Goal: Check status: Check status

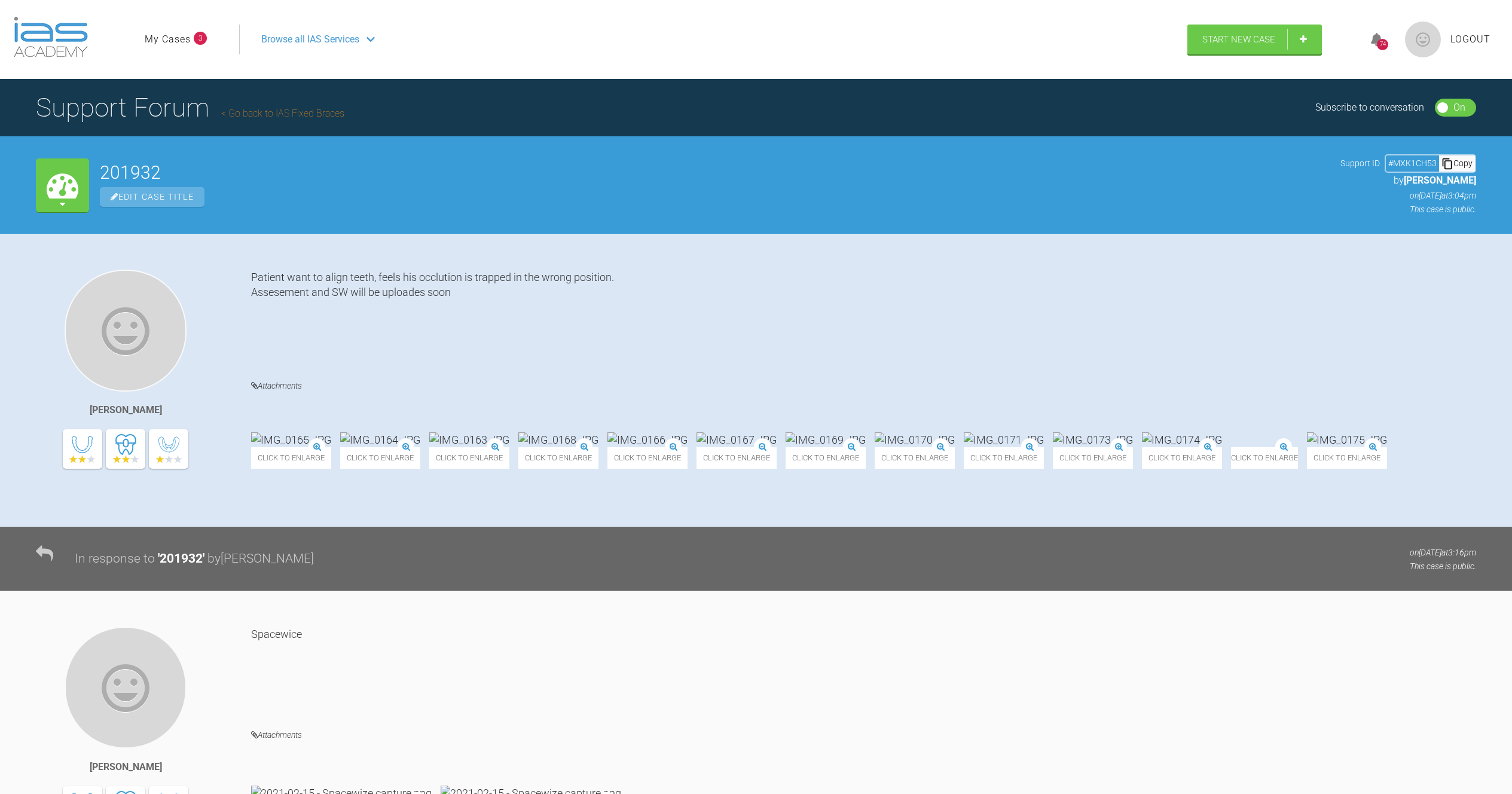
click at [292, 111] on link "Go back to IAS Fixed Braces" at bounding box center [282, 114] width 123 height 12
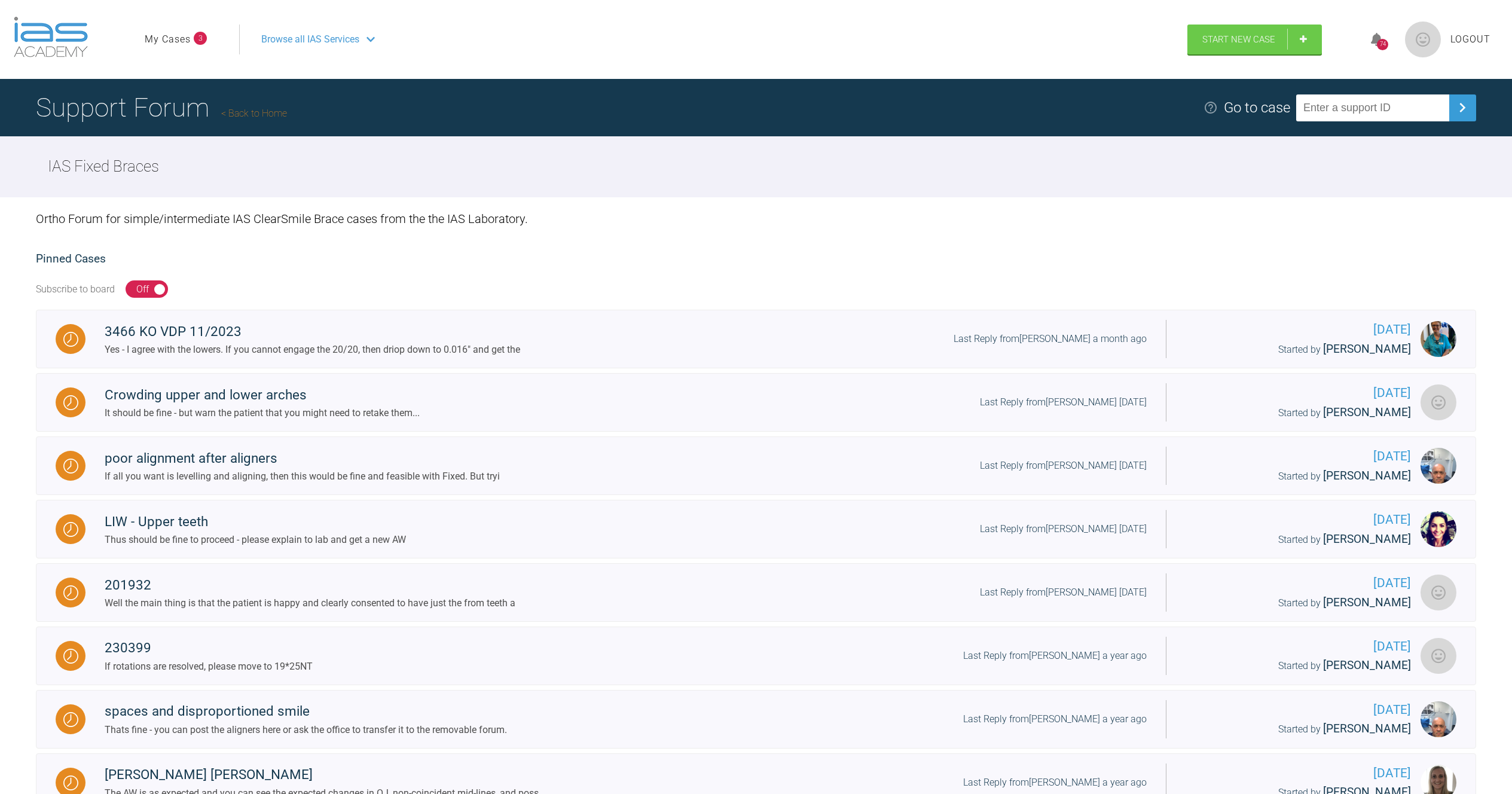
click at [1384, 42] on div "74" at bounding box center [1383, 45] width 12 height 12
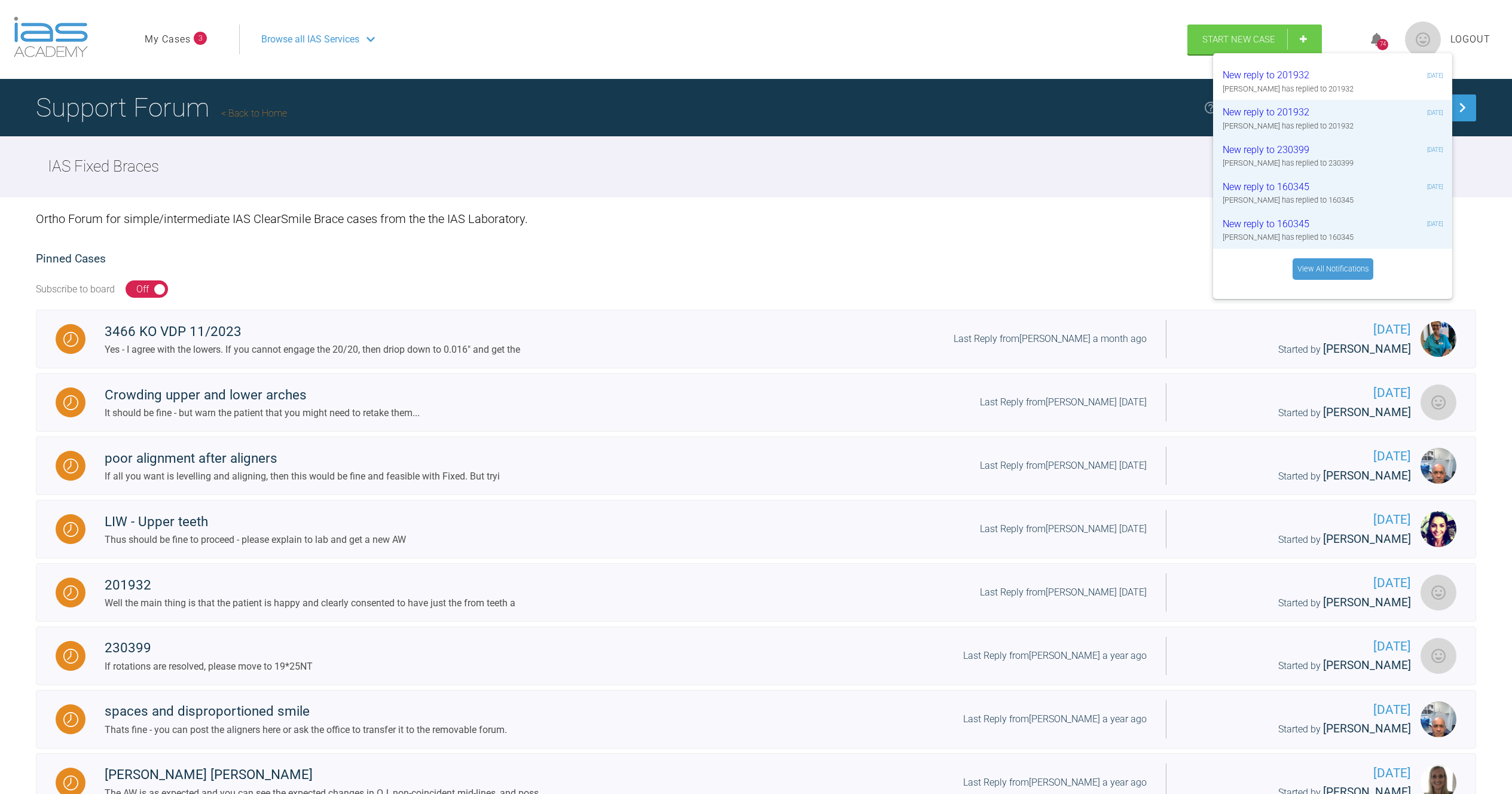
click at [1377, 42] on div "74" at bounding box center [1383, 45] width 12 height 12
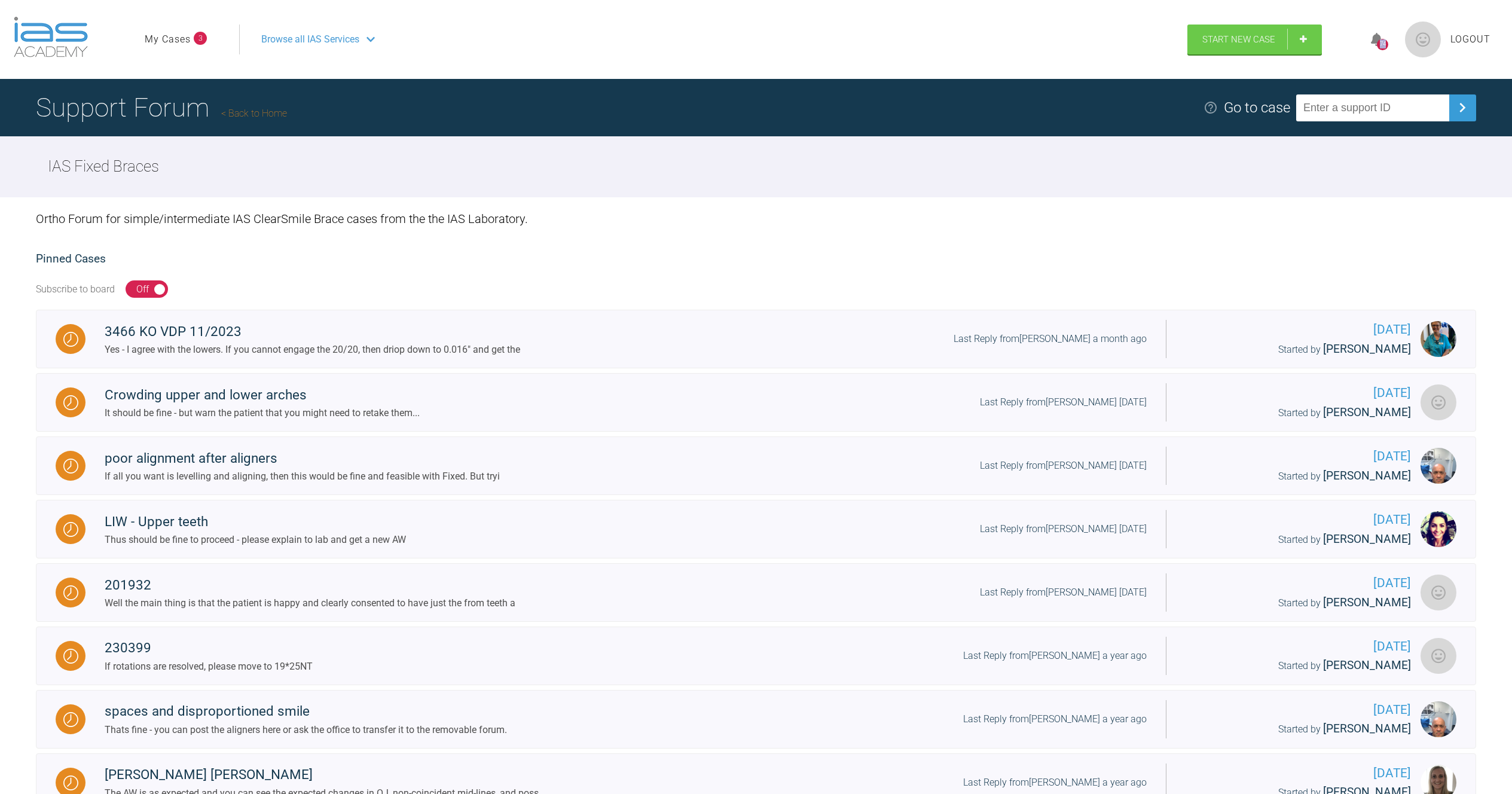
click at [1377, 42] on div "74" at bounding box center [1383, 45] width 12 height 12
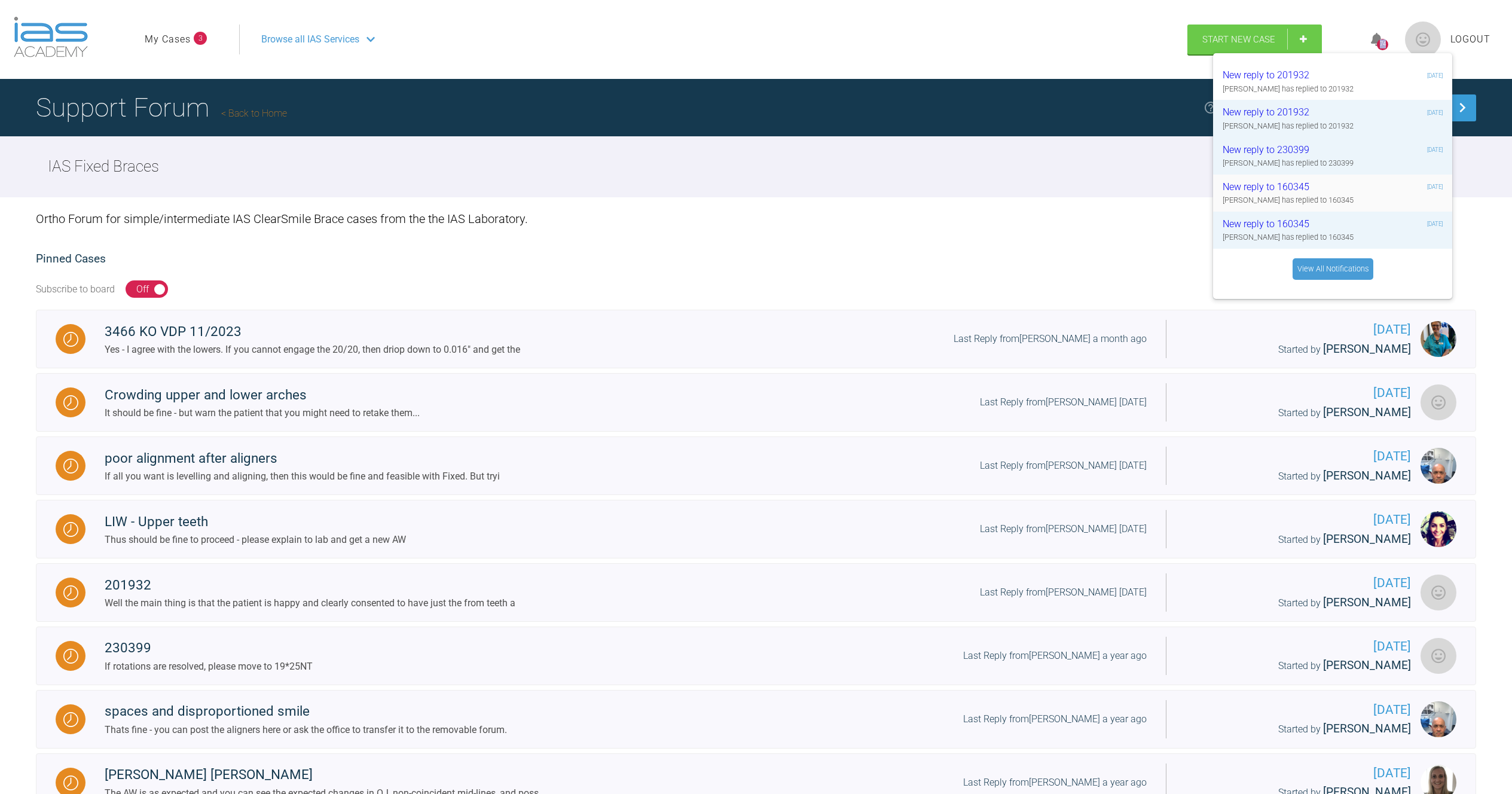
click at [1251, 189] on div "New reply to 160345" at bounding box center [1294, 187] width 143 height 16
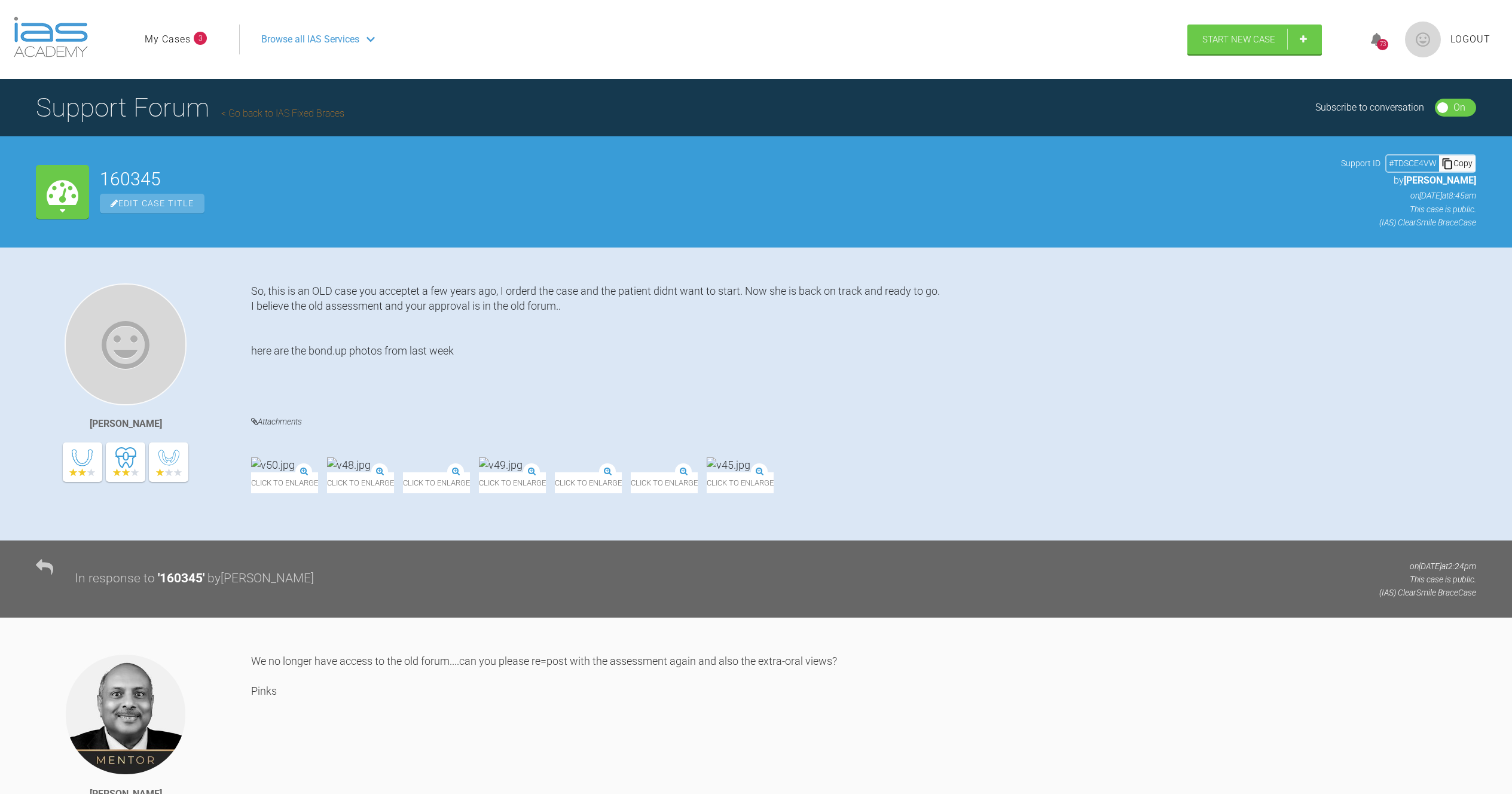
click at [189, 38] on link "My Cases" at bounding box center [167, 40] width 46 height 16
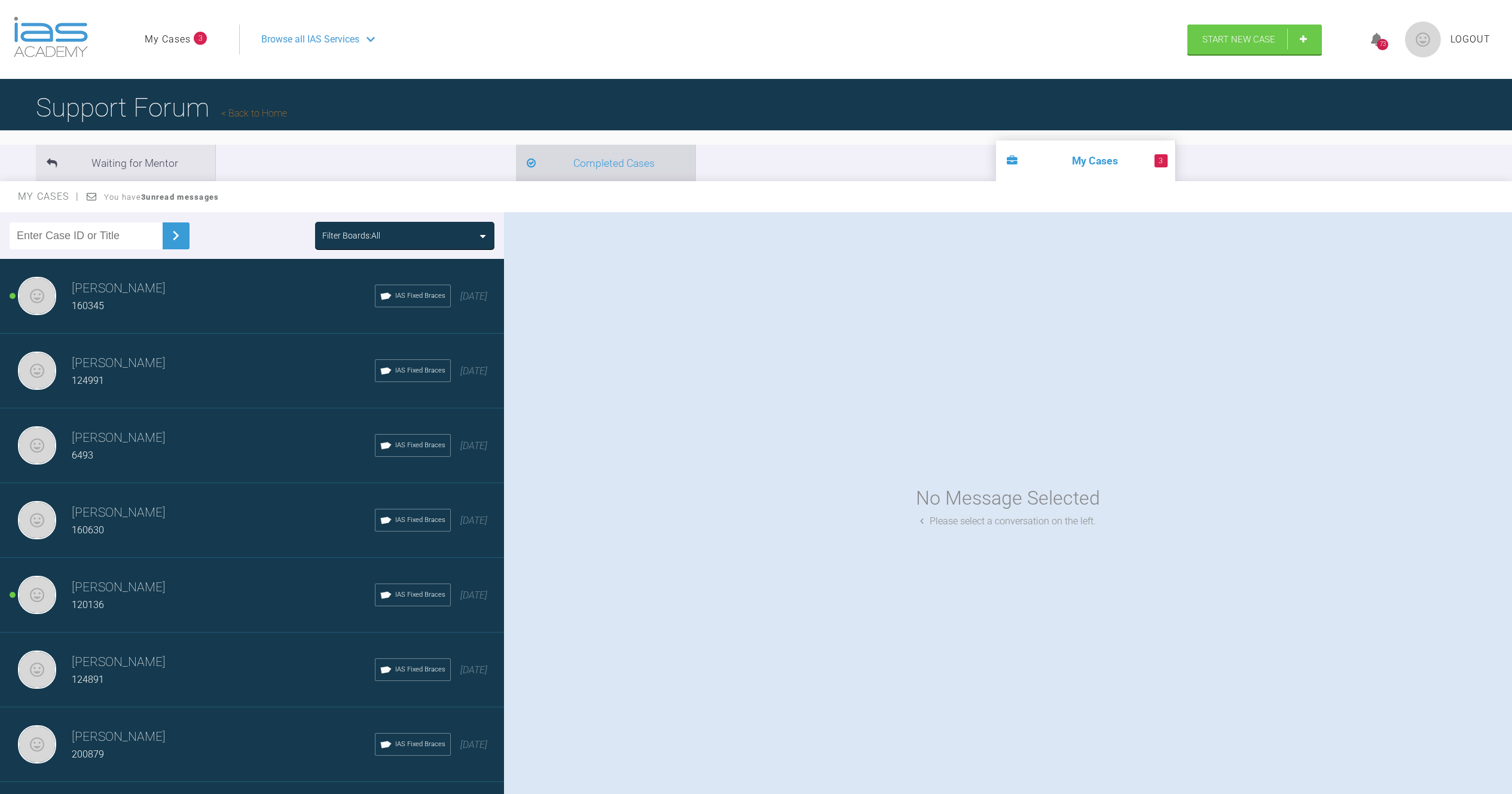
click at [516, 161] on li "Completed Cases" at bounding box center [606, 163] width 180 height 37
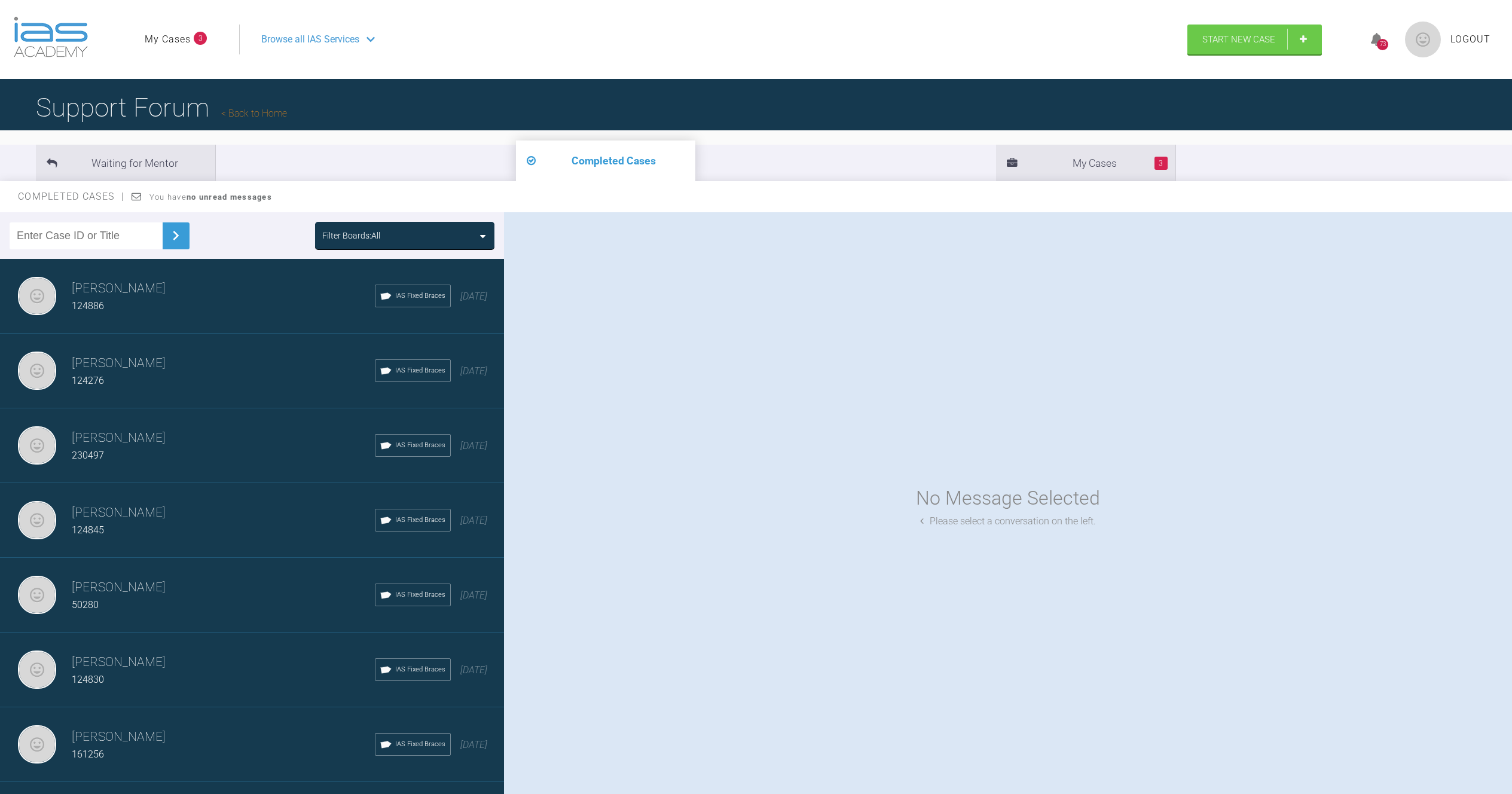
click at [100, 278] on div "[PERSON_NAME] 124886 IAS Fixed Braces [DATE]" at bounding box center [256, 296] width 513 height 75
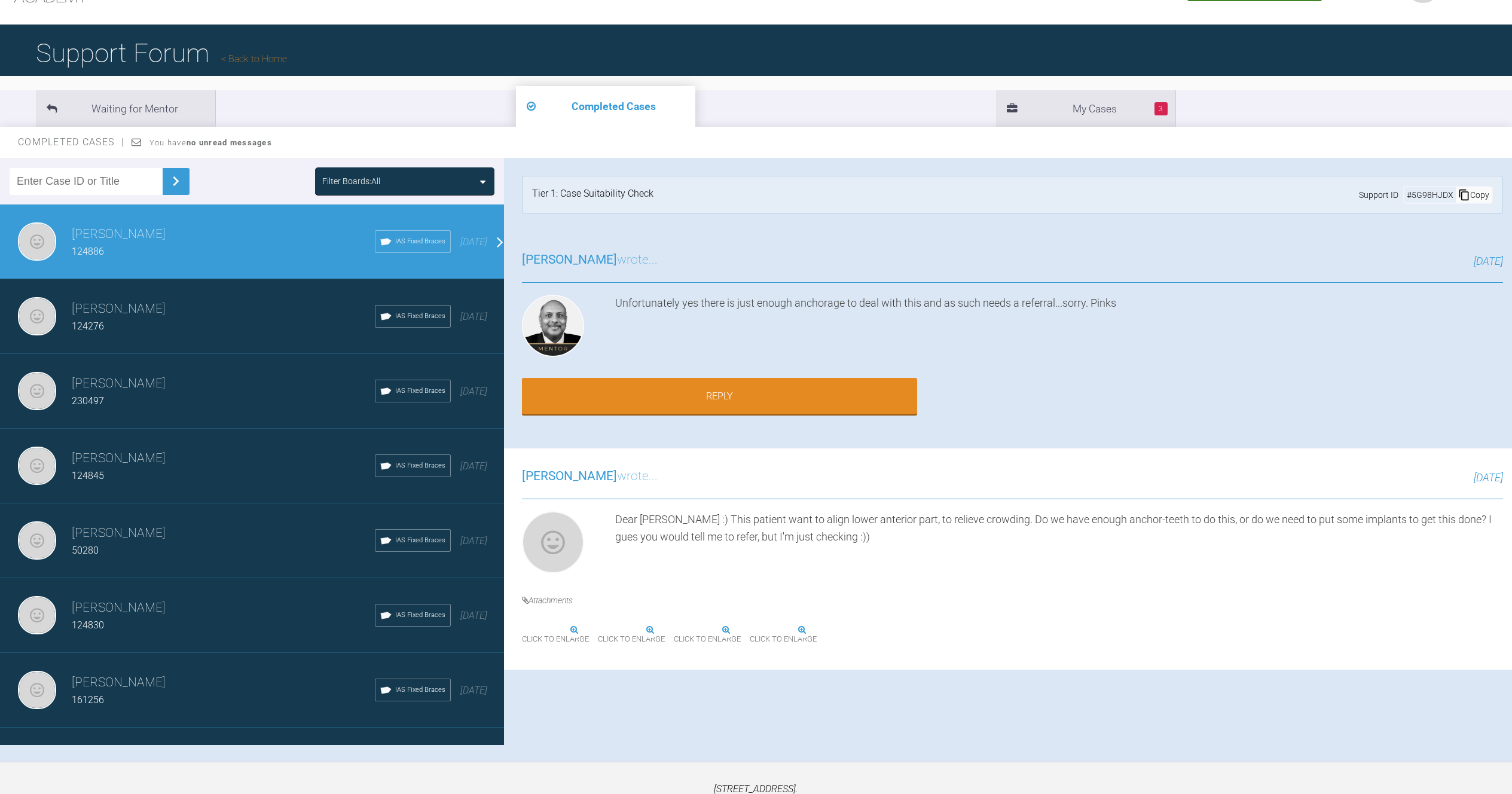
scroll to position [124, 0]
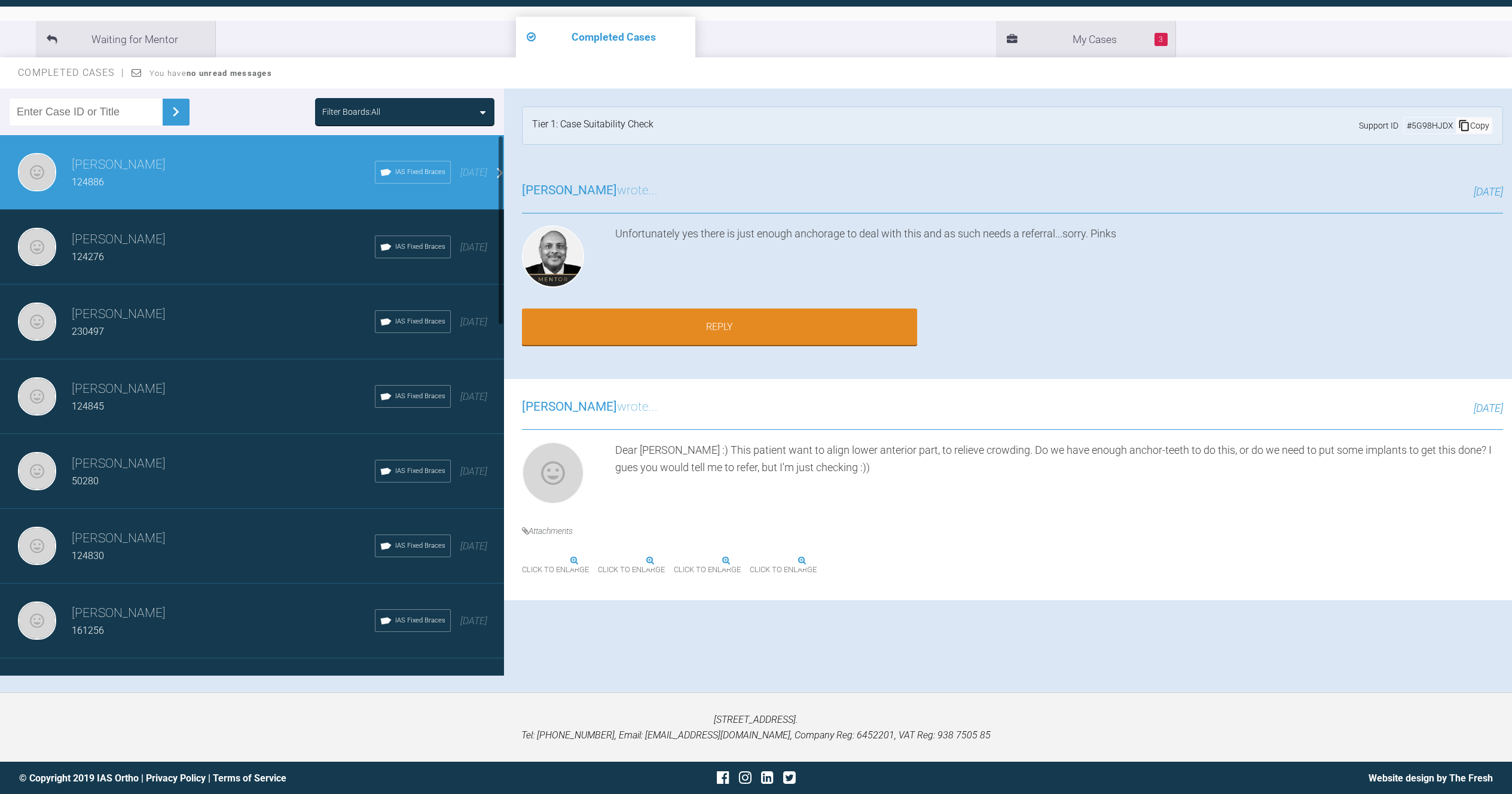
click at [193, 255] on div "124276" at bounding box center [223, 257] width 303 height 16
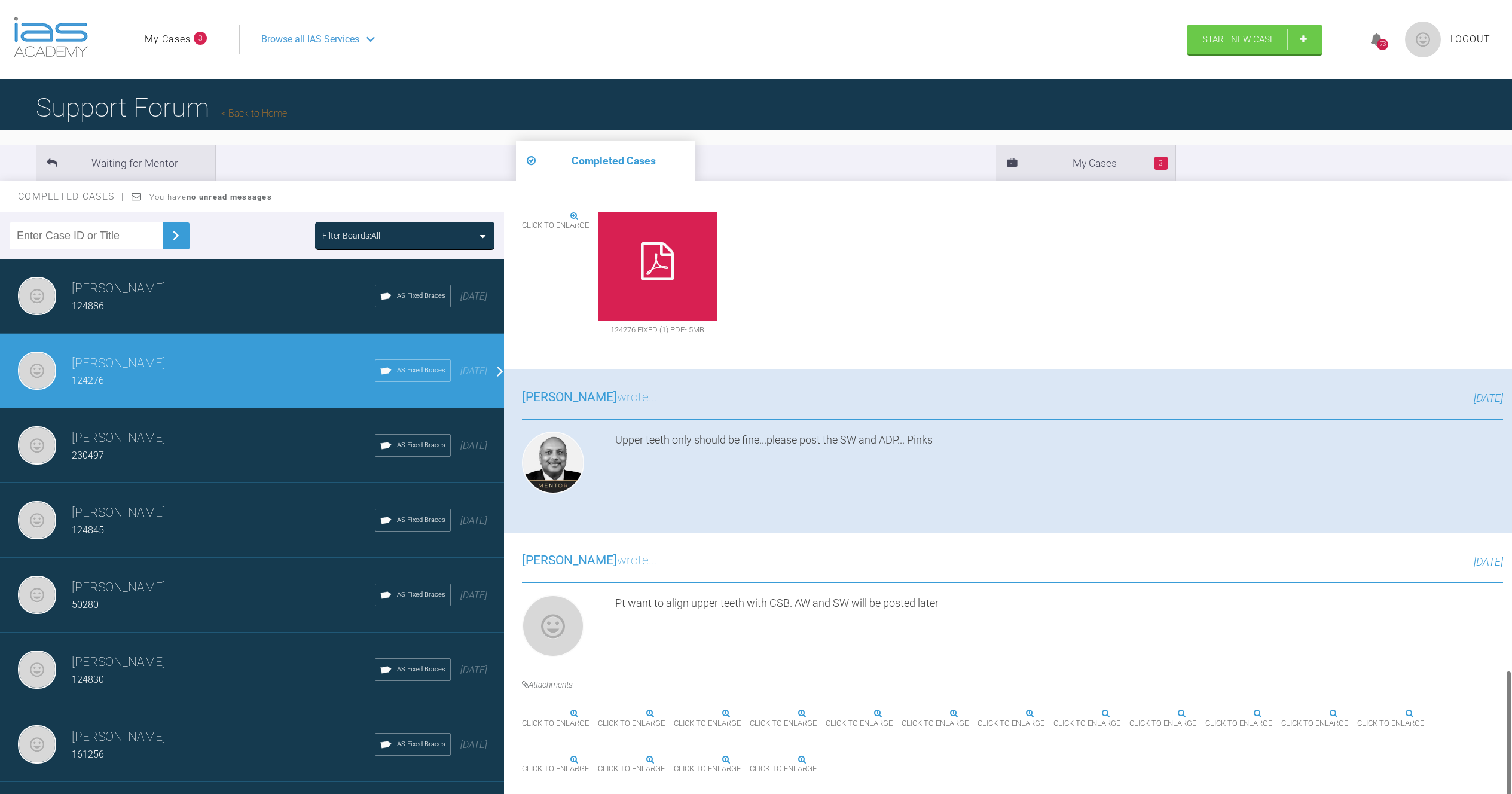
scroll to position [2094, 0]
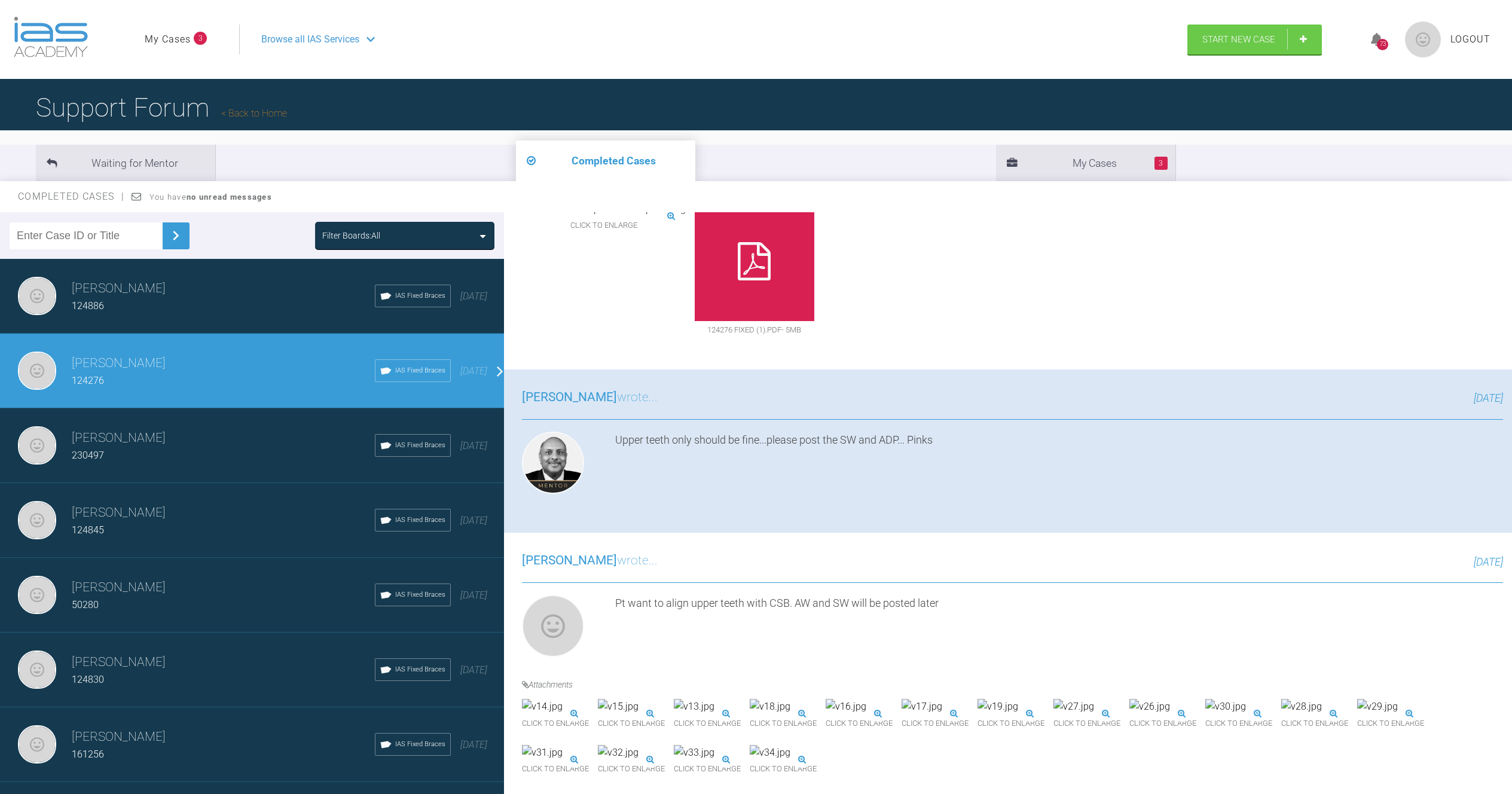
click at [241, 445] on h3 "[PERSON_NAME]" at bounding box center [223, 438] width 303 height 20
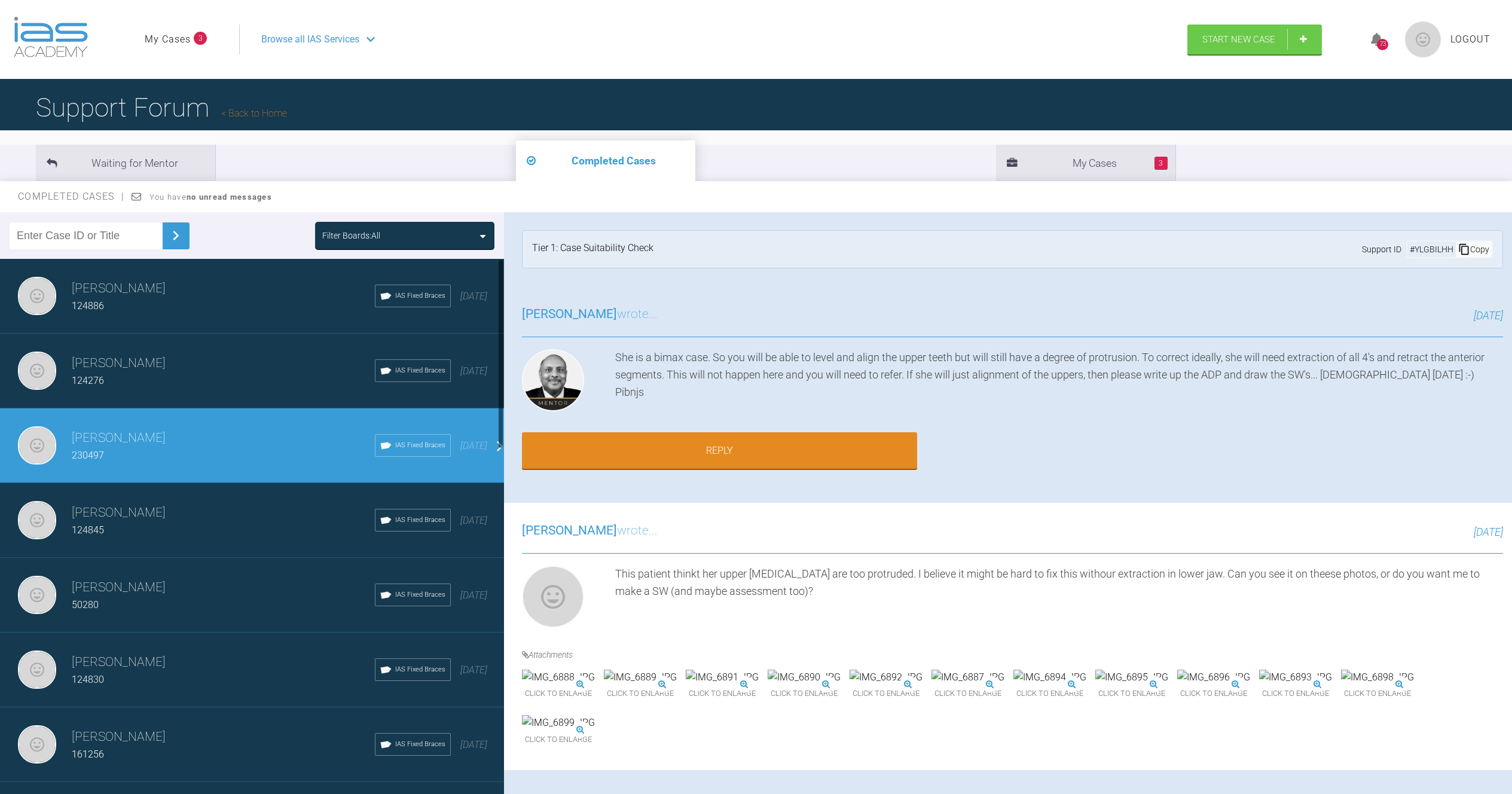
click at [249, 527] on div "124845" at bounding box center [223, 531] width 303 height 16
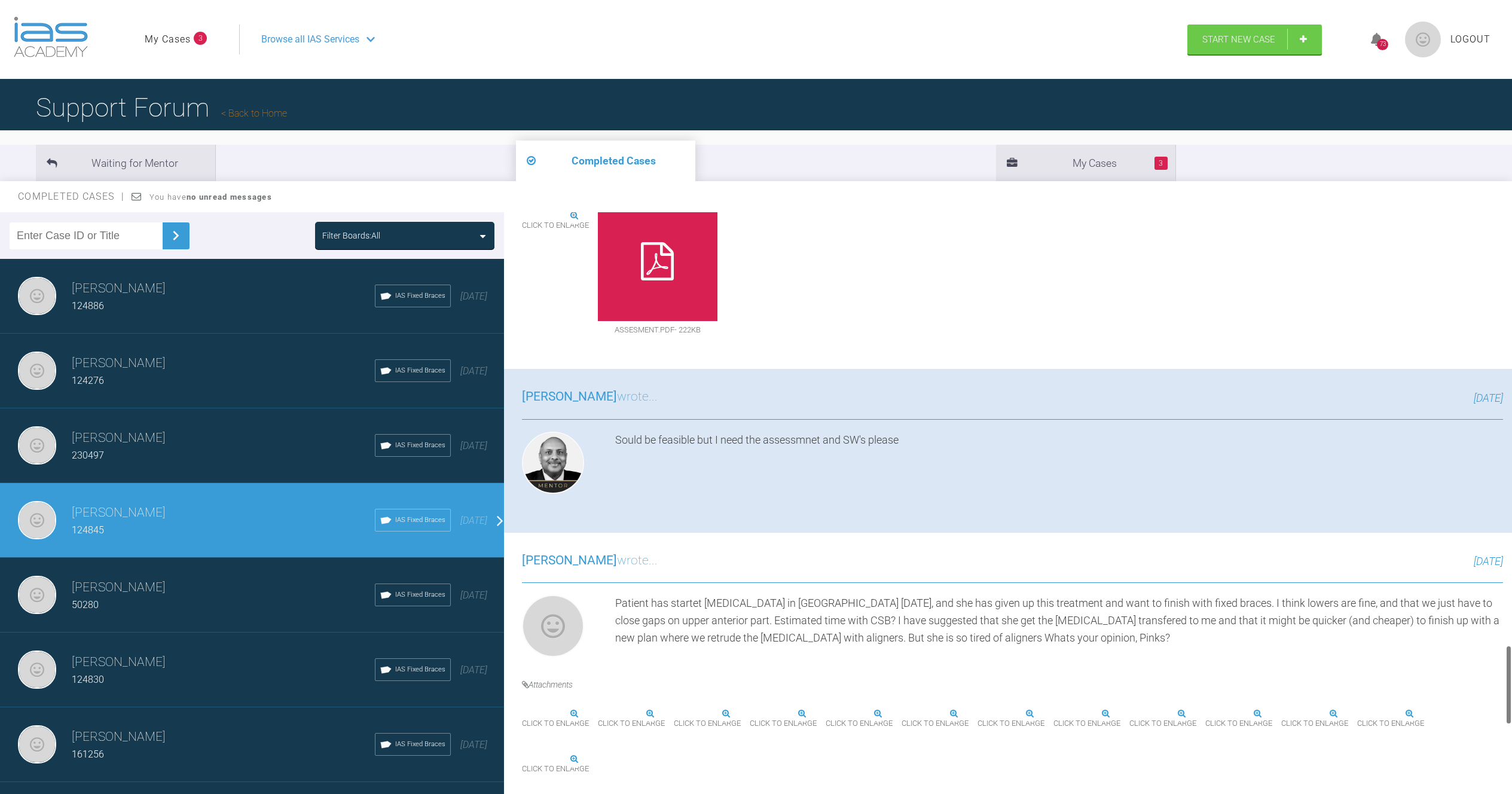
scroll to position [3811, 0]
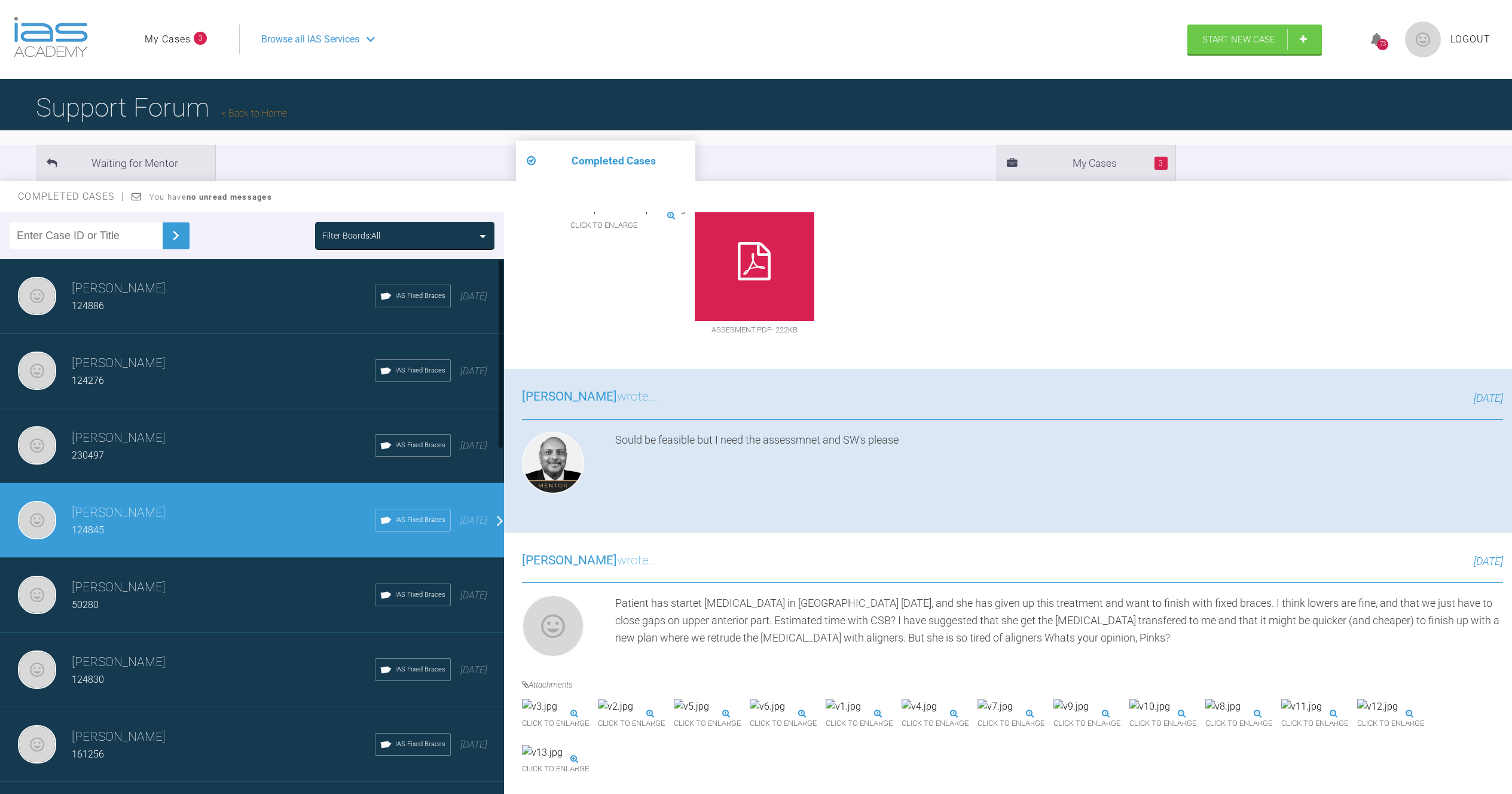
click at [251, 588] on h3 "[PERSON_NAME]" at bounding box center [223, 587] width 303 height 20
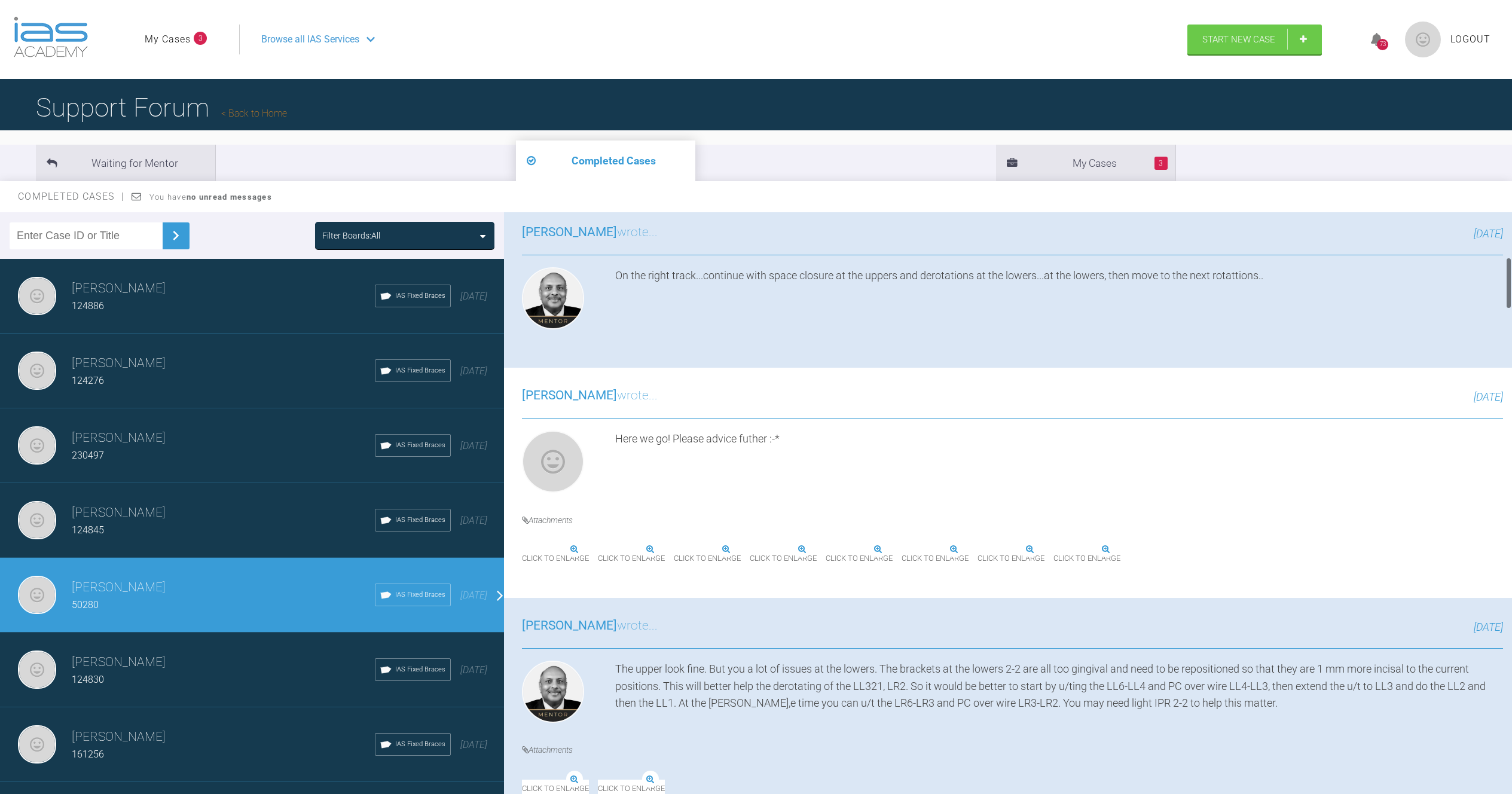
scroll to position [0, 0]
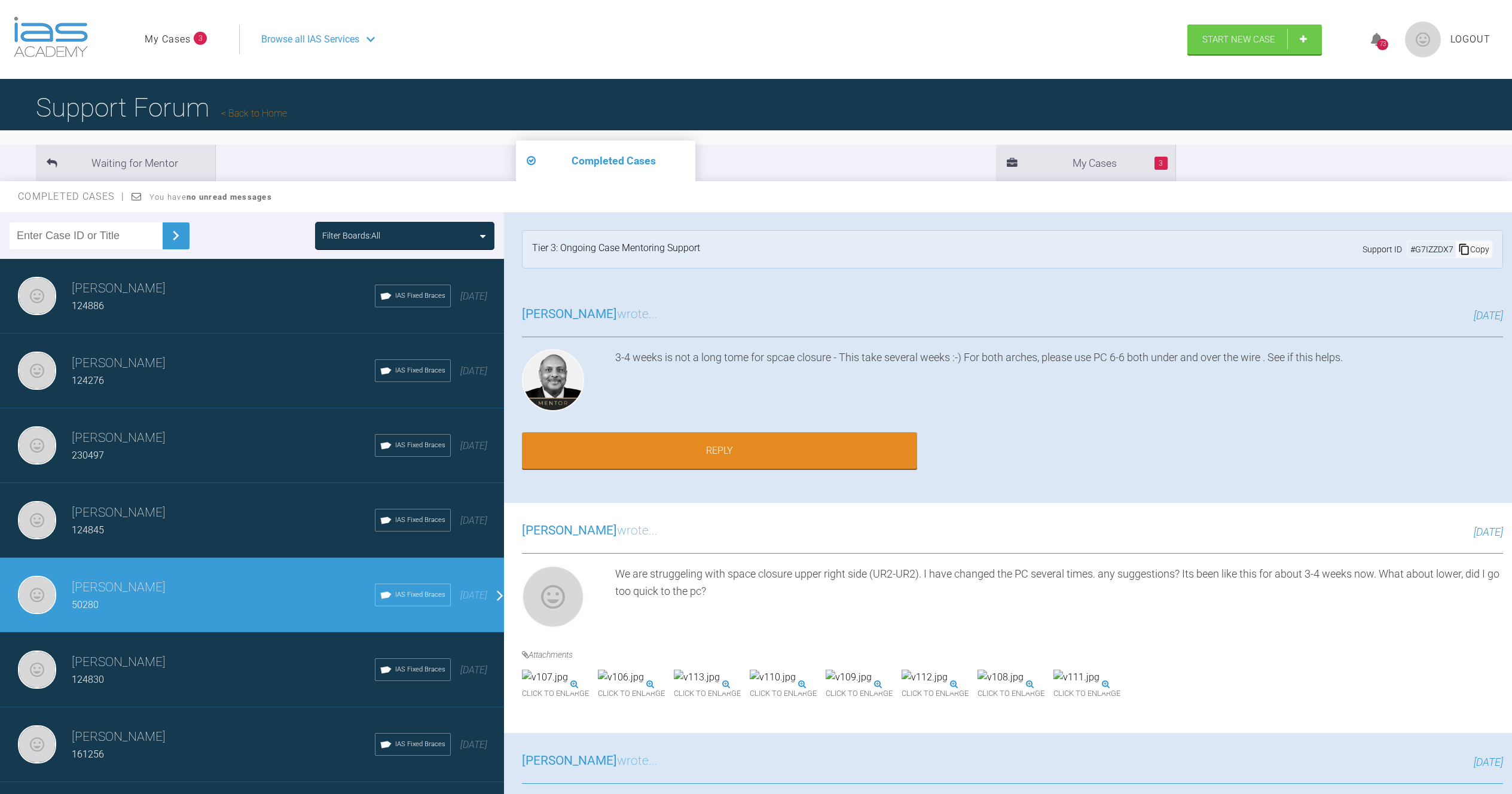
click at [214, 665] on h3 "[PERSON_NAME]" at bounding box center [223, 662] width 303 height 20
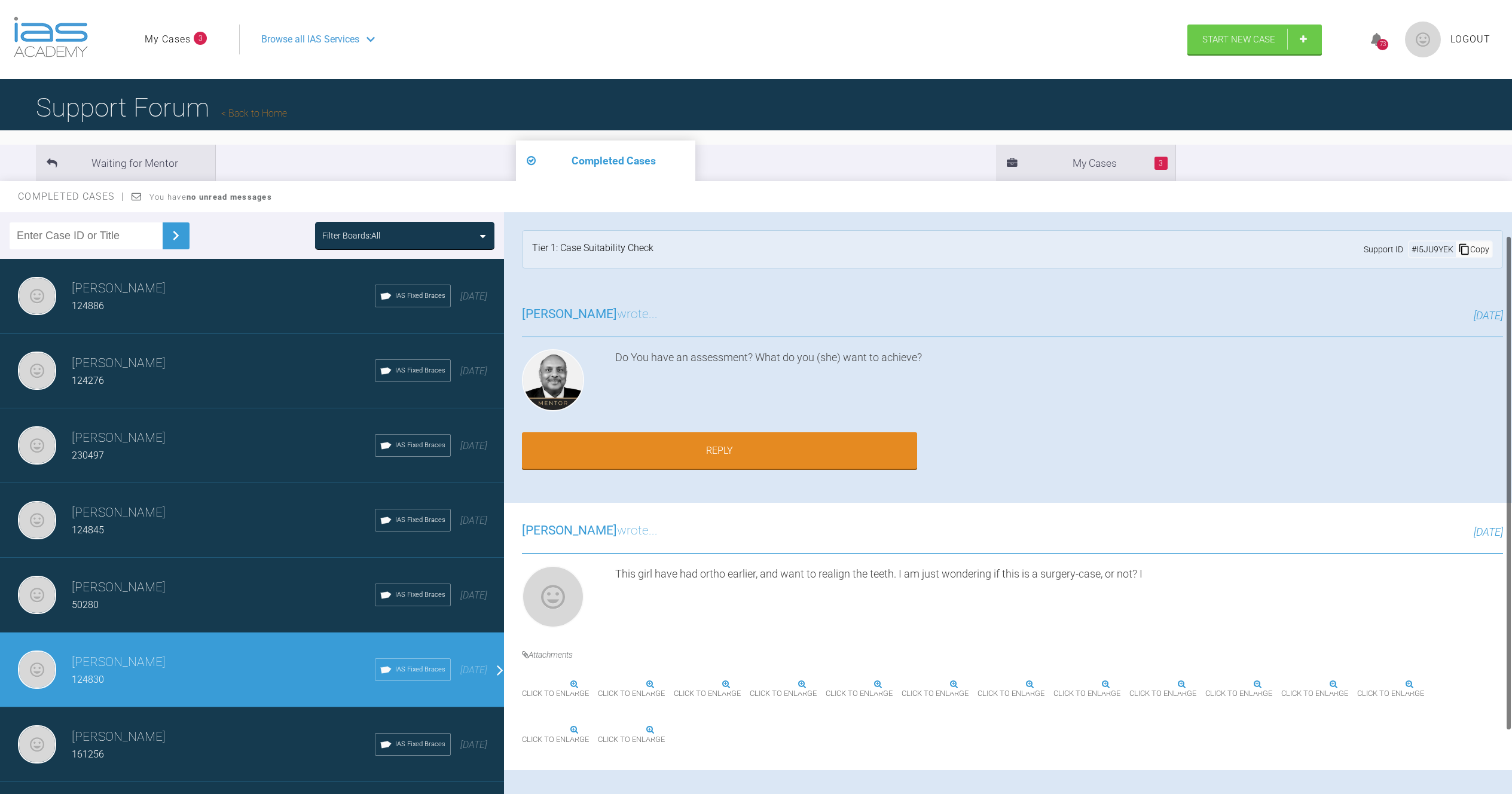
scroll to position [109, 0]
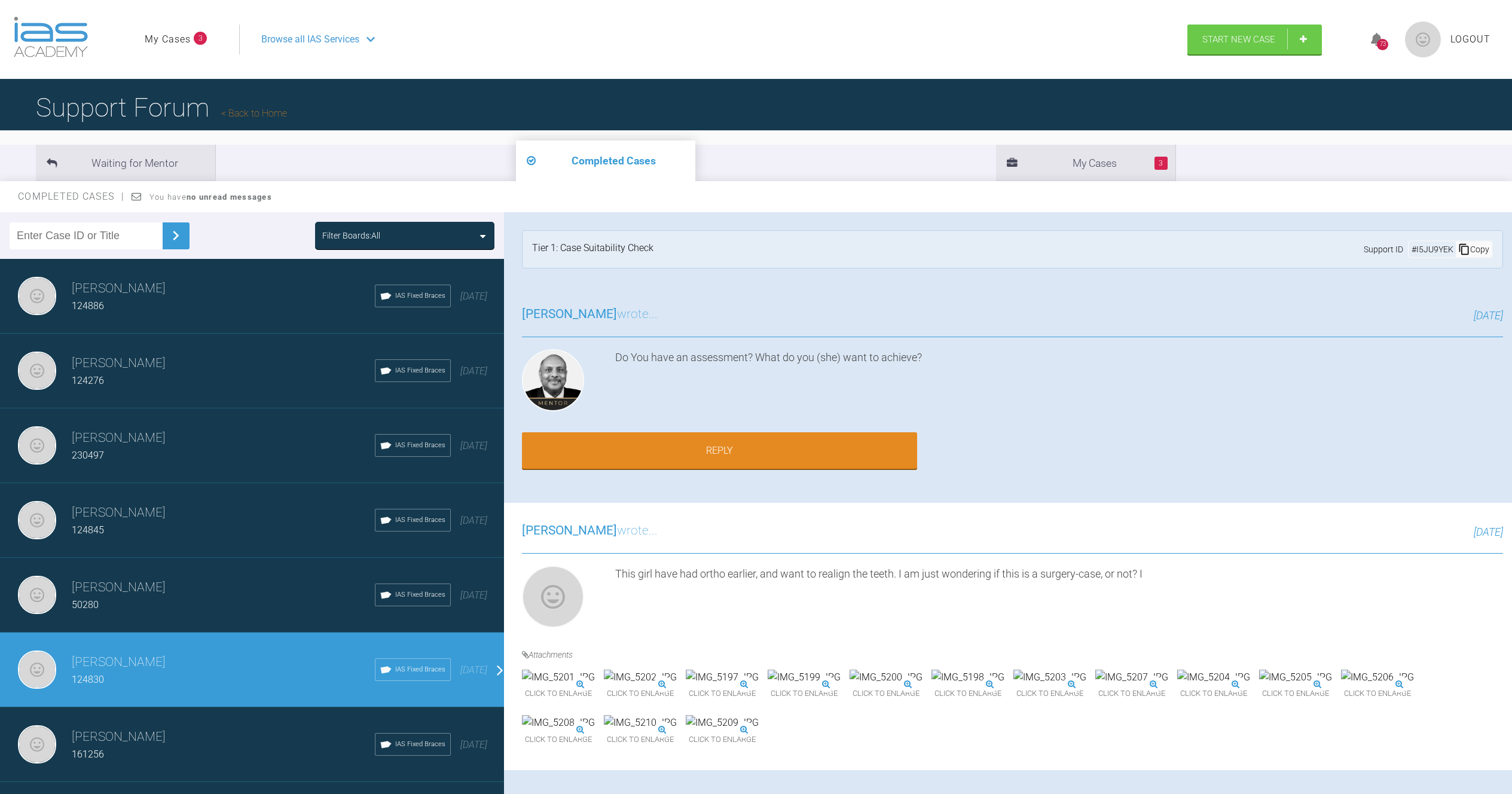
click at [282, 741] on h3 "[PERSON_NAME]" at bounding box center [223, 737] width 303 height 20
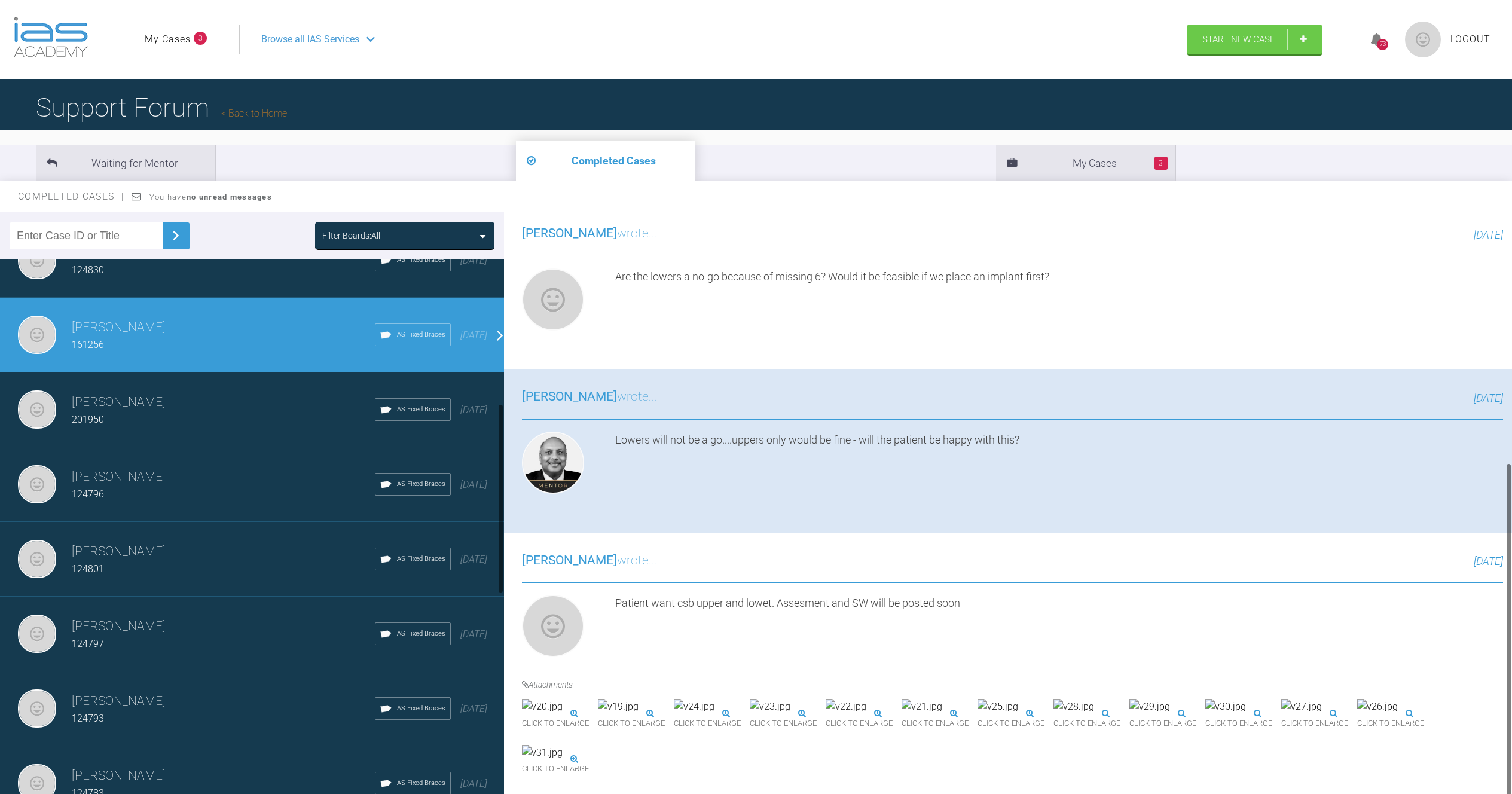
scroll to position [436, 0]
click at [135, 410] on h3 "[PERSON_NAME]" at bounding box center [223, 402] width 303 height 20
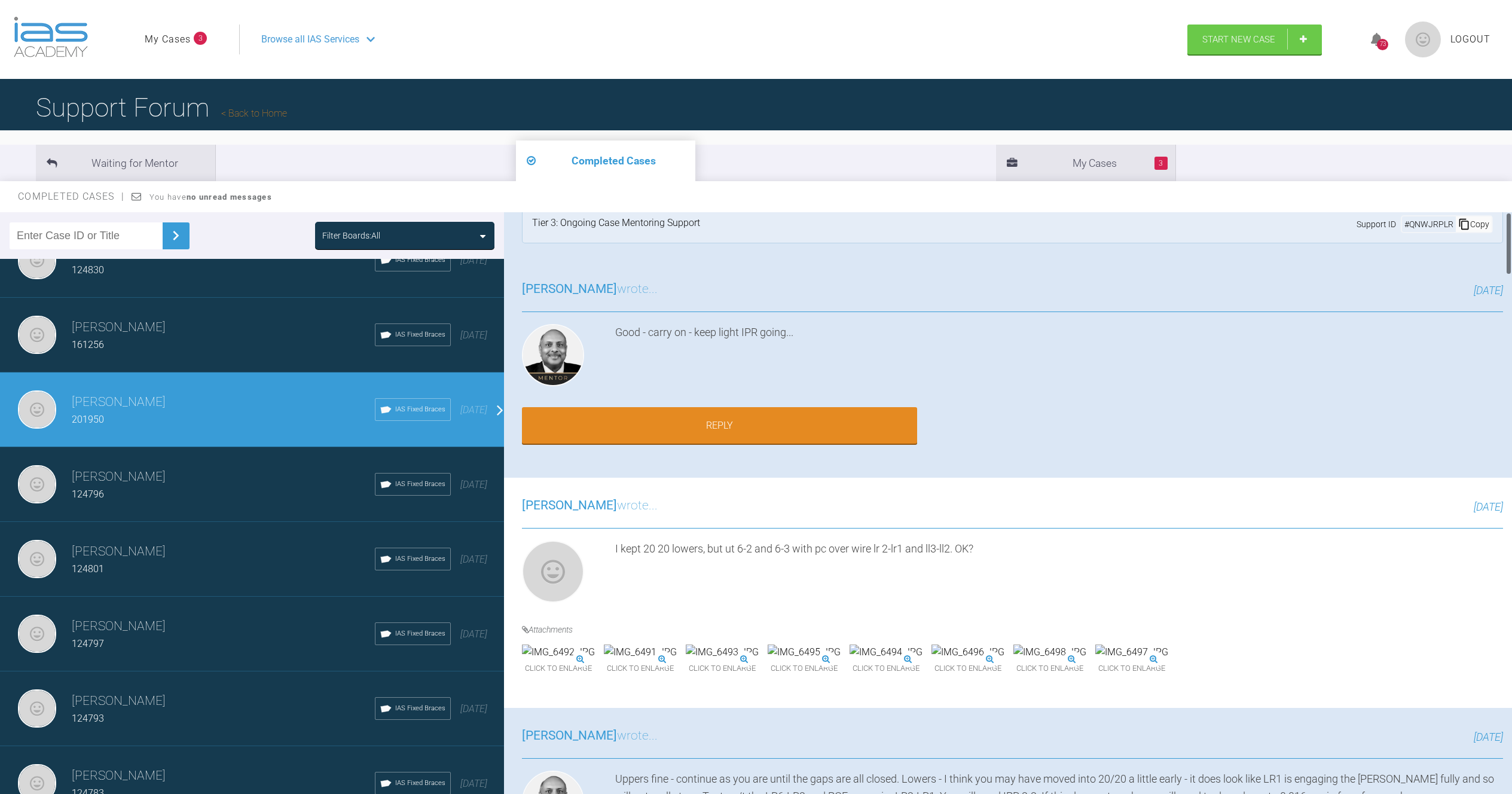
scroll to position [0, 0]
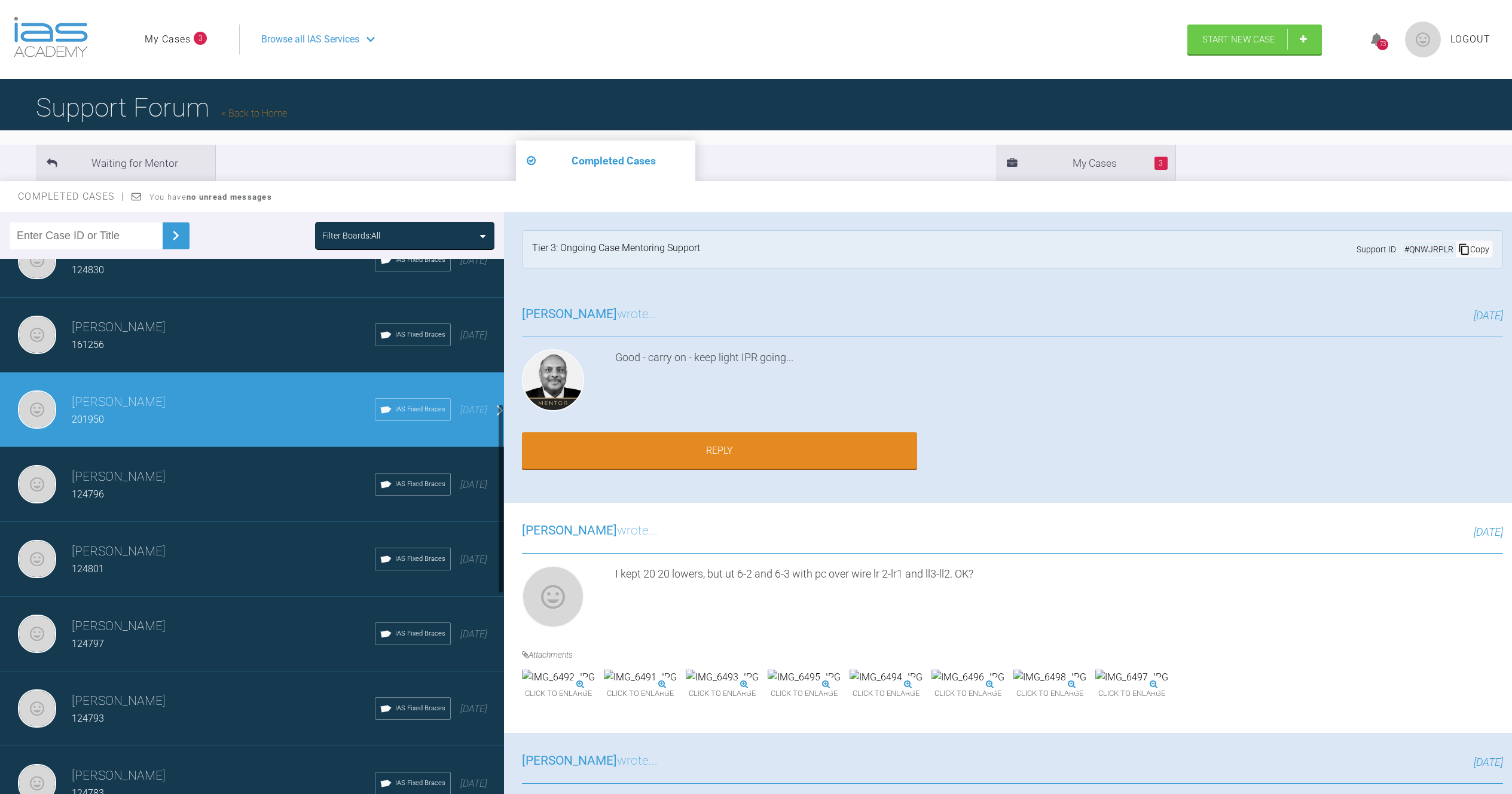
click at [151, 495] on div "124796" at bounding box center [223, 495] width 303 height 16
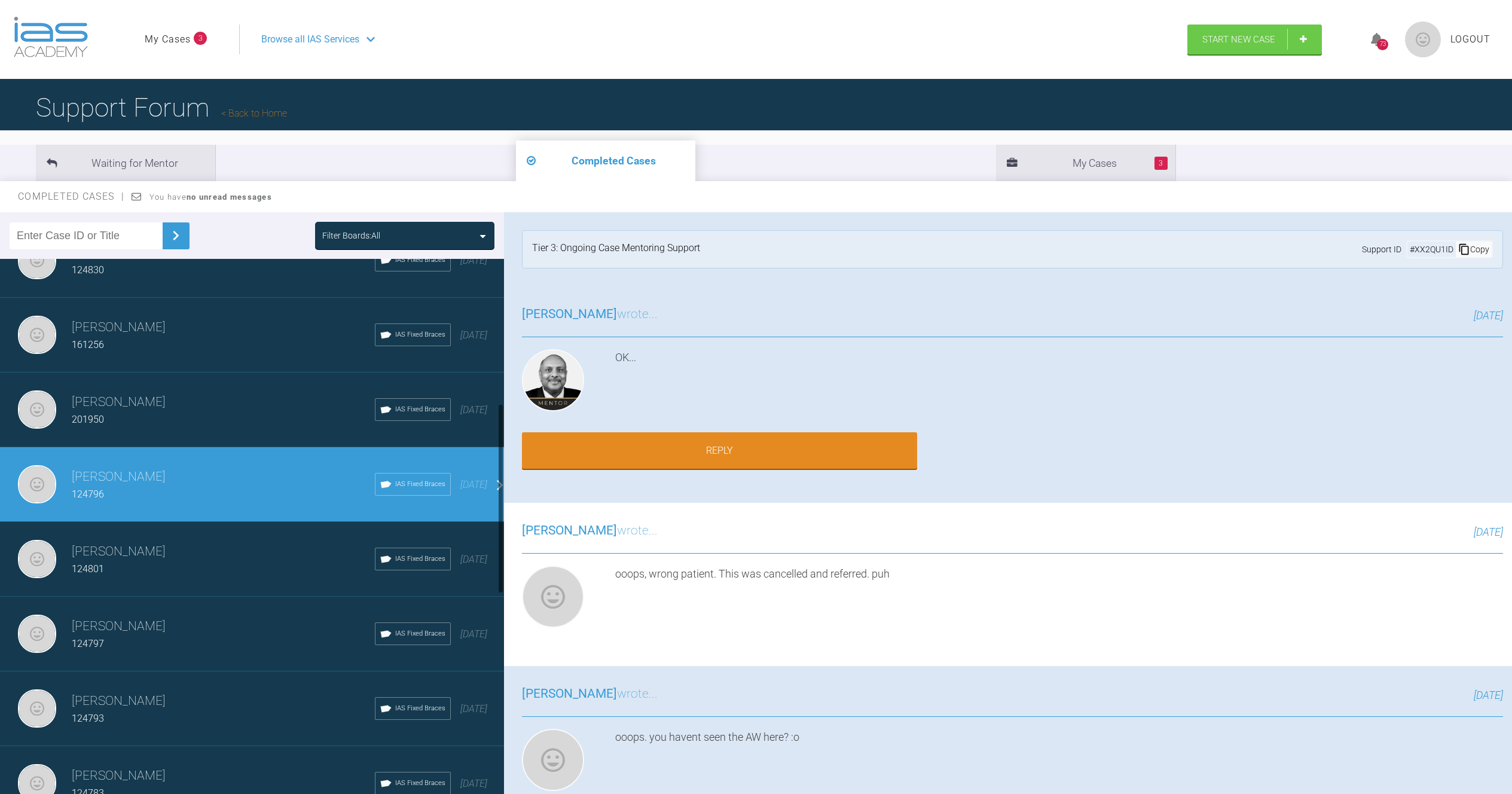
click at [205, 566] on div "124801" at bounding box center [223, 570] width 303 height 16
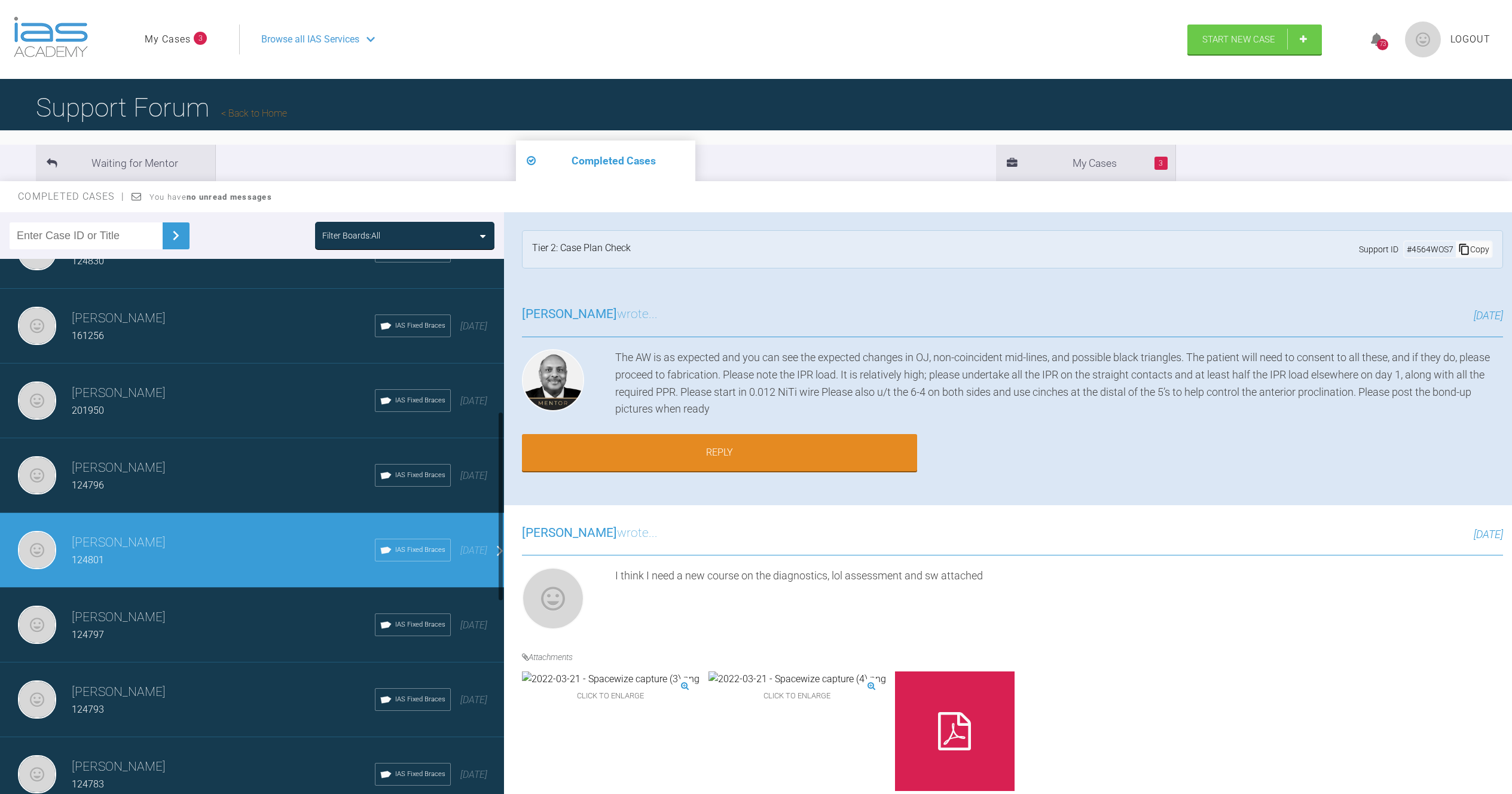
scroll to position [433, 0]
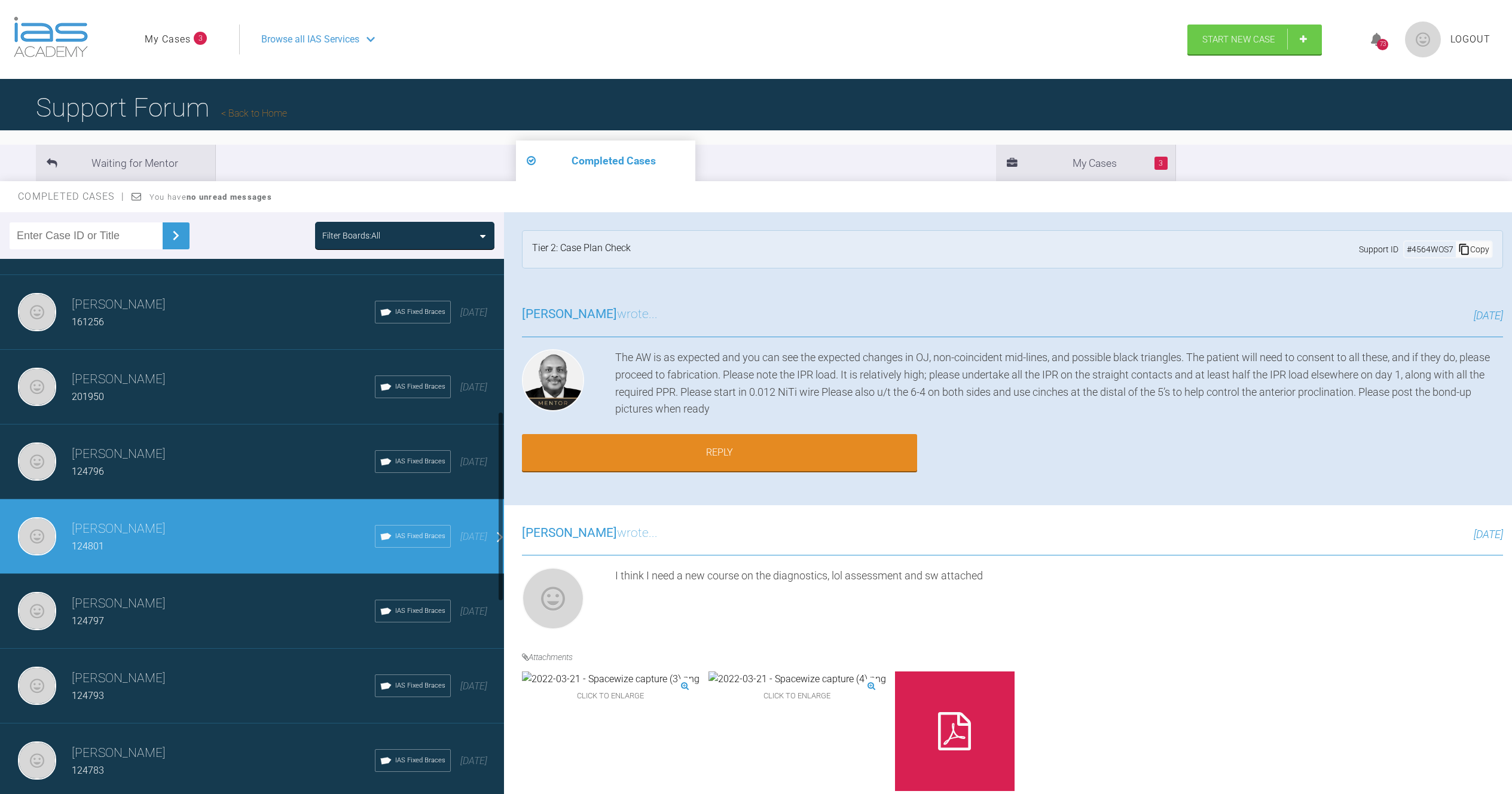
click at [195, 601] on h3 "[PERSON_NAME]" at bounding box center [223, 604] width 303 height 20
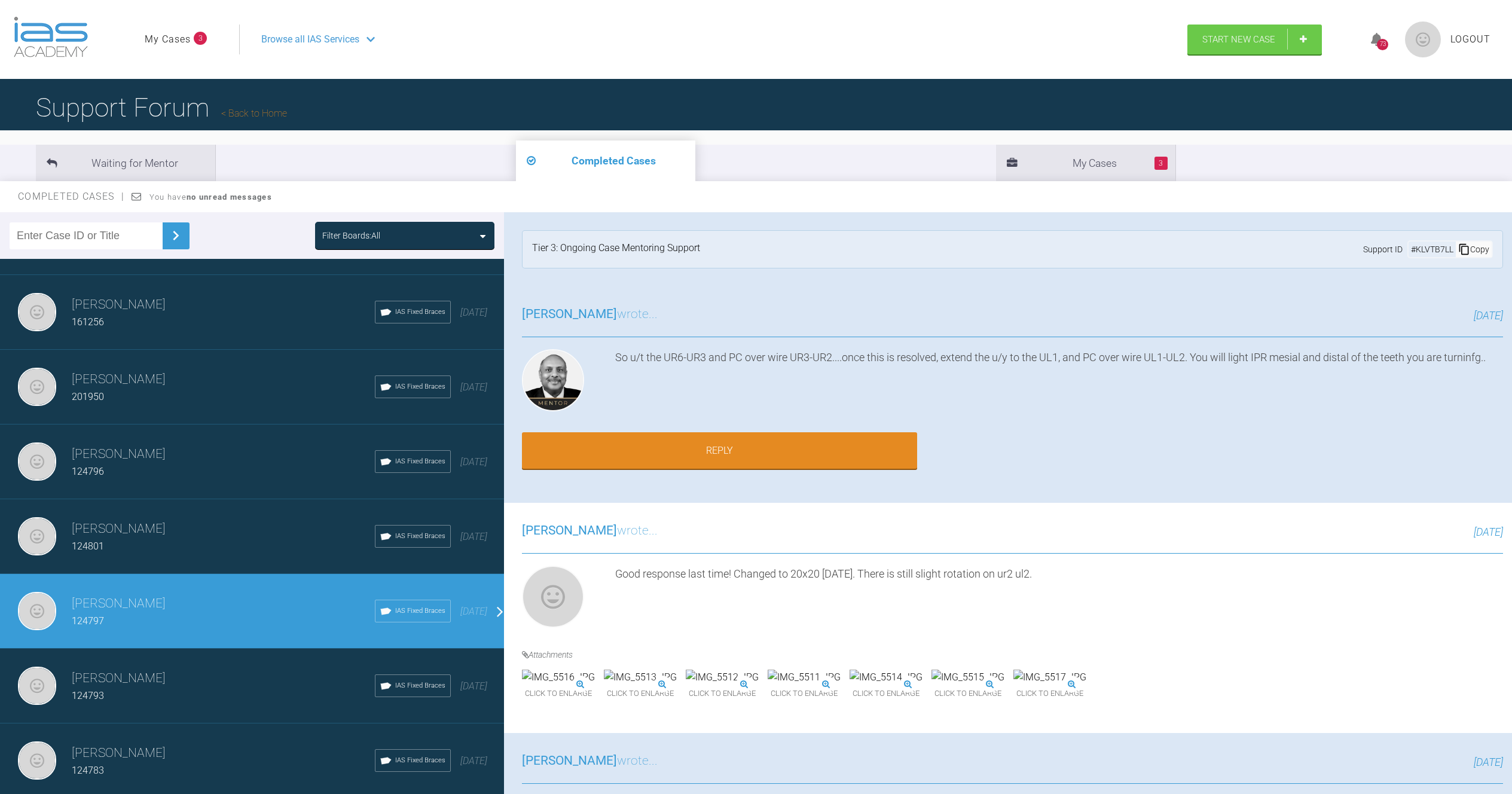
click at [194, 602] on h3 "[PERSON_NAME]" at bounding box center [223, 604] width 303 height 20
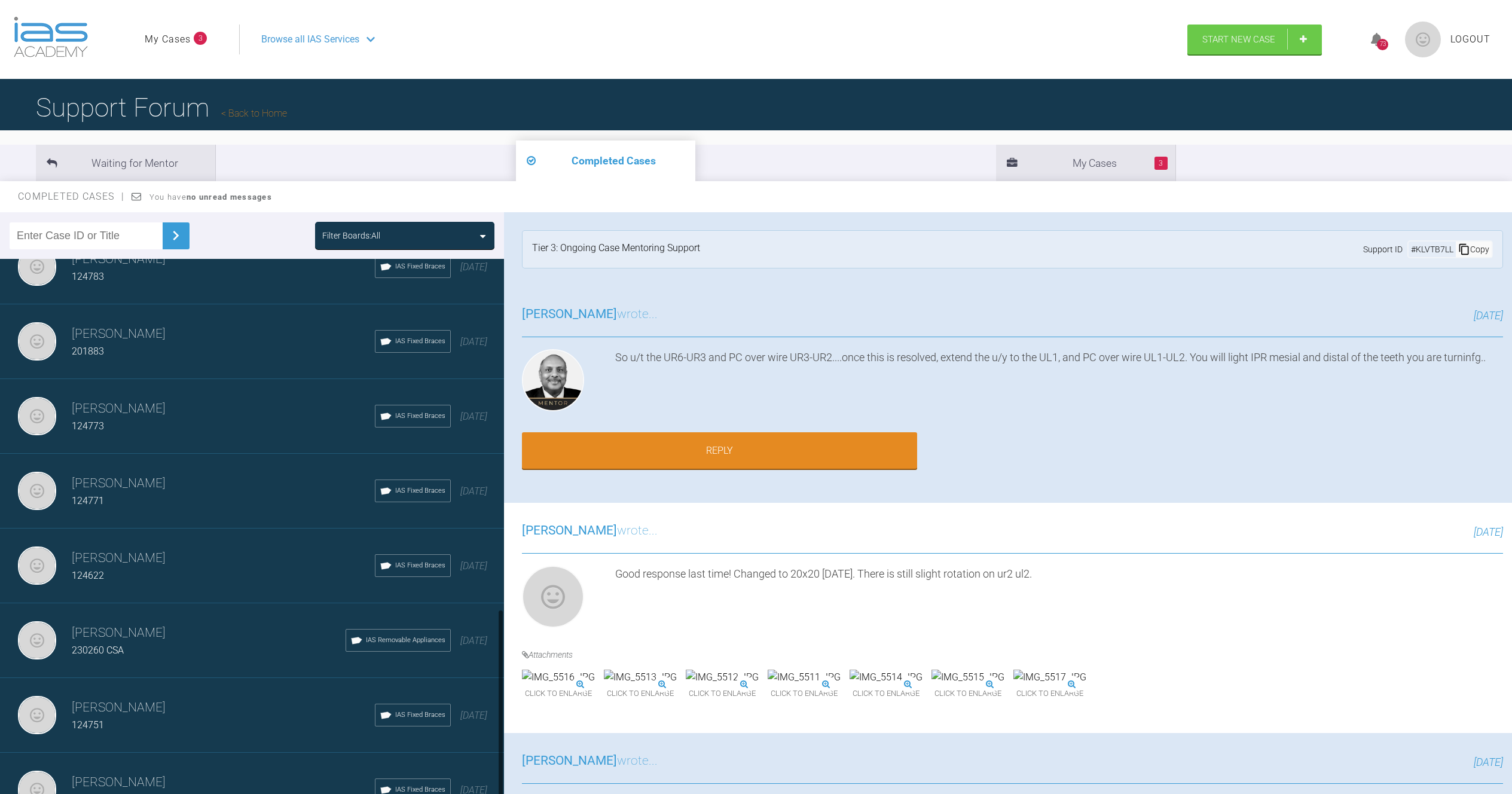
scroll to position [992, 0]
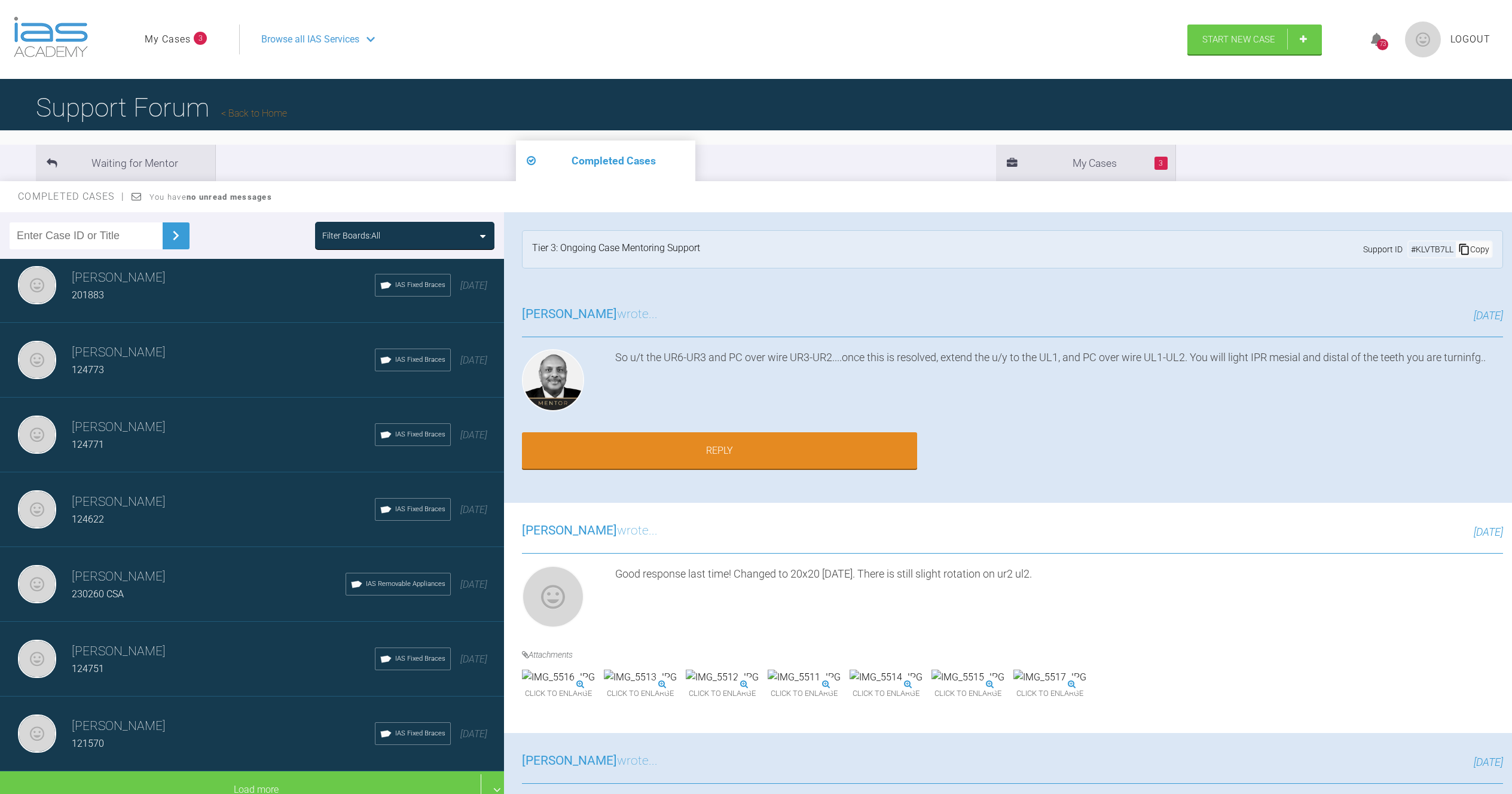
click at [181, 707] on div "[PERSON_NAME] 121570 IAS Fixed Braces [DATE]" at bounding box center [256, 734] width 513 height 75
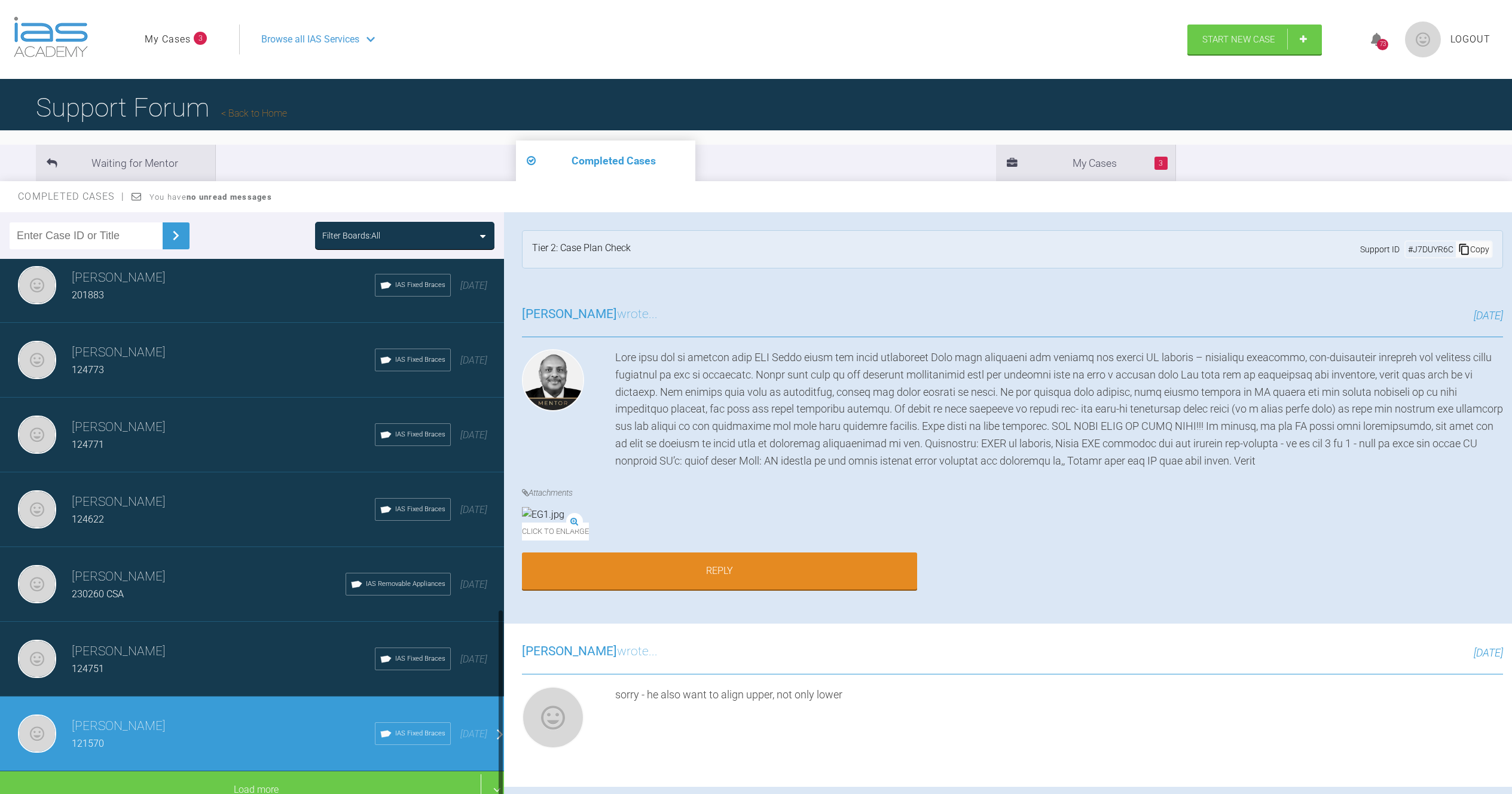
click at [161, 662] on div "124751" at bounding box center [223, 670] width 303 height 16
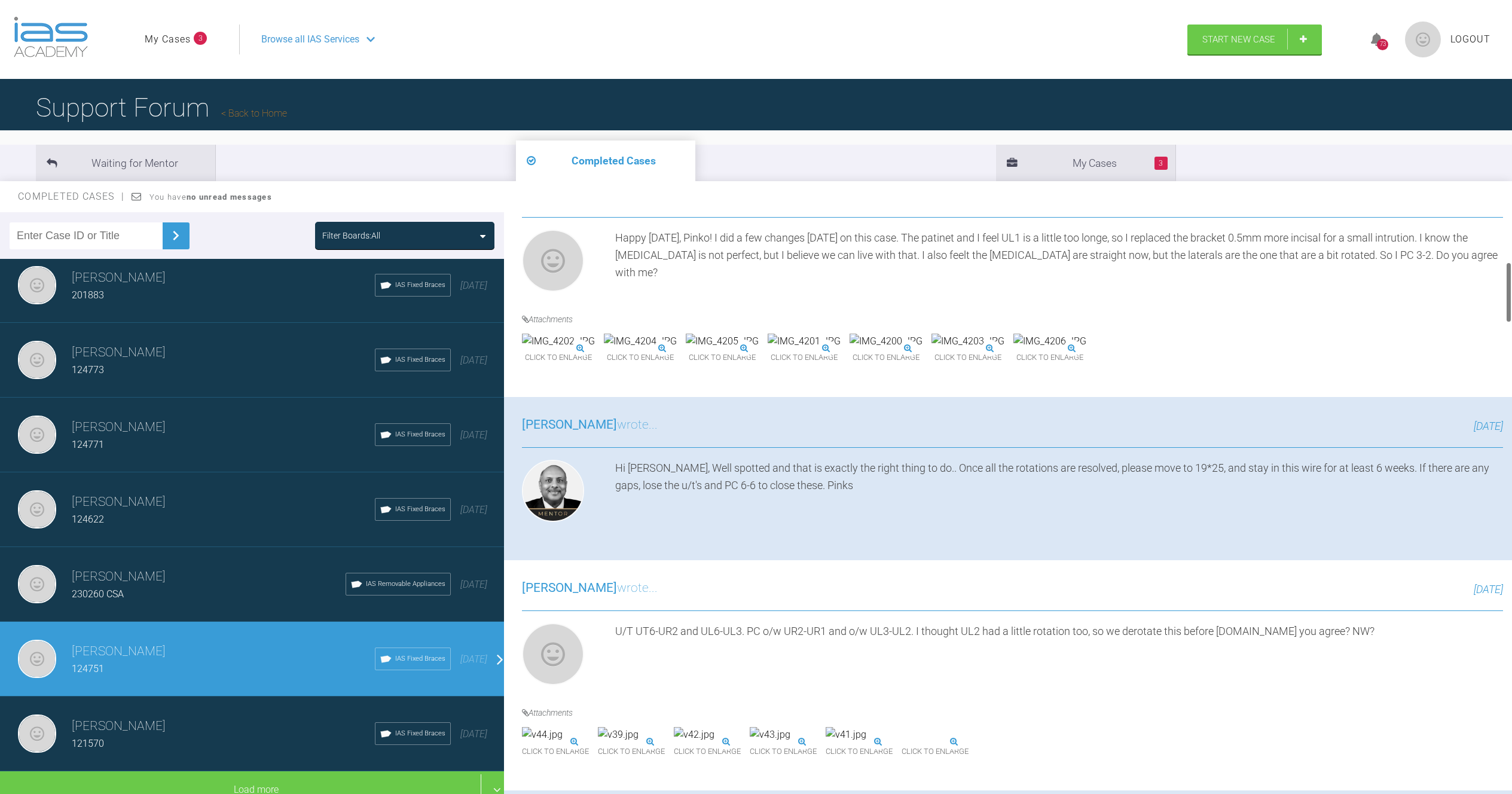
scroll to position [0, 0]
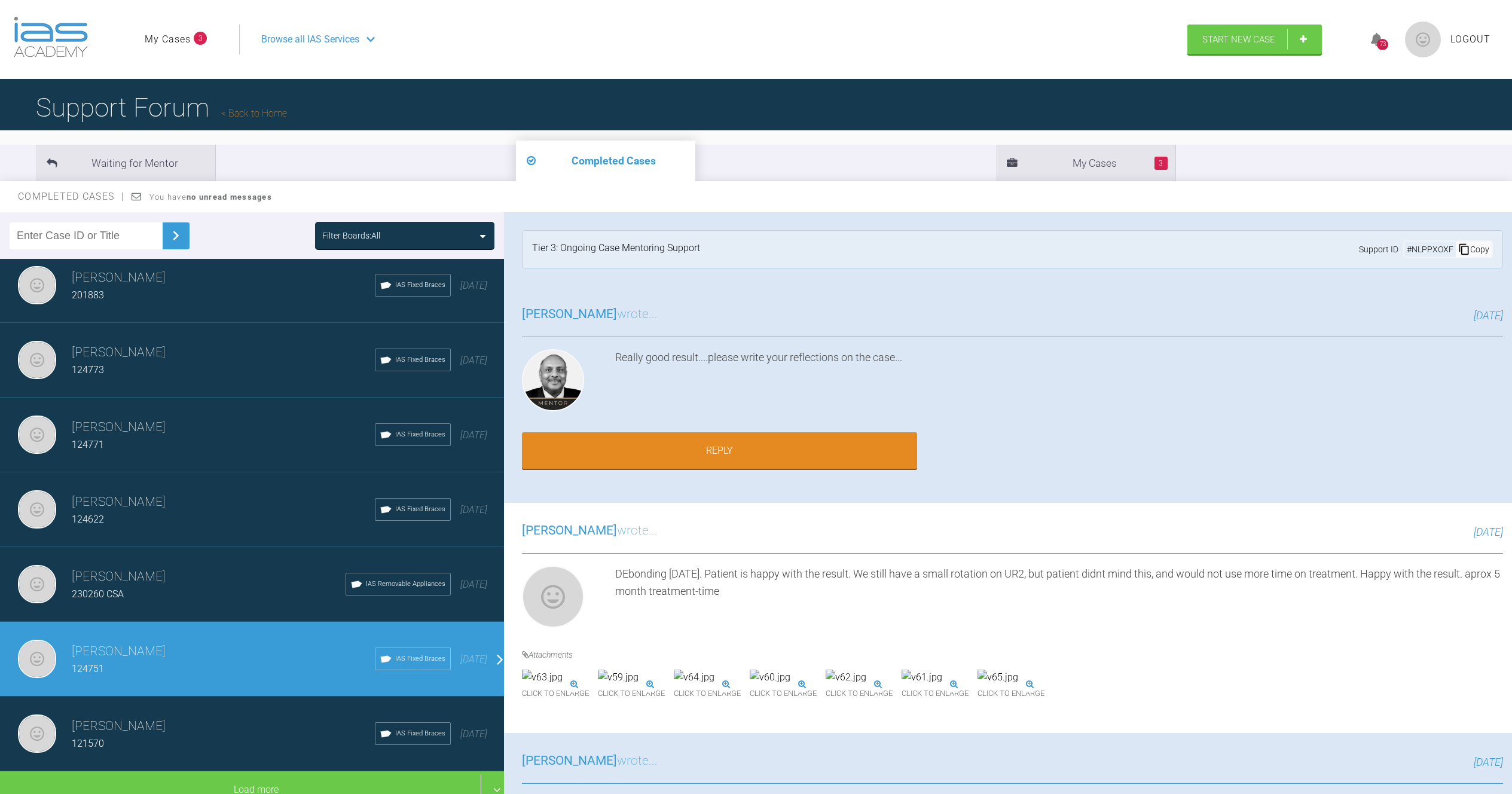
click at [639, 685] on img at bounding box center [618, 678] width 41 height 16
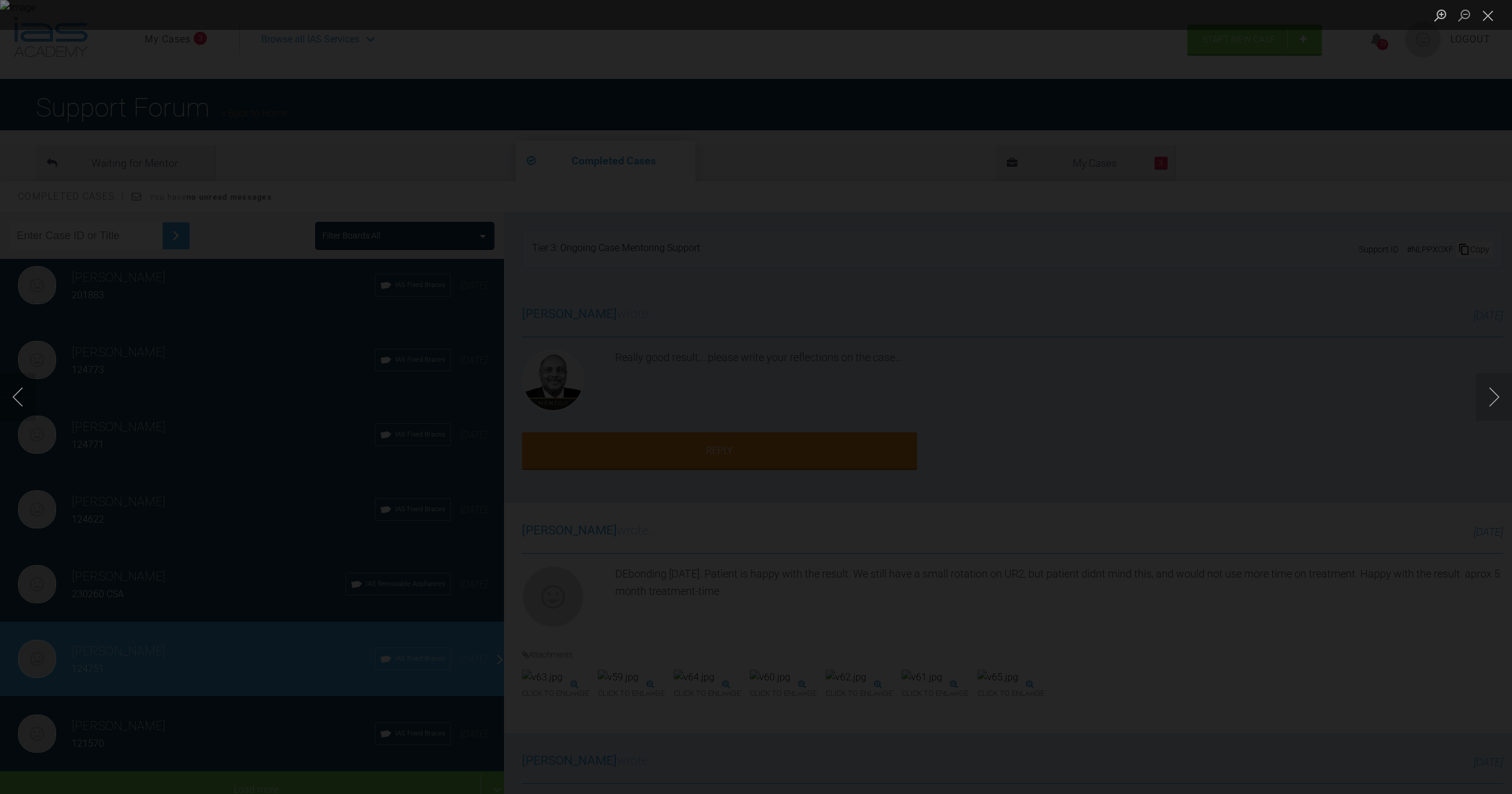
click at [1404, 449] on div "Lightbox" at bounding box center [756, 397] width 1512 height 794
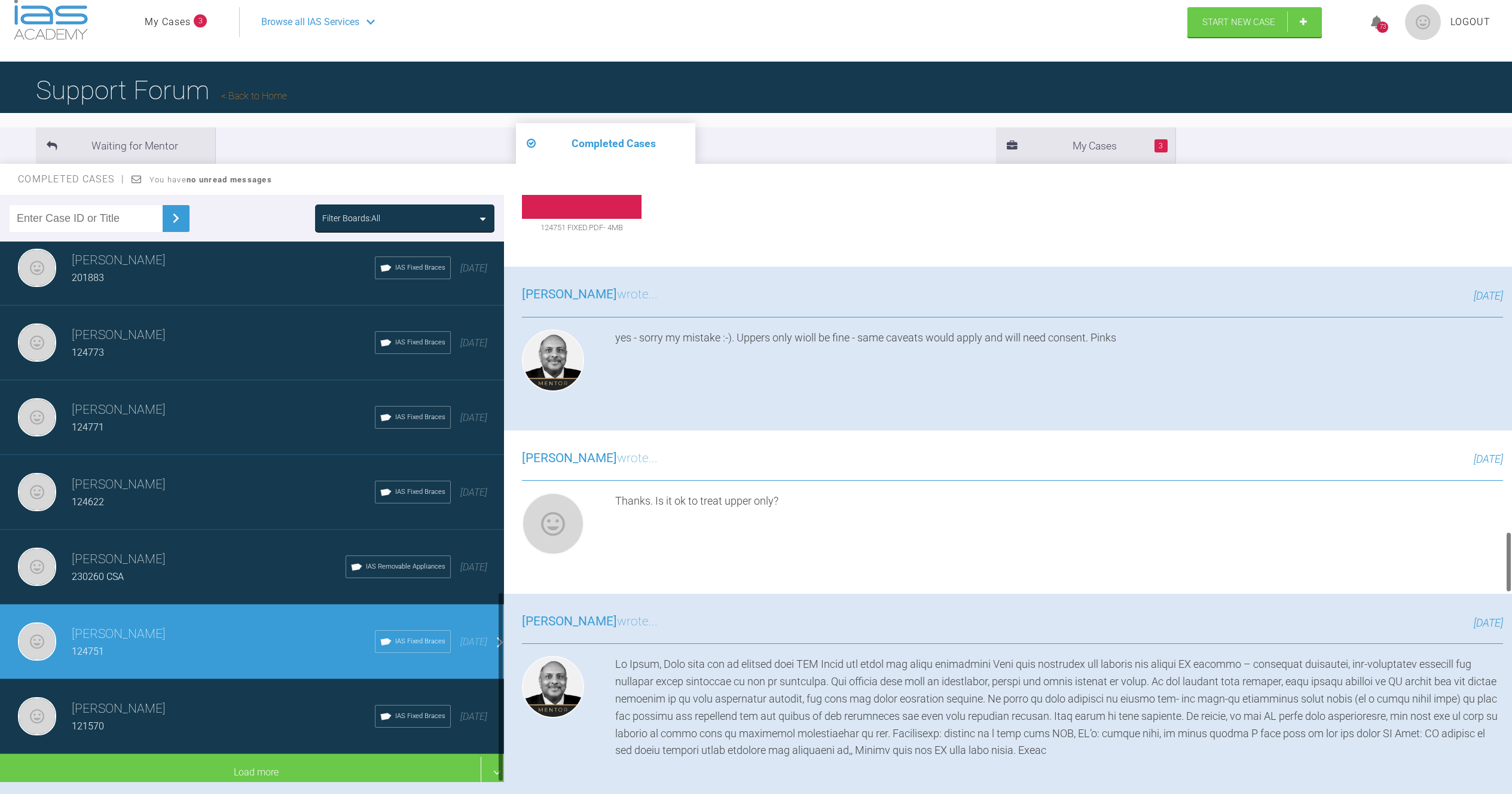
scroll to position [84, 0]
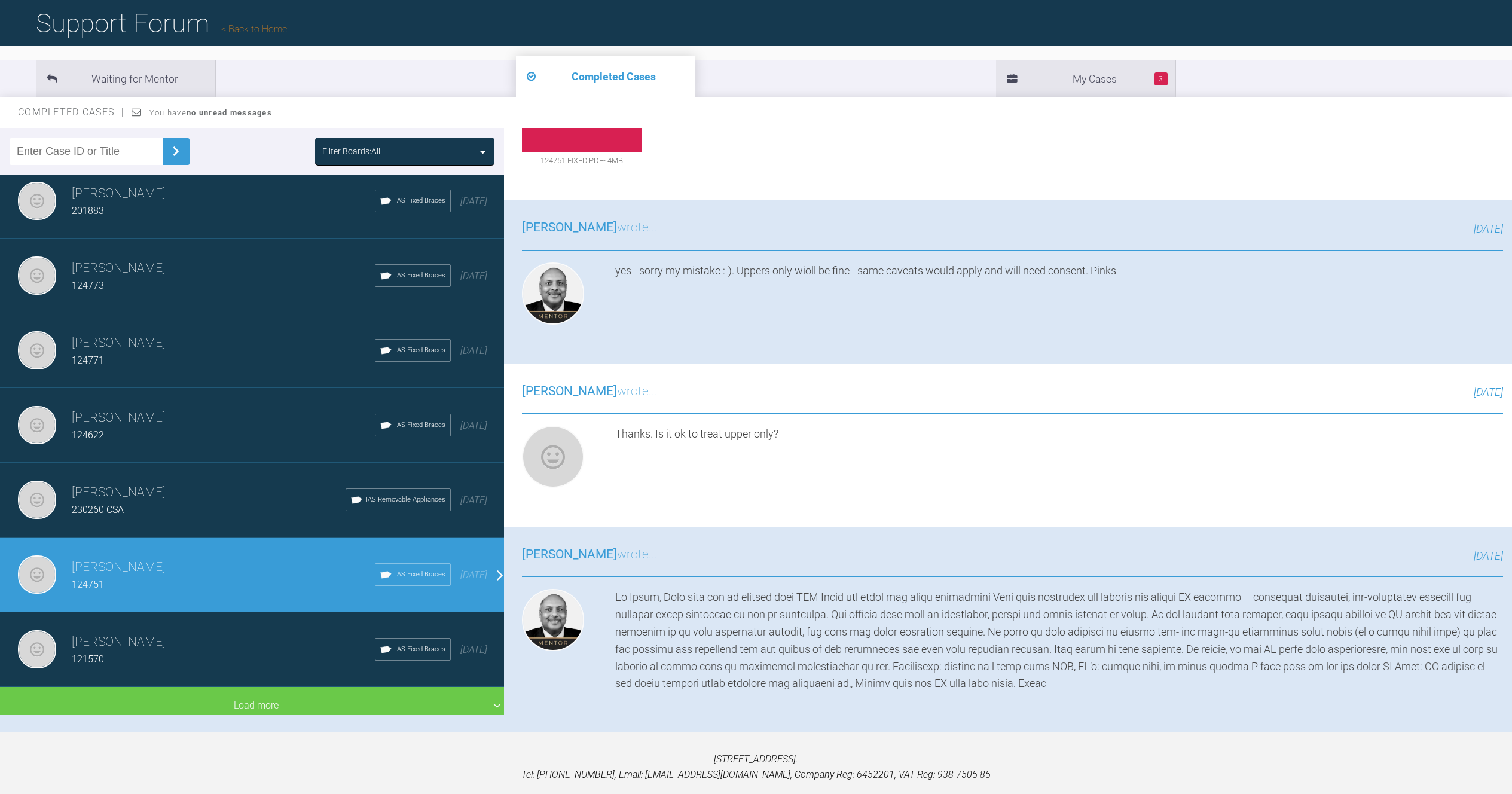
click at [223, 652] on div "121570" at bounding box center [223, 660] width 303 height 16
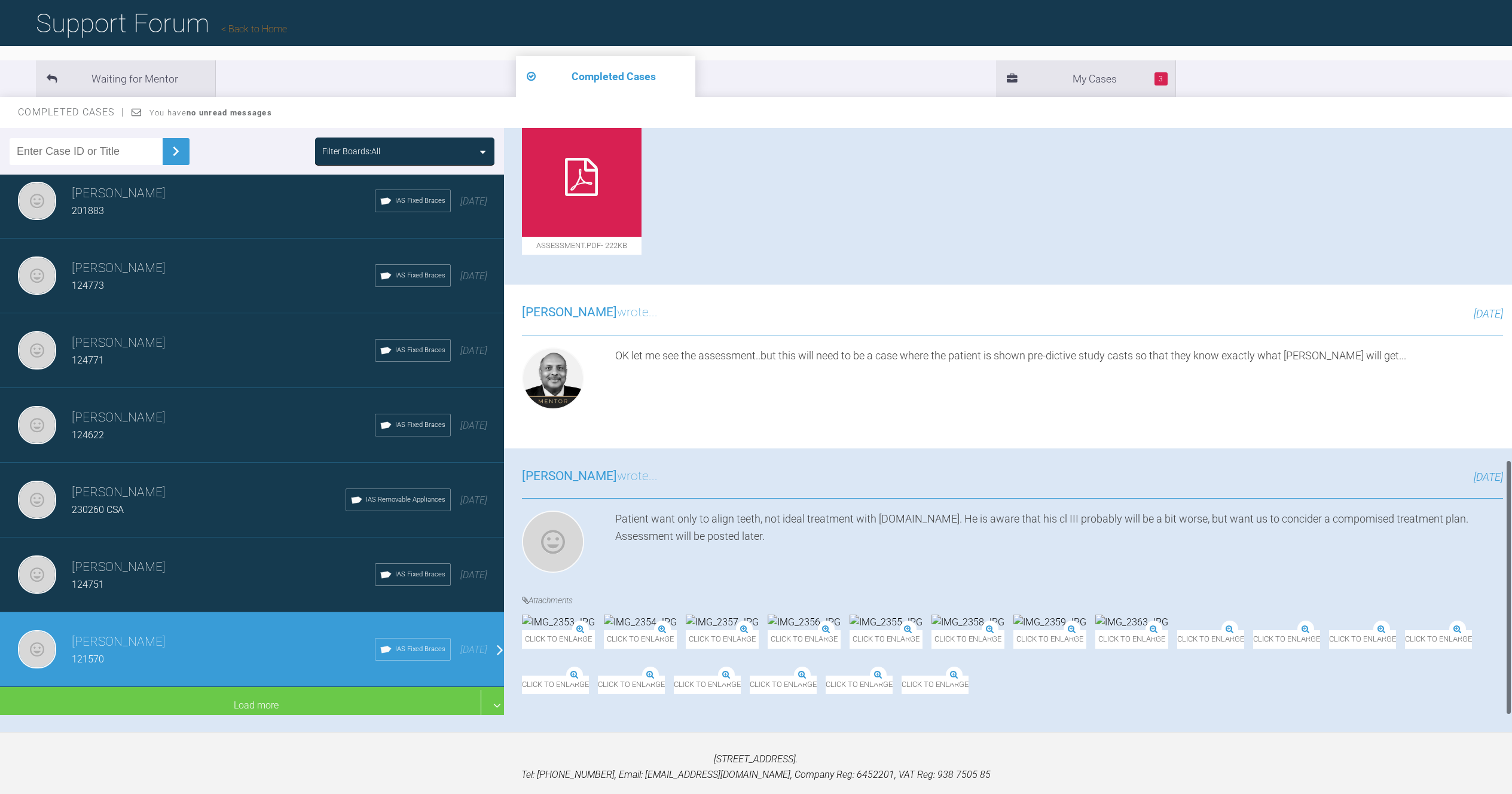
scroll to position [1082, 0]
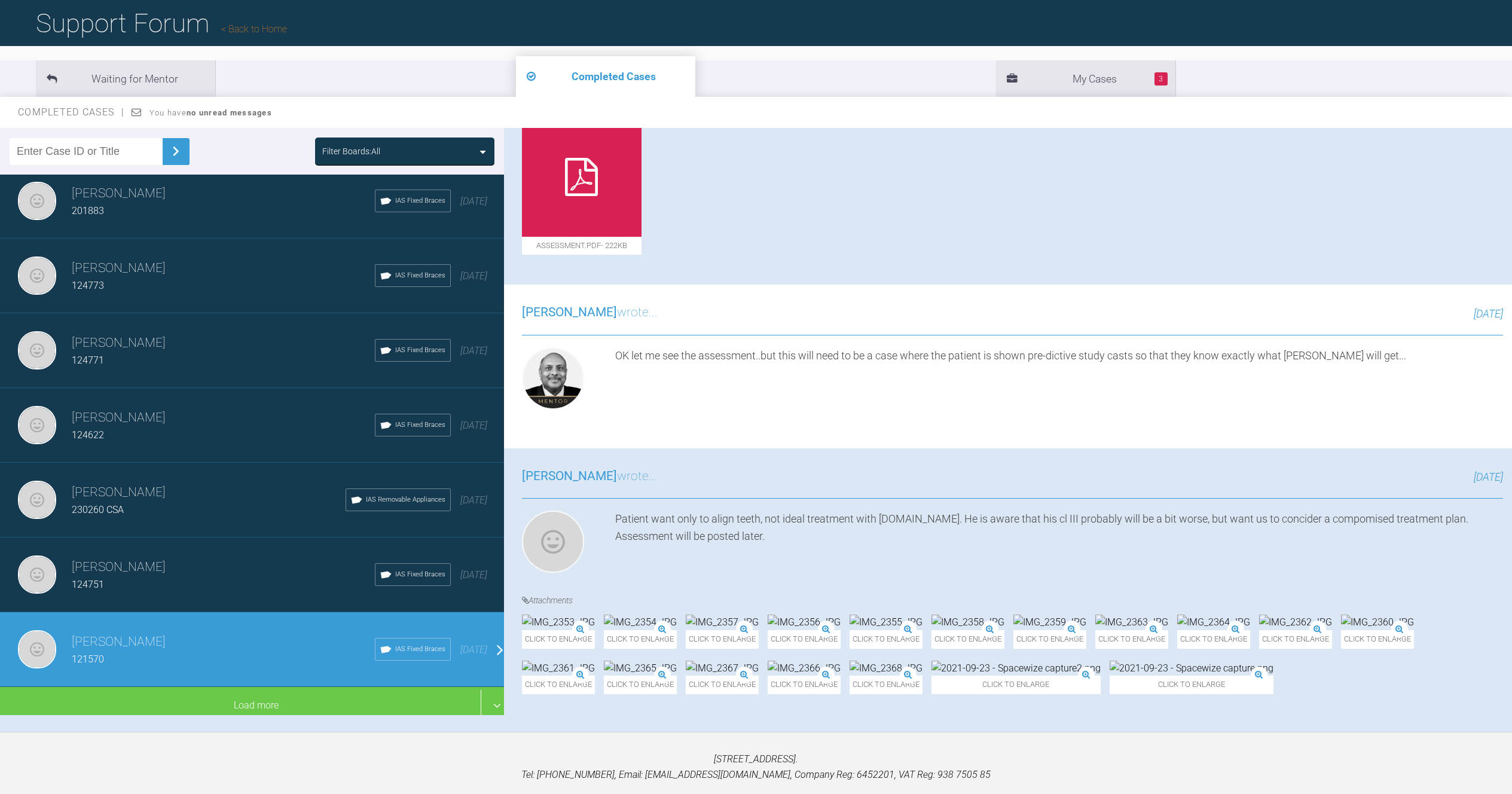
click at [166, 486] on h3 "[PERSON_NAME]" at bounding box center [209, 492] width 274 height 20
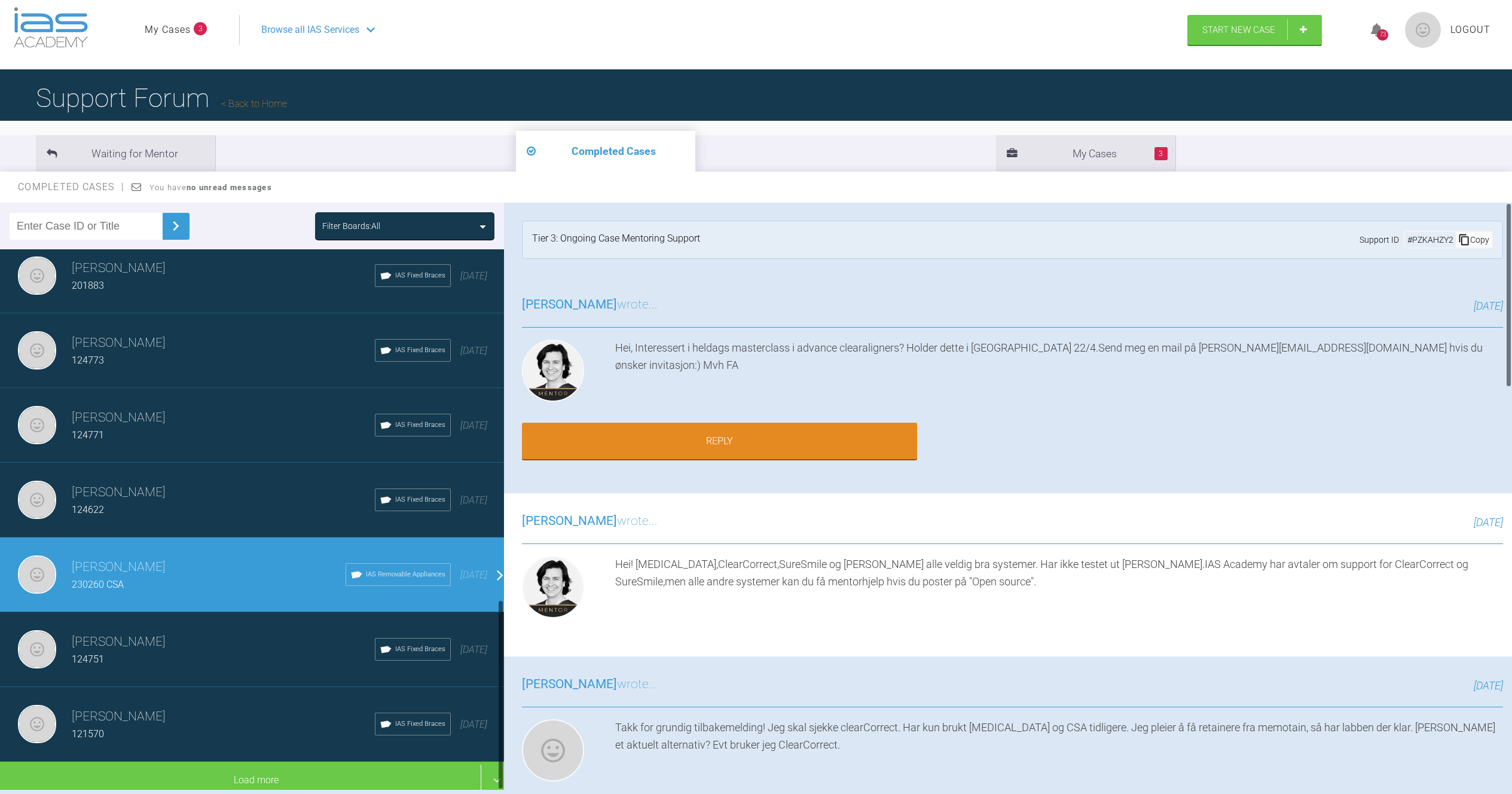
scroll to position [0, 0]
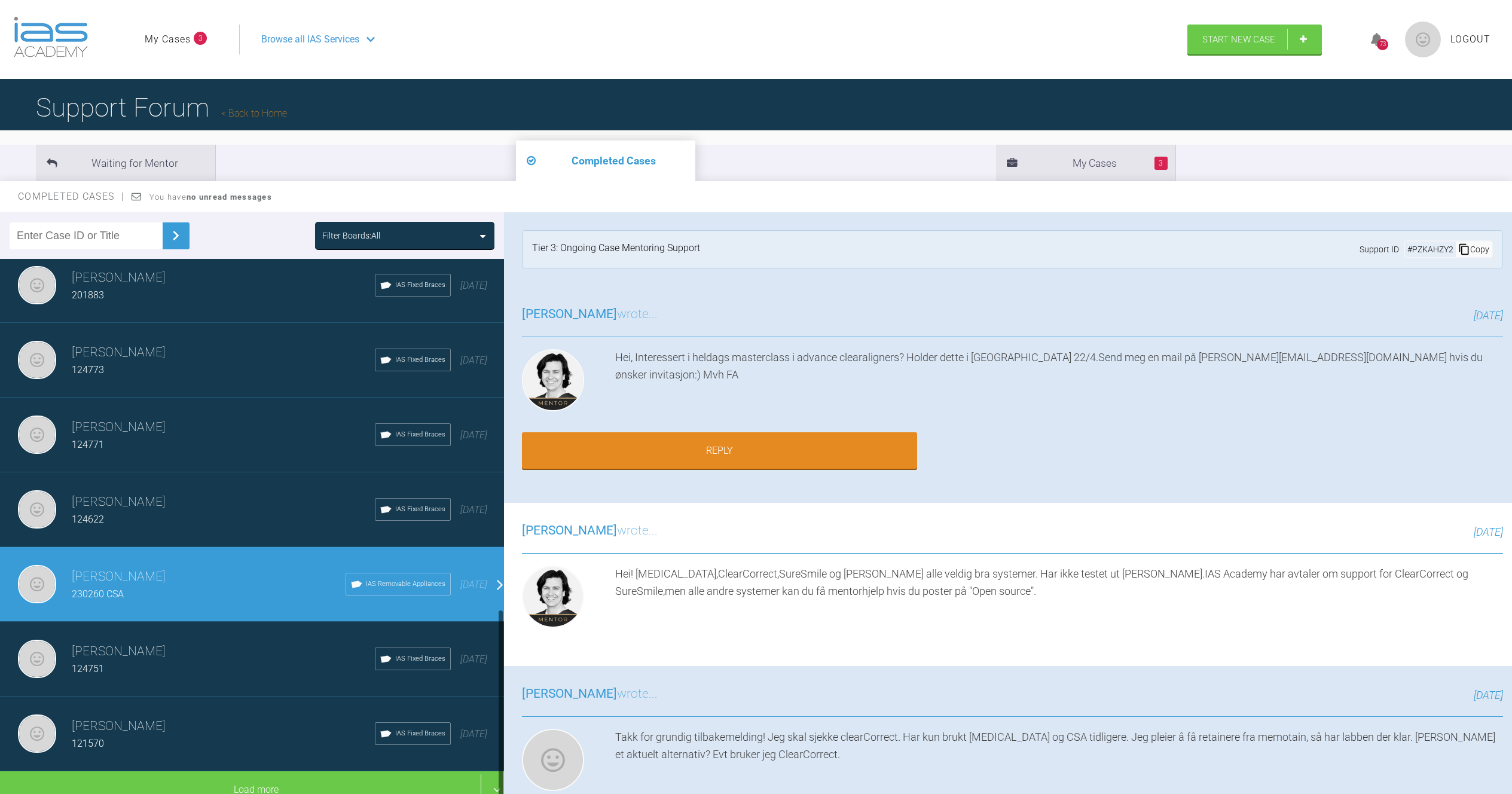
click at [187, 501] on h3 "[PERSON_NAME]" at bounding box center [223, 502] width 303 height 20
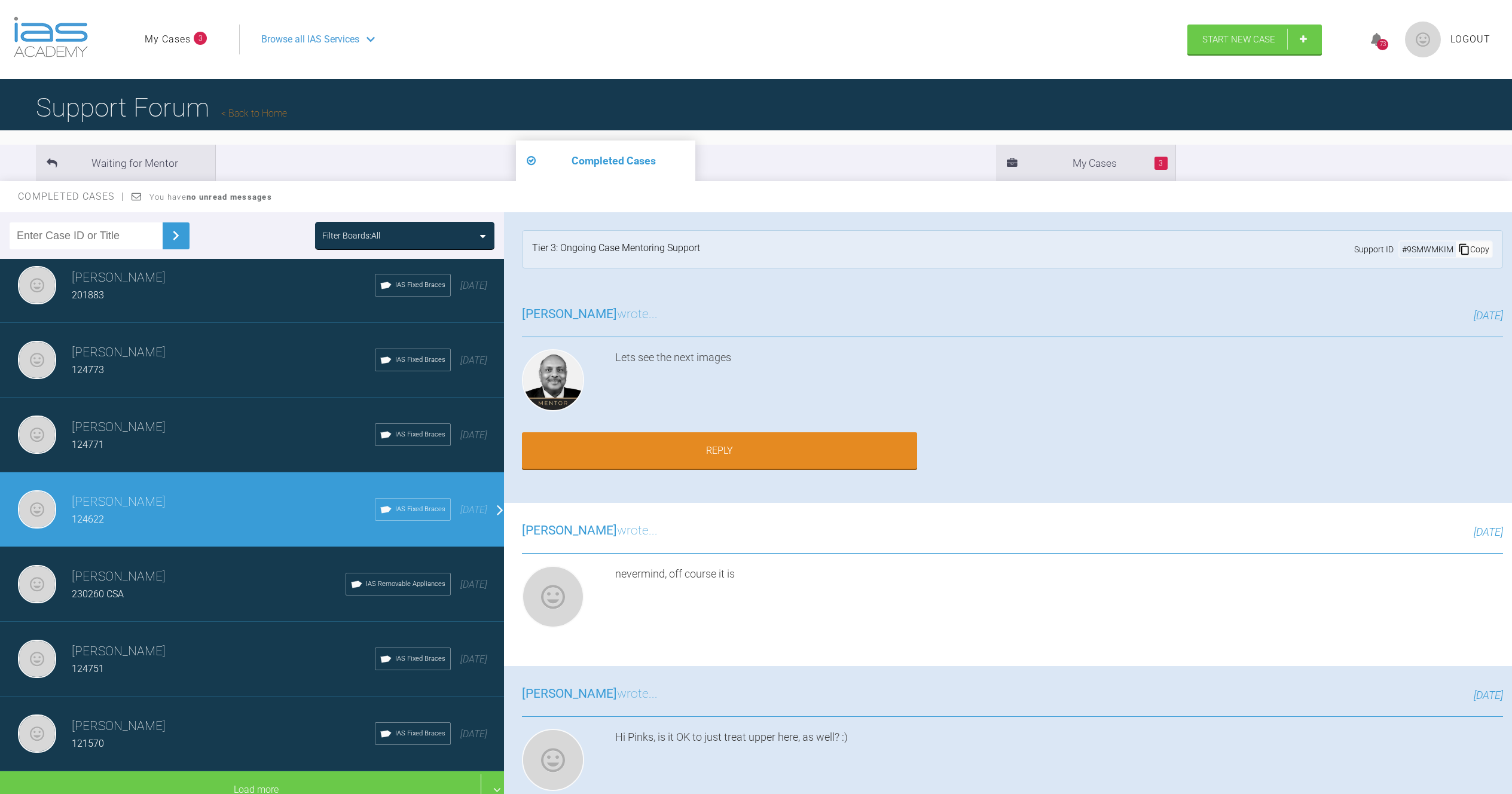
click at [179, 437] on div "124771" at bounding box center [223, 445] width 303 height 16
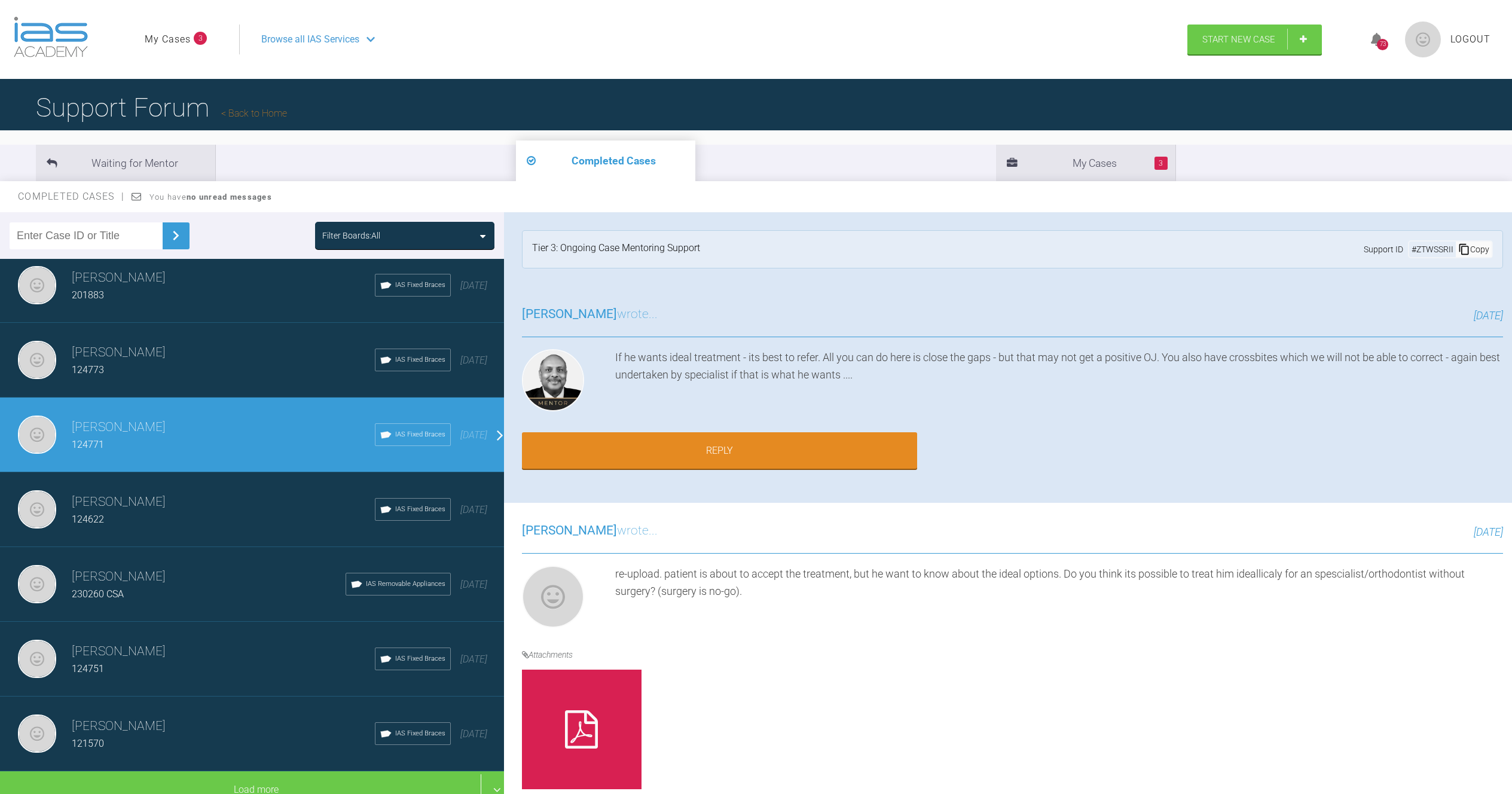
click at [210, 368] on div "124773" at bounding box center [223, 370] width 303 height 16
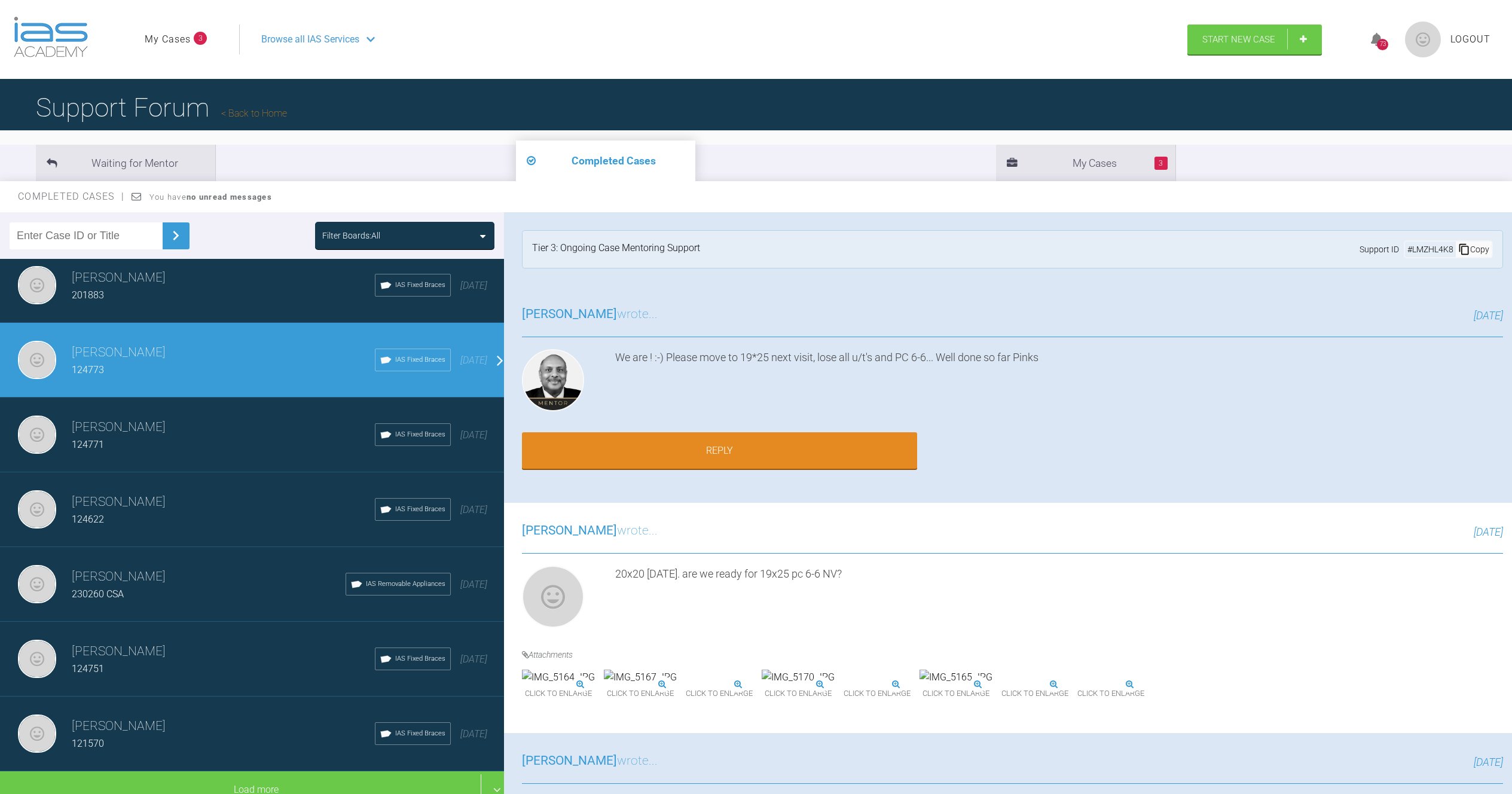
scroll to position [975, 0]
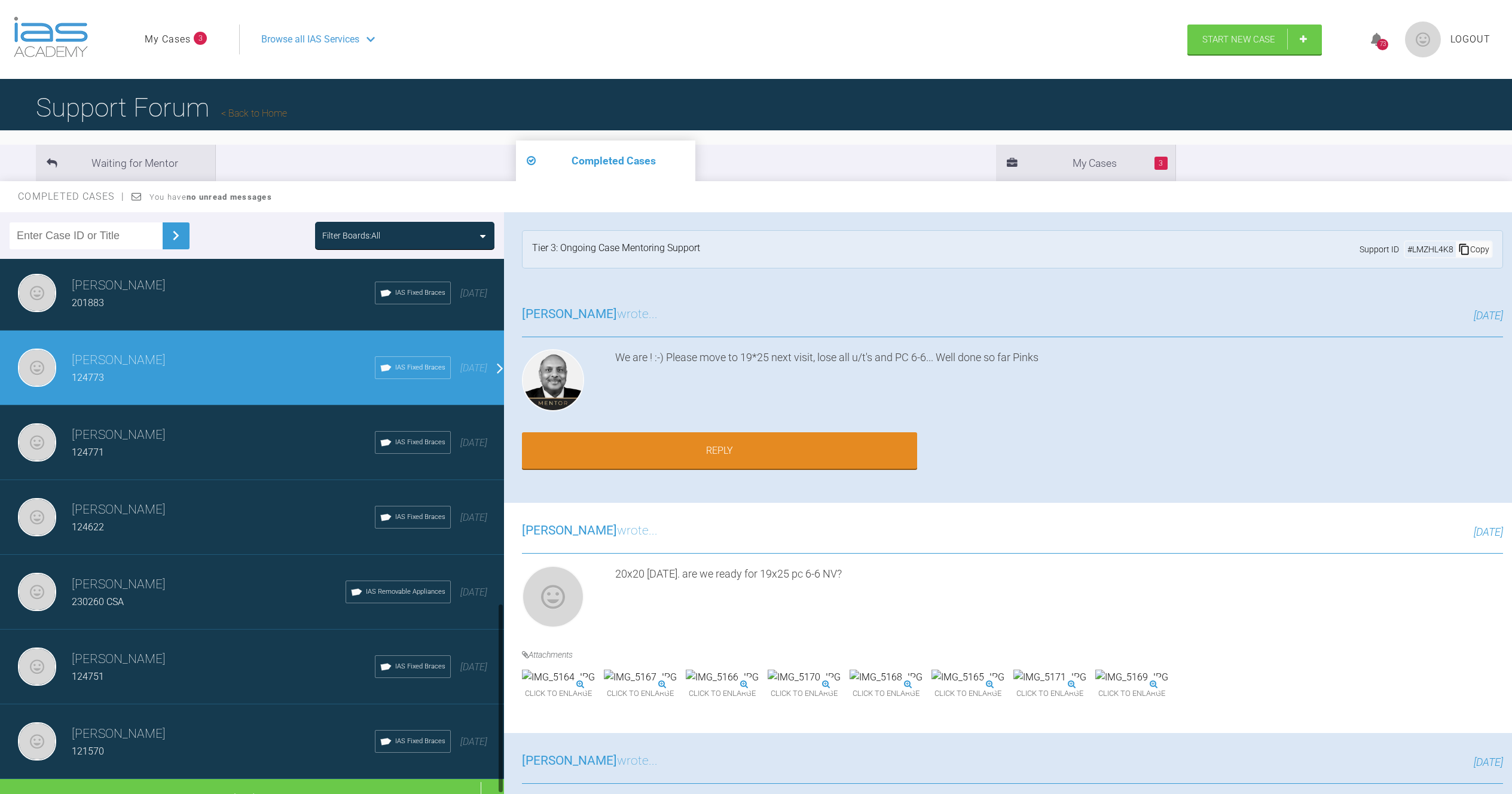
click at [255, 298] on div "201883" at bounding box center [223, 303] width 303 height 16
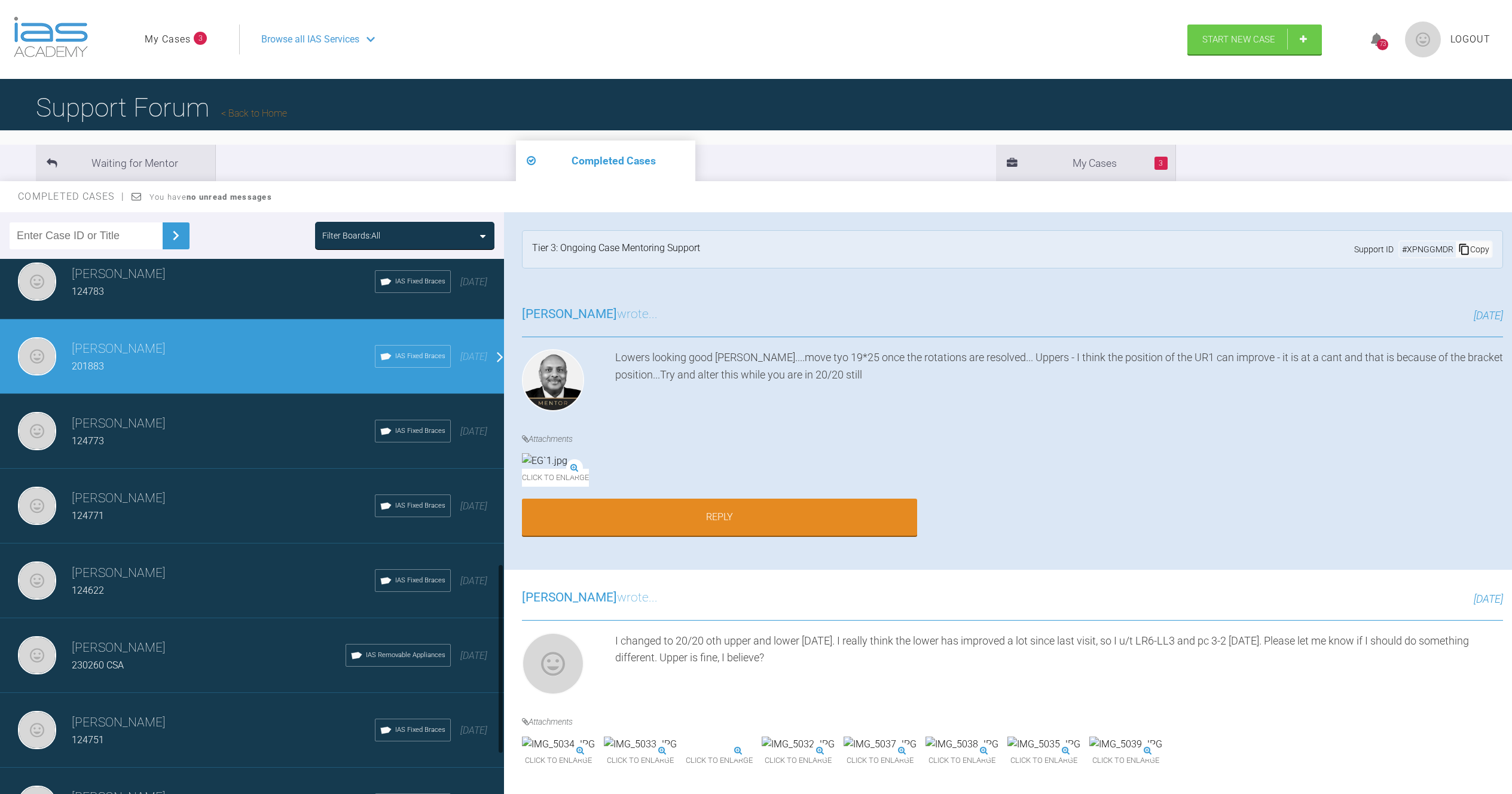
scroll to position [864, 0]
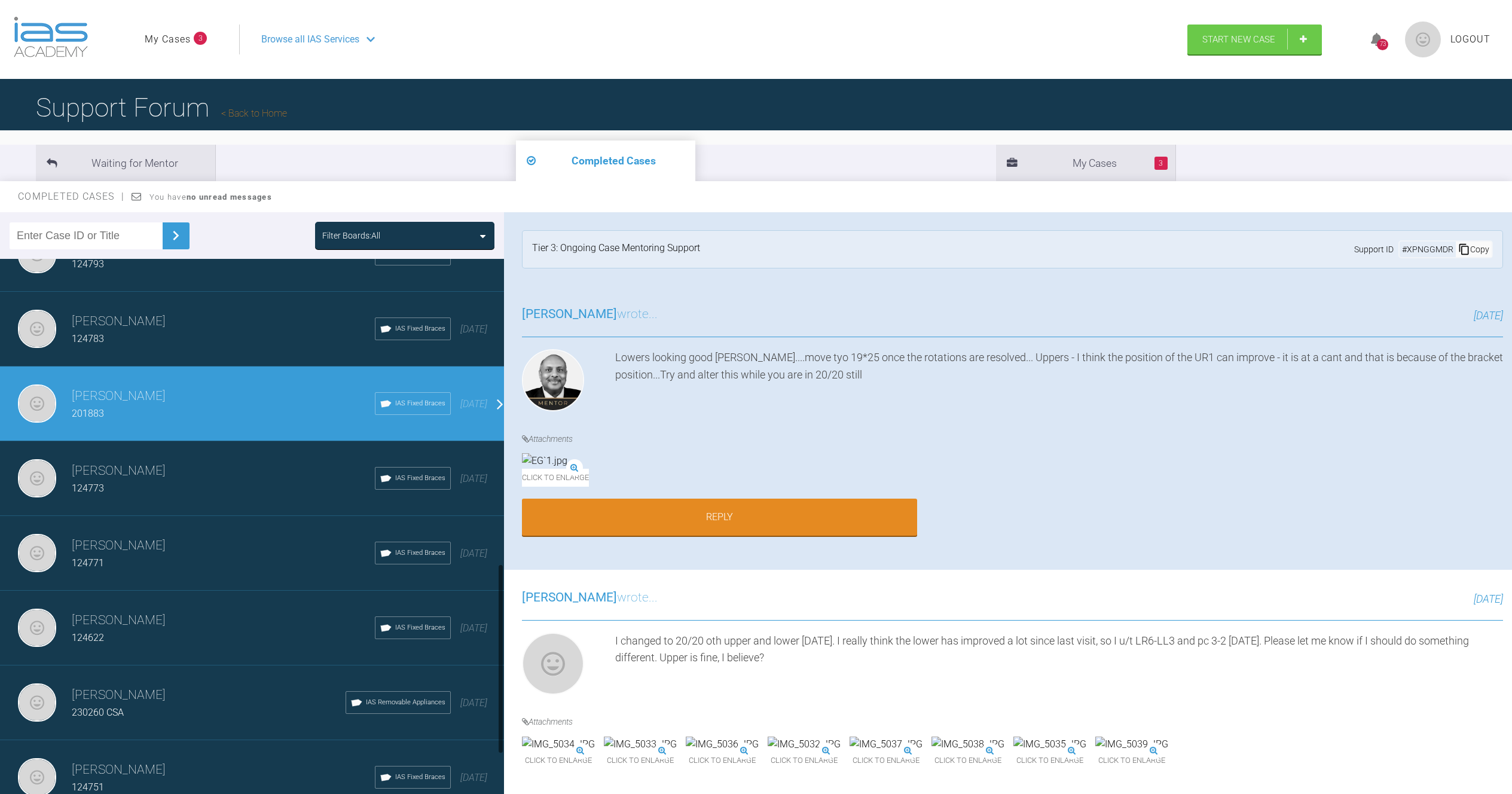
click at [247, 306] on div "[PERSON_NAME] 124783 IAS Fixed Braces [DATE]" at bounding box center [256, 329] width 513 height 75
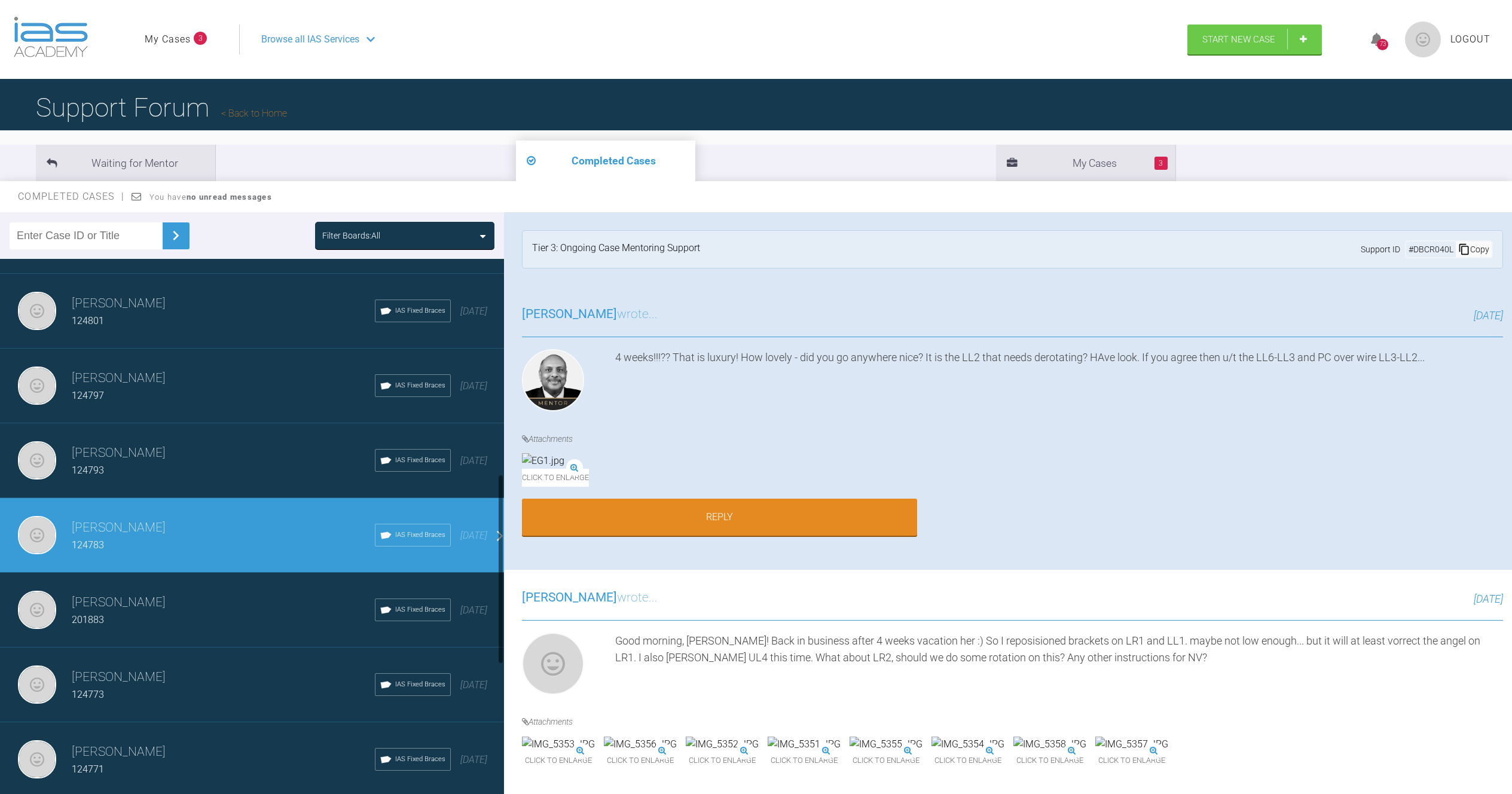
scroll to position [611, 0]
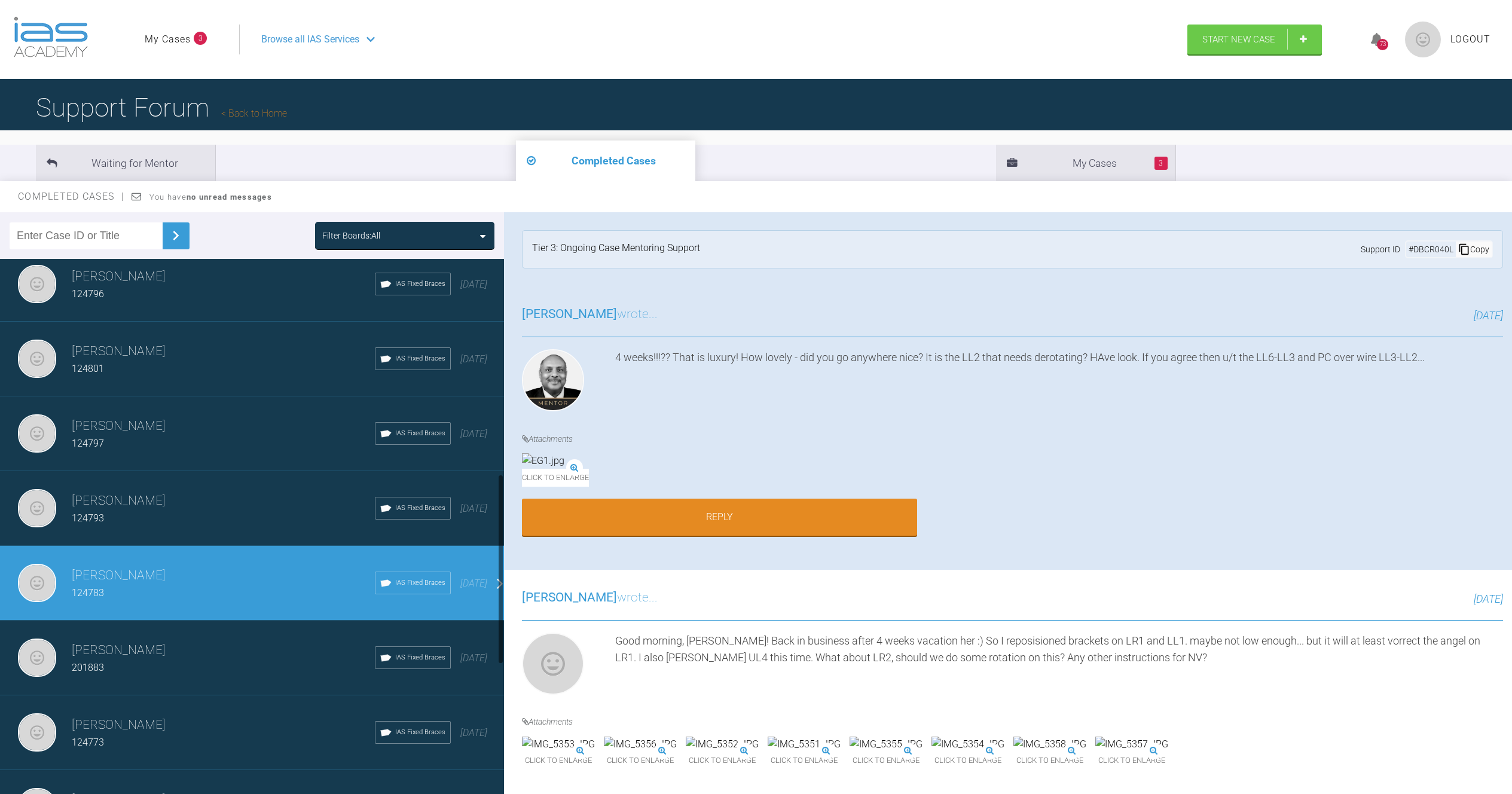
click at [191, 508] on h3 "[PERSON_NAME]" at bounding box center [223, 501] width 303 height 20
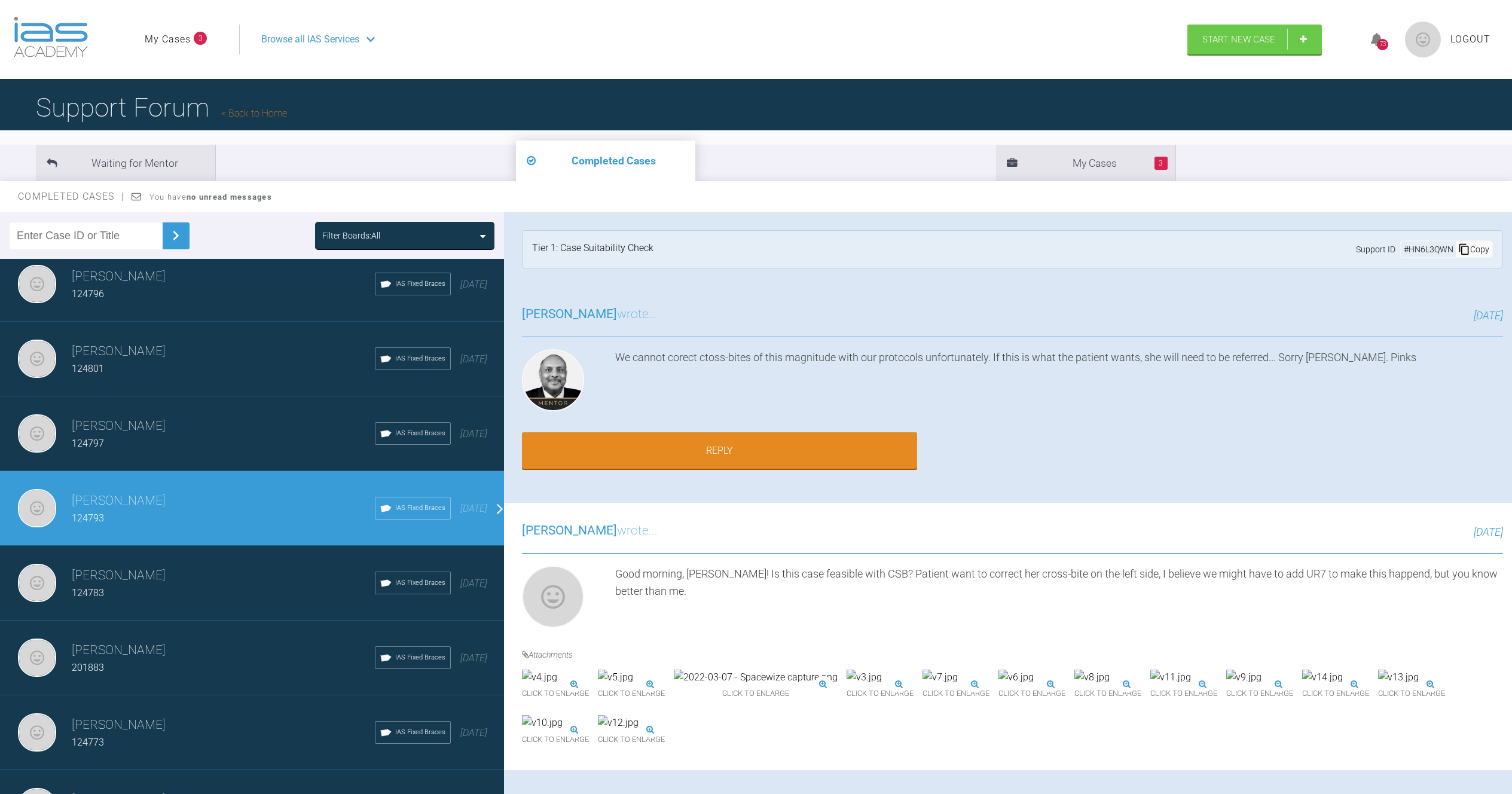
click at [188, 436] on h3 "[PERSON_NAME]" at bounding box center [223, 426] width 303 height 20
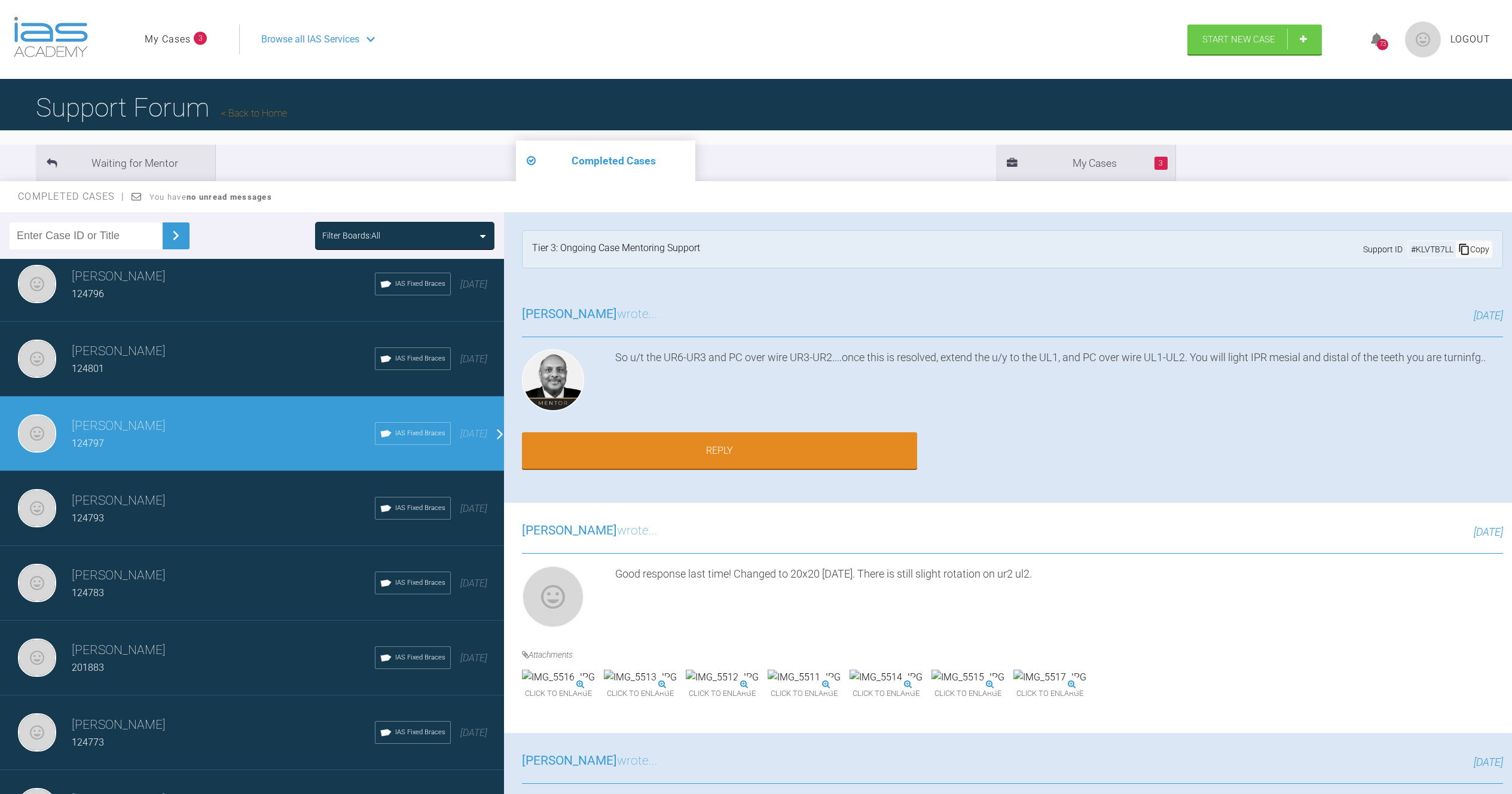
click at [198, 357] on h3 "[PERSON_NAME]" at bounding box center [223, 351] width 303 height 20
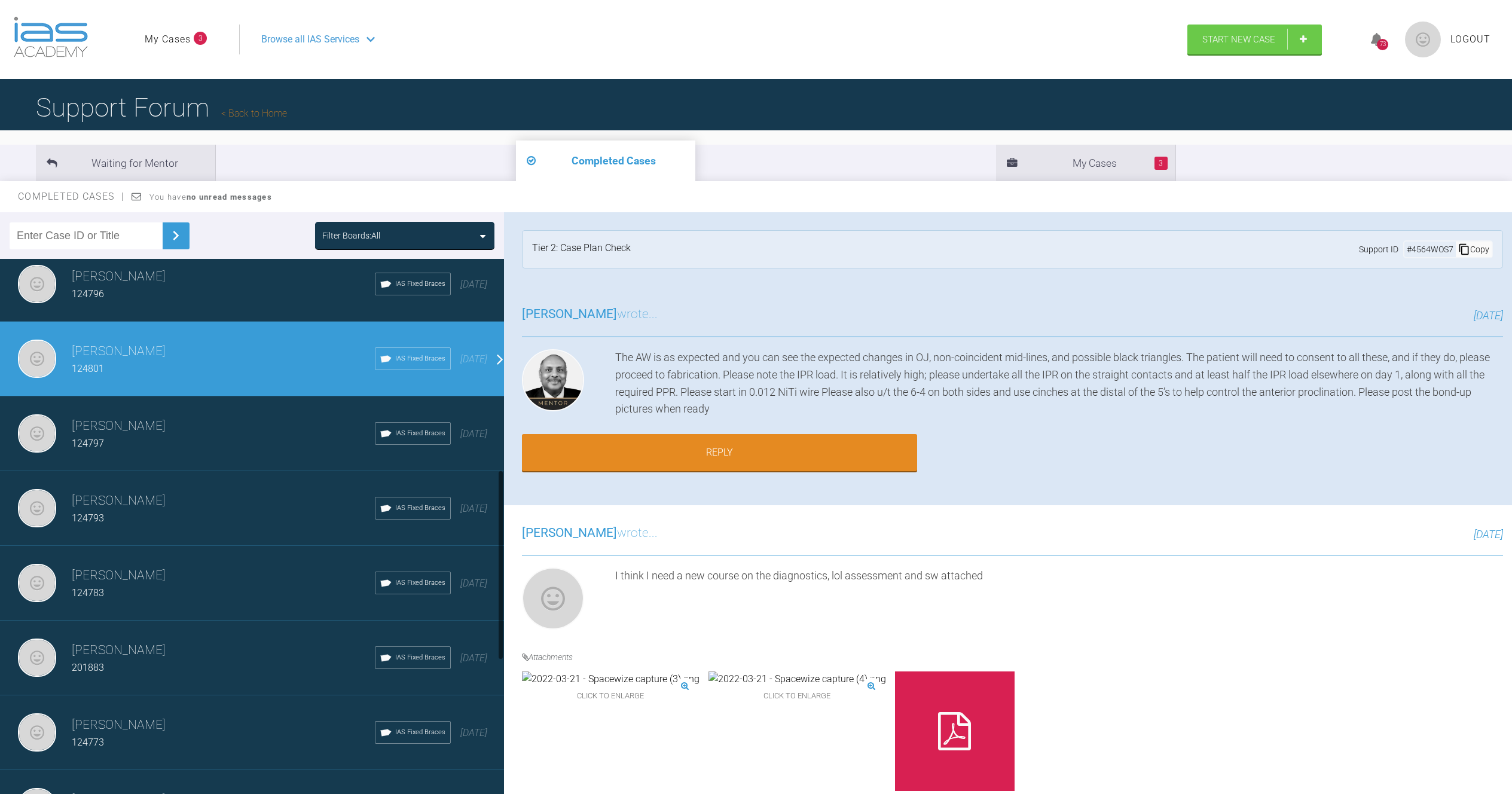
scroll to position [587, 0]
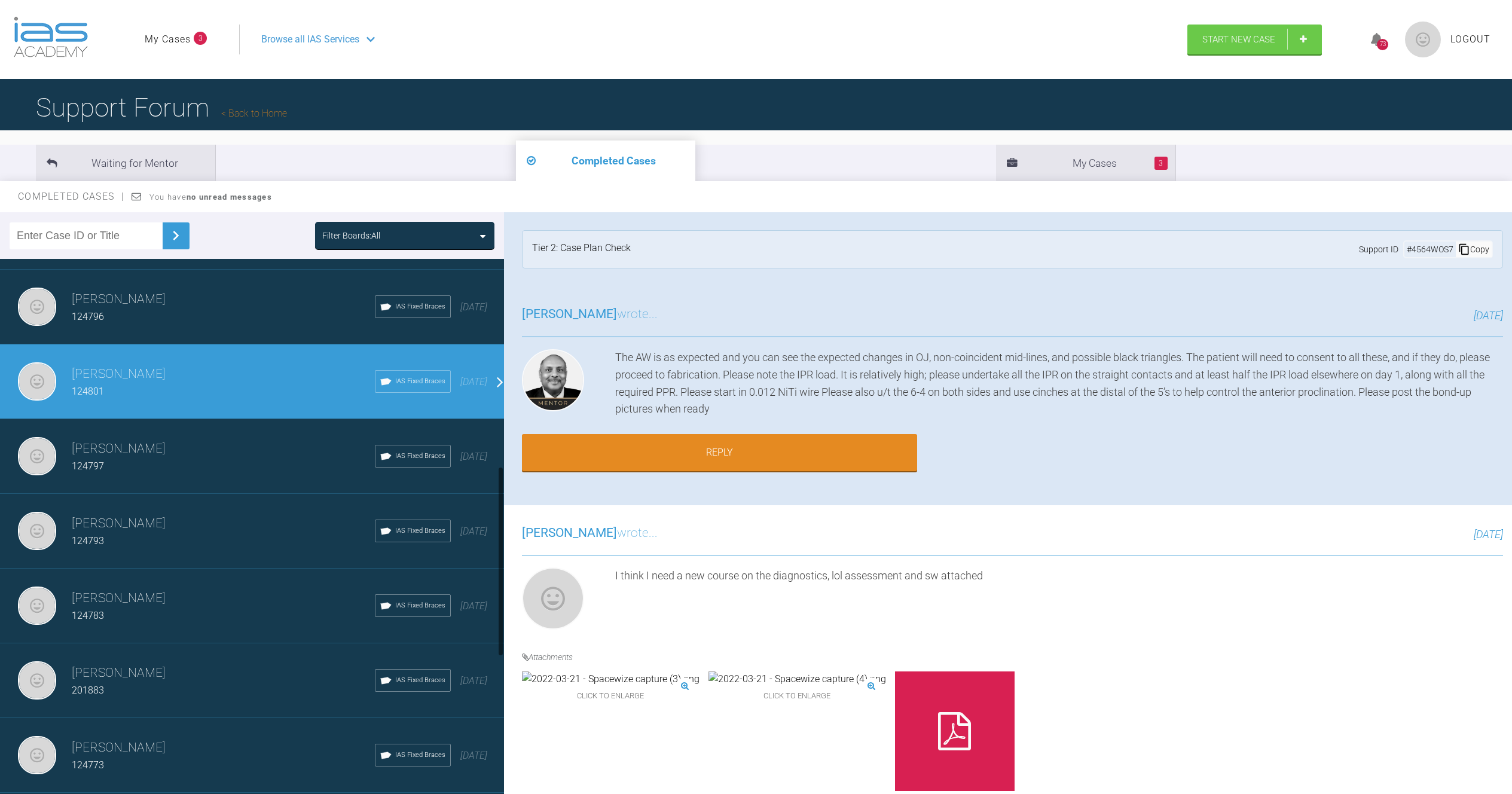
click at [195, 318] on div "124796" at bounding box center [223, 317] width 303 height 16
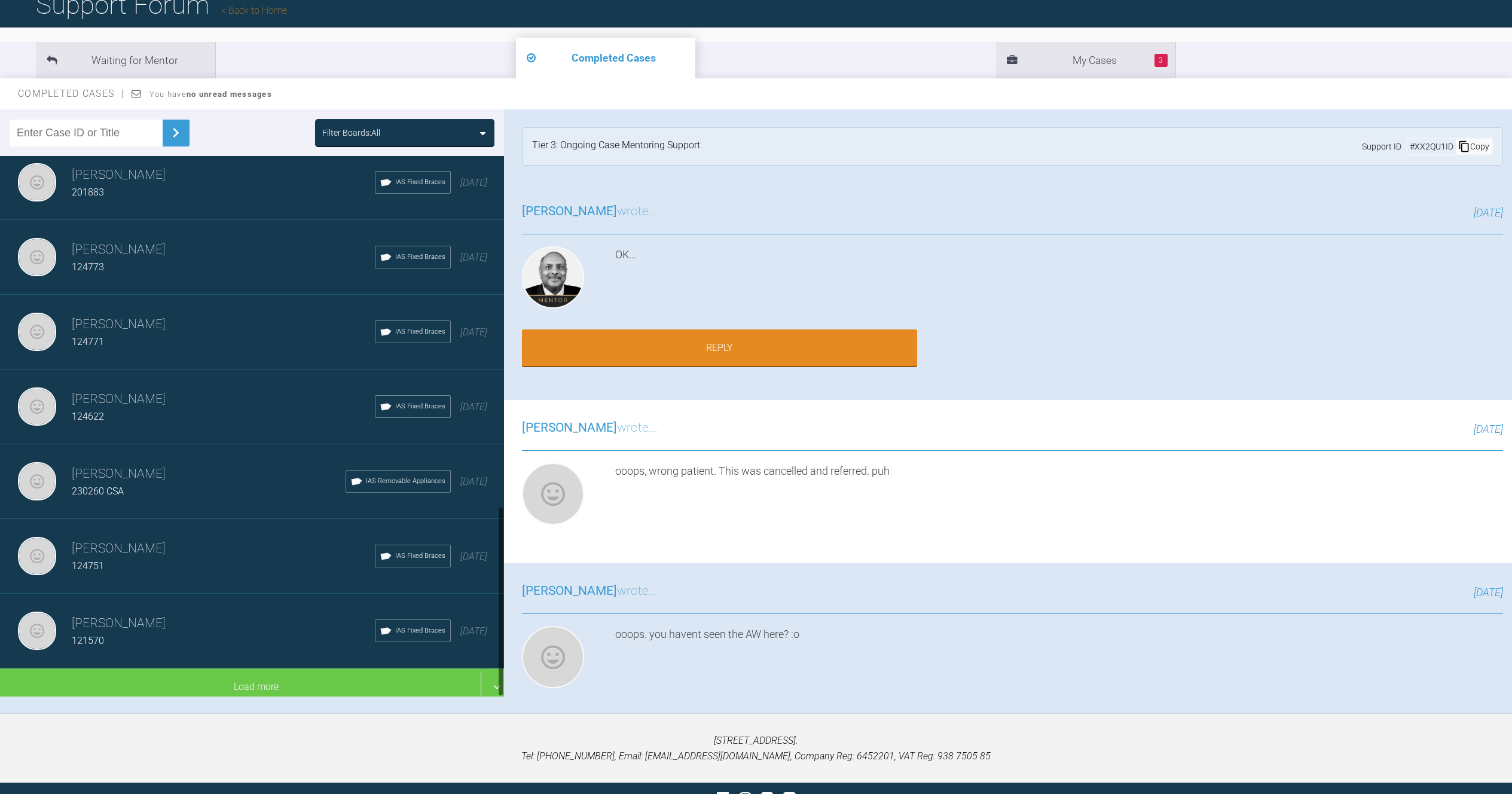
scroll to position [124, 0]
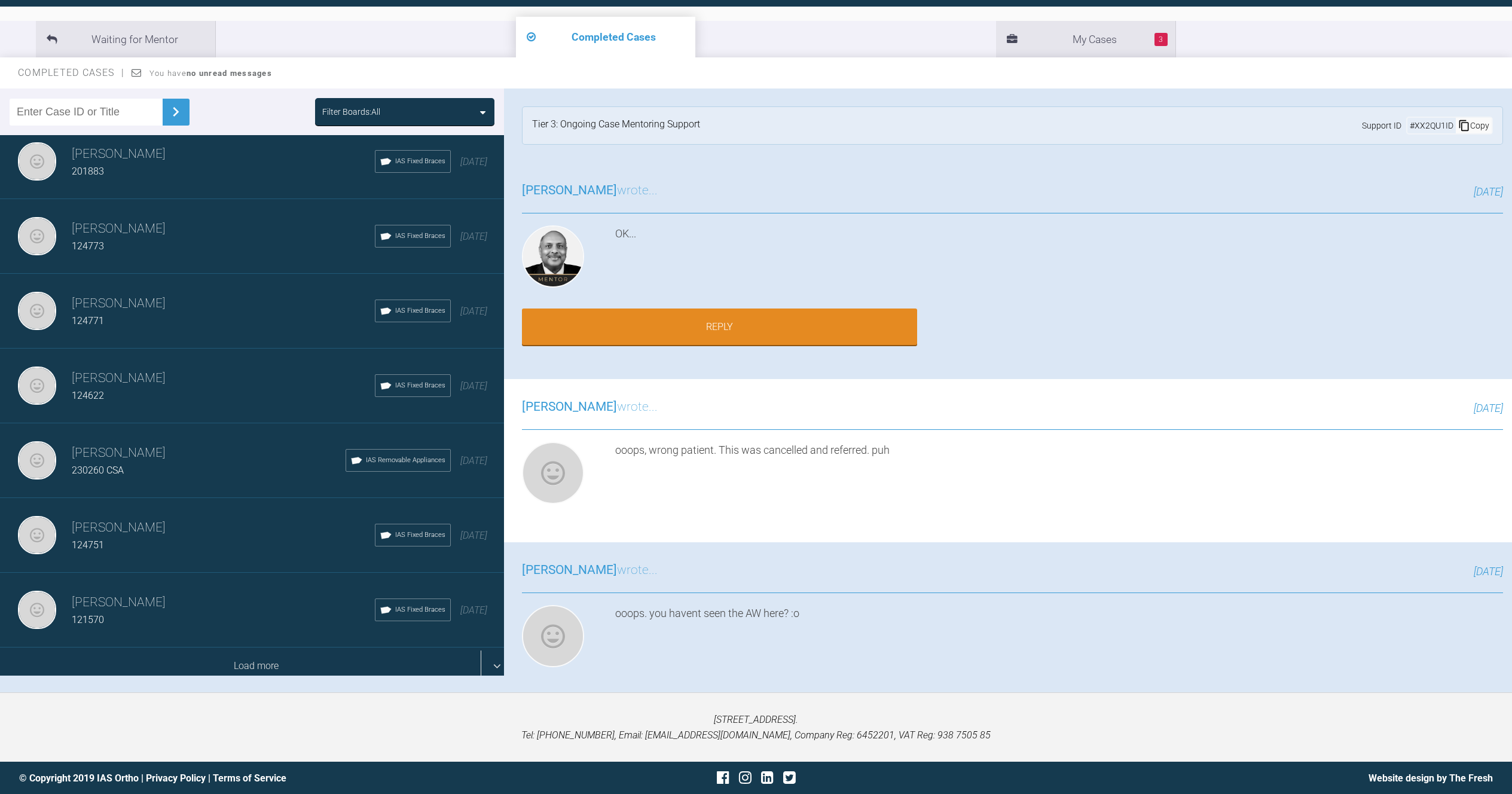
click at [258, 656] on div "Load more" at bounding box center [256, 666] width 513 height 37
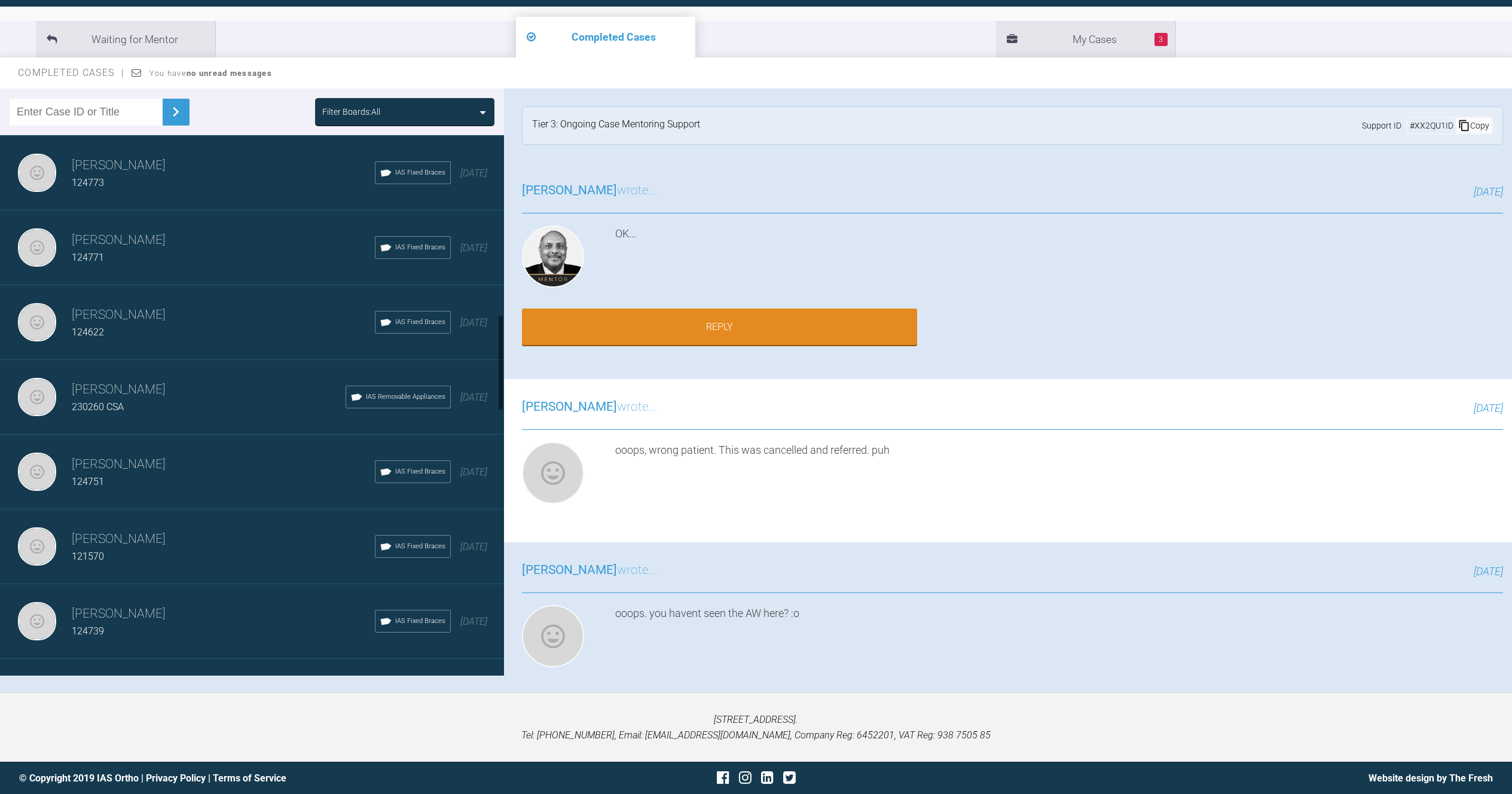
scroll to position [1106, 0]
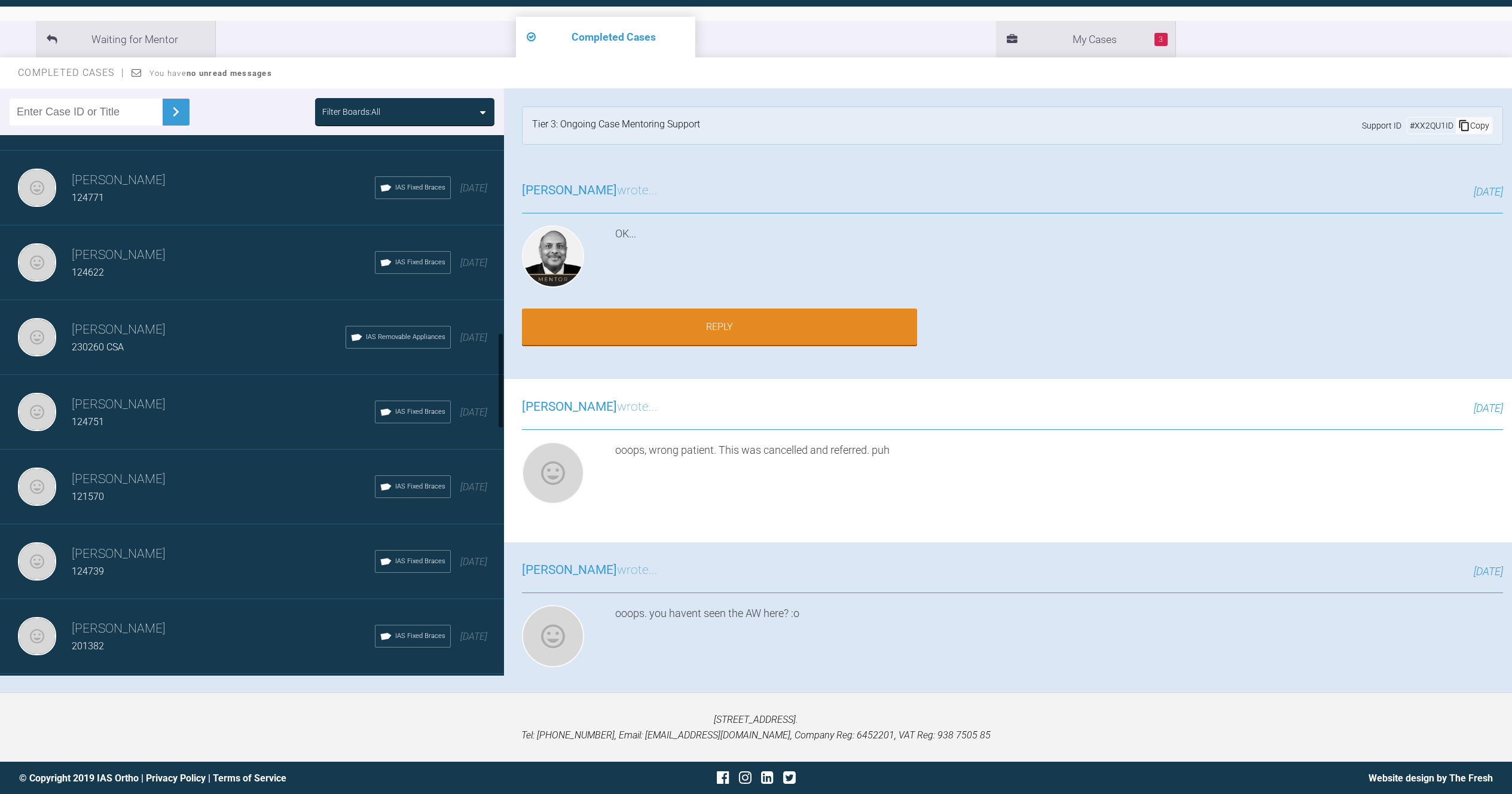
click at [160, 541] on div "[PERSON_NAME] 124739 IAS Fixed Braces [DATE]" at bounding box center [256, 561] width 513 height 75
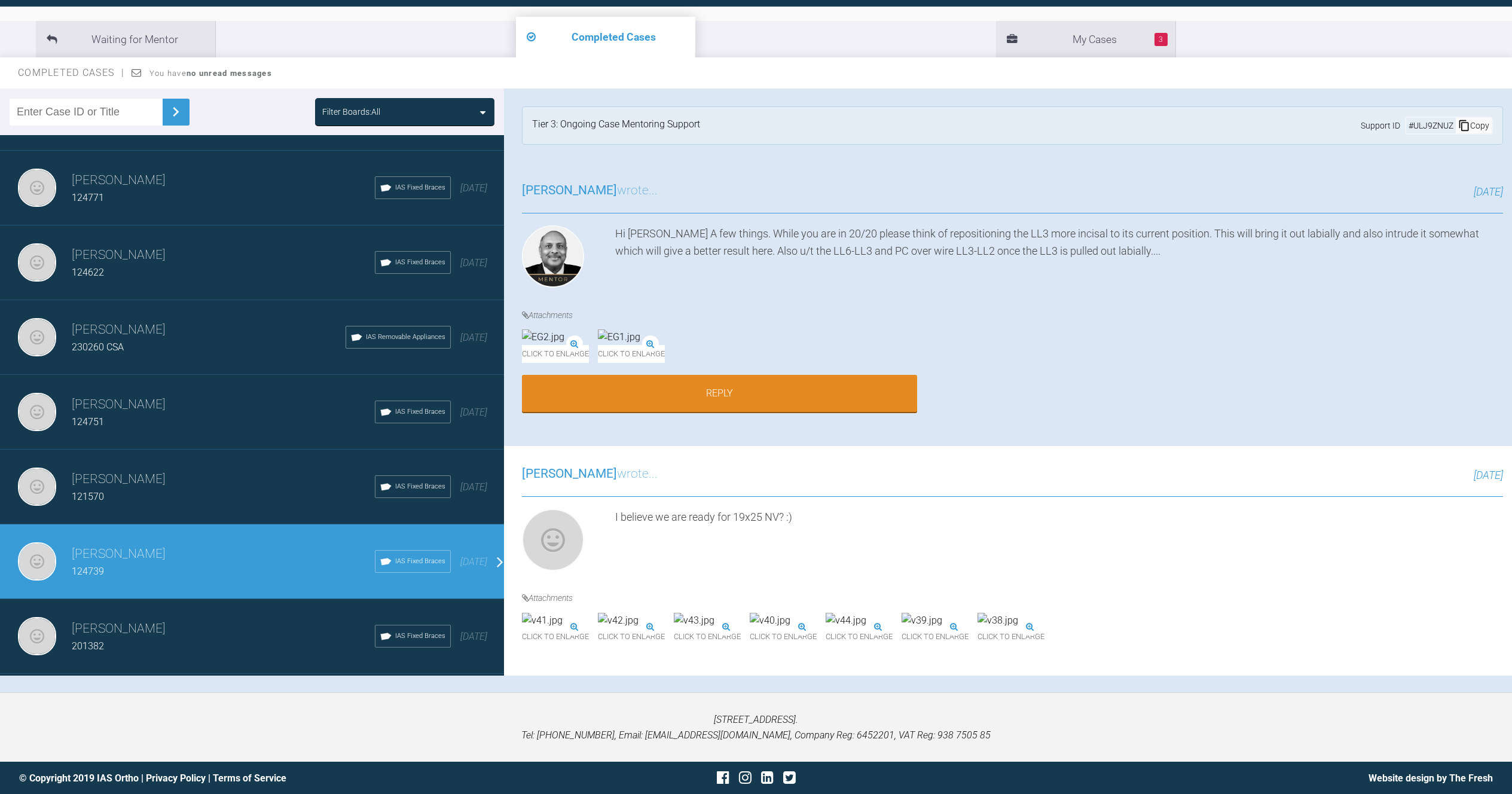
click at [176, 632] on h3 "[PERSON_NAME]" at bounding box center [223, 629] width 303 height 20
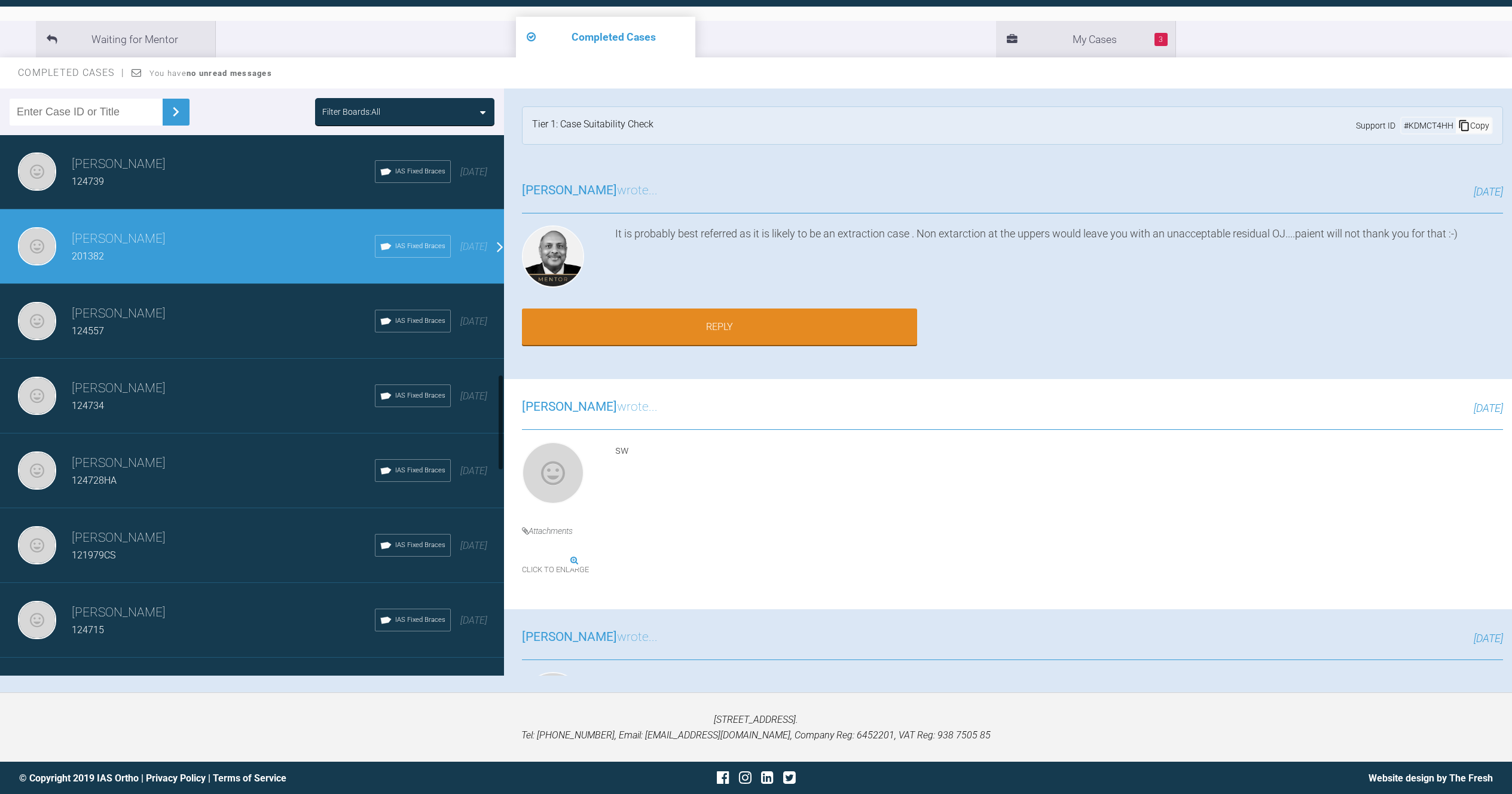
scroll to position [1528, 0]
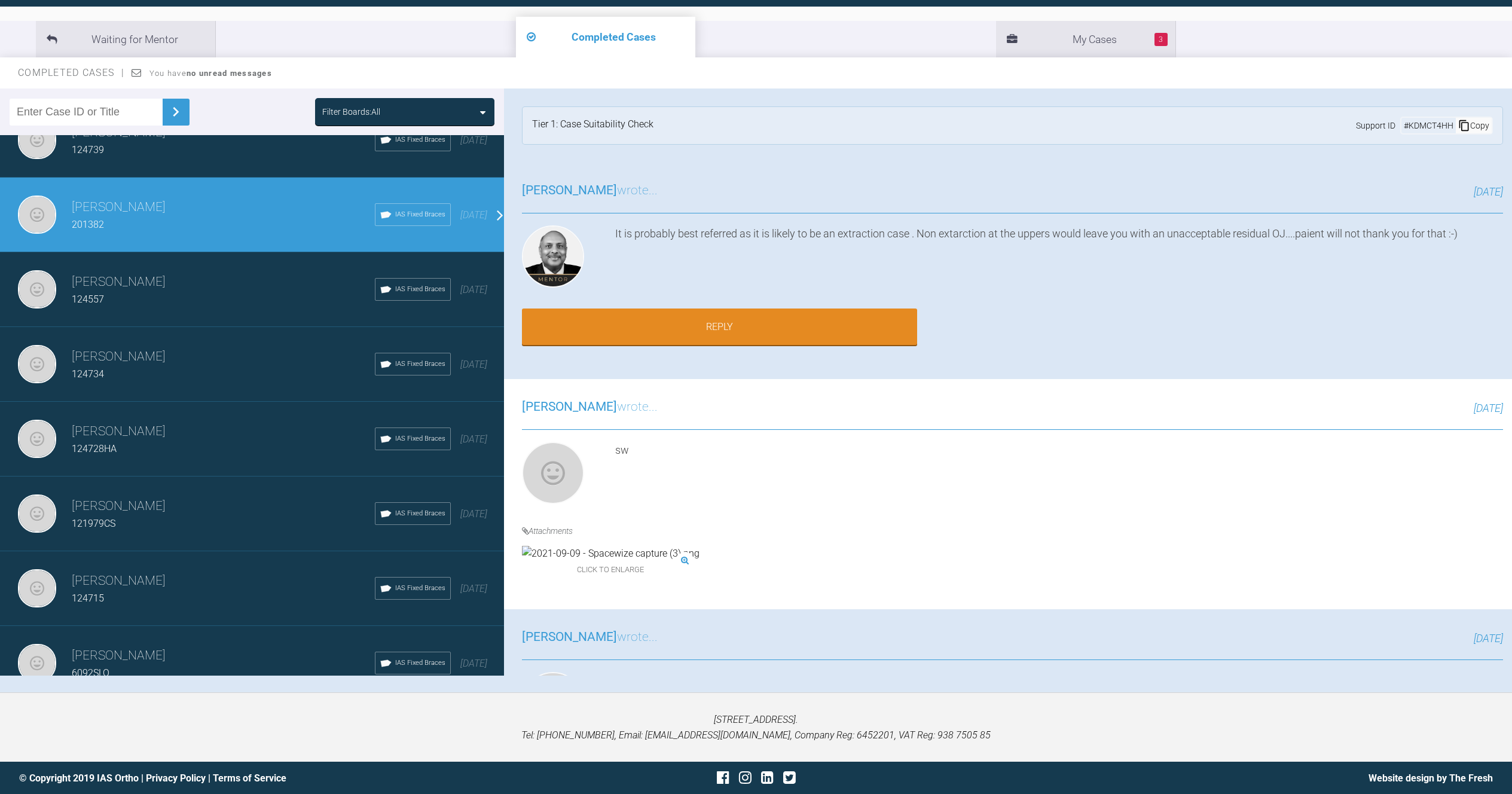
click at [188, 292] on div "124557" at bounding box center [223, 300] width 303 height 16
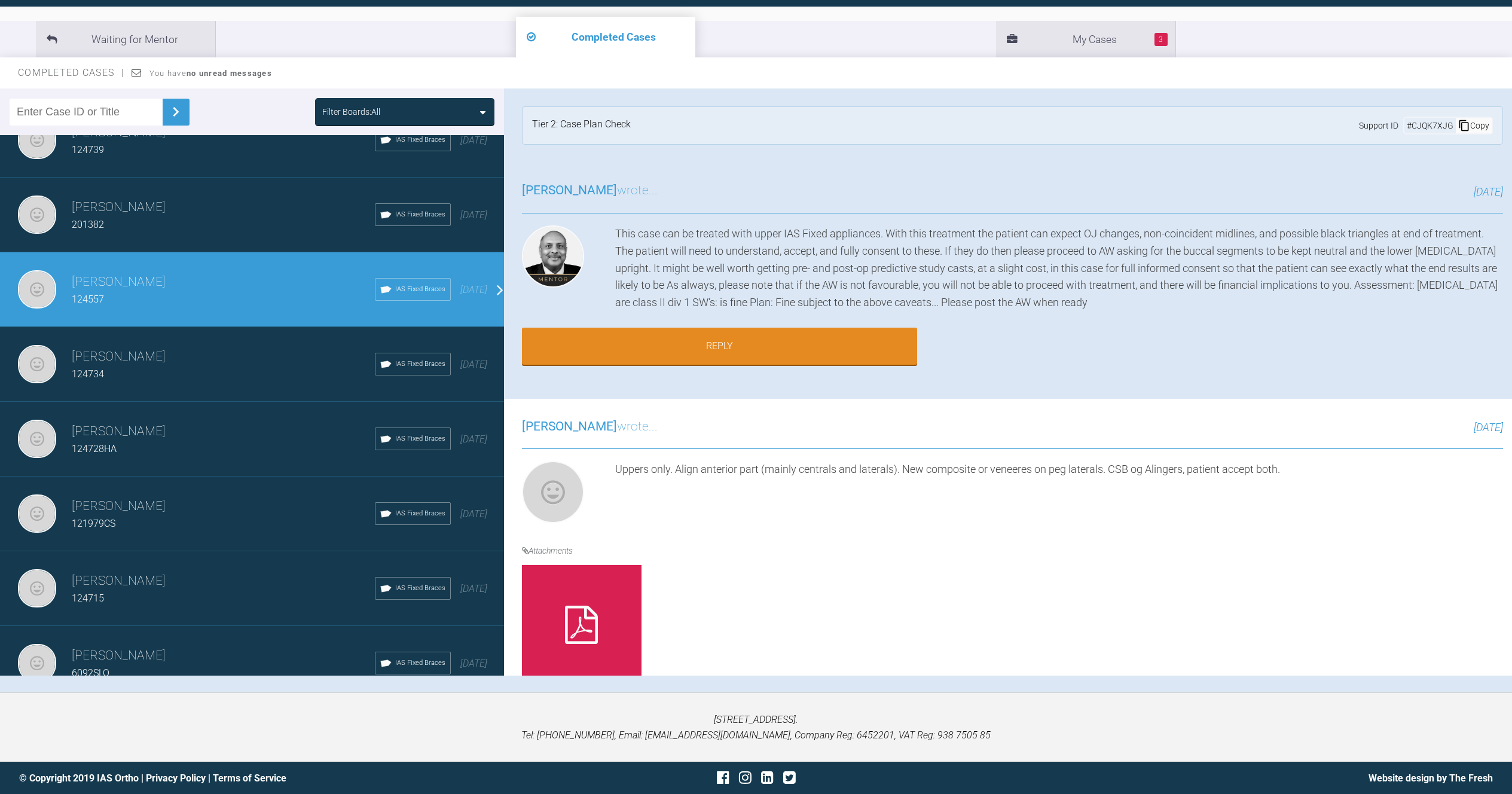
click at [247, 344] on div "[PERSON_NAME] 124734 IAS Fixed Braces [DATE]" at bounding box center [256, 364] width 513 height 75
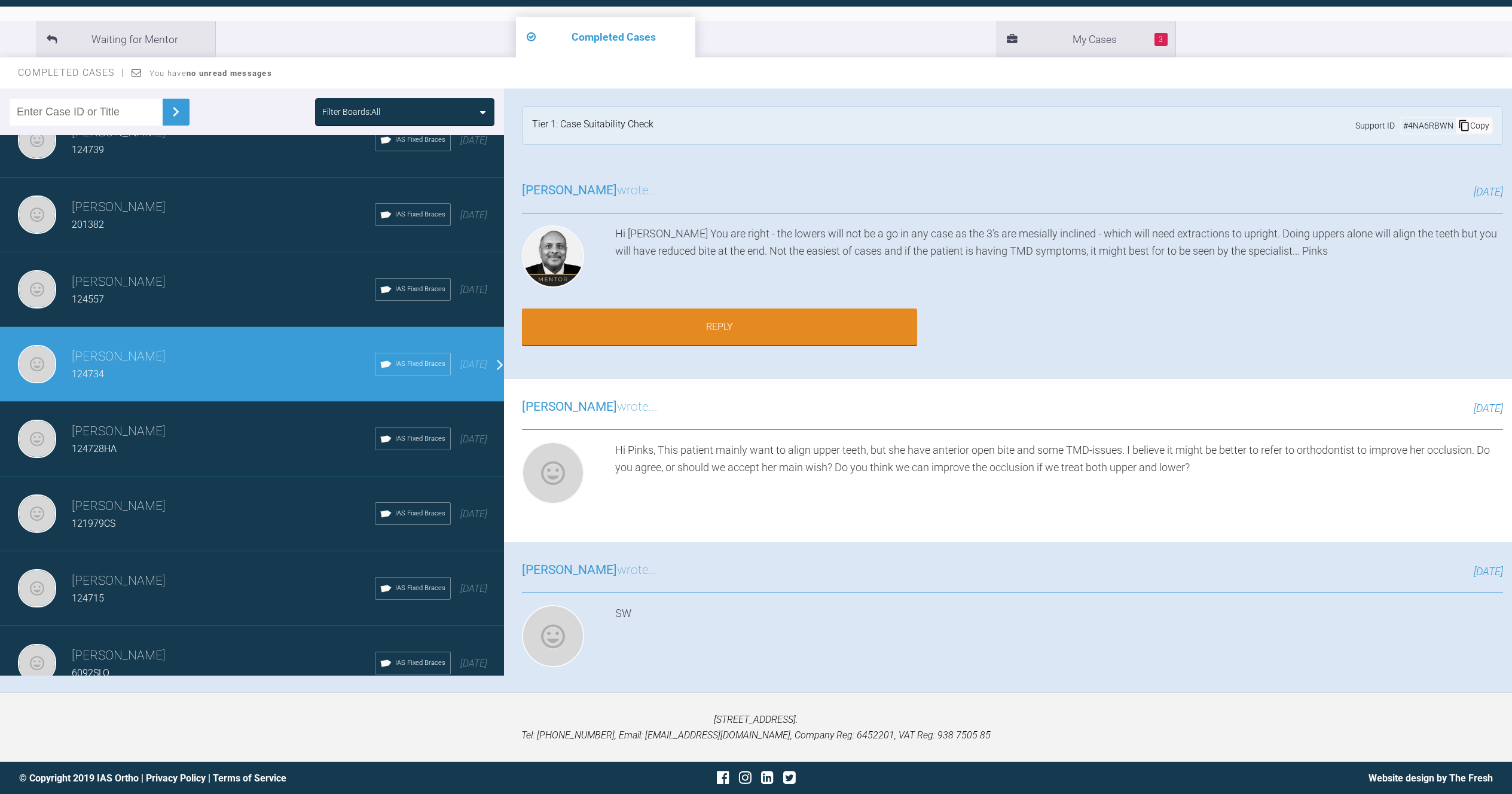
click at [236, 423] on h3 "[PERSON_NAME]" at bounding box center [223, 431] width 303 height 20
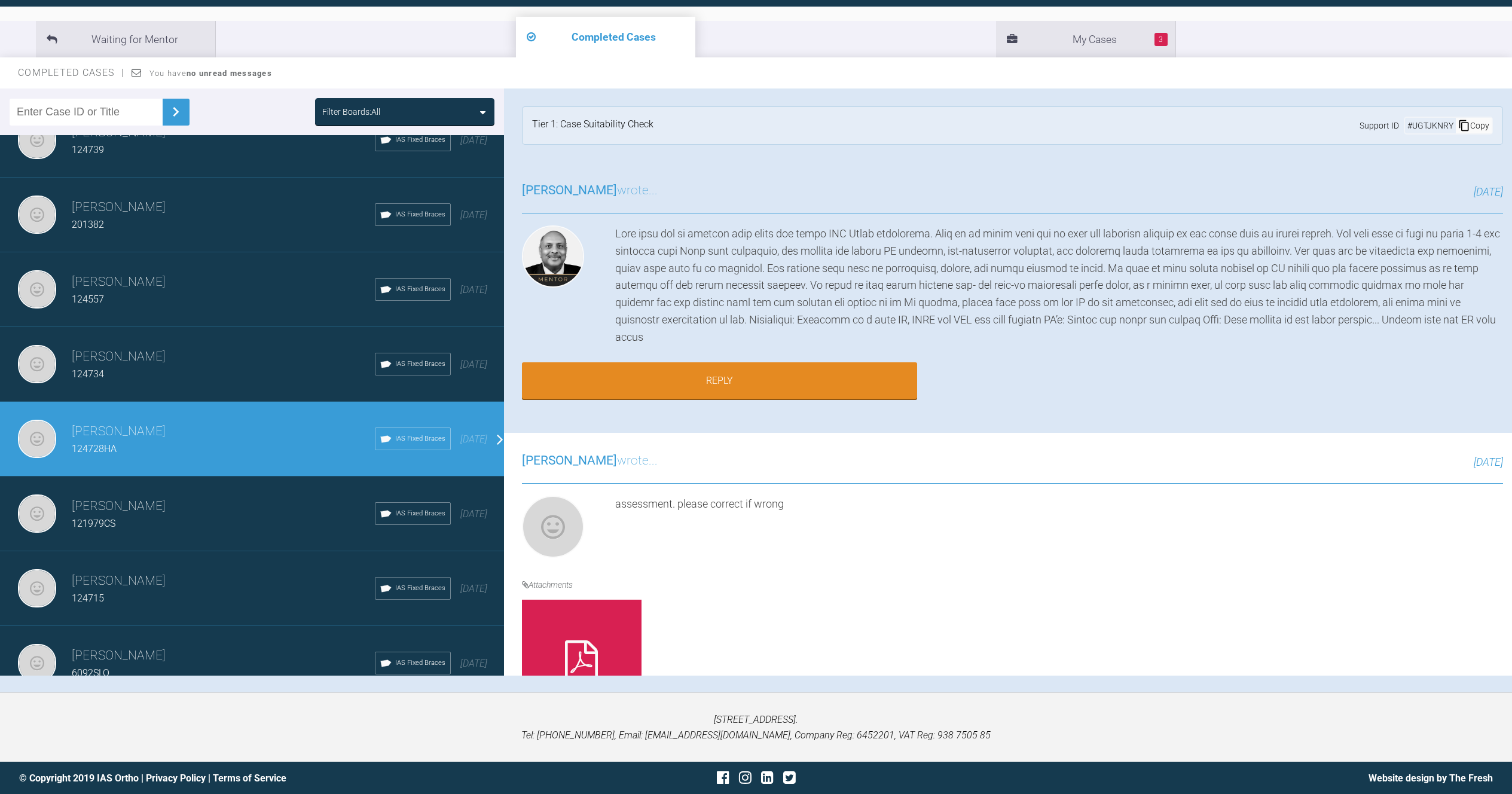
click at [223, 523] on div "121979CS" at bounding box center [223, 524] width 303 height 16
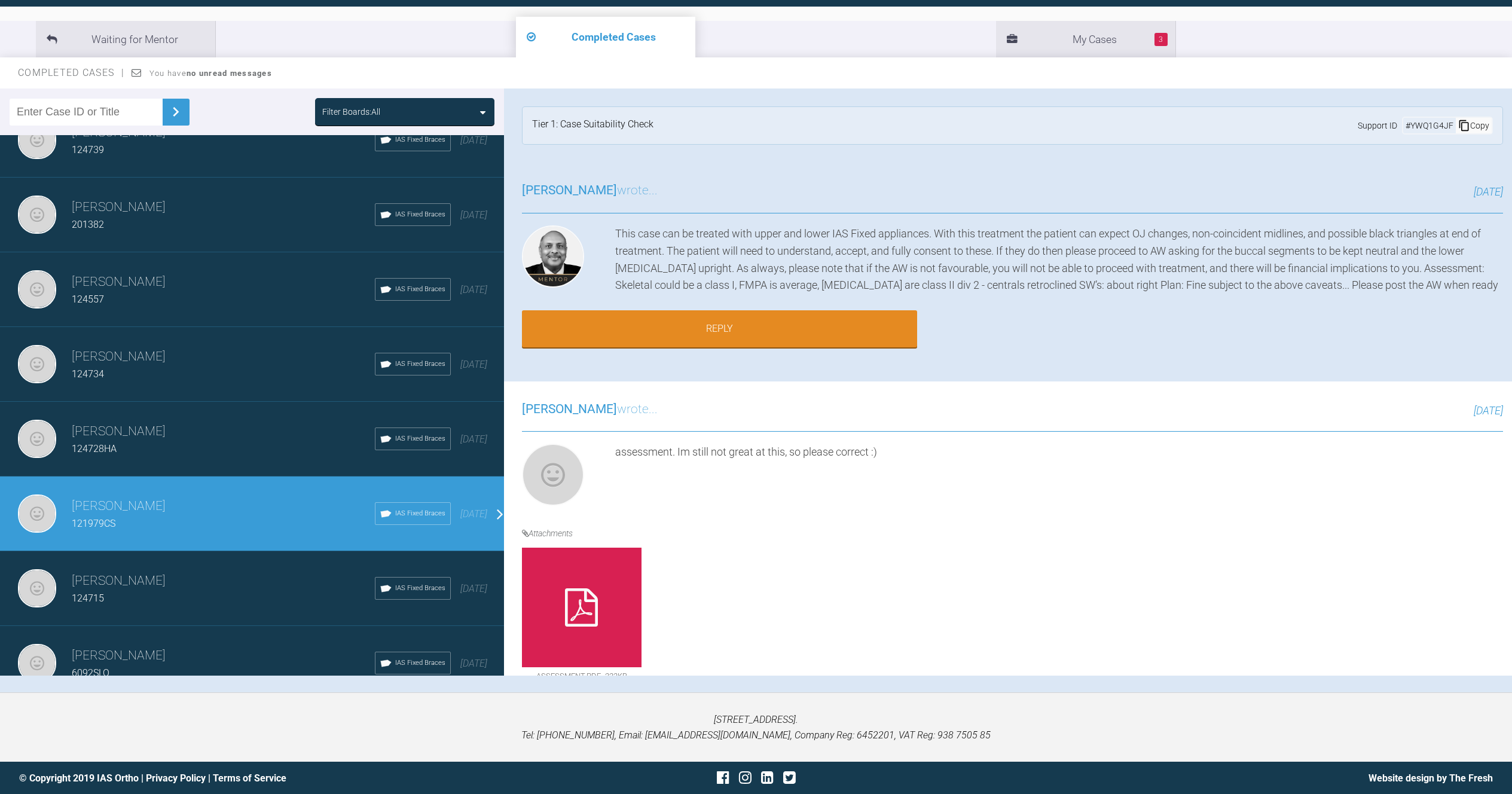
click at [218, 580] on h3 "[PERSON_NAME]" at bounding box center [223, 581] width 303 height 20
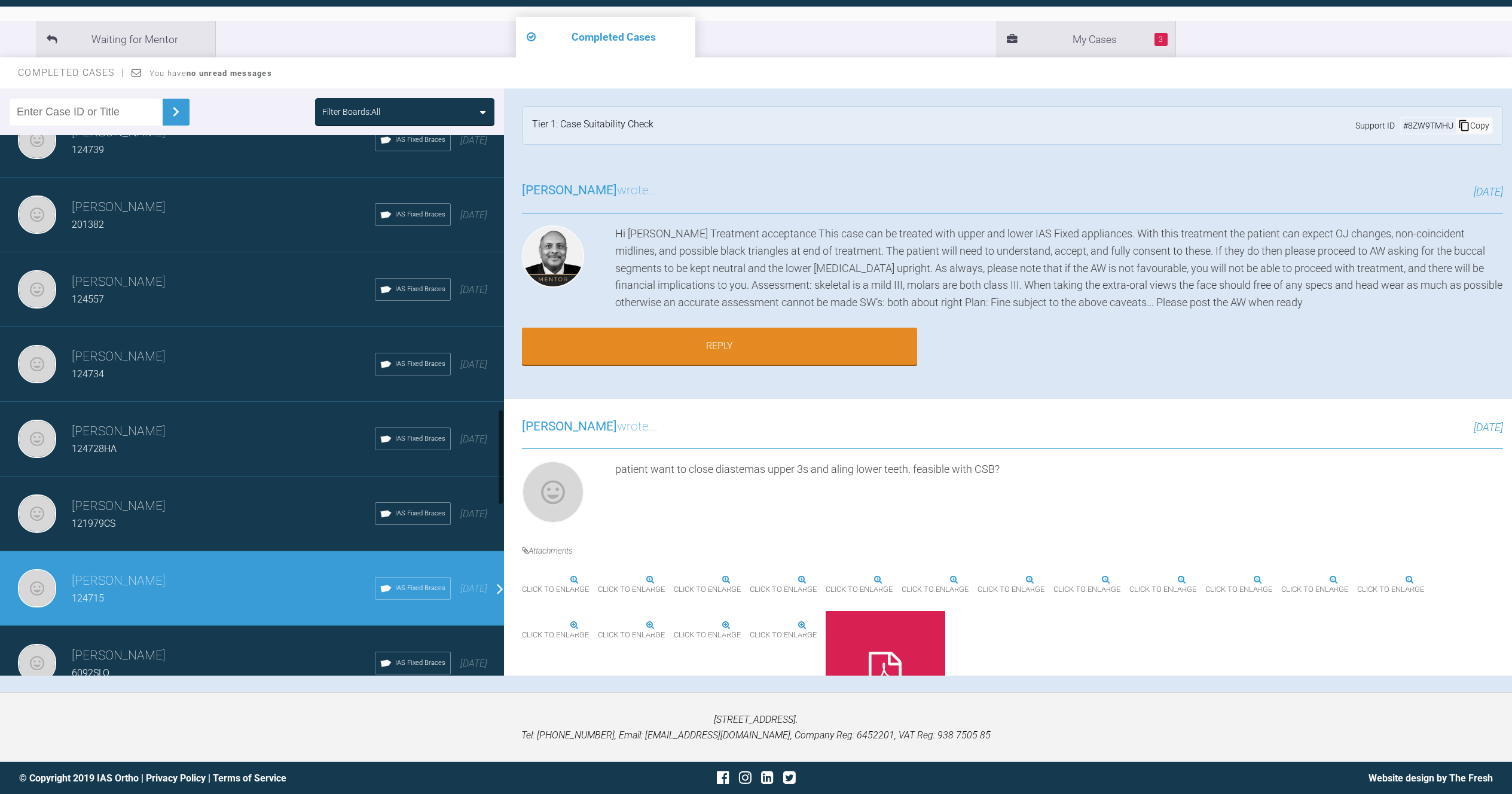
scroll to position [1617, 0]
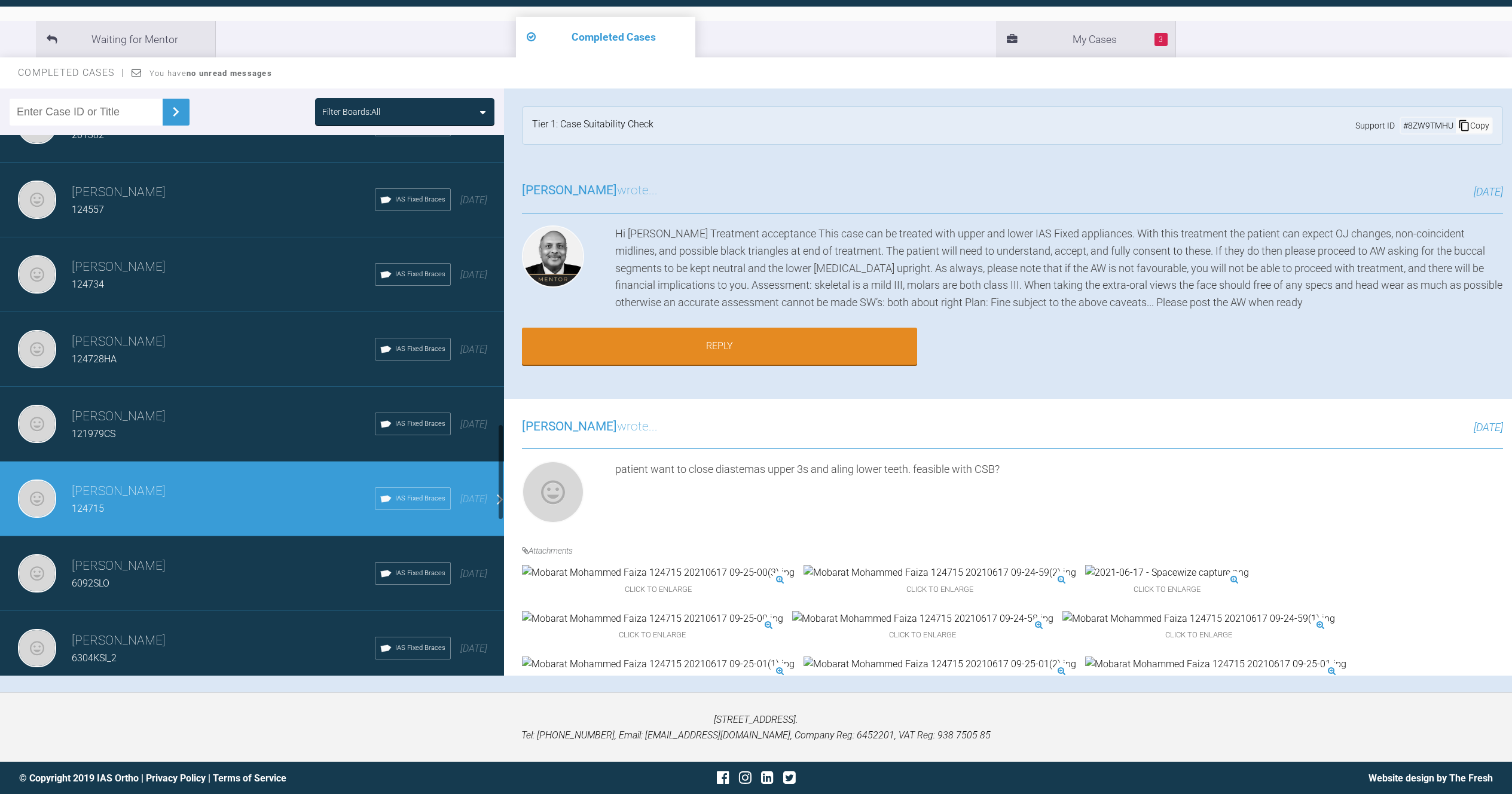
click at [202, 573] on h3 "[PERSON_NAME]" at bounding box center [223, 566] width 303 height 20
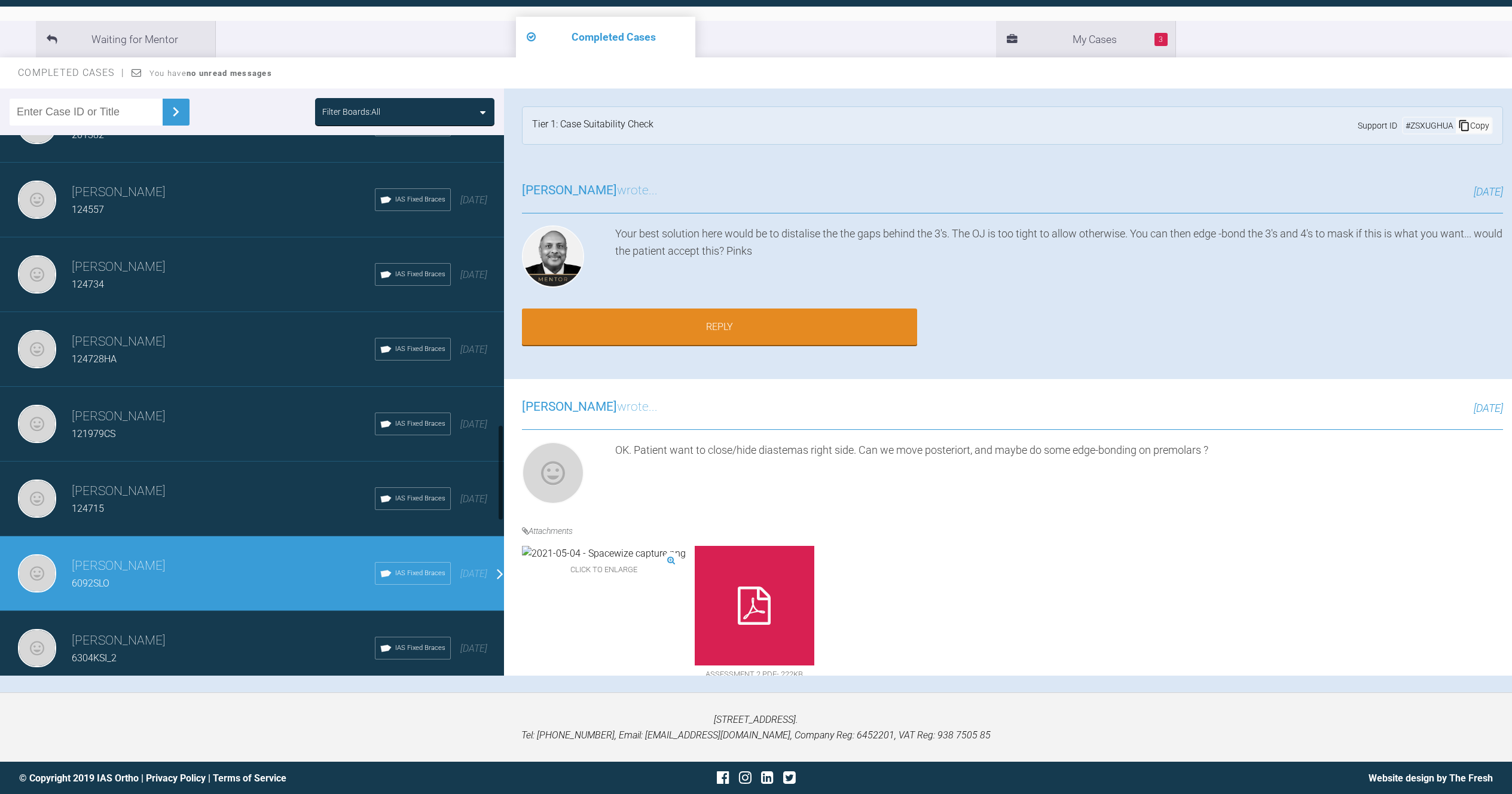
scroll to position [1638, 0]
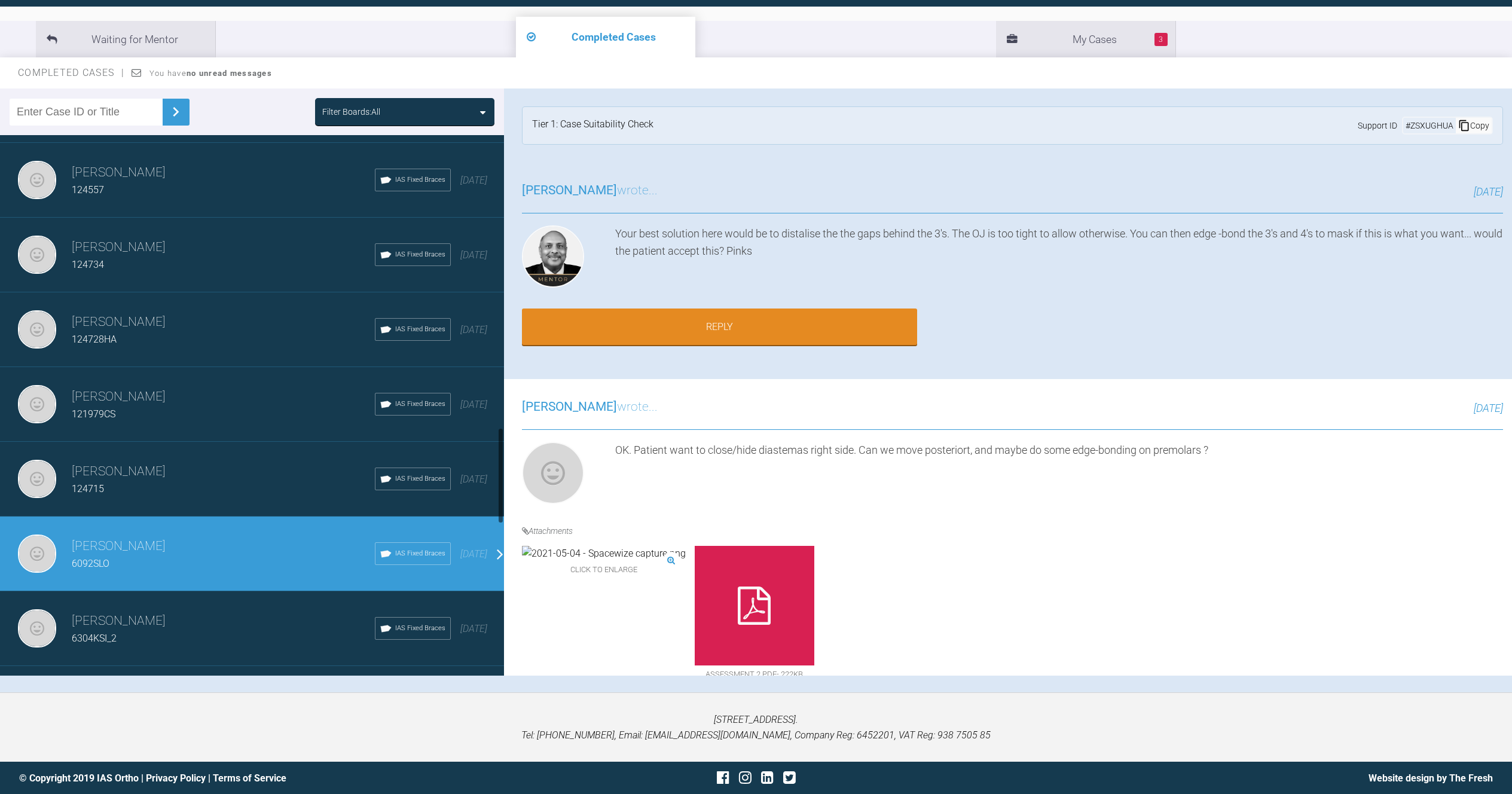
click at [204, 579] on div "[PERSON_NAME] 6092SLO IAS Fixed Braces [DATE]" at bounding box center [256, 553] width 513 height 75
click at [204, 620] on h3 "[PERSON_NAME]" at bounding box center [223, 621] width 303 height 20
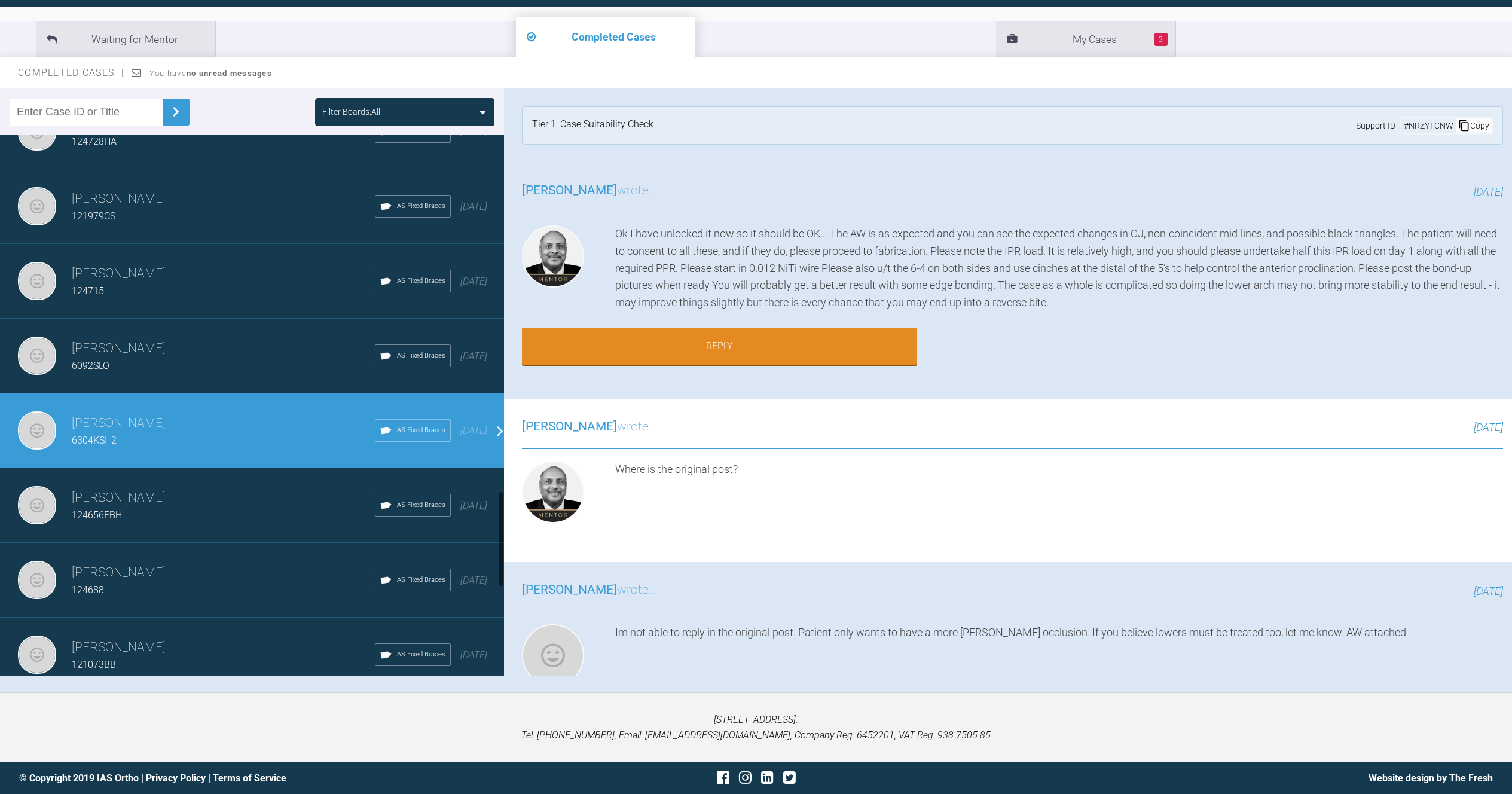
scroll to position [1999, 0]
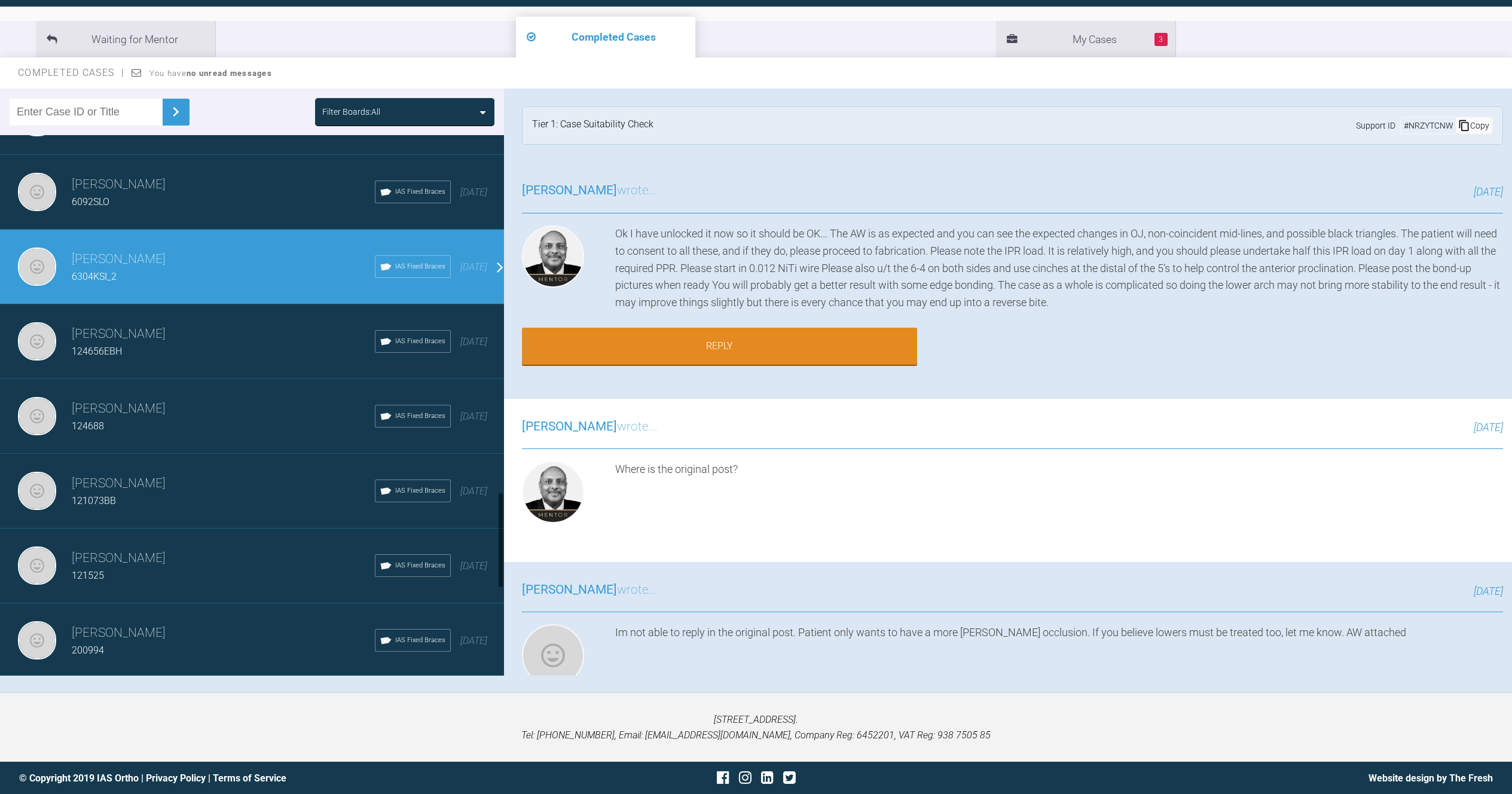
click at [207, 327] on h3 "[PERSON_NAME]" at bounding box center [223, 334] width 303 height 20
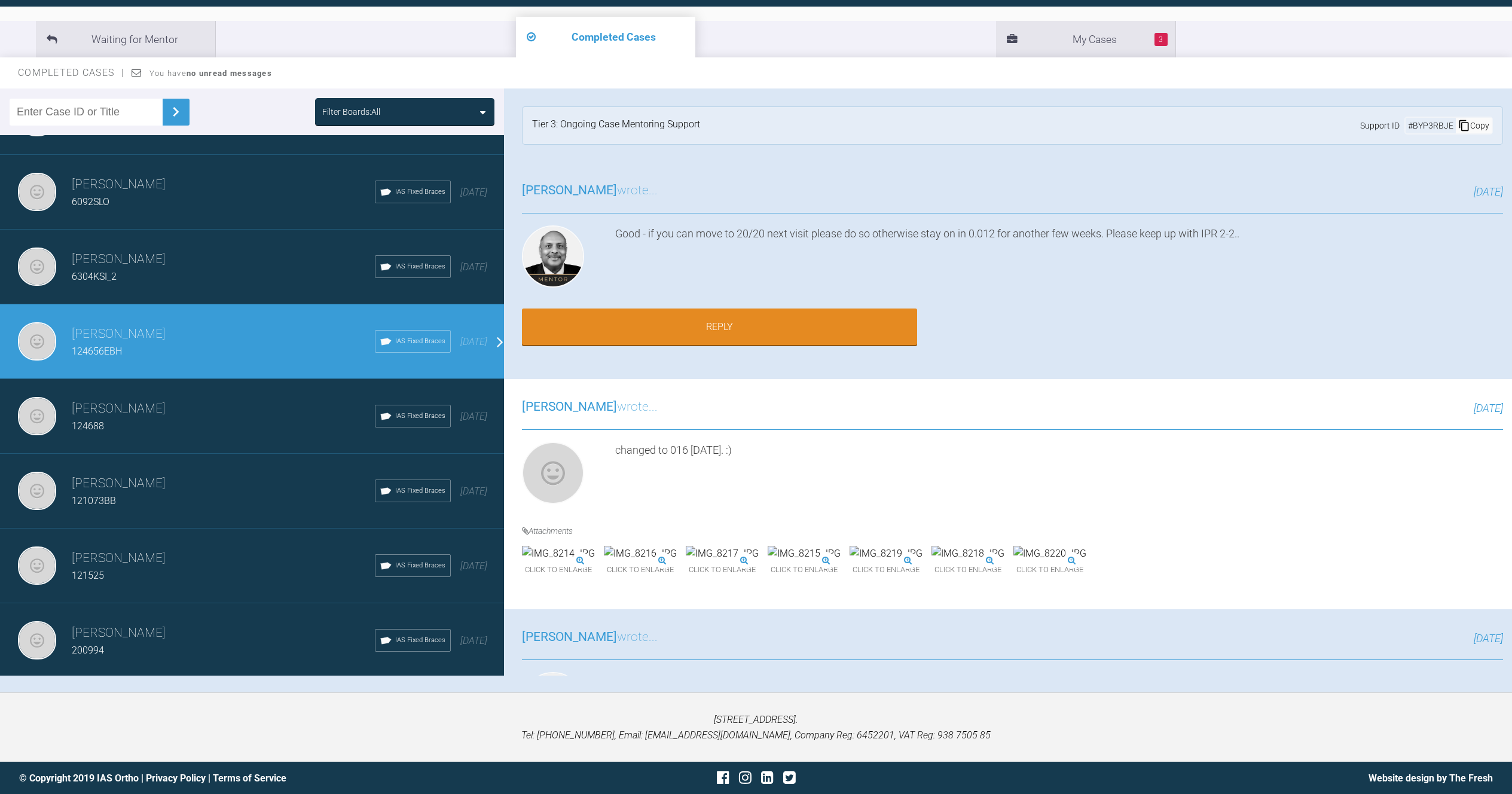
click at [217, 414] on h3 "[PERSON_NAME]" at bounding box center [223, 409] width 303 height 20
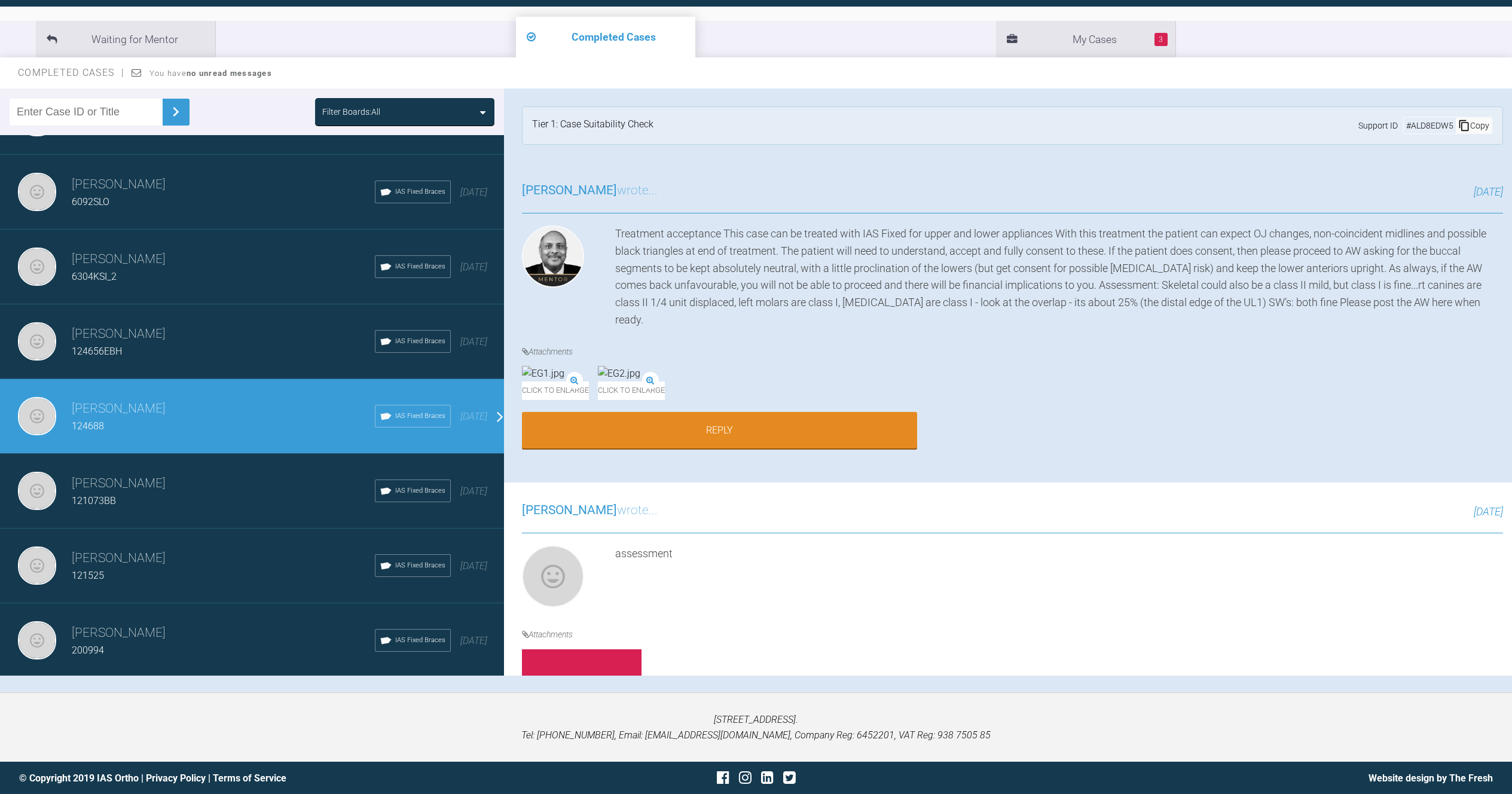
click at [227, 538] on div "[PERSON_NAME] 121525 IAS Fixed Braces [DATE]" at bounding box center [256, 566] width 513 height 75
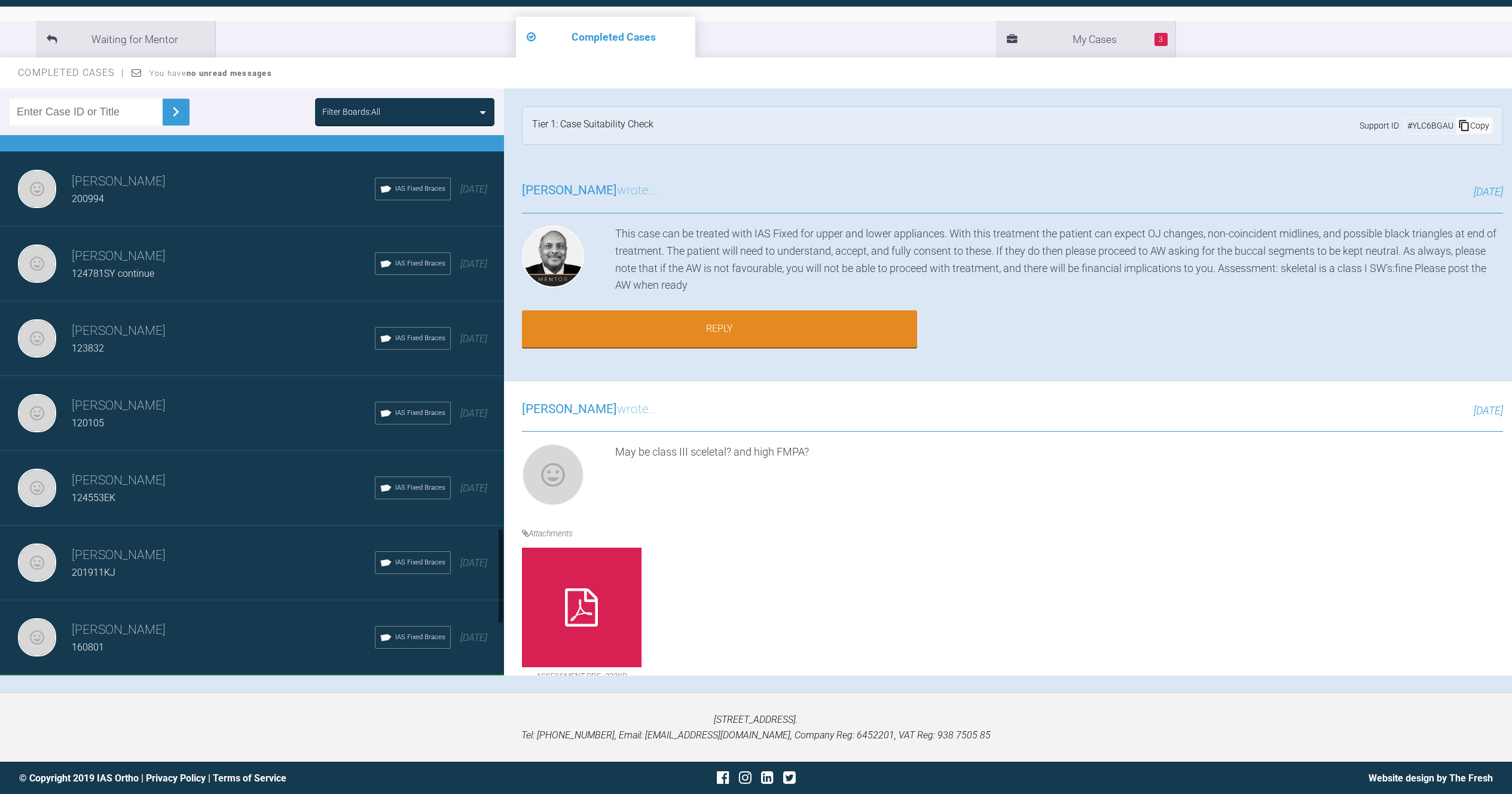
scroll to position [2487, 0]
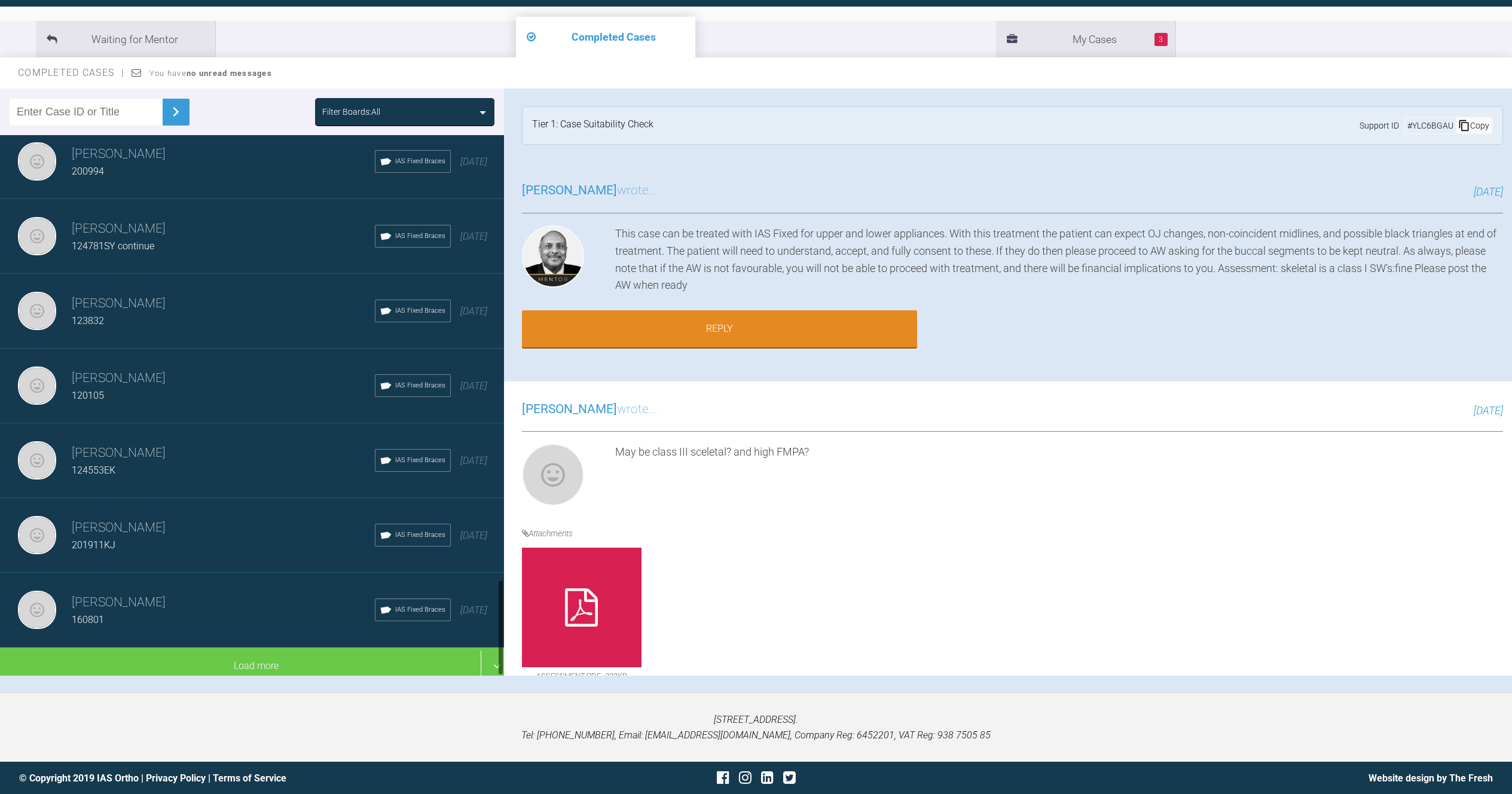
click at [241, 601] on h3 "[PERSON_NAME]" at bounding box center [223, 603] width 303 height 20
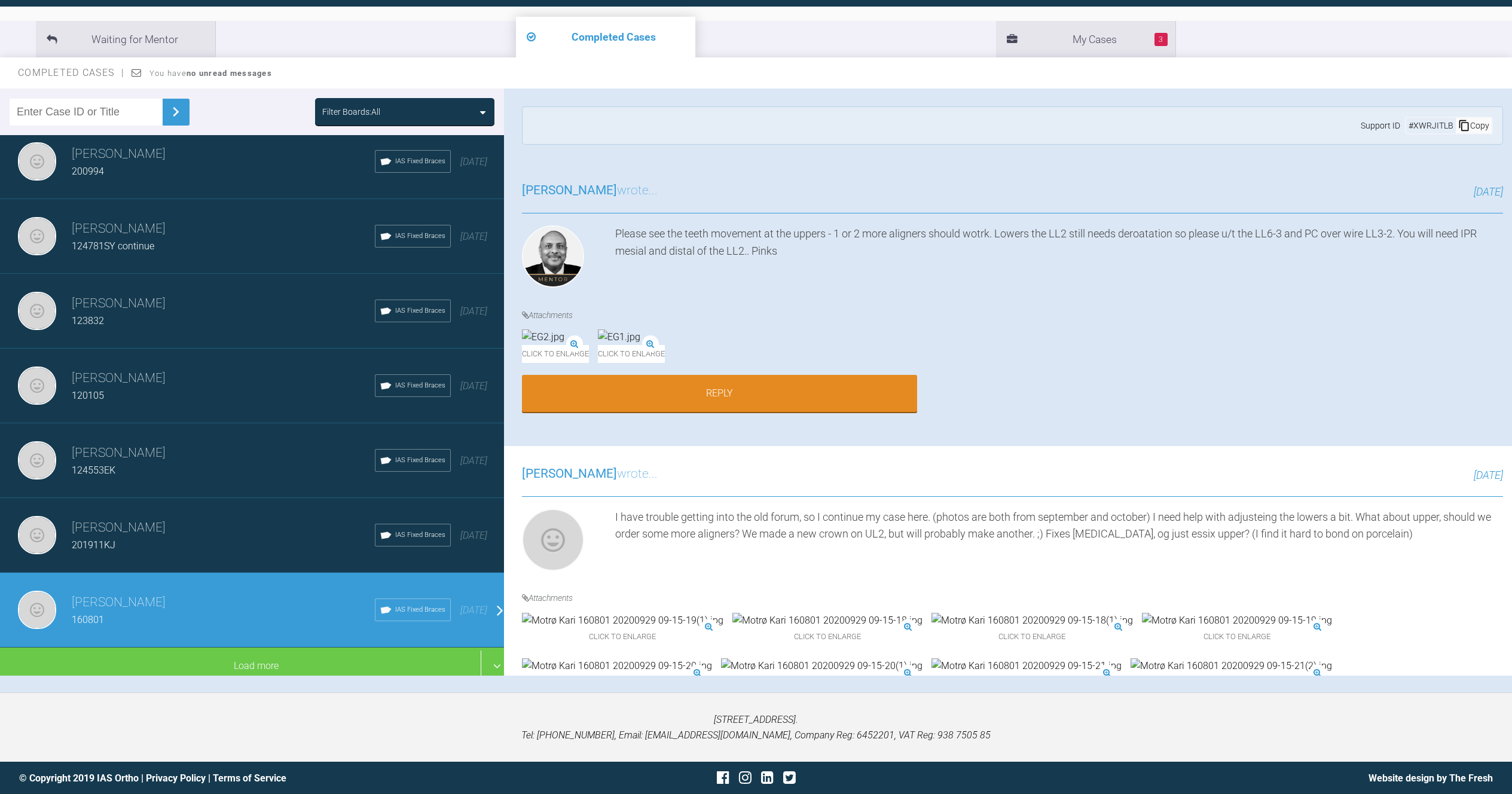
click at [247, 538] on div "201911KJ" at bounding box center [223, 546] width 303 height 16
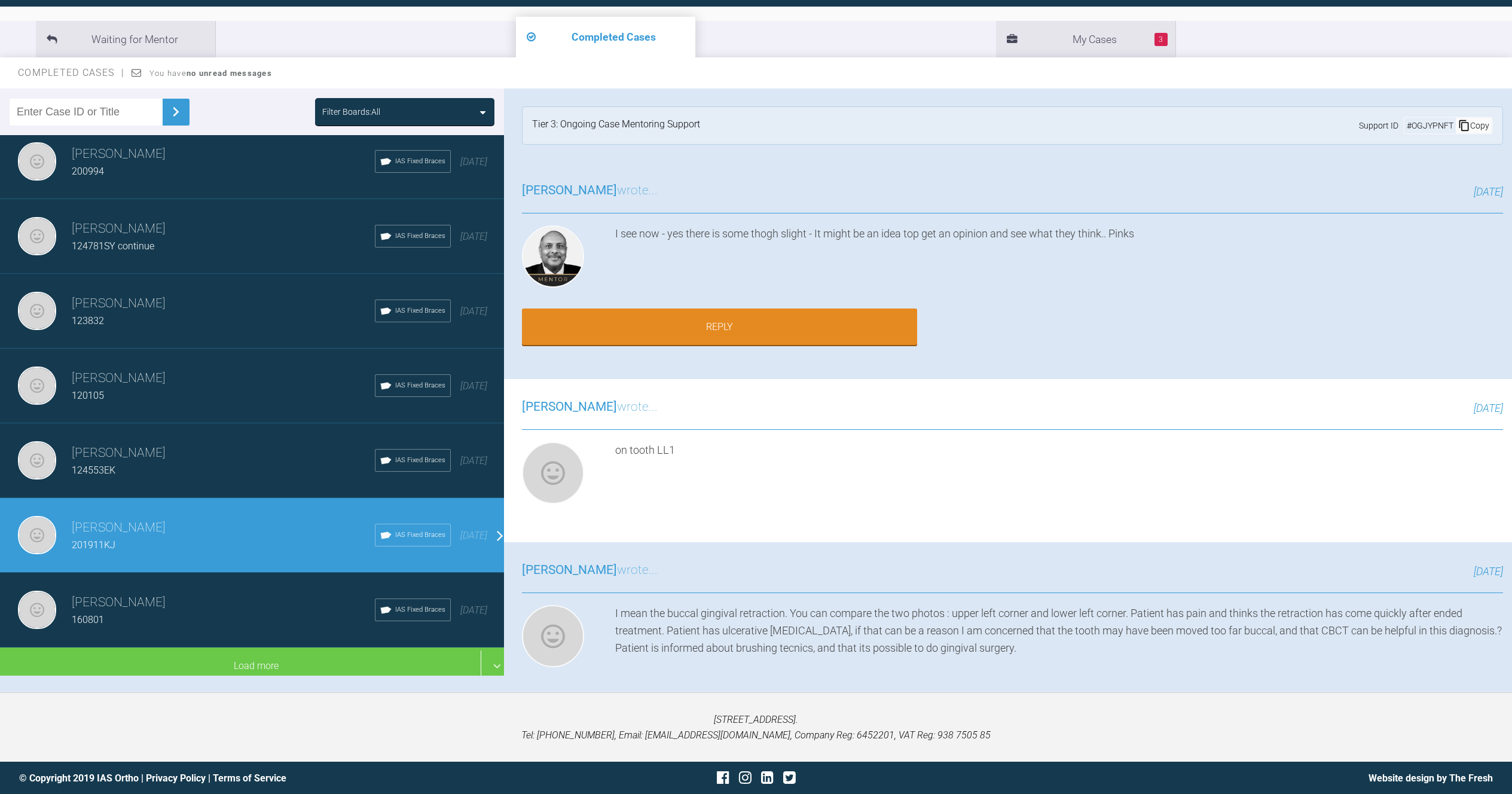
click at [247, 479] on div "[PERSON_NAME] 124553EK IAS Fixed Braces [DATE]" at bounding box center [256, 460] width 513 height 75
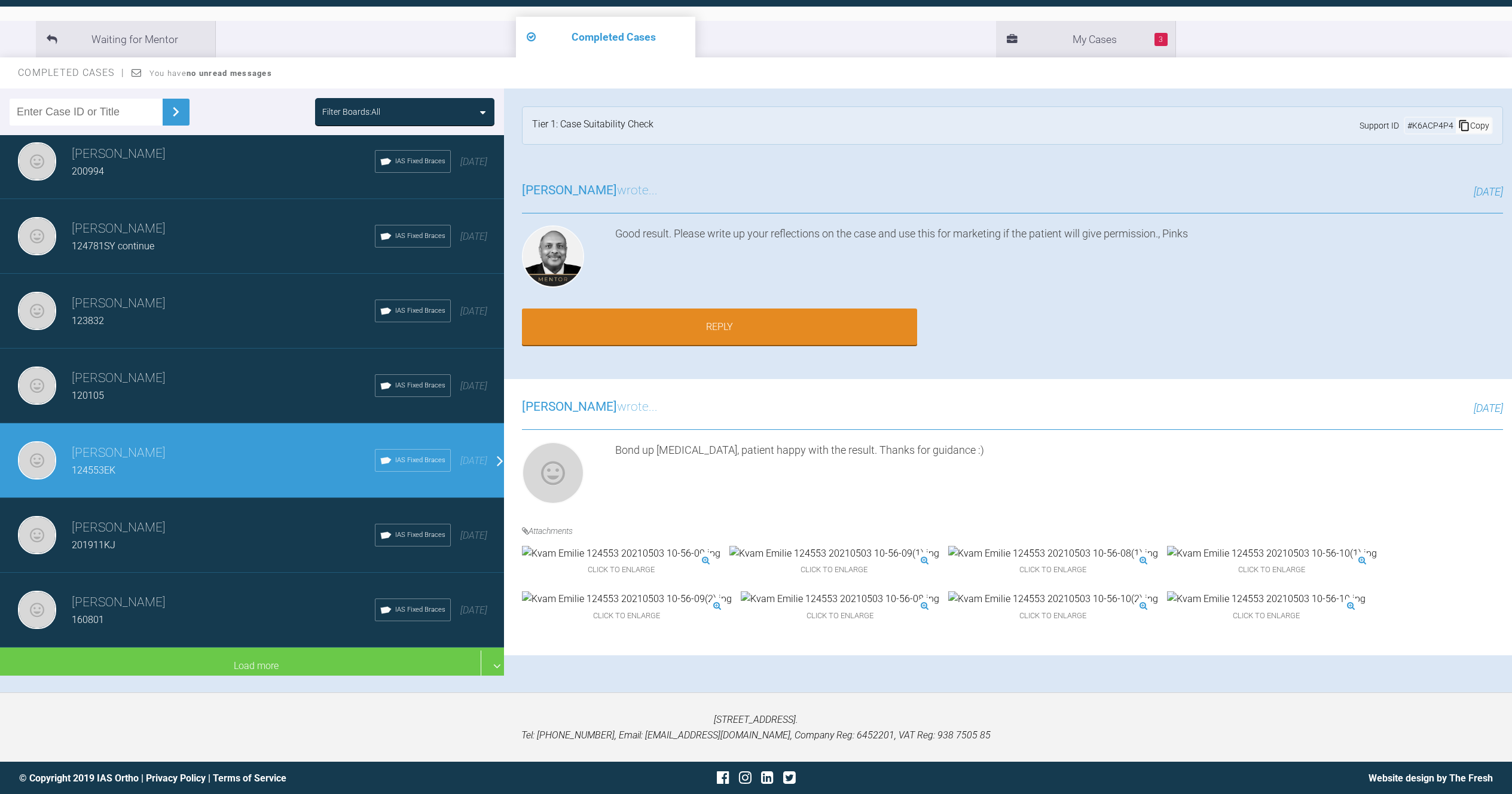
click at [267, 400] on div "[PERSON_NAME] 120105 IAS Fixed Braces [DATE]" at bounding box center [256, 385] width 513 height 75
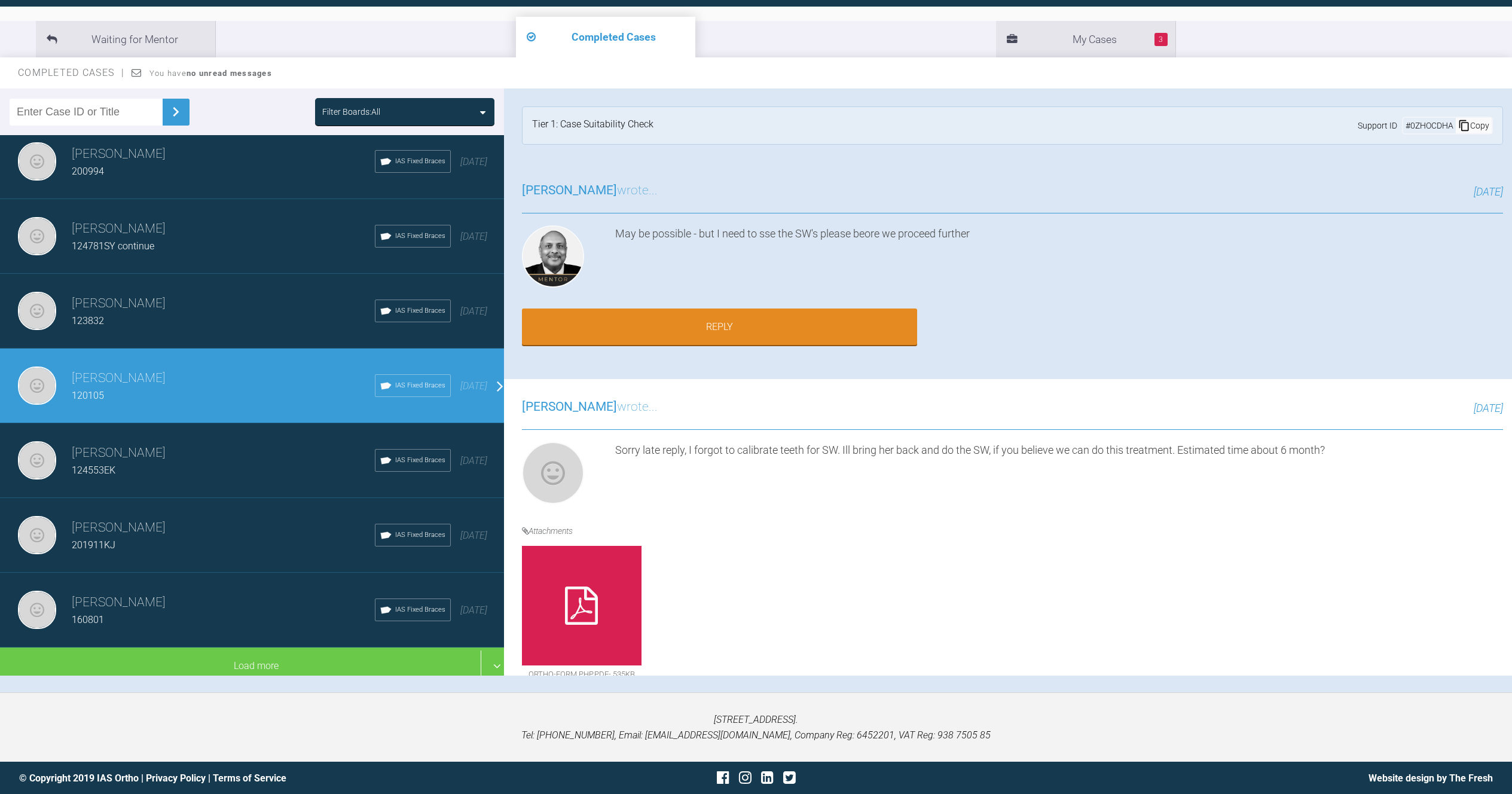
click at [294, 463] on div "124553EK" at bounding box center [223, 471] width 303 height 16
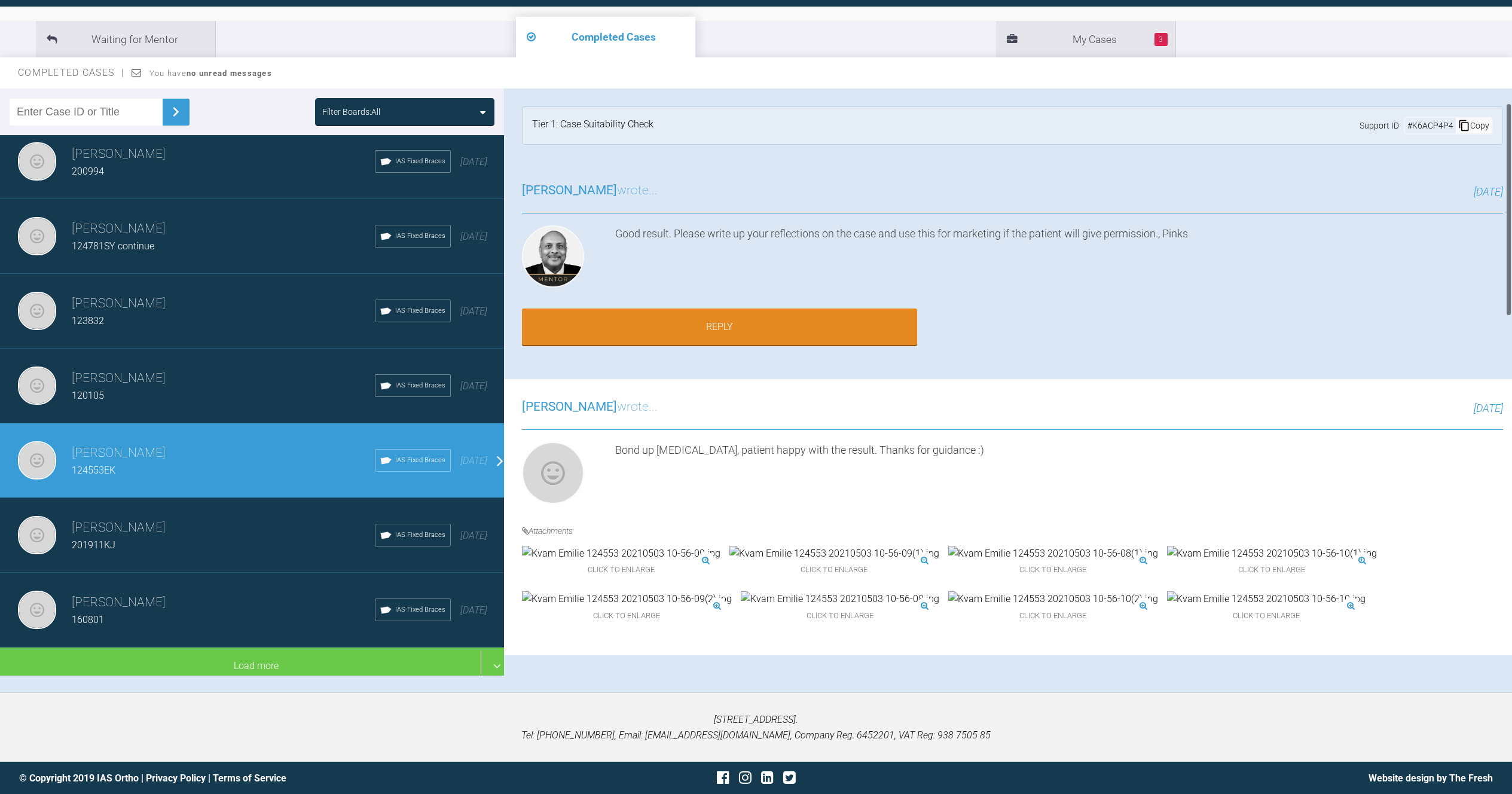
scroll to position [115, 0]
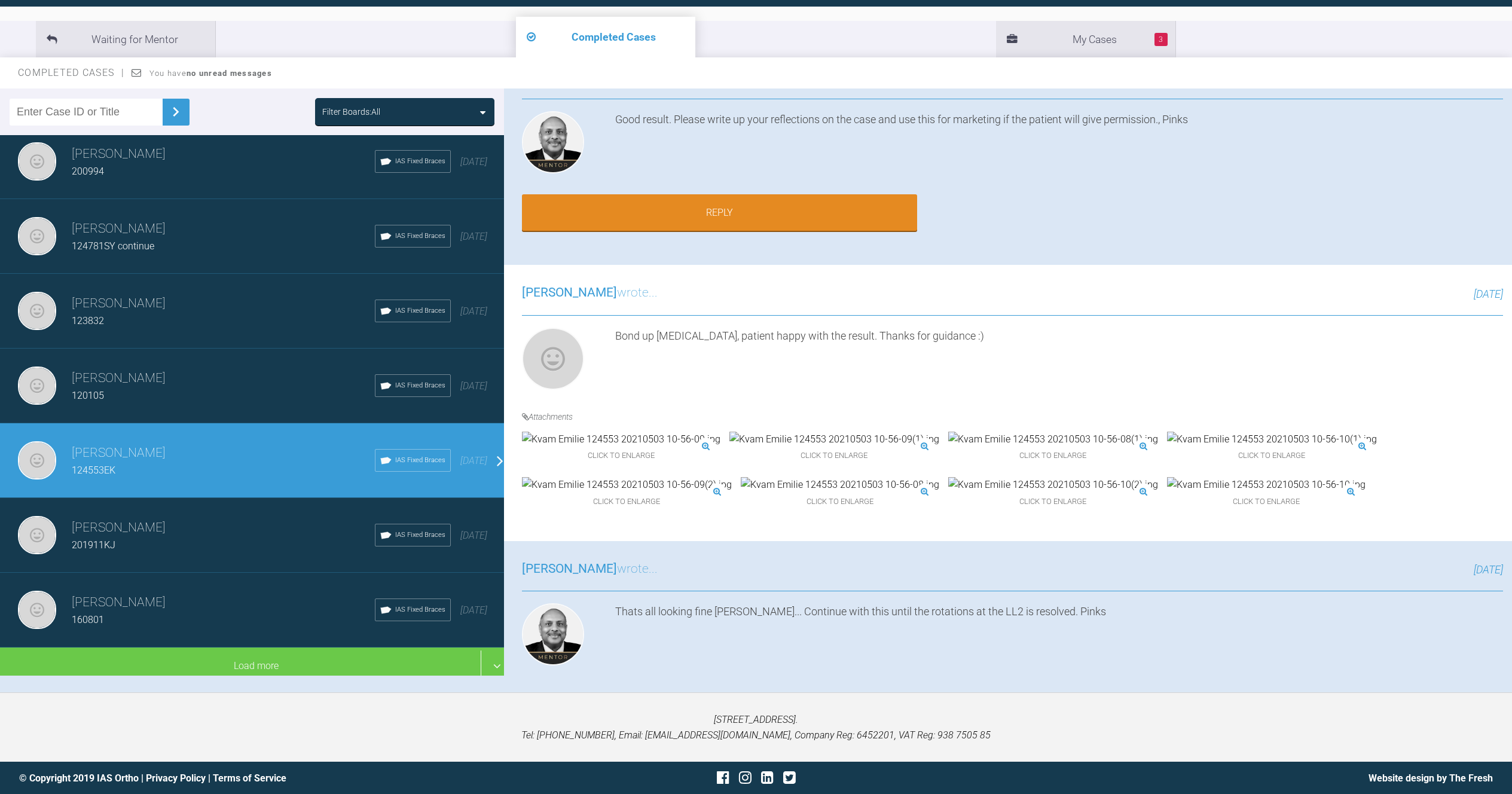
click at [246, 518] on h3 "[PERSON_NAME]" at bounding box center [223, 528] width 303 height 20
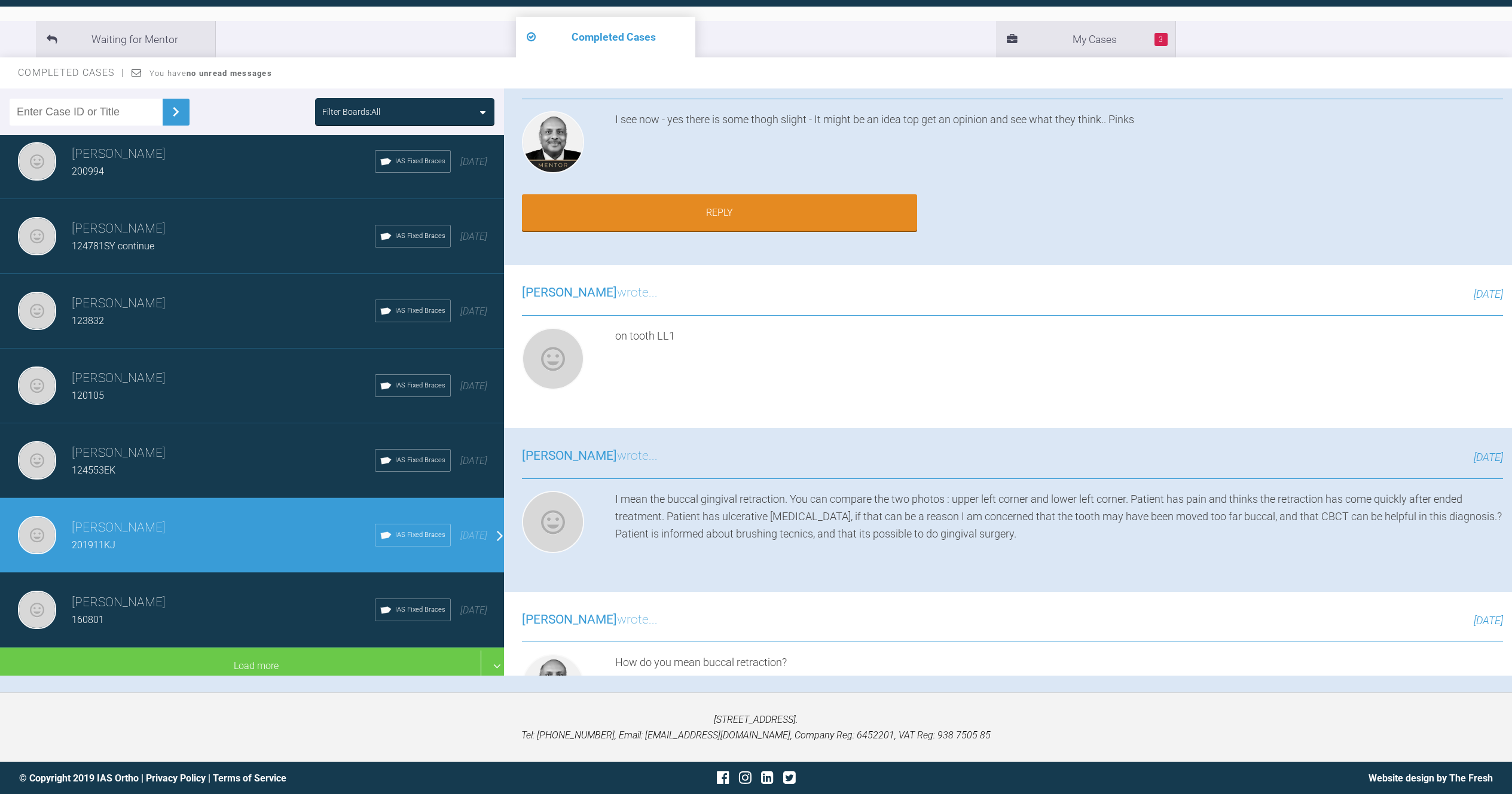
click at [213, 593] on h3 "[PERSON_NAME]" at bounding box center [223, 603] width 303 height 20
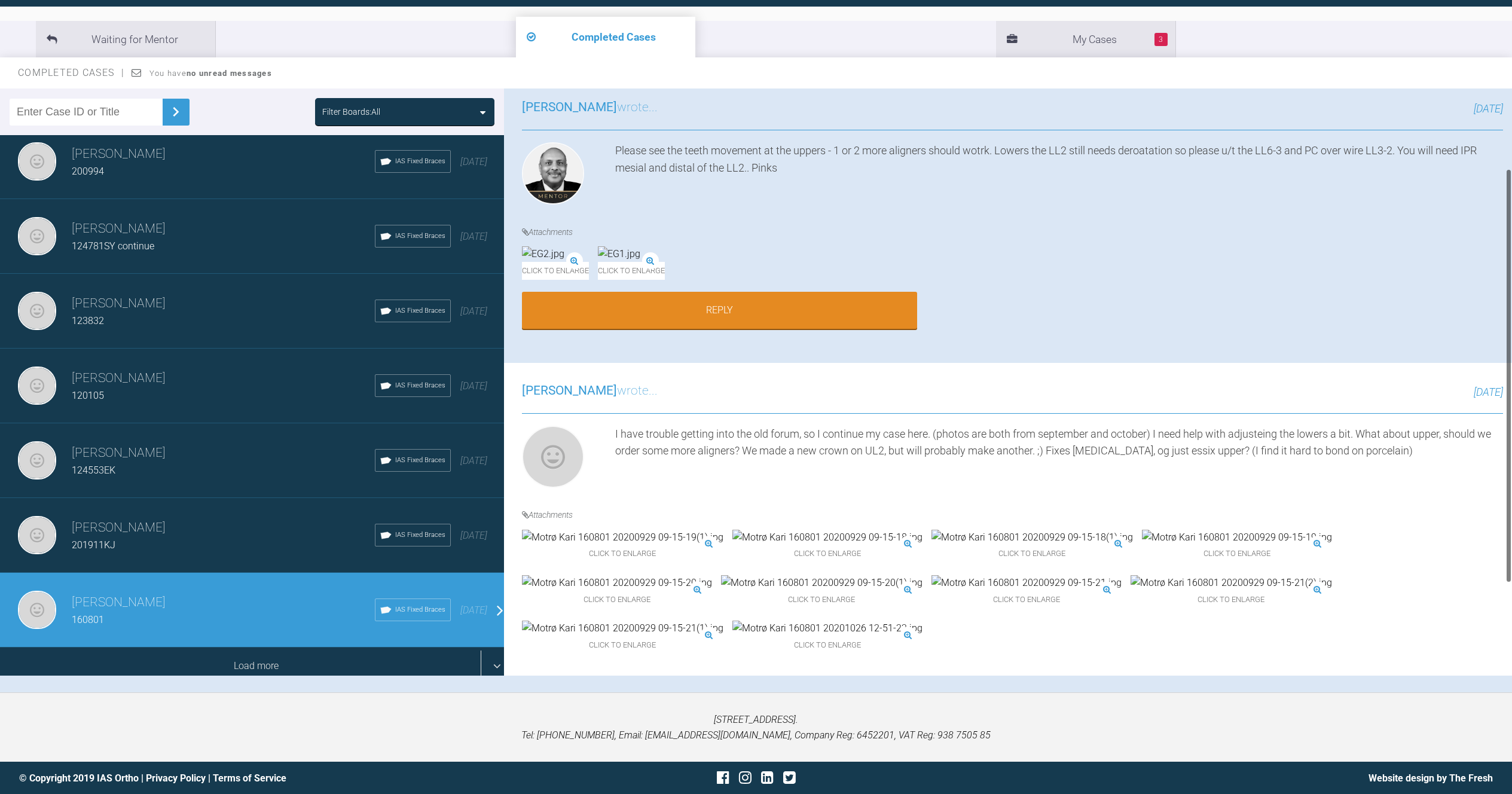
click at [243, 650] on div "Load more" at bounding box center [256, 666] width 513 height 37
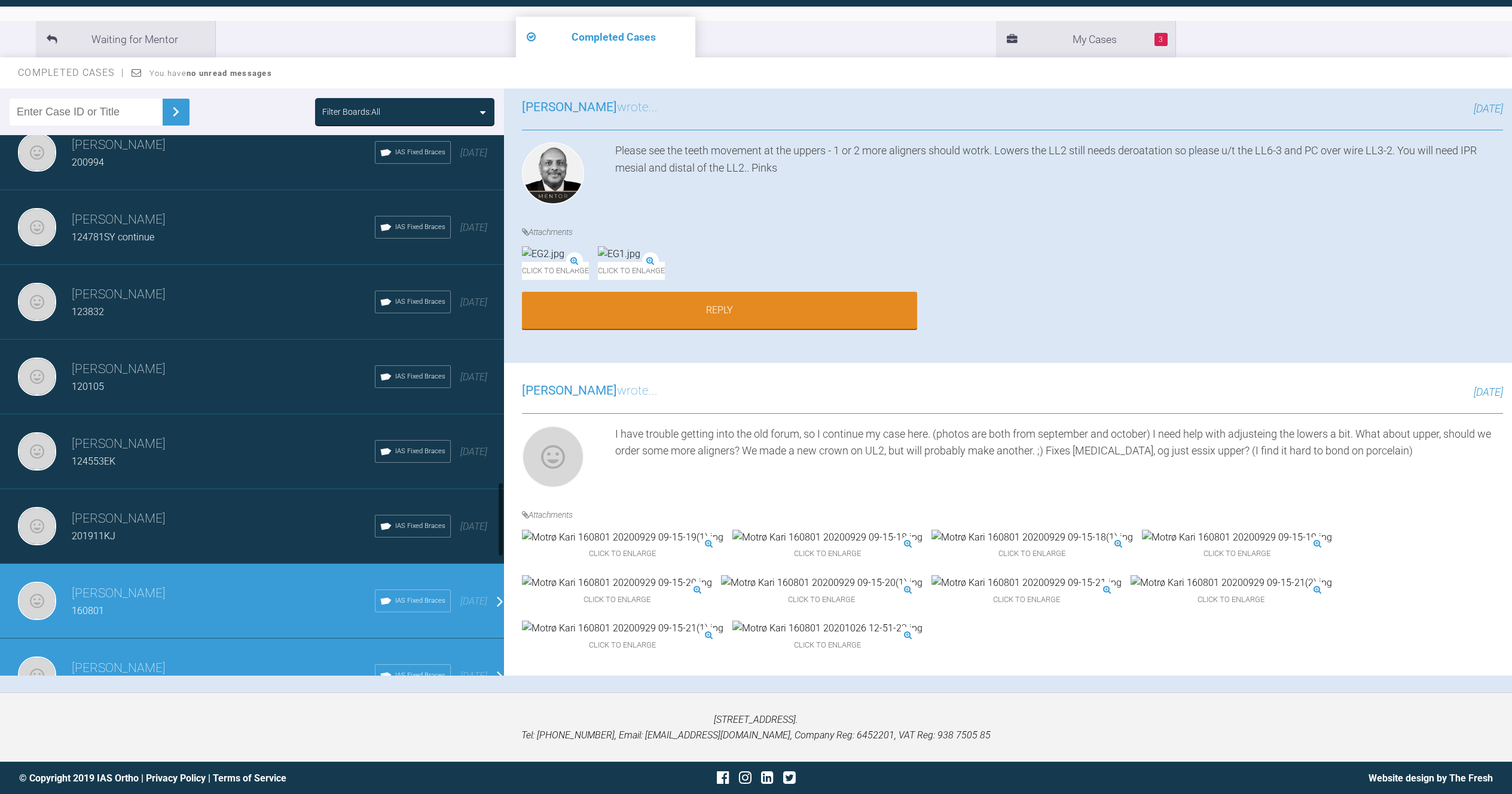
scroll to position [2589, 0]
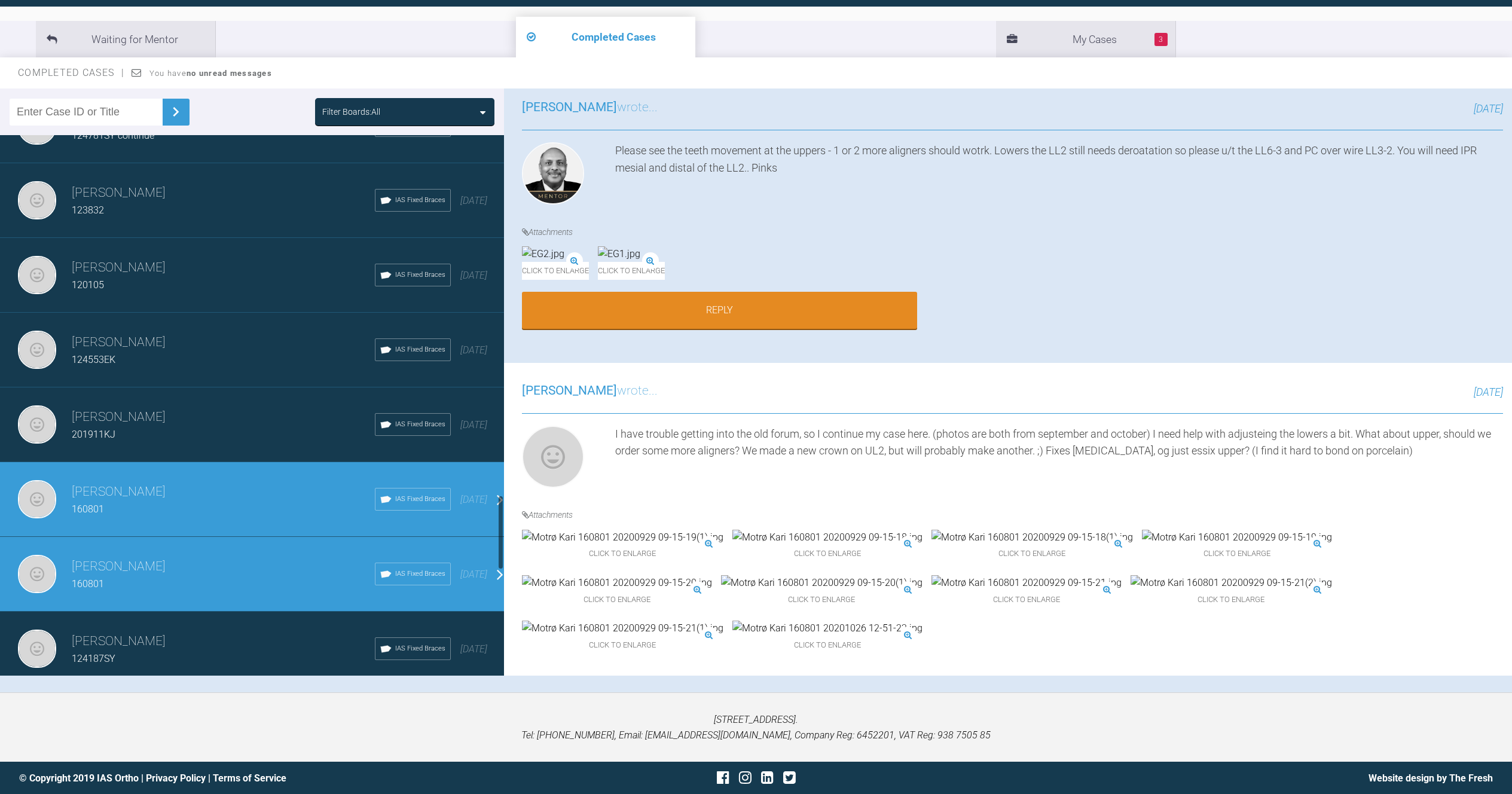
click at [174, 569] on h3 "[PERSON_NAME]" at bounding box center [223, 567] width 303 height 20
click at [163, 643] on h3 "[PERSON_NAME]" at bounding box center [223, 642] width 303 height 20
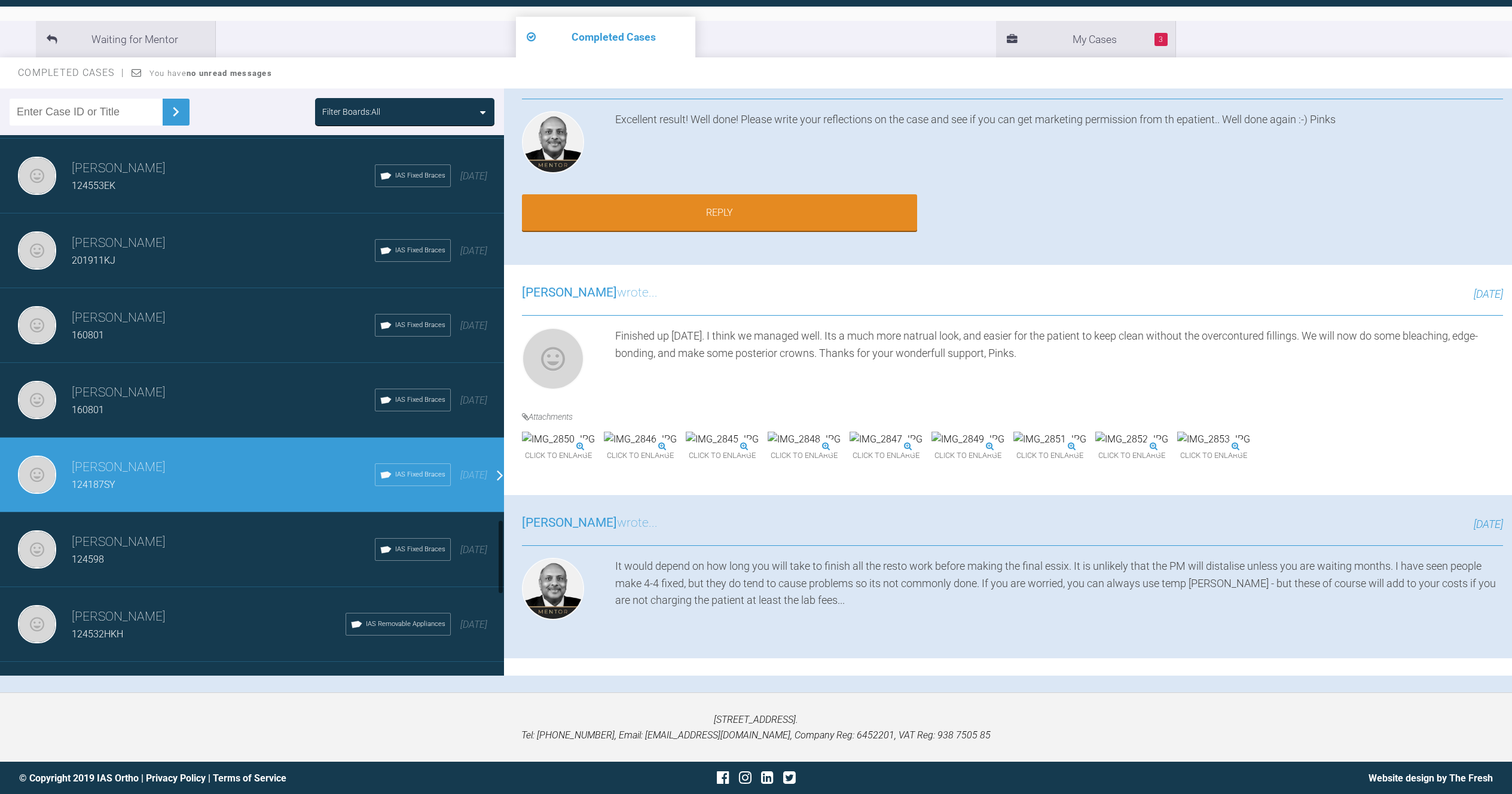
scroll to position [2953, 0]
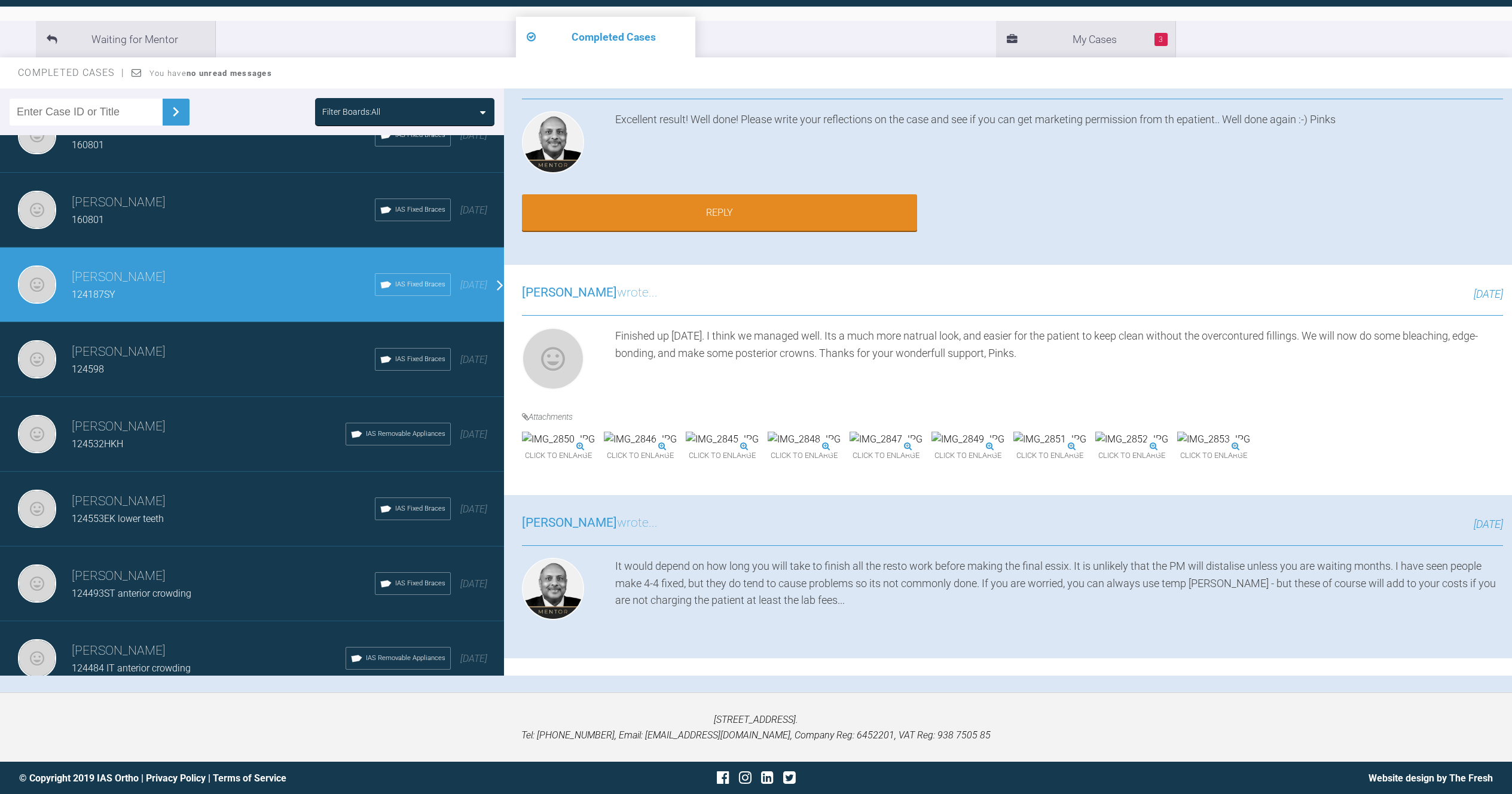
click at [199, 356] on h3 "[PERSON_NAME]" at bounding box center [223, 351] width 303 height 20
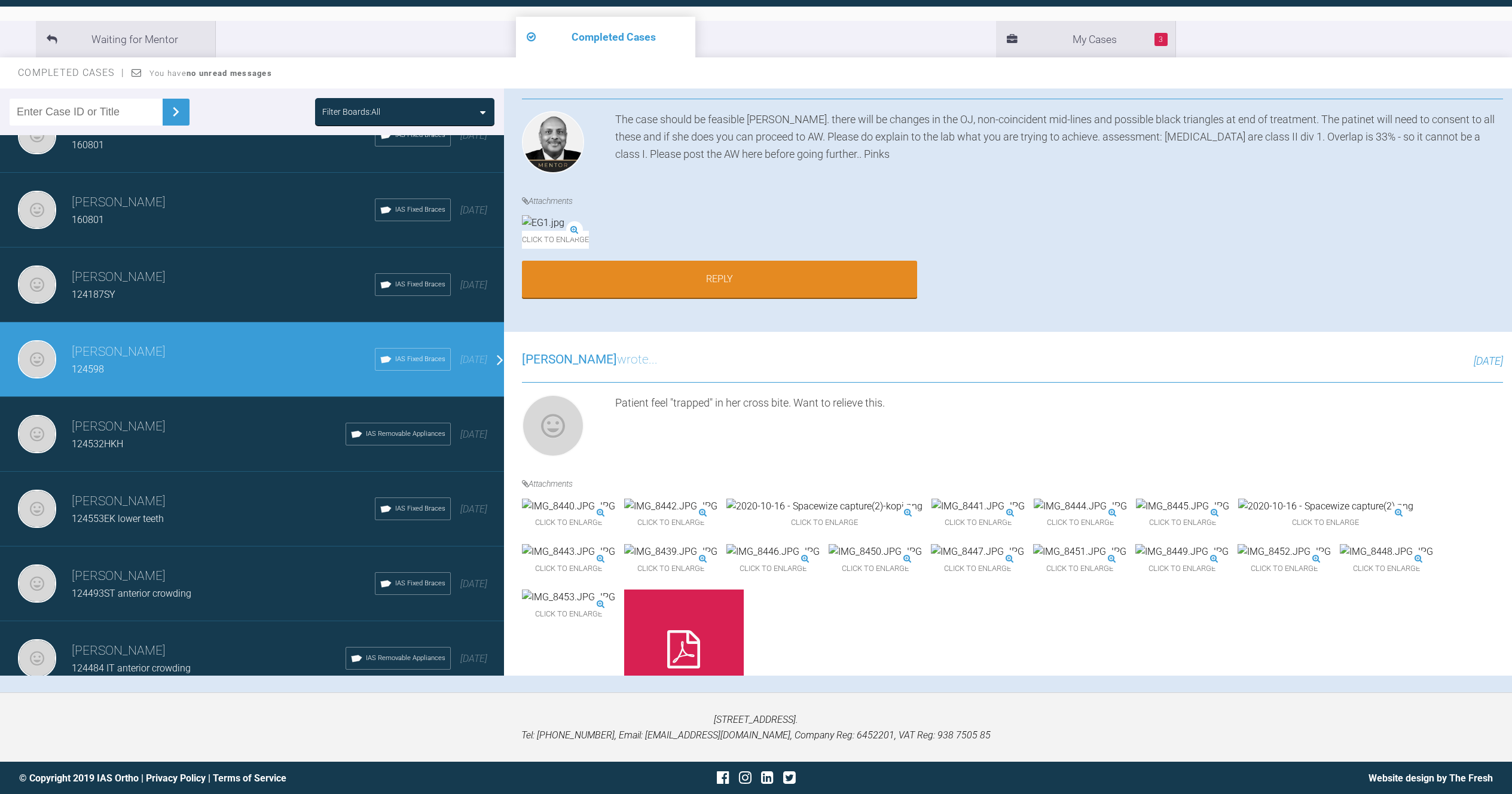
click at [180, 438] on div "124532HKH" at bounding box center [209, 445] width 274 height 16
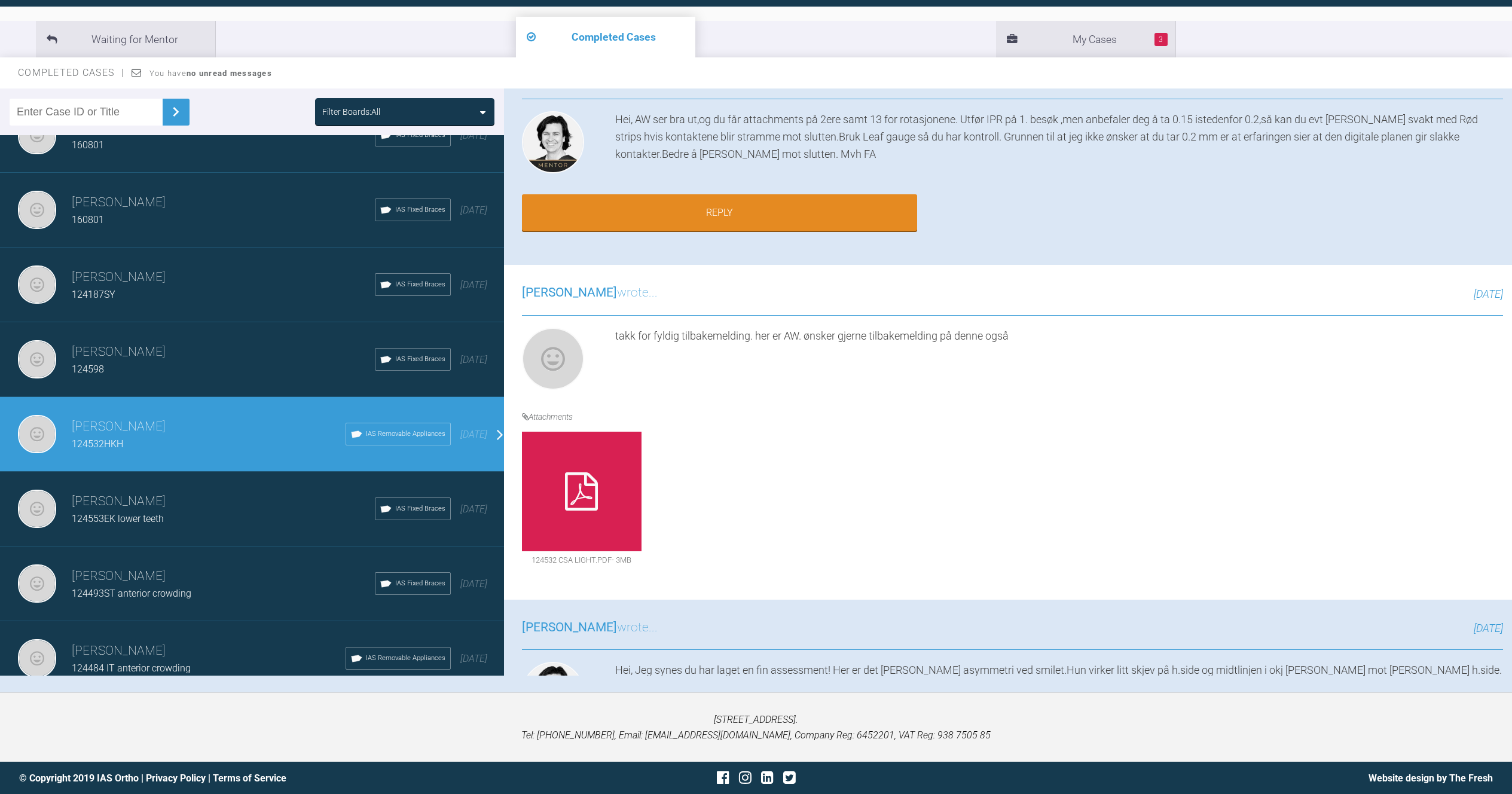
click at [214, 514] on div "124553EK lower teeth" at bounding box center [223, 519] width 303 height 16
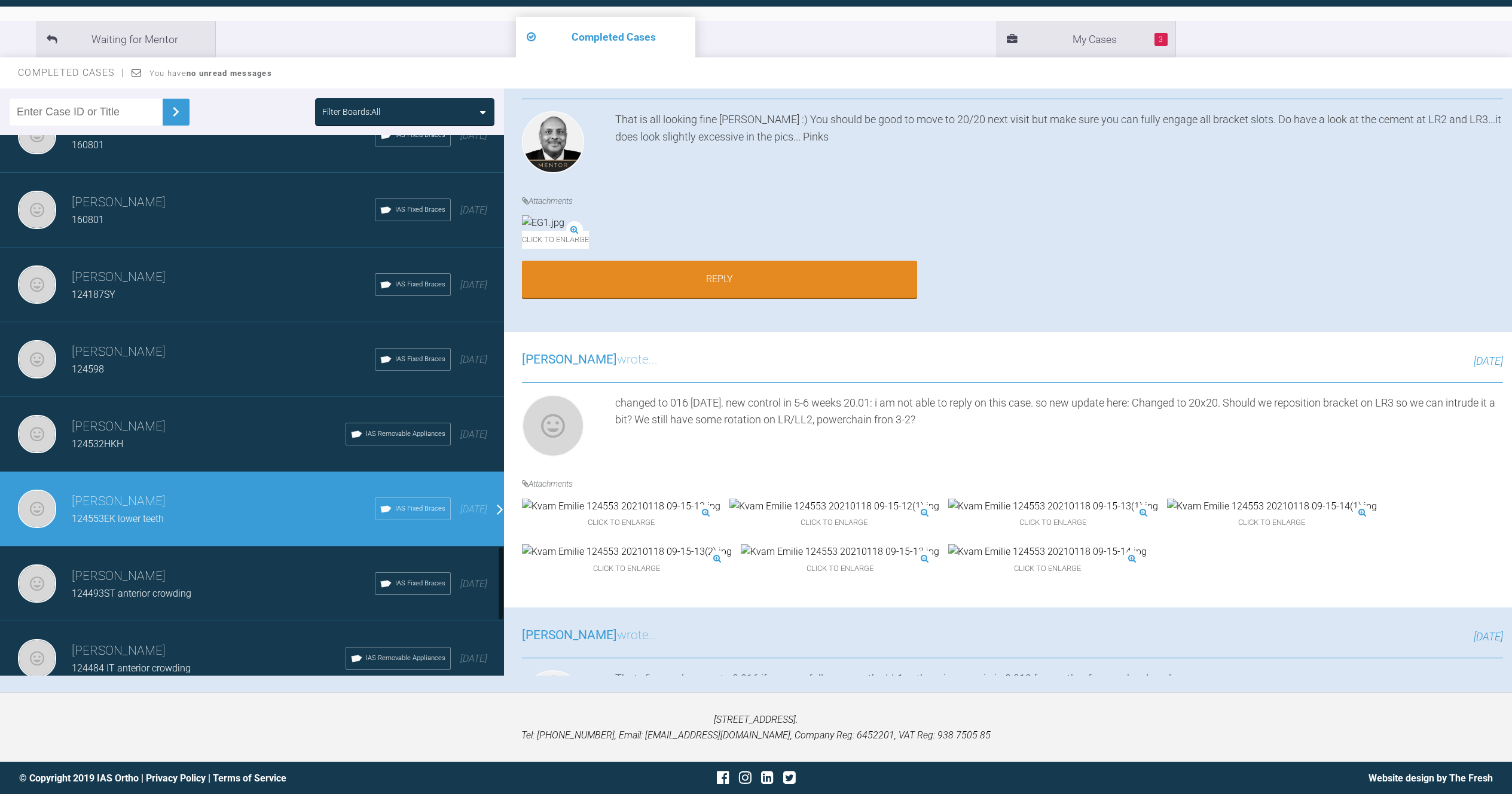
click at [263, 594] on div "124493ST anterior crowding" at bounding box center [223, 594] width 303 height 16
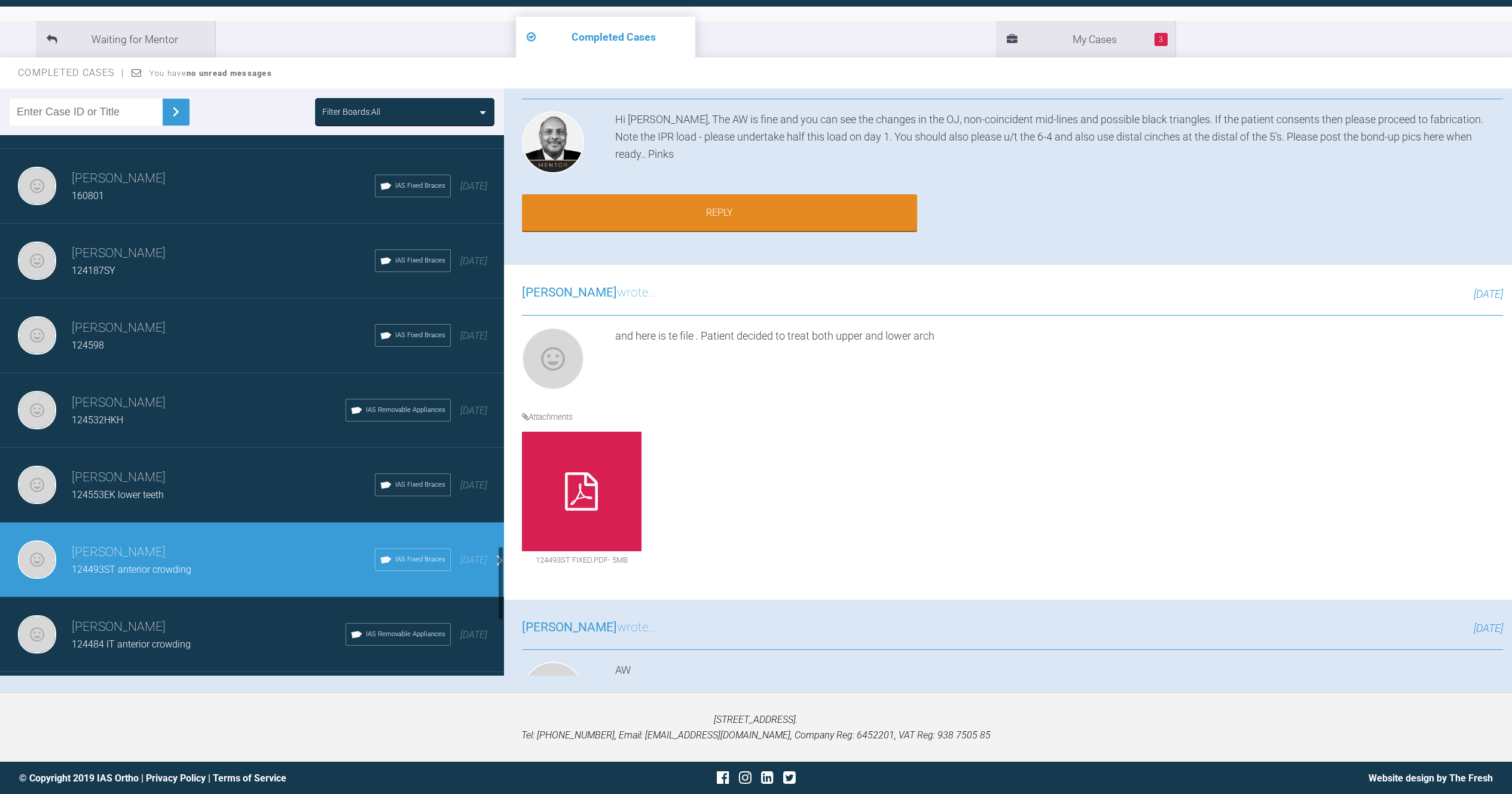
scroll to position [3055, 0]
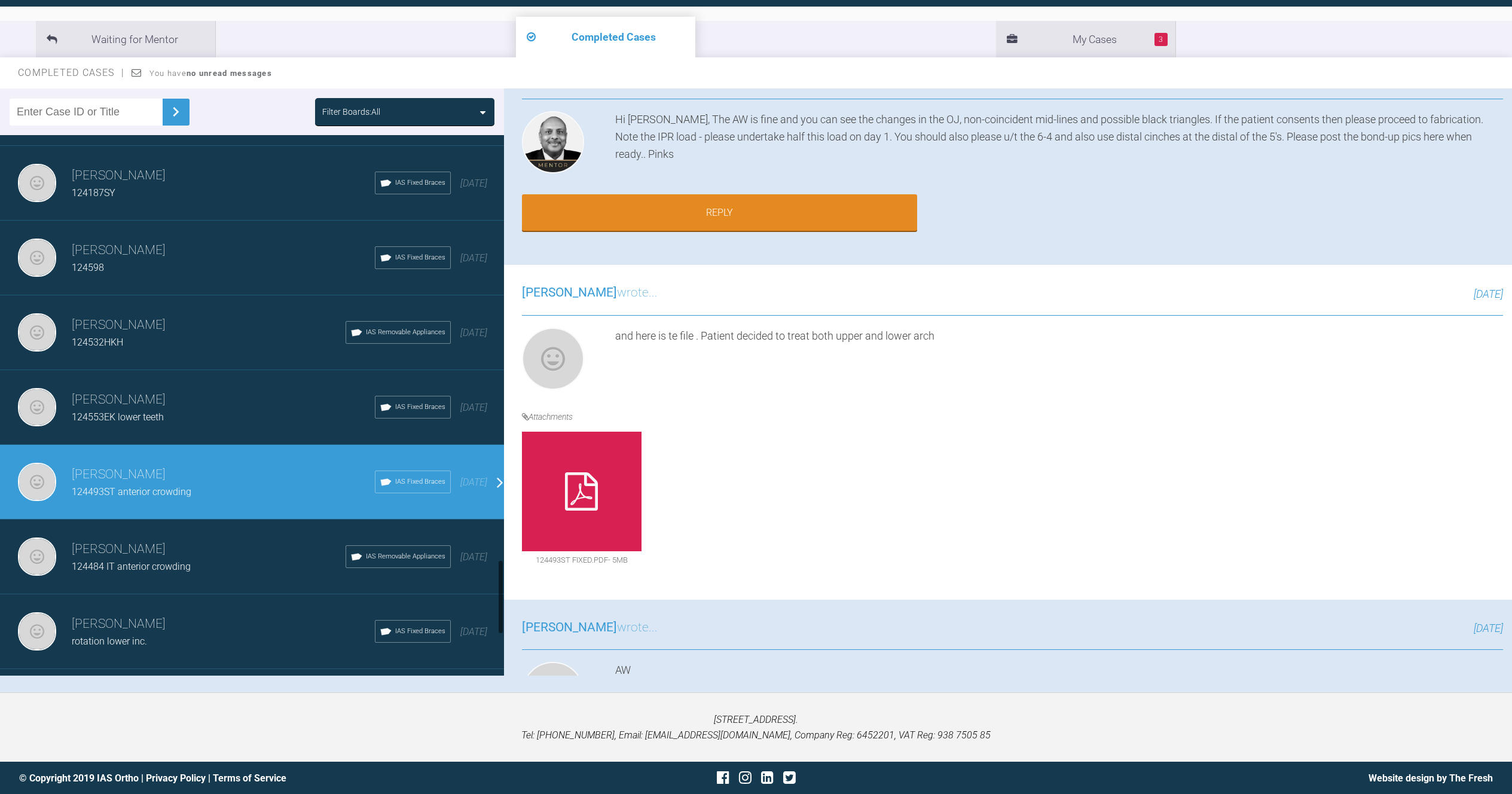
click at [181, 564] on span "124484 IT anterior crowding" at bounding box center [131, 567] width 119 height 12
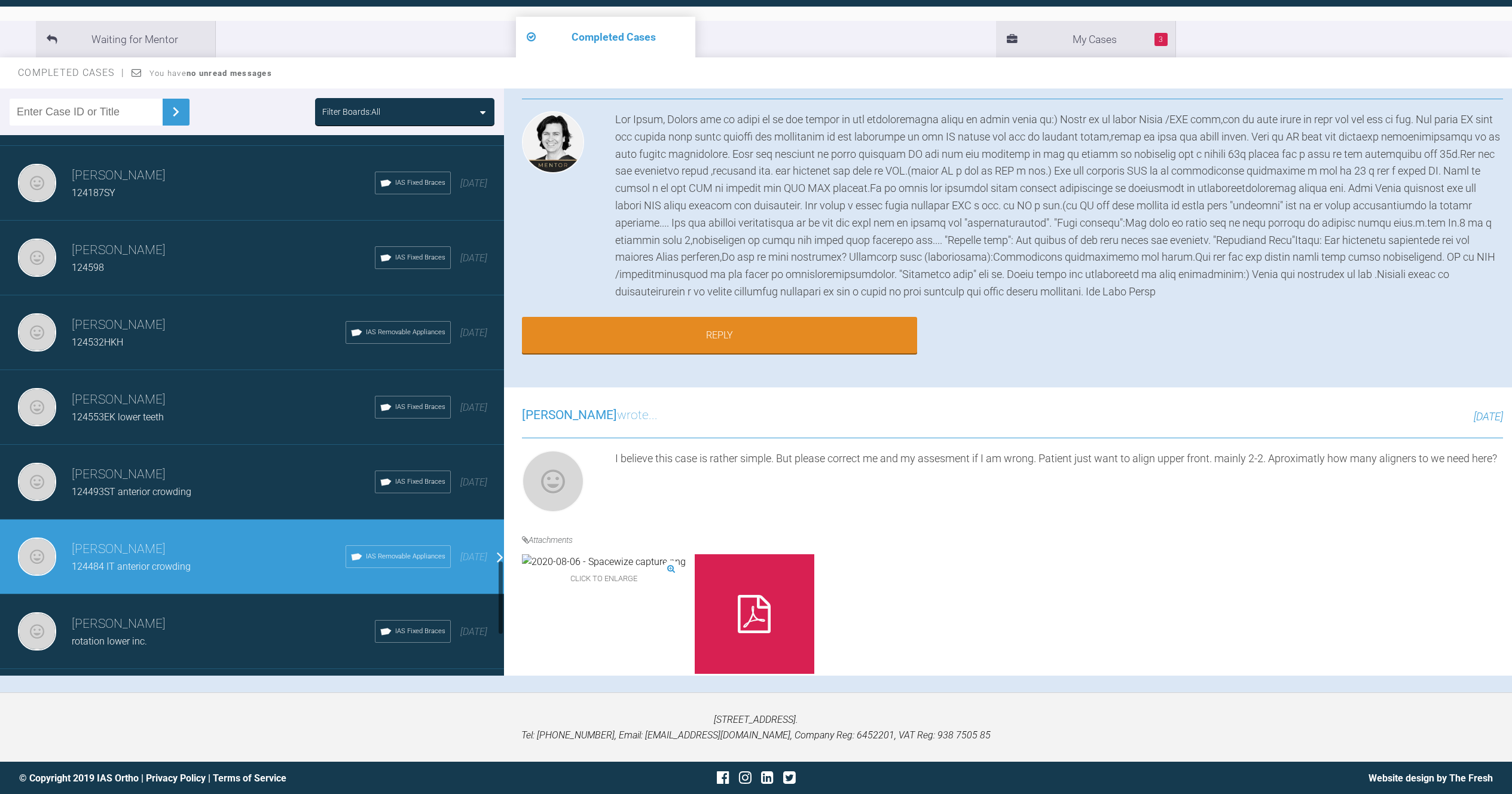
scroll to position [3157, 0]
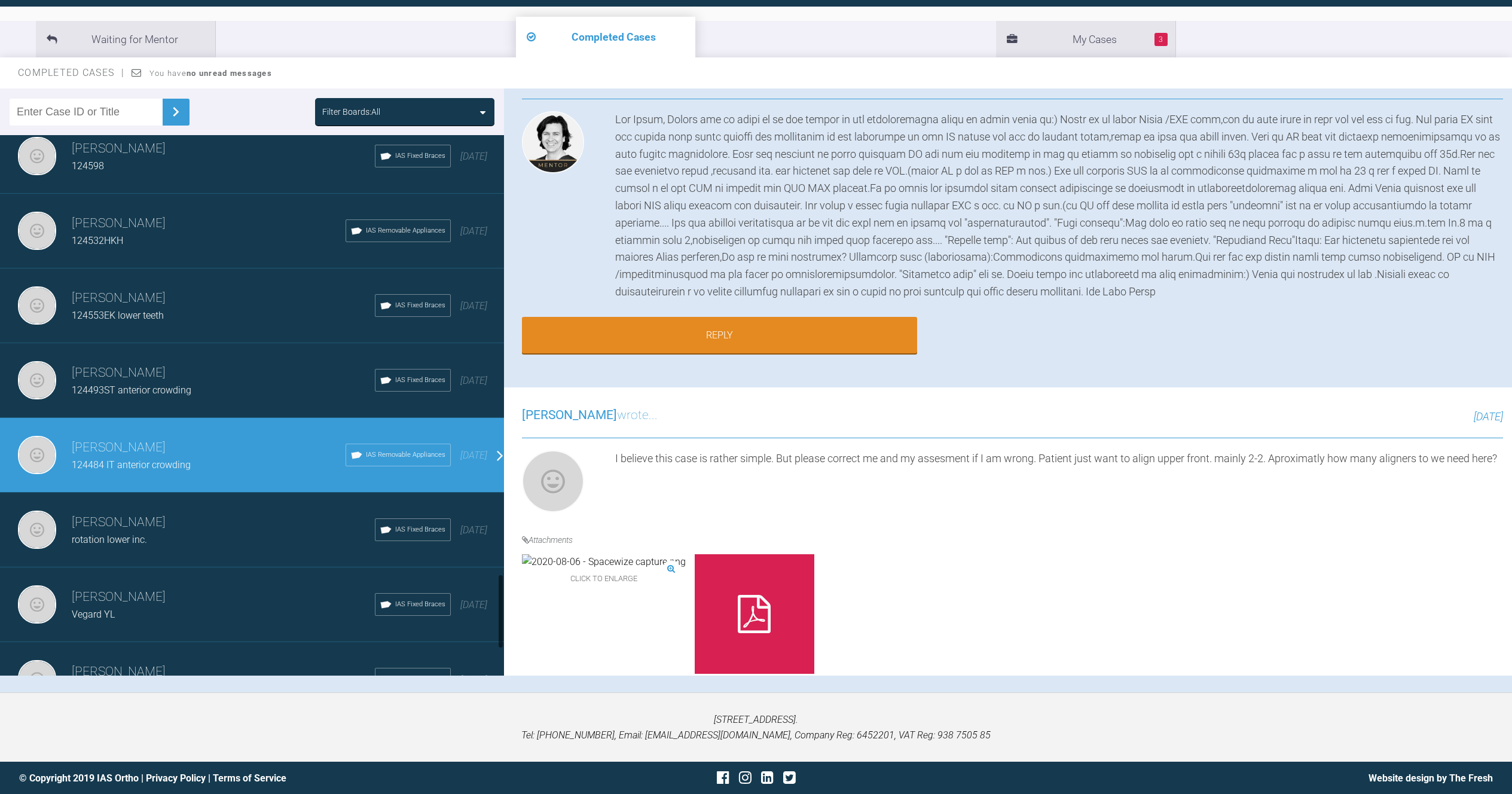
click at [184, 537] on div "rotation lower inc." at bounding box center [223, 540] width 303 height 16
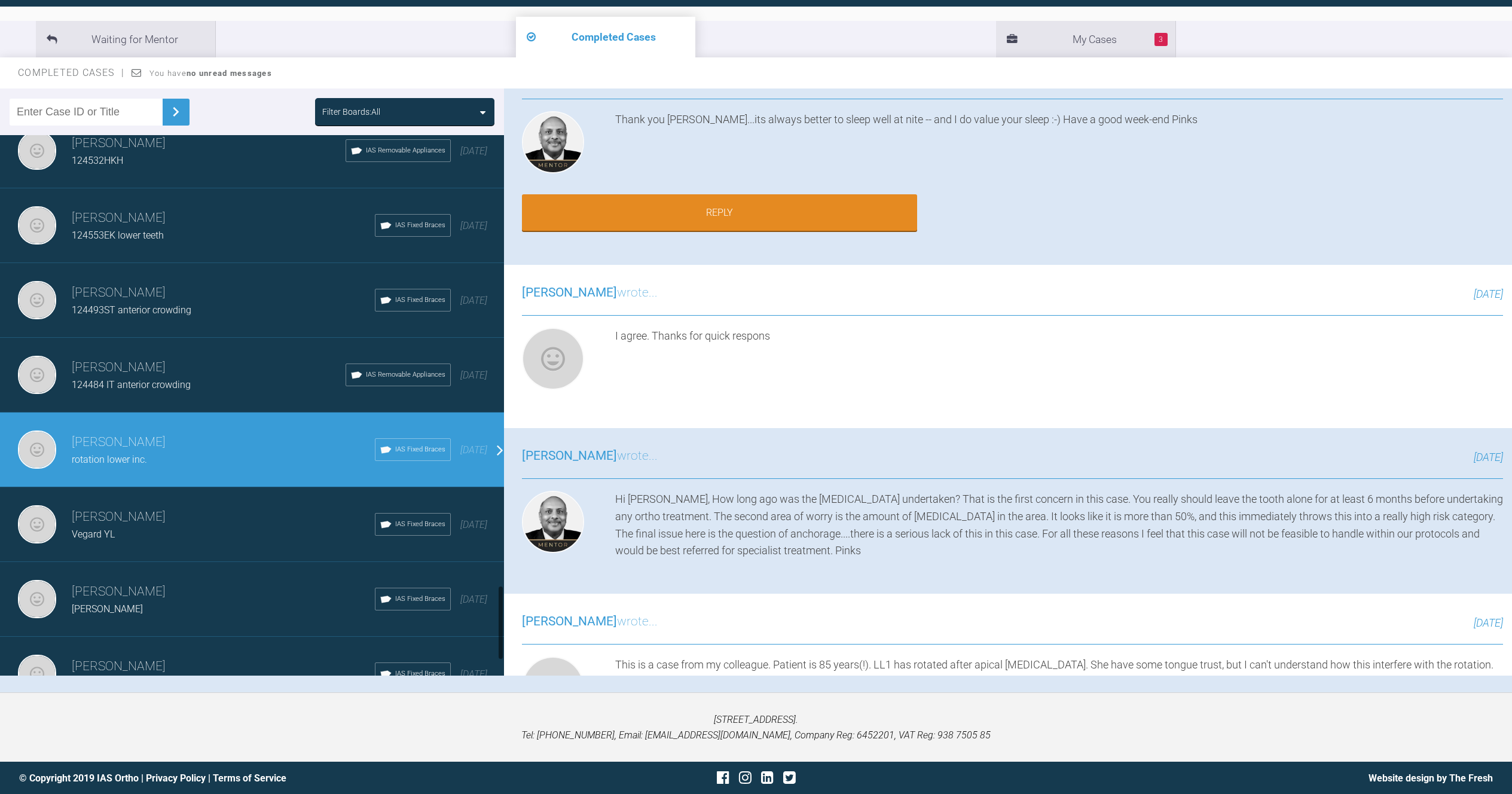
scroll to position [3238, 0]
click at [231, 531] on div "Vegard YL" at bounding box center [223, 534] width 303 height 16
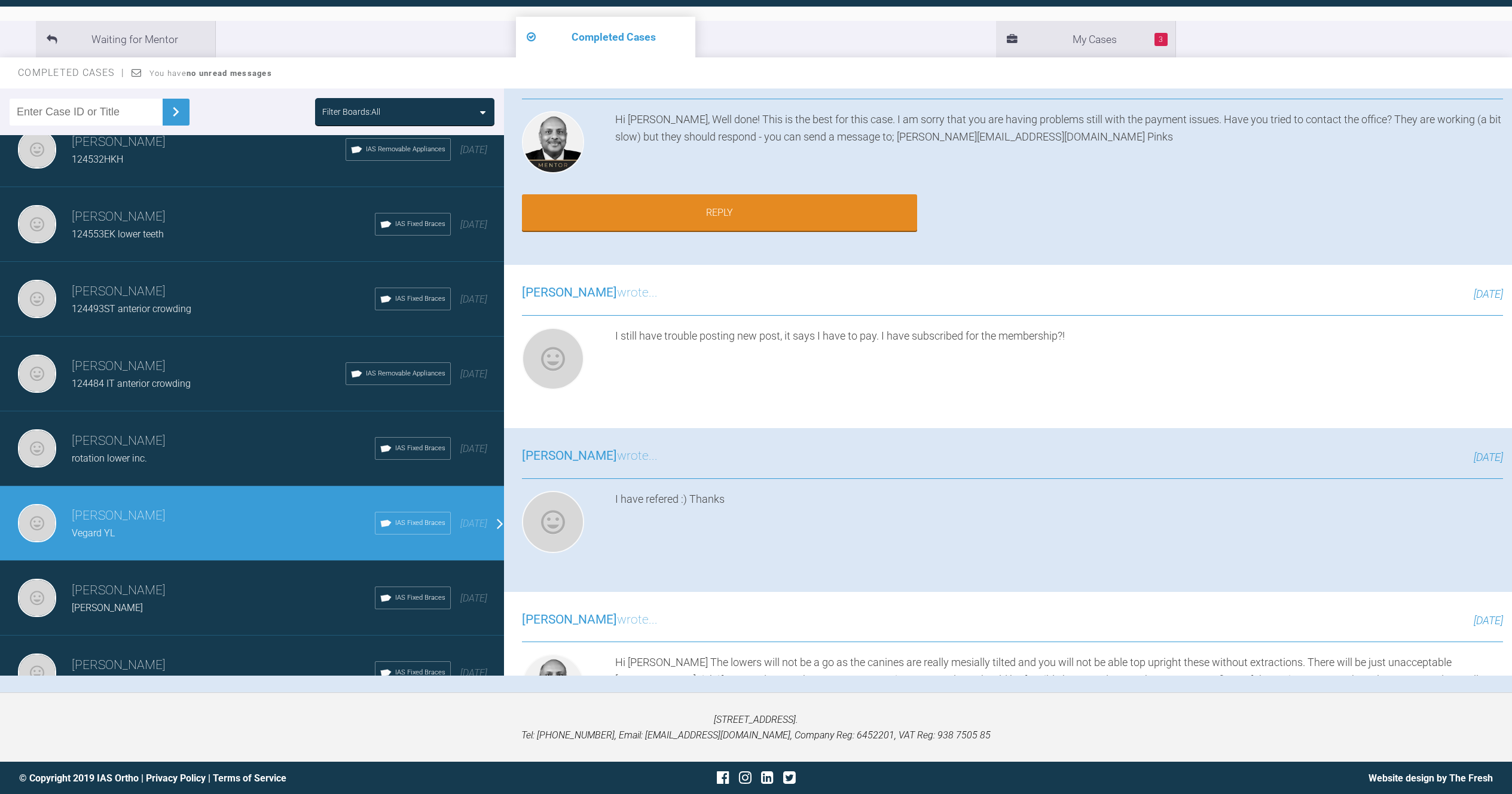
click at [234, 597] on h3 "[PERSON_NAME]" at bounding box center [223, 590] width 303 height 20
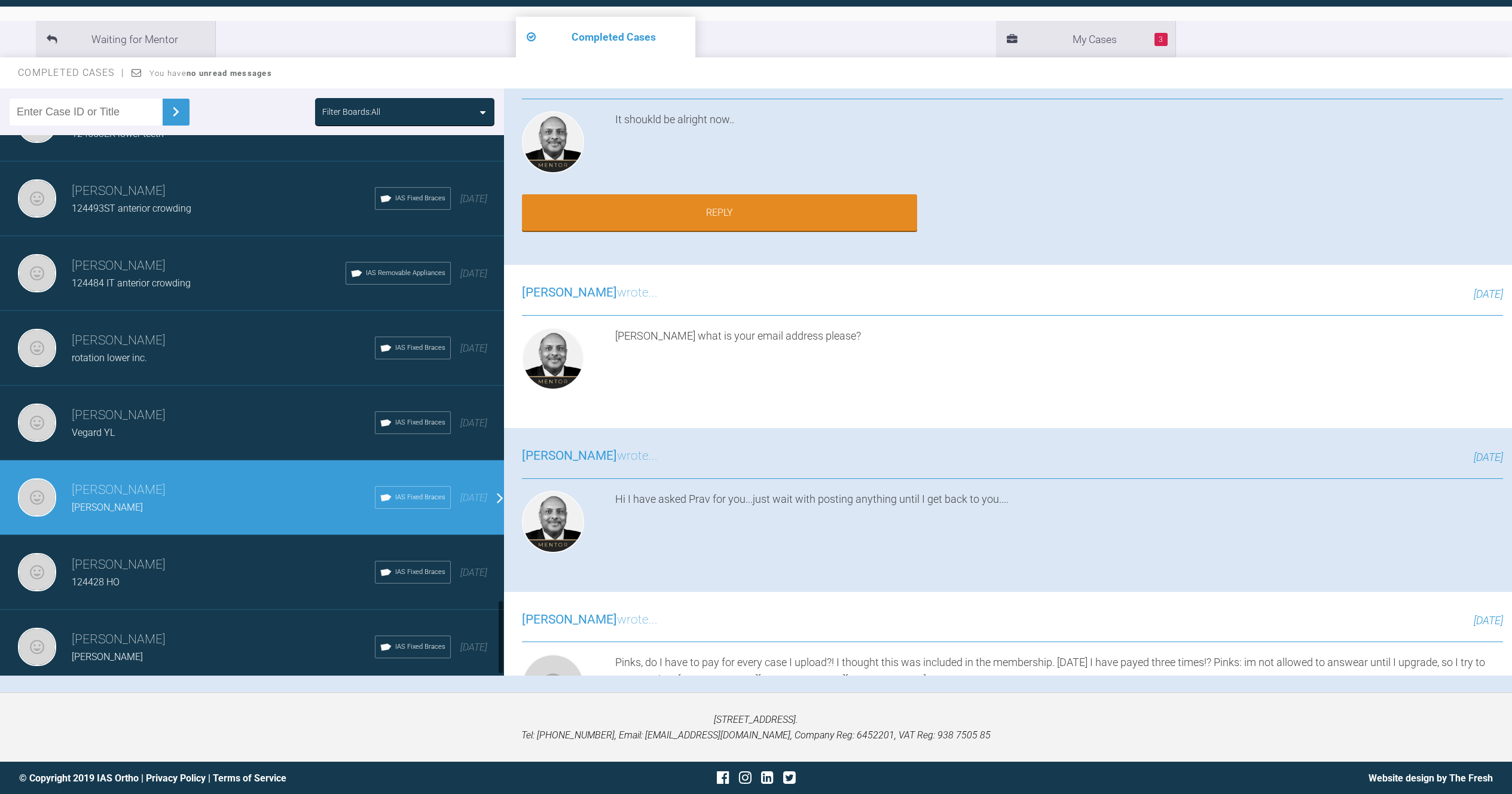
scroll to position [3347, 0]
click at [238, 555] on h3 "[PERSON_NAME]" at bounding box center [223, 565] width 303 height 20
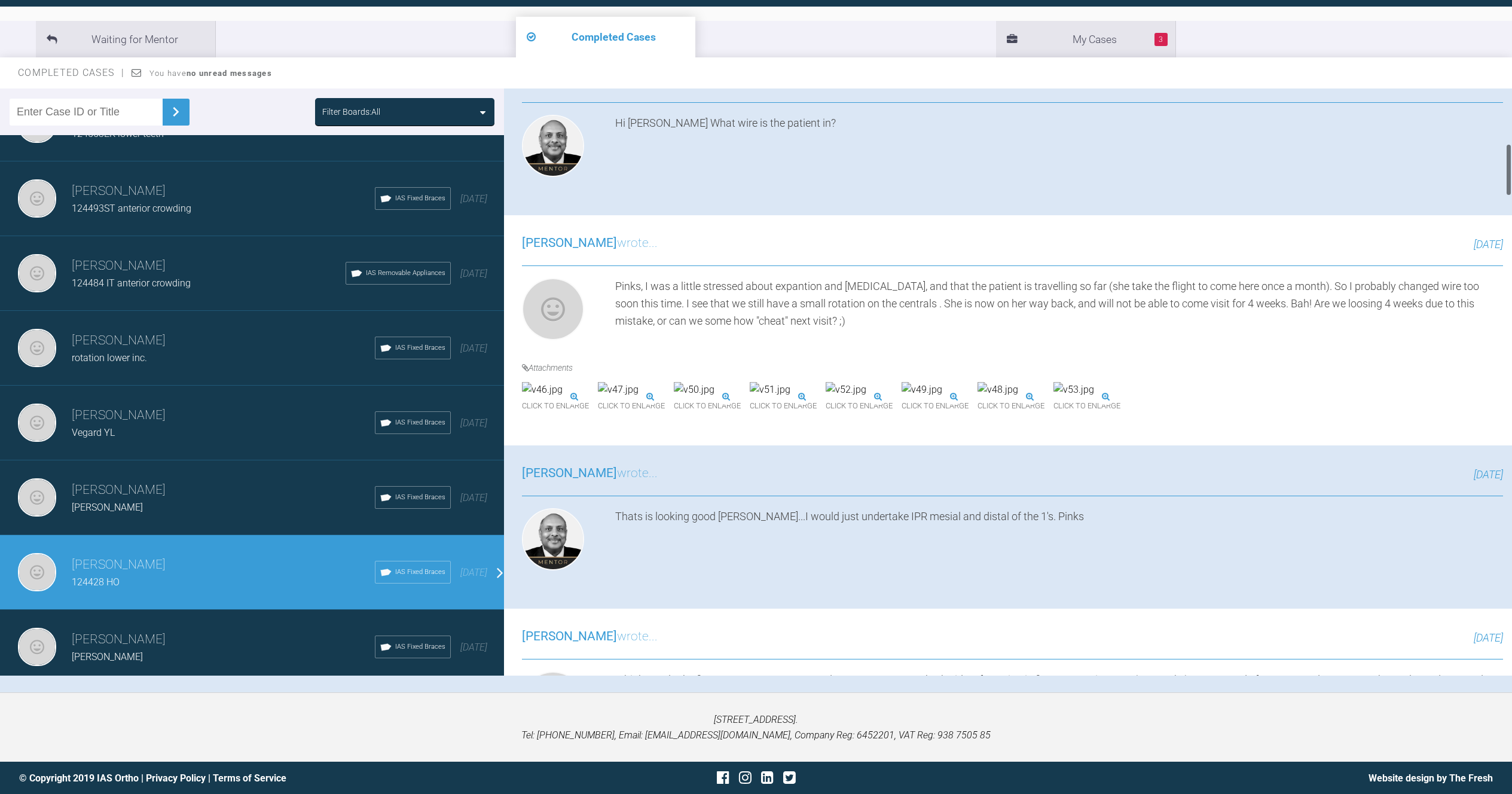
scroll to position [612, 0]
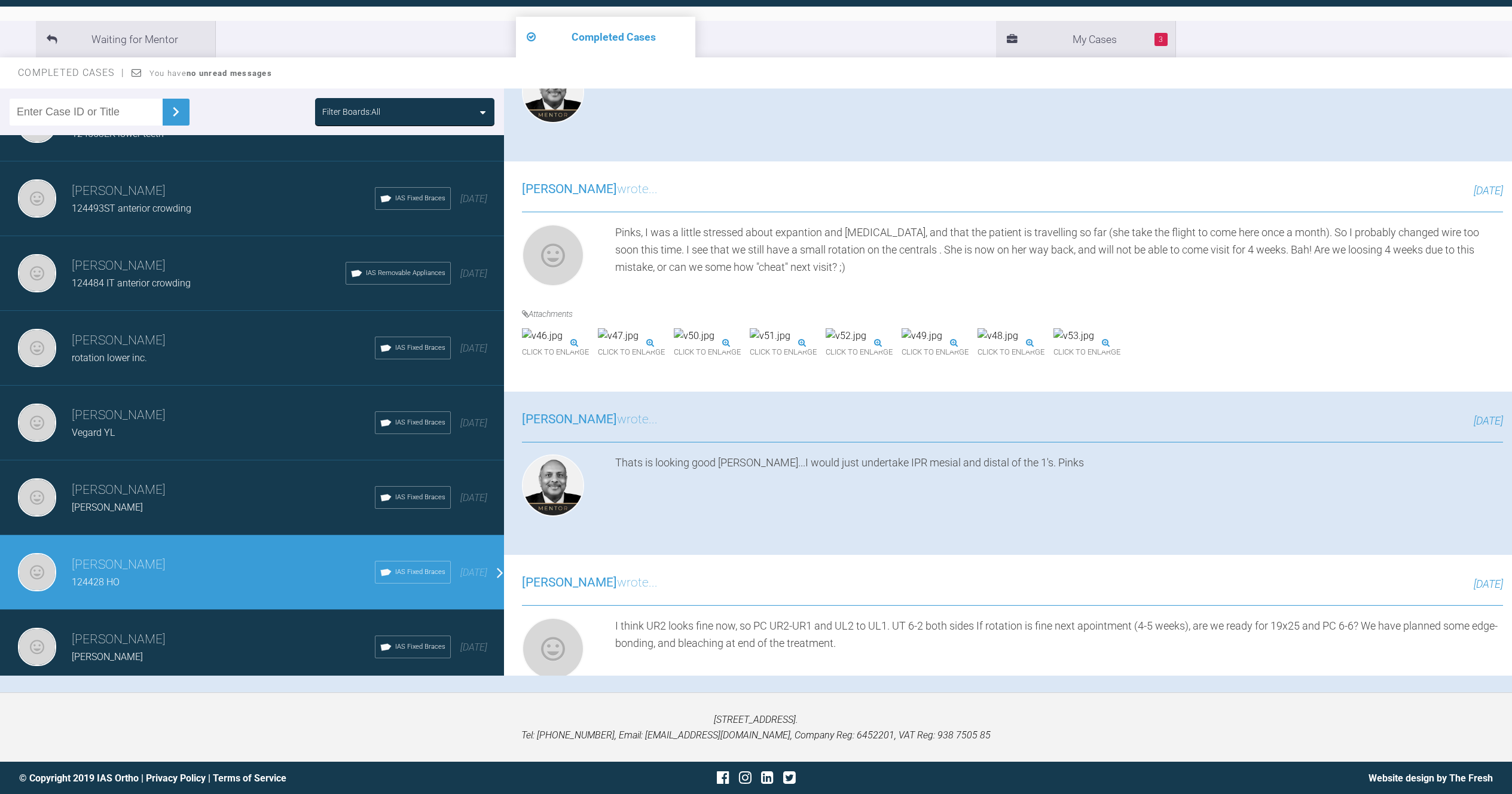
click at [197, 630] on h3 "[PERSON_NAME]" at bounding box center [223, 640] width 303 height 20
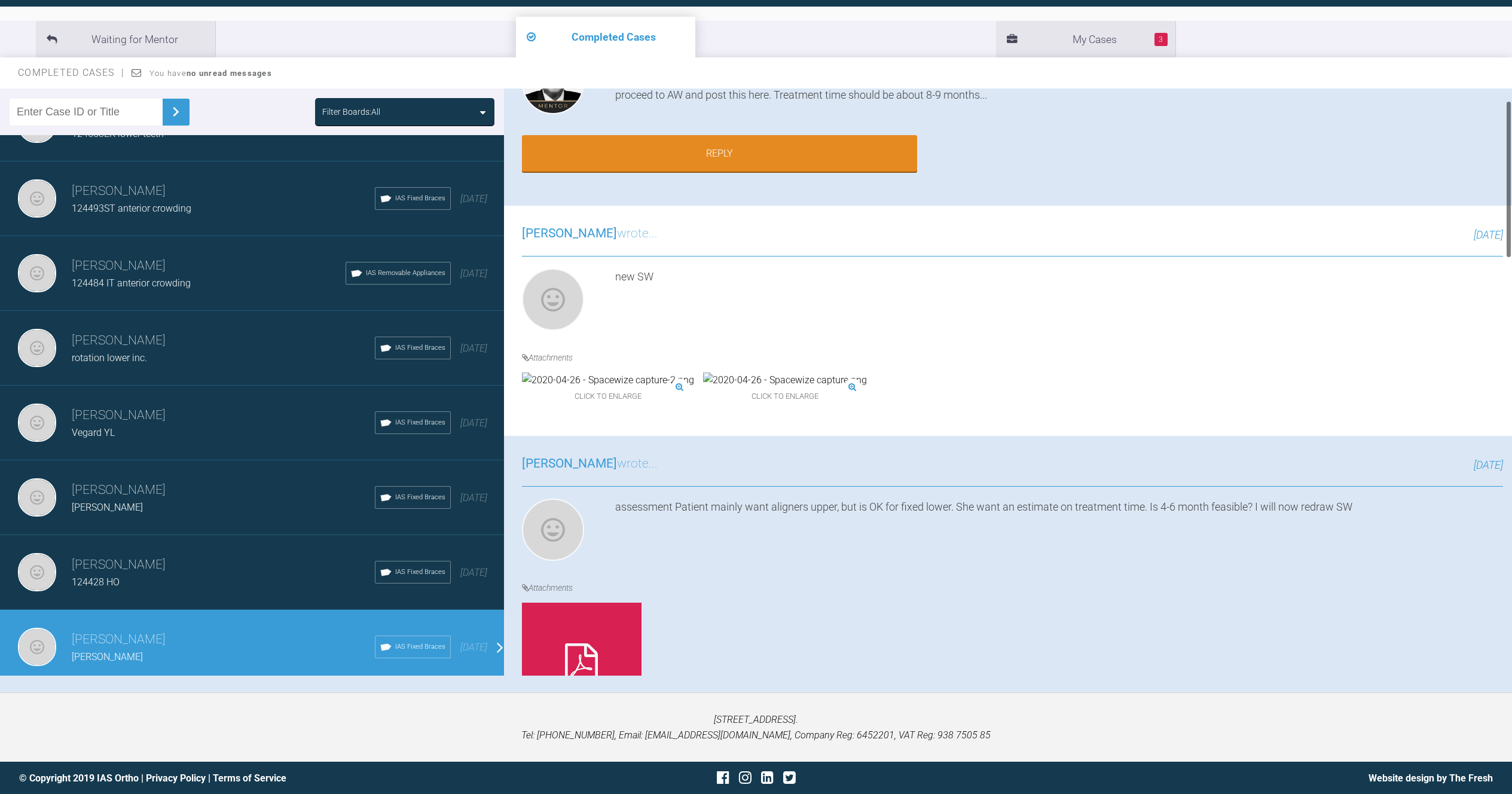
scroll to position [0, 0]
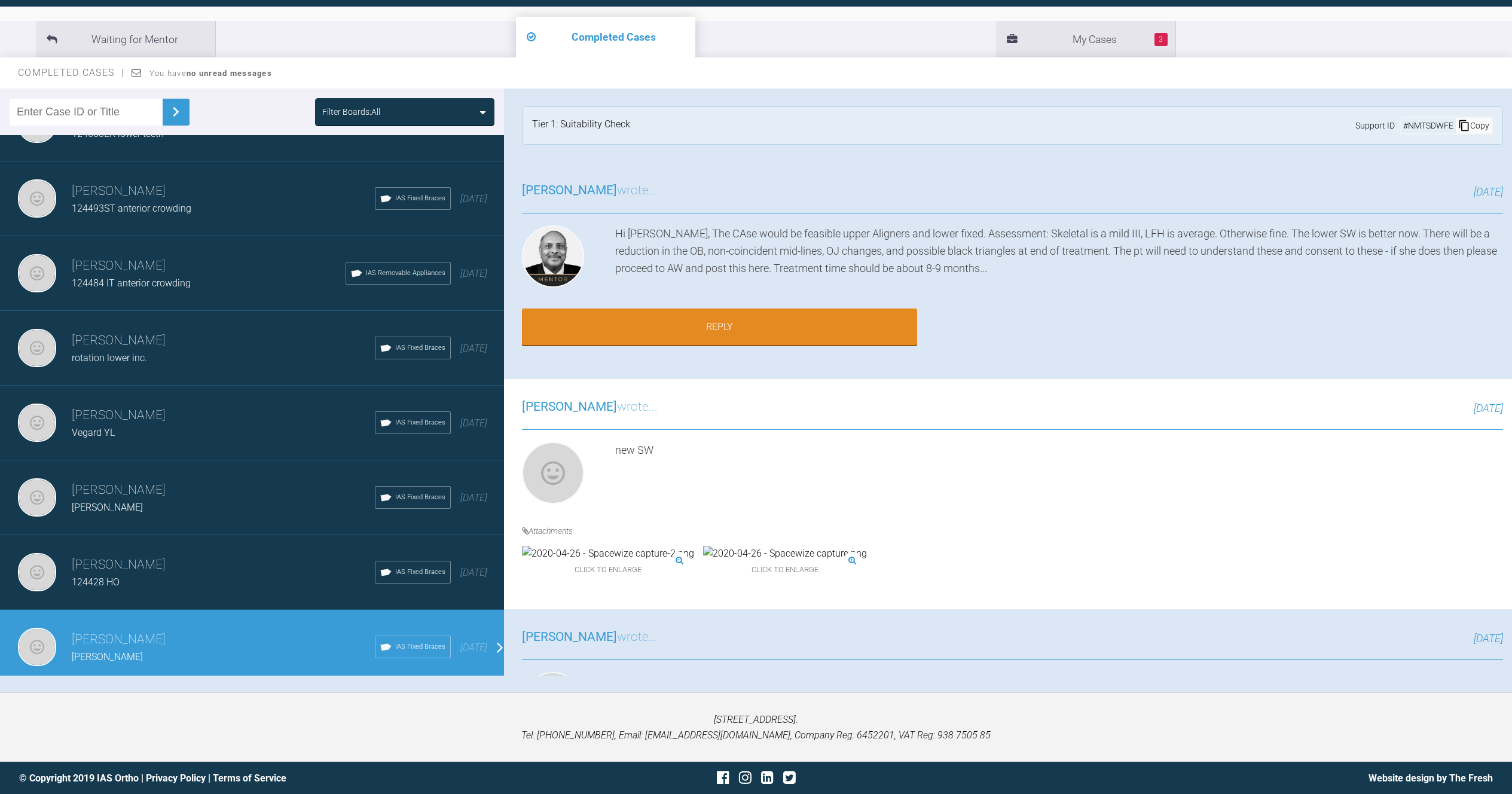
click at [240, 576] on div "124428 HO" at bounding box center [223, 582] width 303 height 16
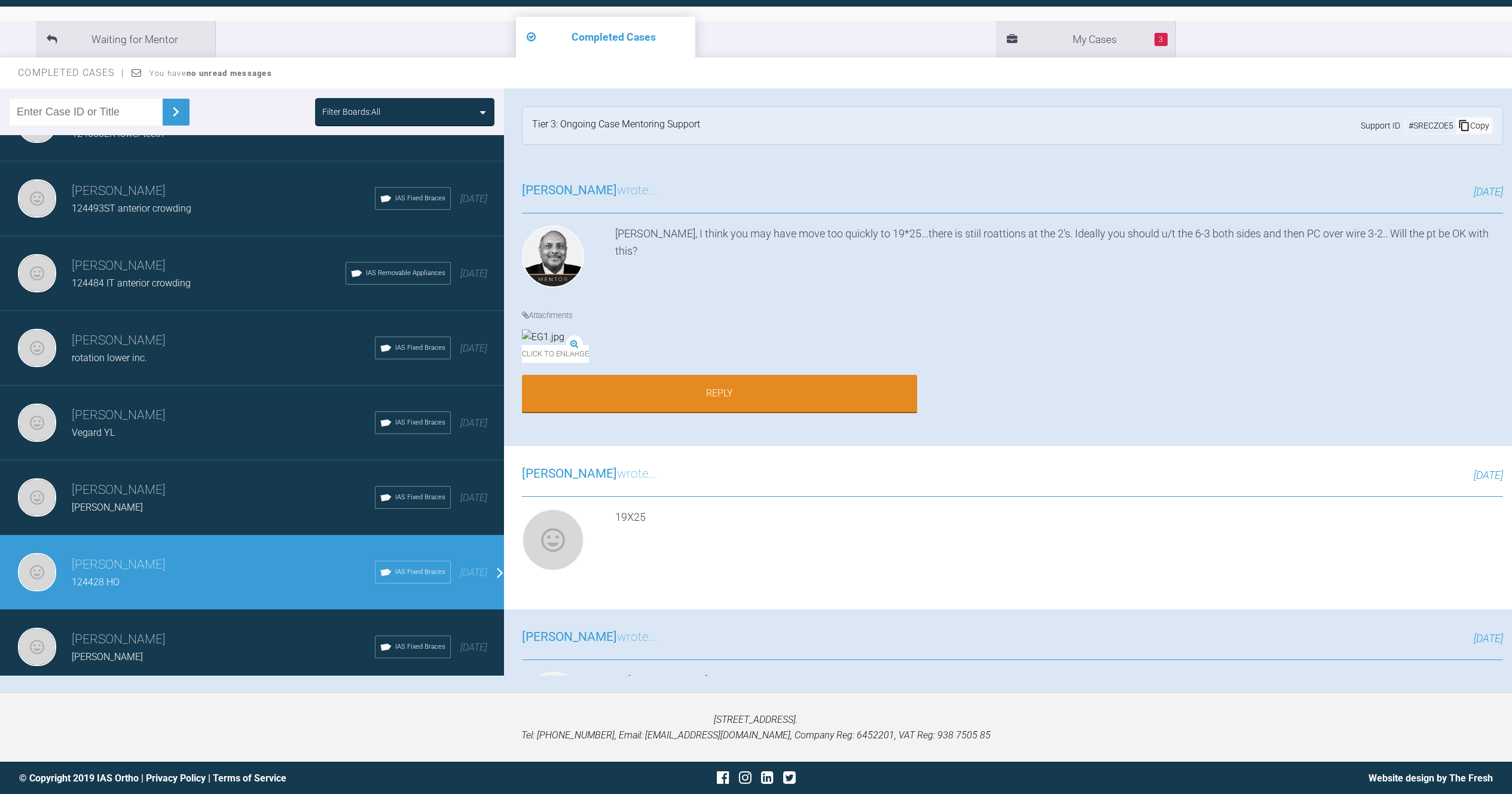
click at [221, 503] on div "[PERSON_NAME]" at bounding box center [223, 508] width 303 height 16
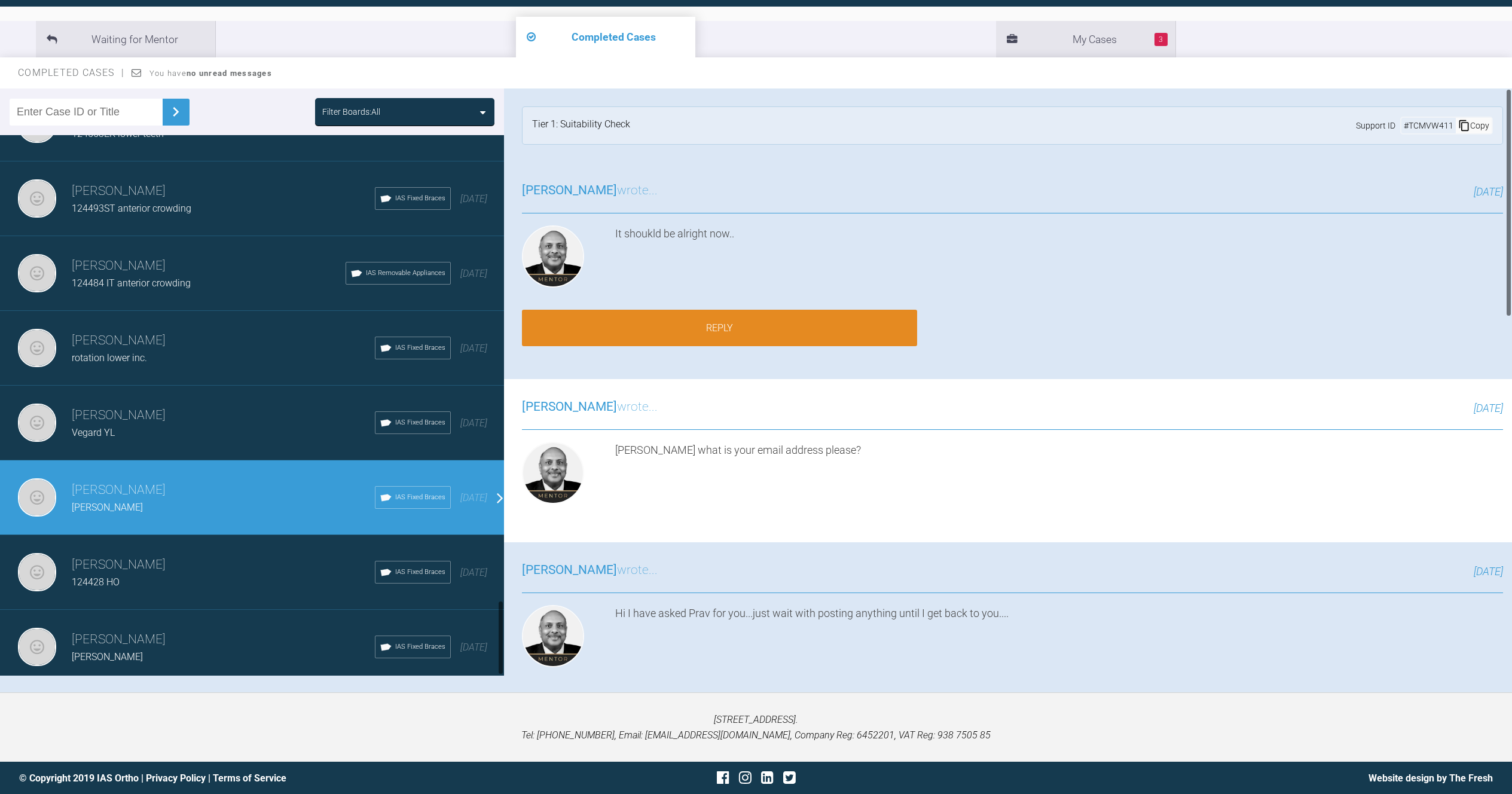
scroll to position [3324, 0]
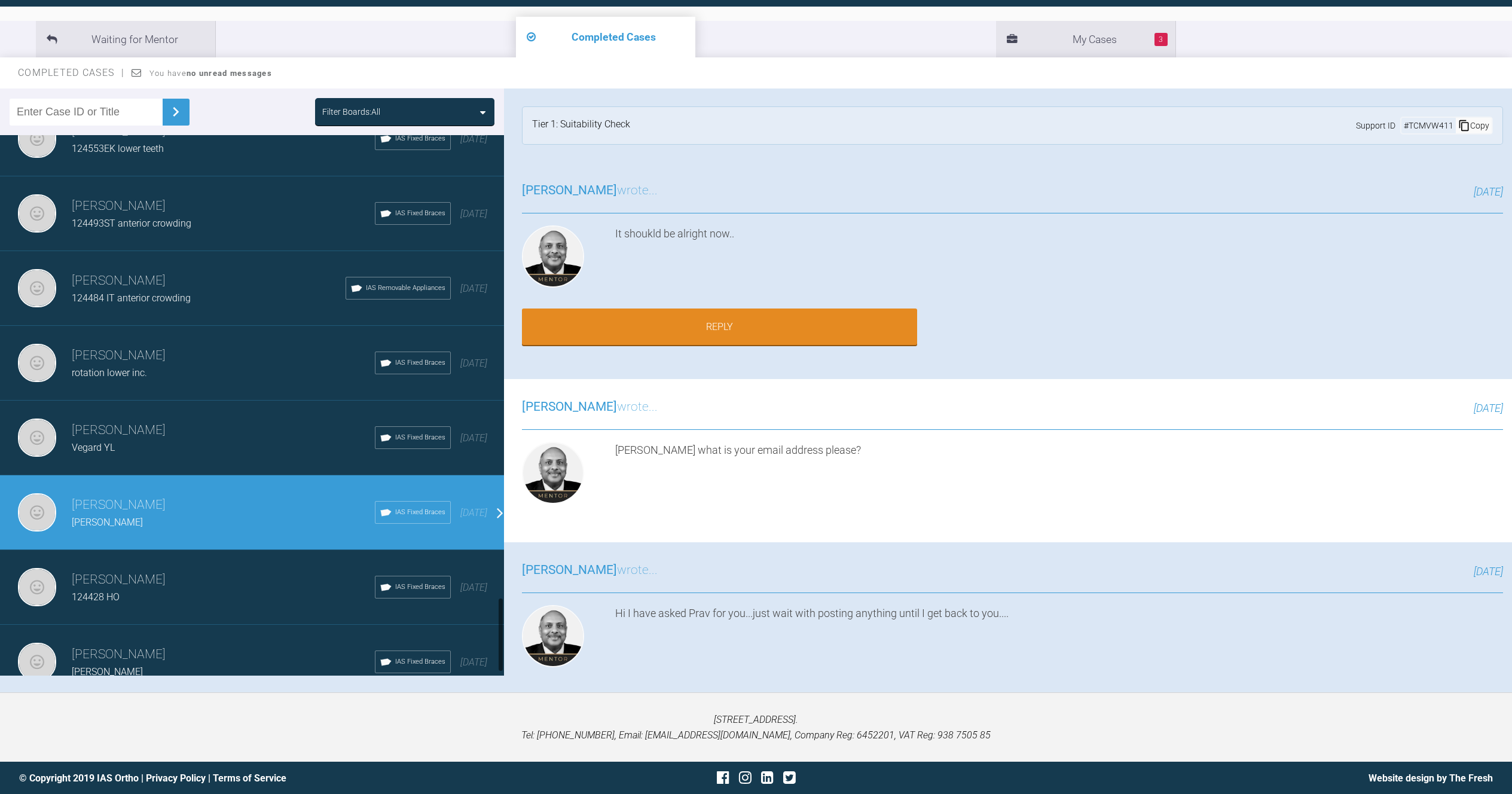
click at [188, 437] on h3 "[PERSON_NAME]" at bounding box center [223, 430] width 303 height 20
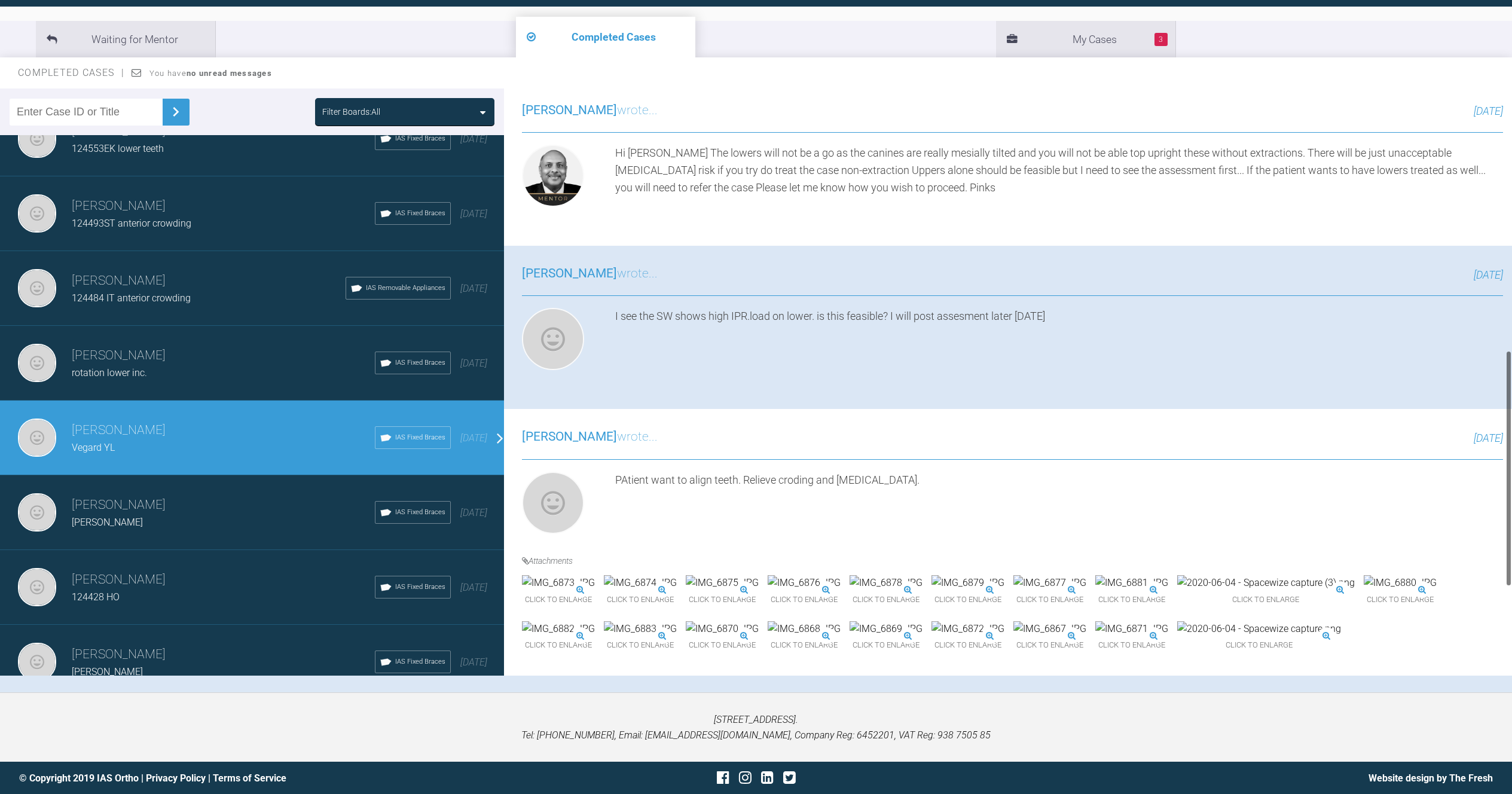
scroll to position [651, 0]
click at [174, 232] on div "[PERSON_NAME] 124493ST anterior crowding IAS Fixed Braces [DATE]" at bounding box center [256, 214] width 513 height 75
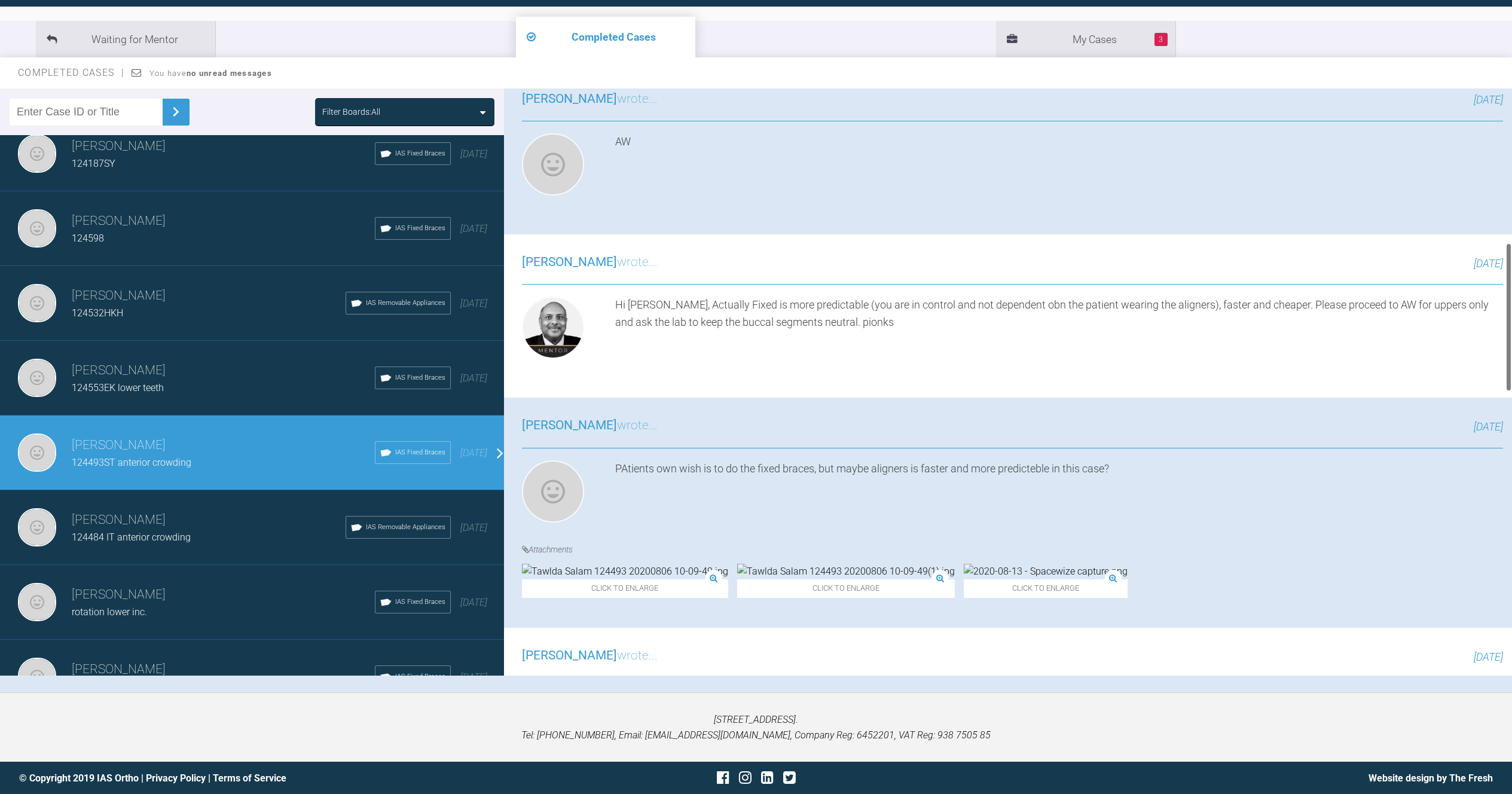
scroll to position [0, 0]
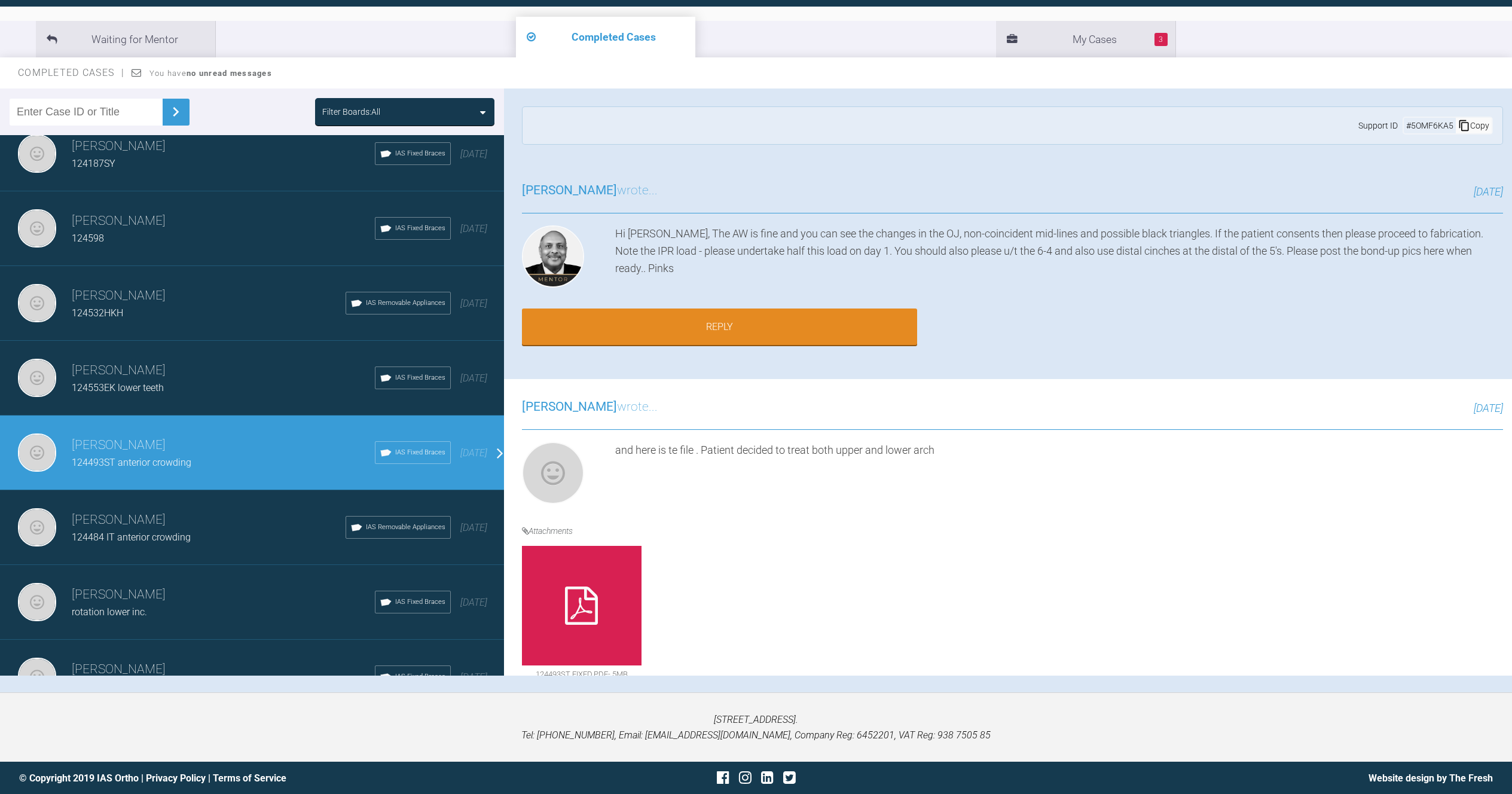
click at [238, 543] on div "124484 IT anterior crowding" at bounding box center [209, 538] width 274 height 16
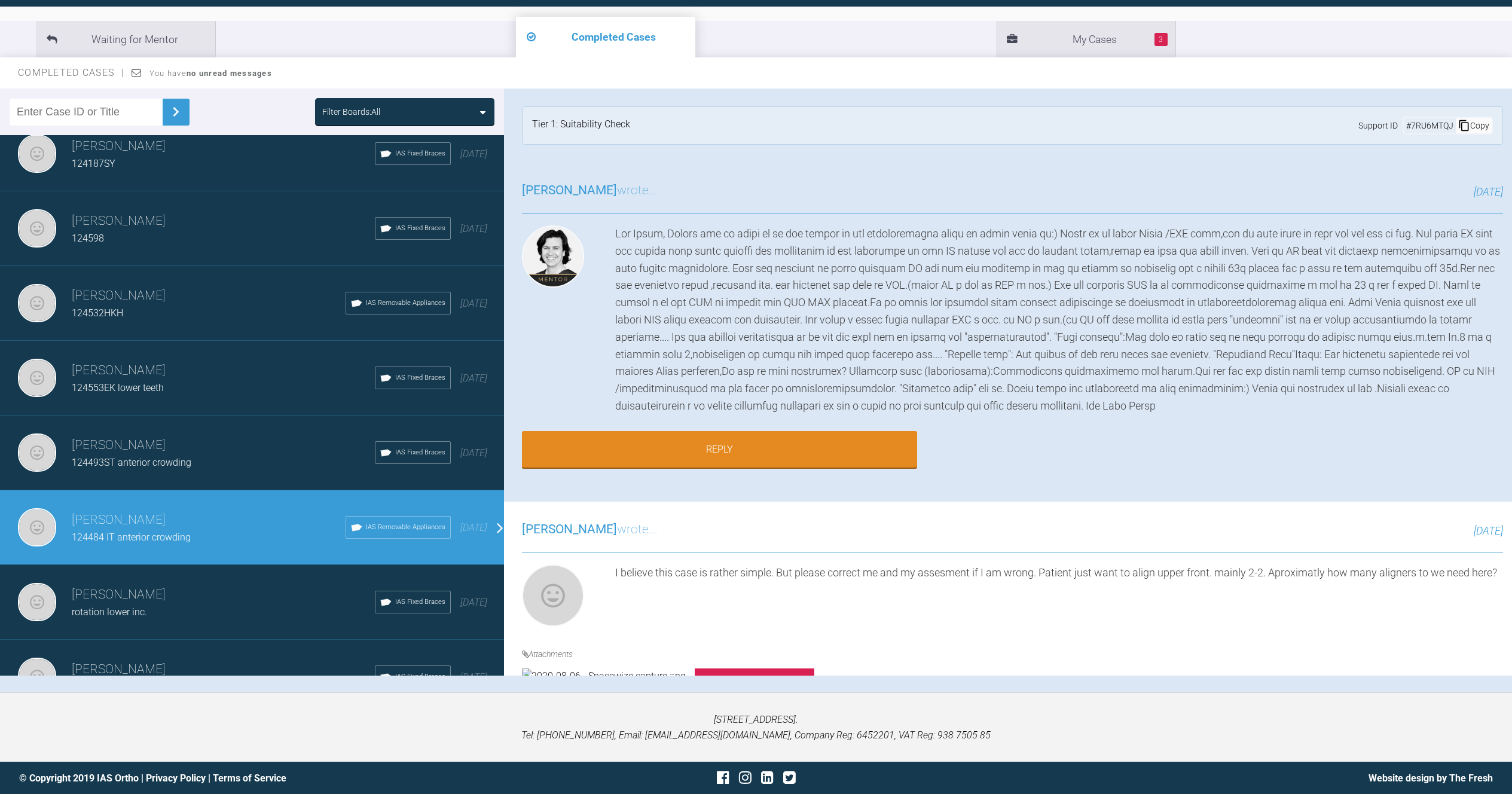
click at [214, 288] on h3 "[PERSON_NAME]" at bounding box center [209, 296] width 274 height 20
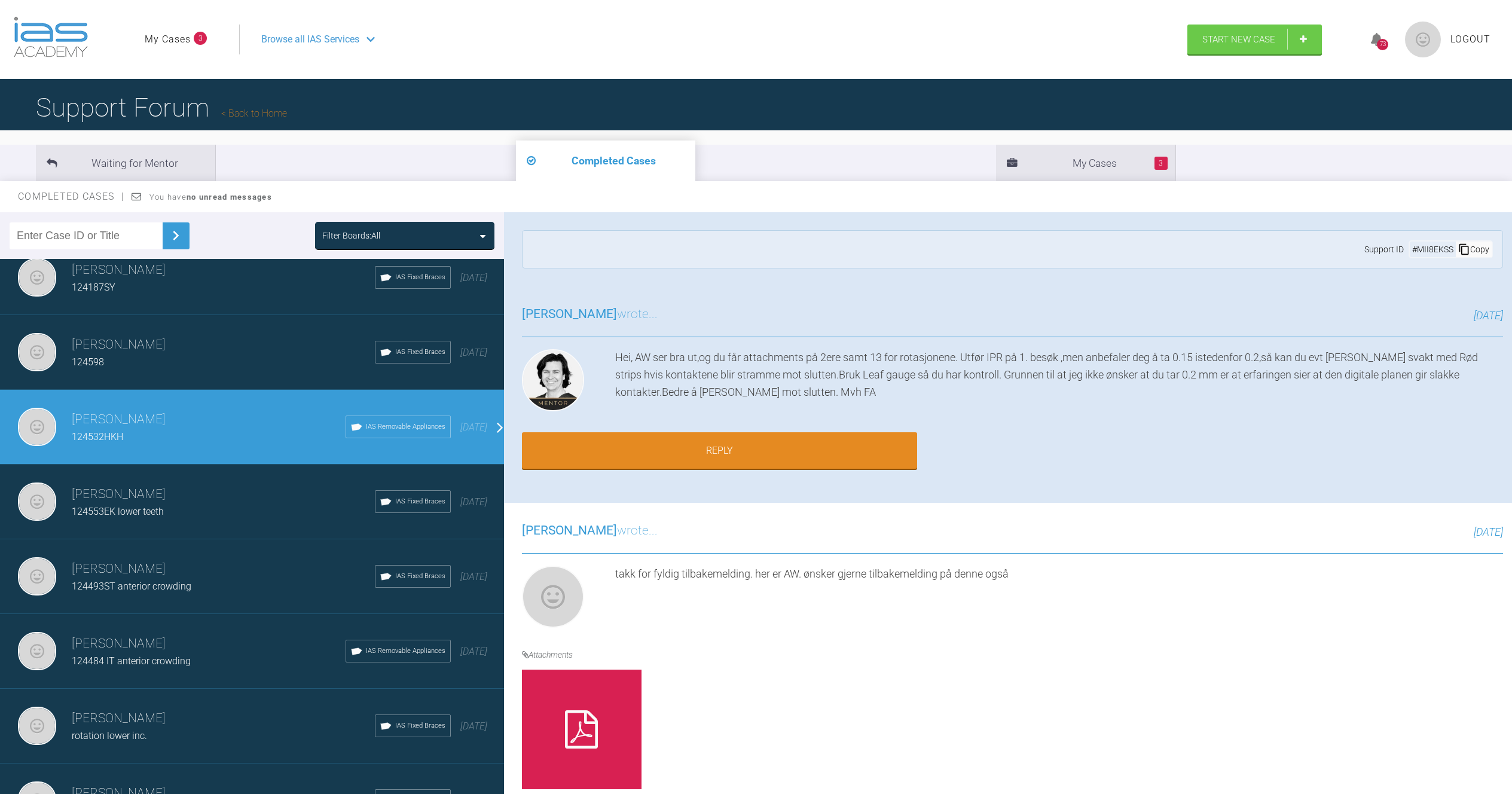
click at [190, 358] on div "124598" at bounding box center [223, 362] width 303 height 16
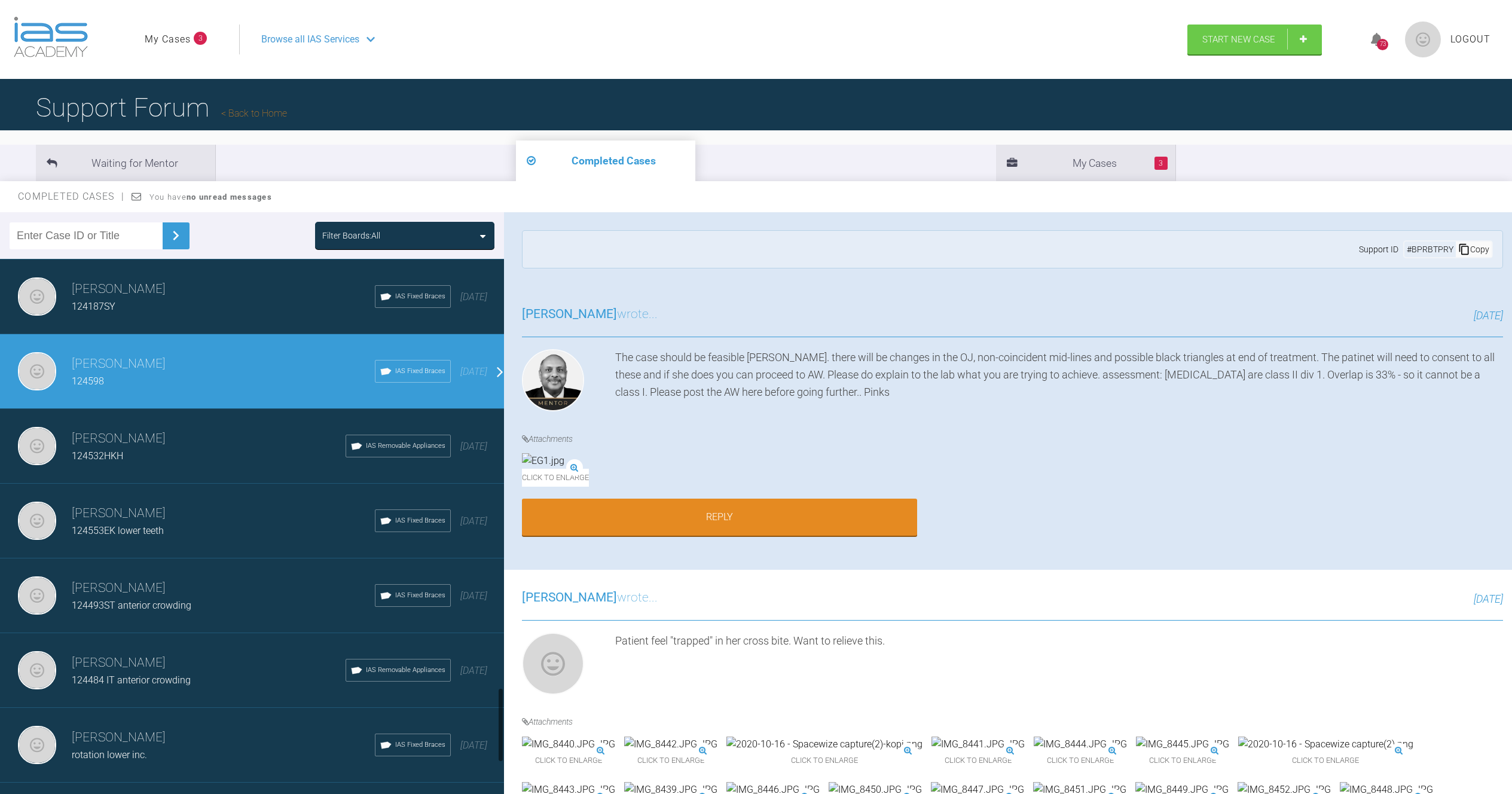
scroll to position [2842, 0]
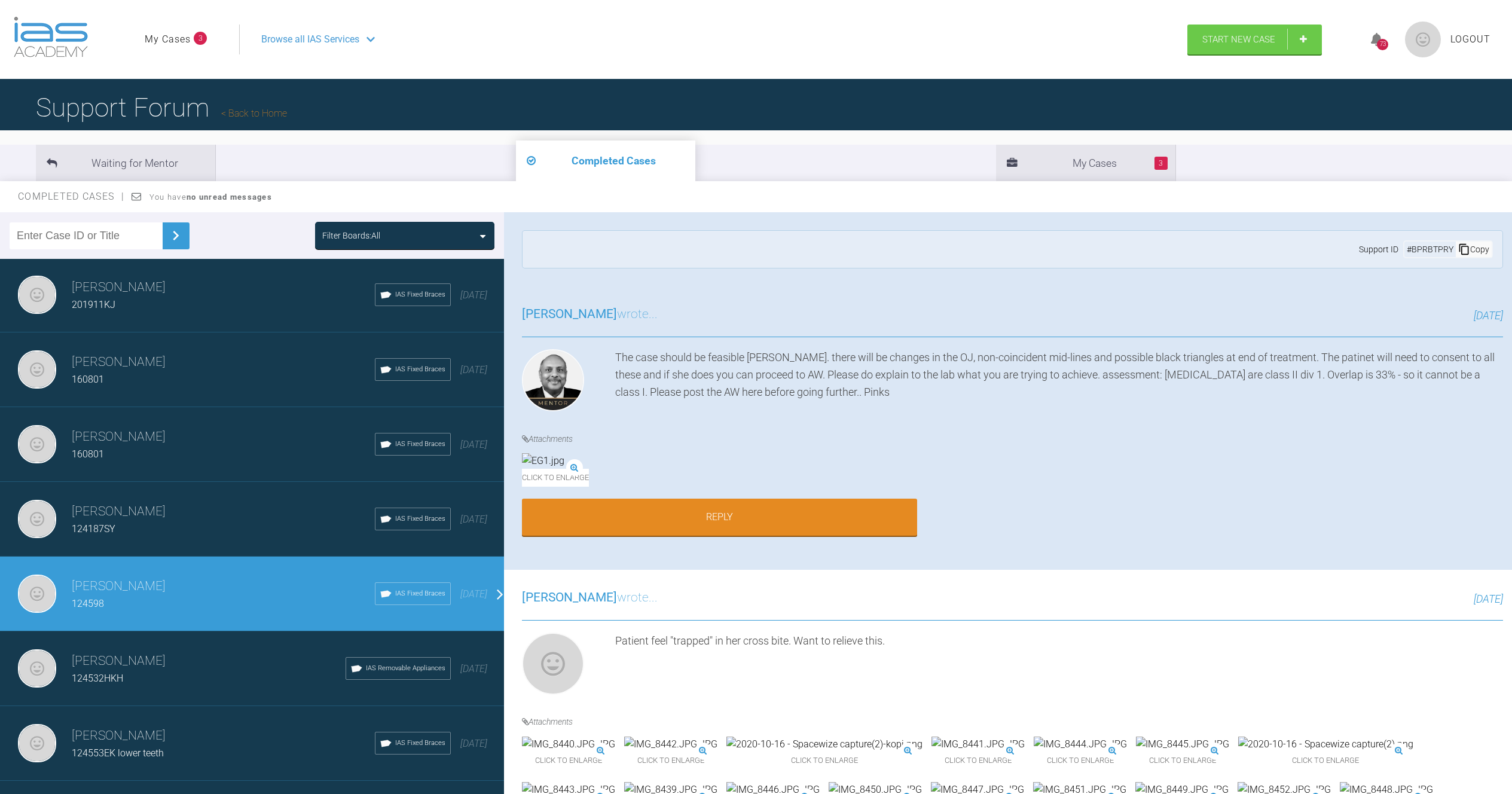
click at [164, 444] on h3 "[PERSON_NAME]" at bounding box center [223, 437] width 303 height 20
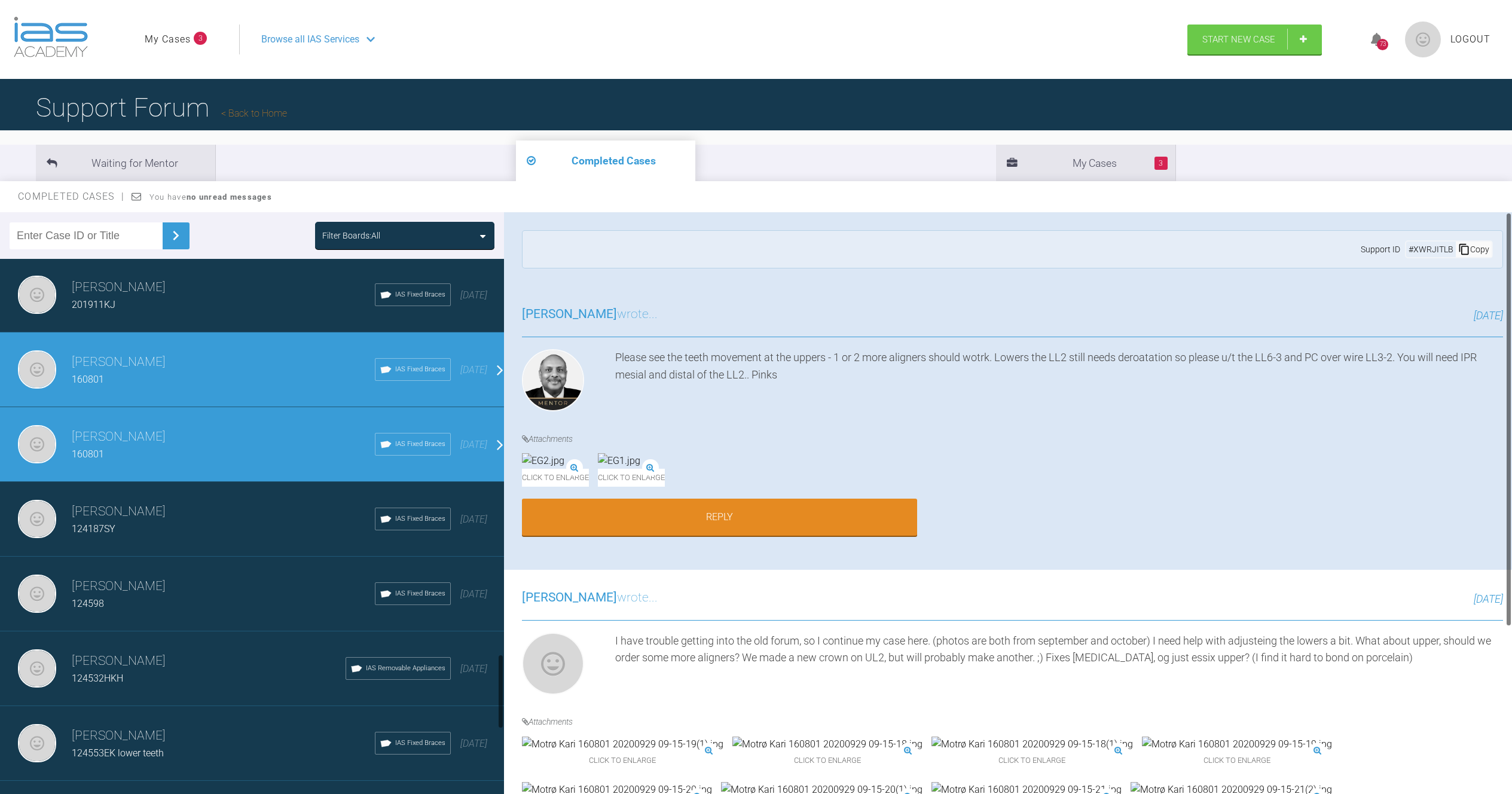
click at [166, 370] on h3 "[PERSON_NAME]" at bounding box center [223, 362] width 303 height 20
click at [152, 295] on h3 "[PERSON_NAME]" at bounding box center [223, 287] width 303 height 20
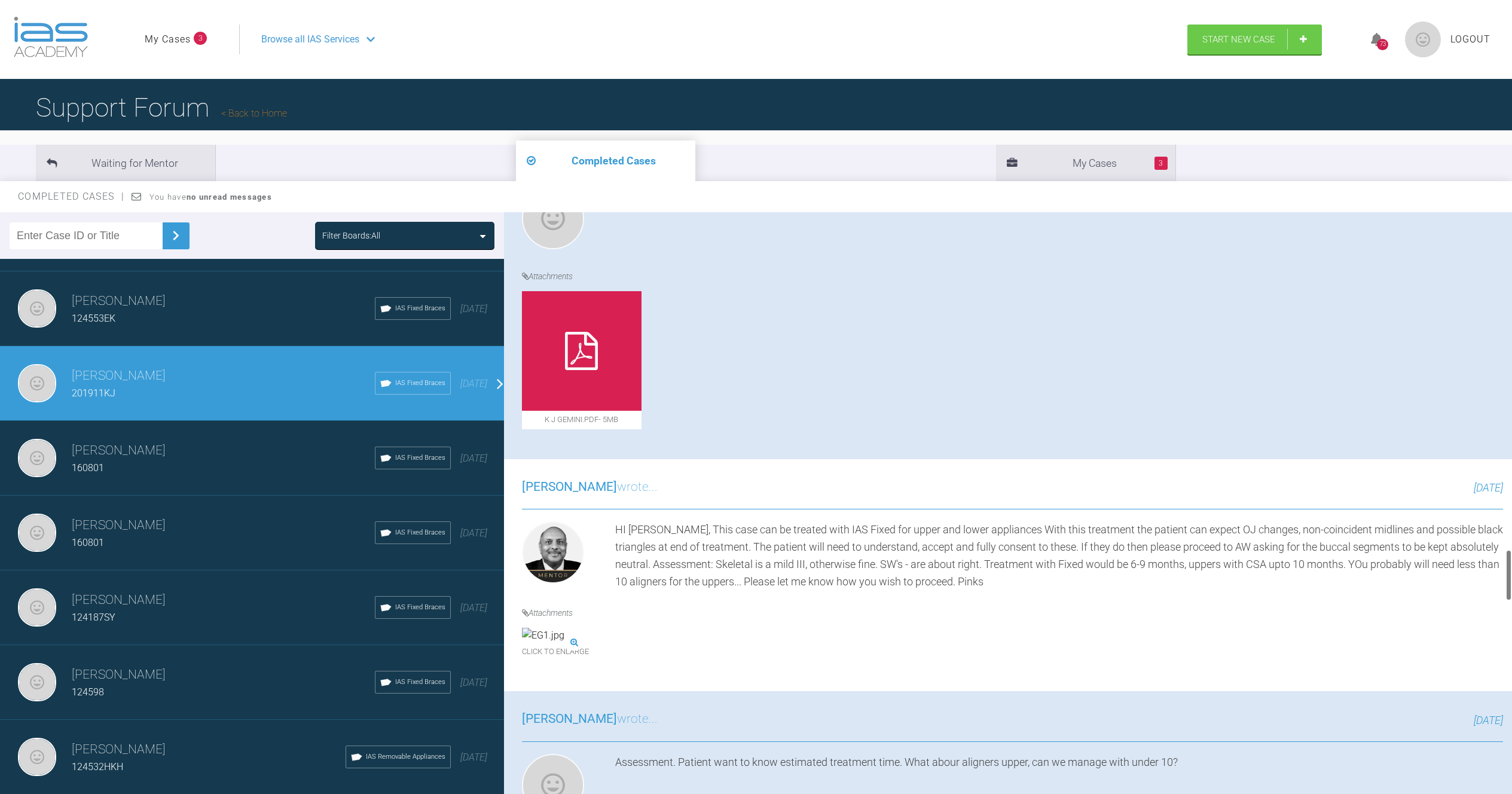
scroll to position [3824, 0]
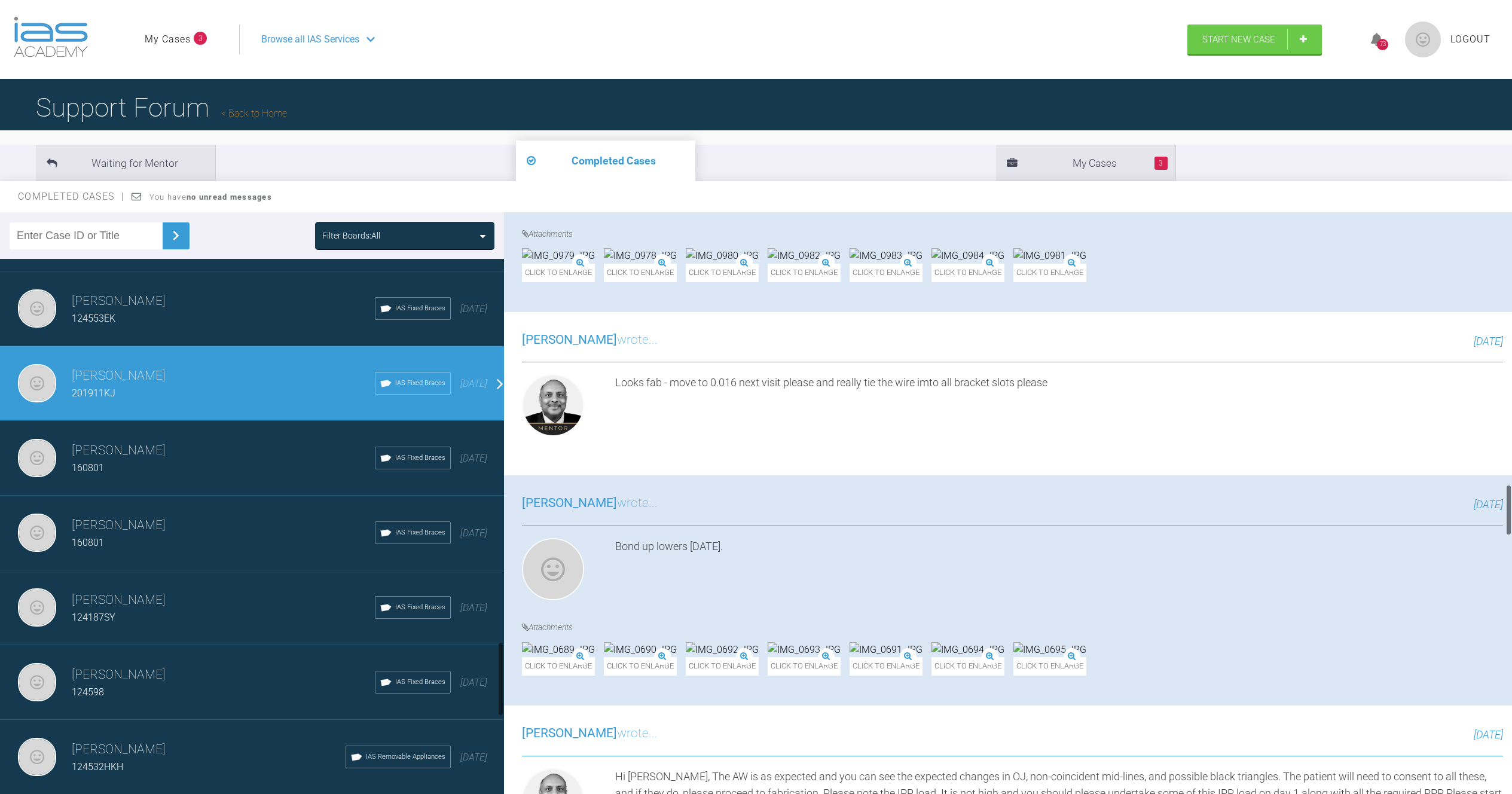
click at [217, 468] on div "160801" at bounding box center [223, 468] width 303 height 16
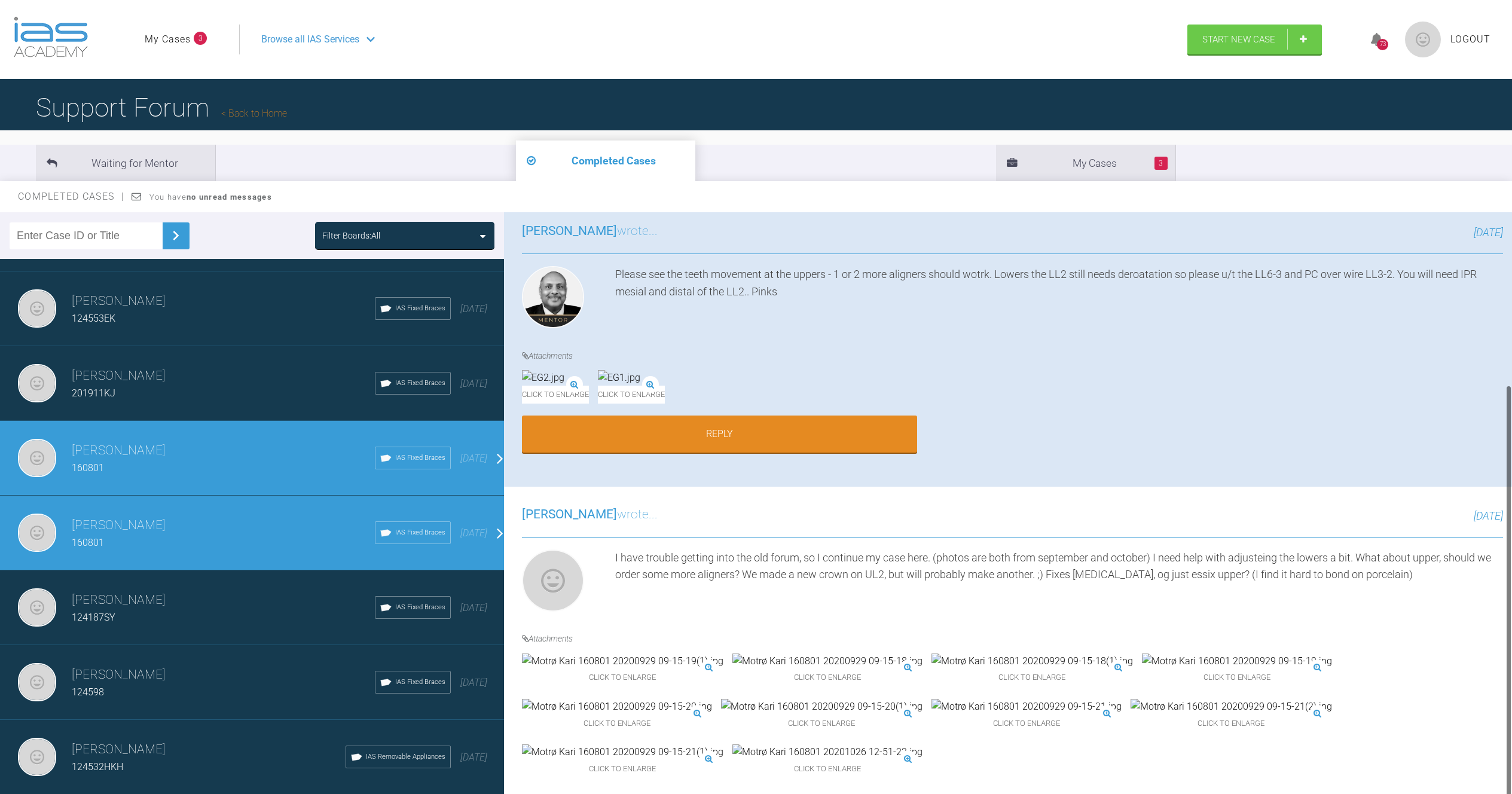
click at [227, 314] on div "124553EK" at bounding box center [223, 318] width 303 height 16
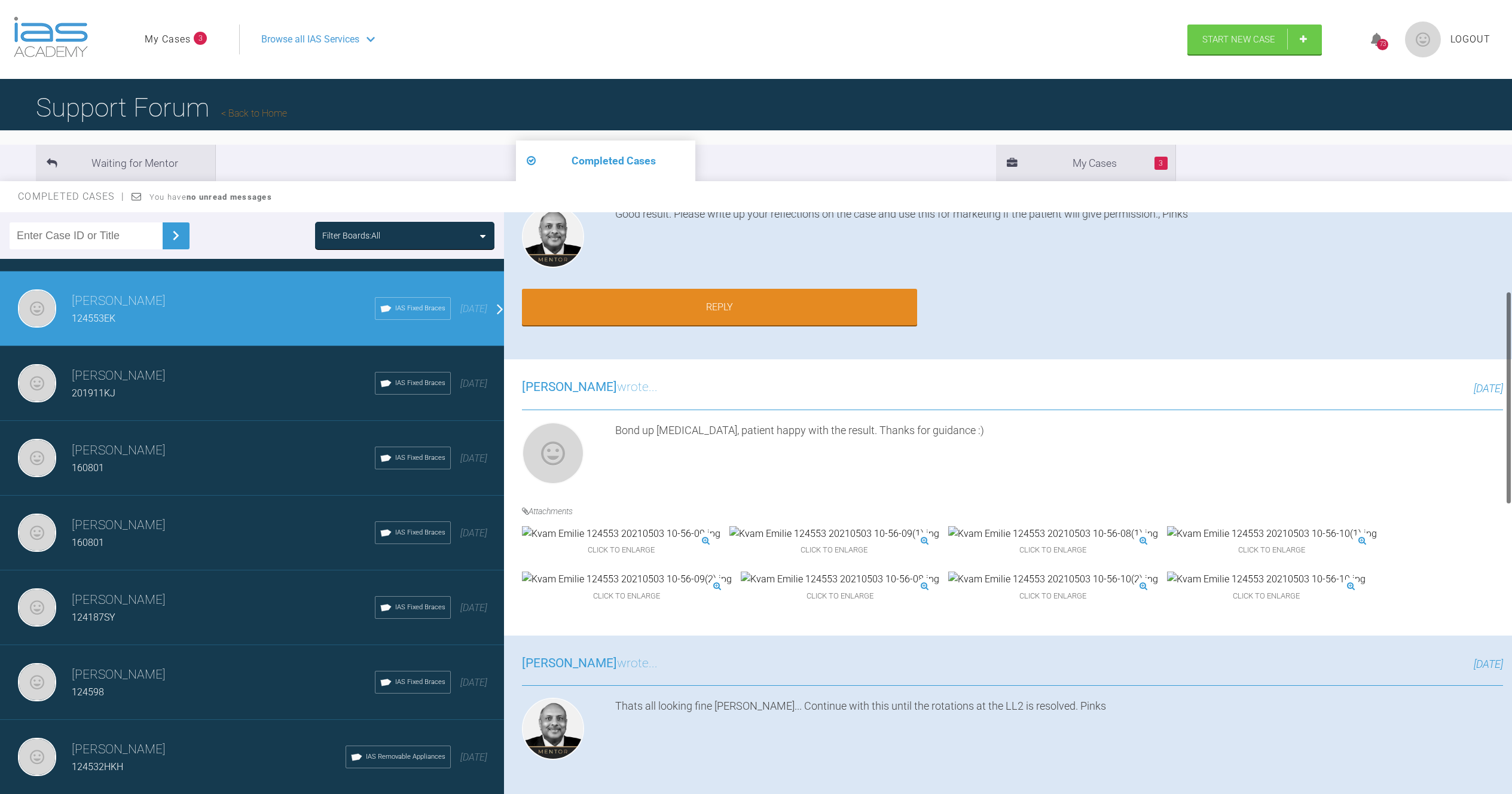
scroll to position [217, 0]
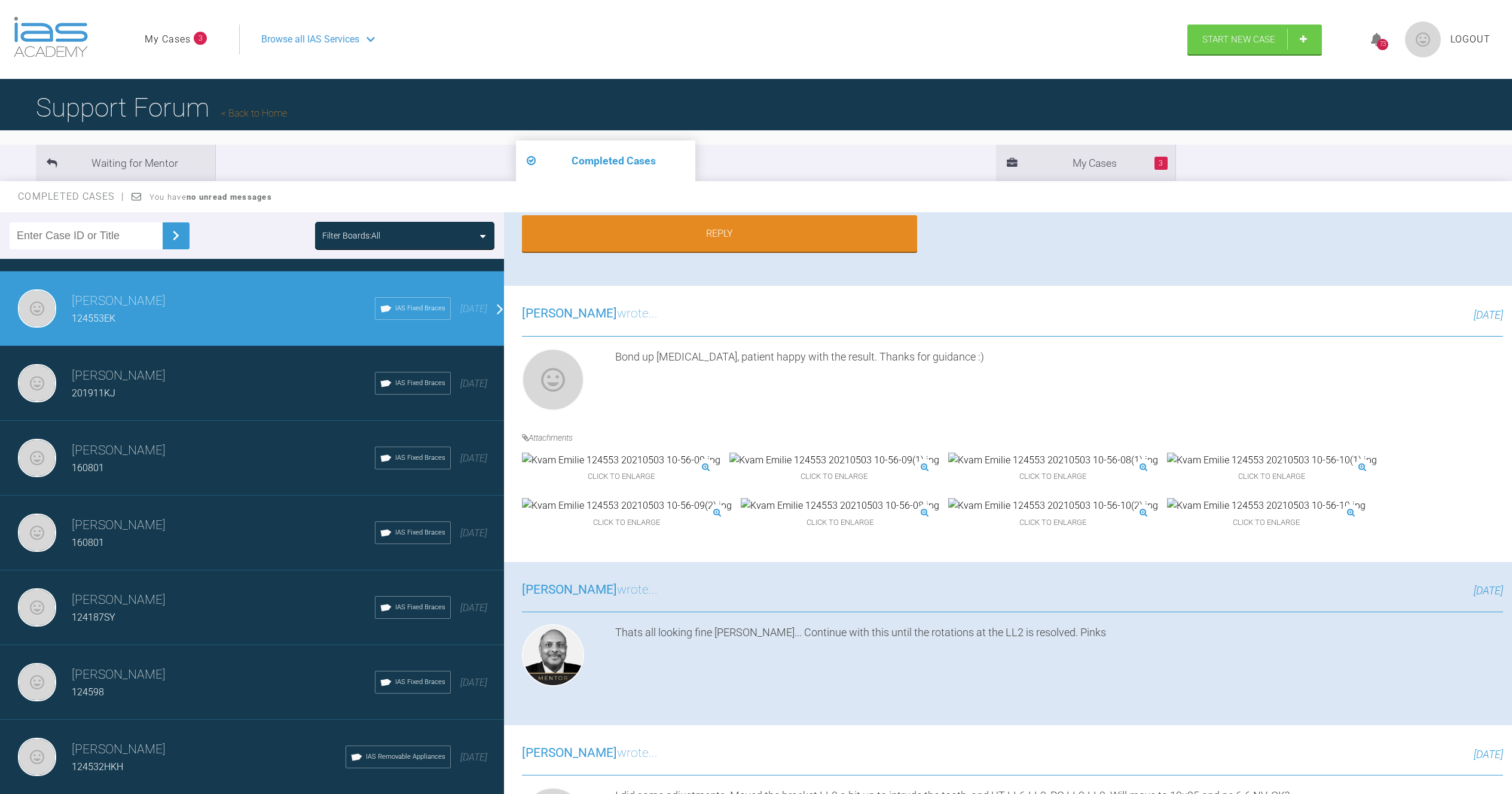
click at [1167, 513] on img at bounding box center [1266, 506] width 199 height 16
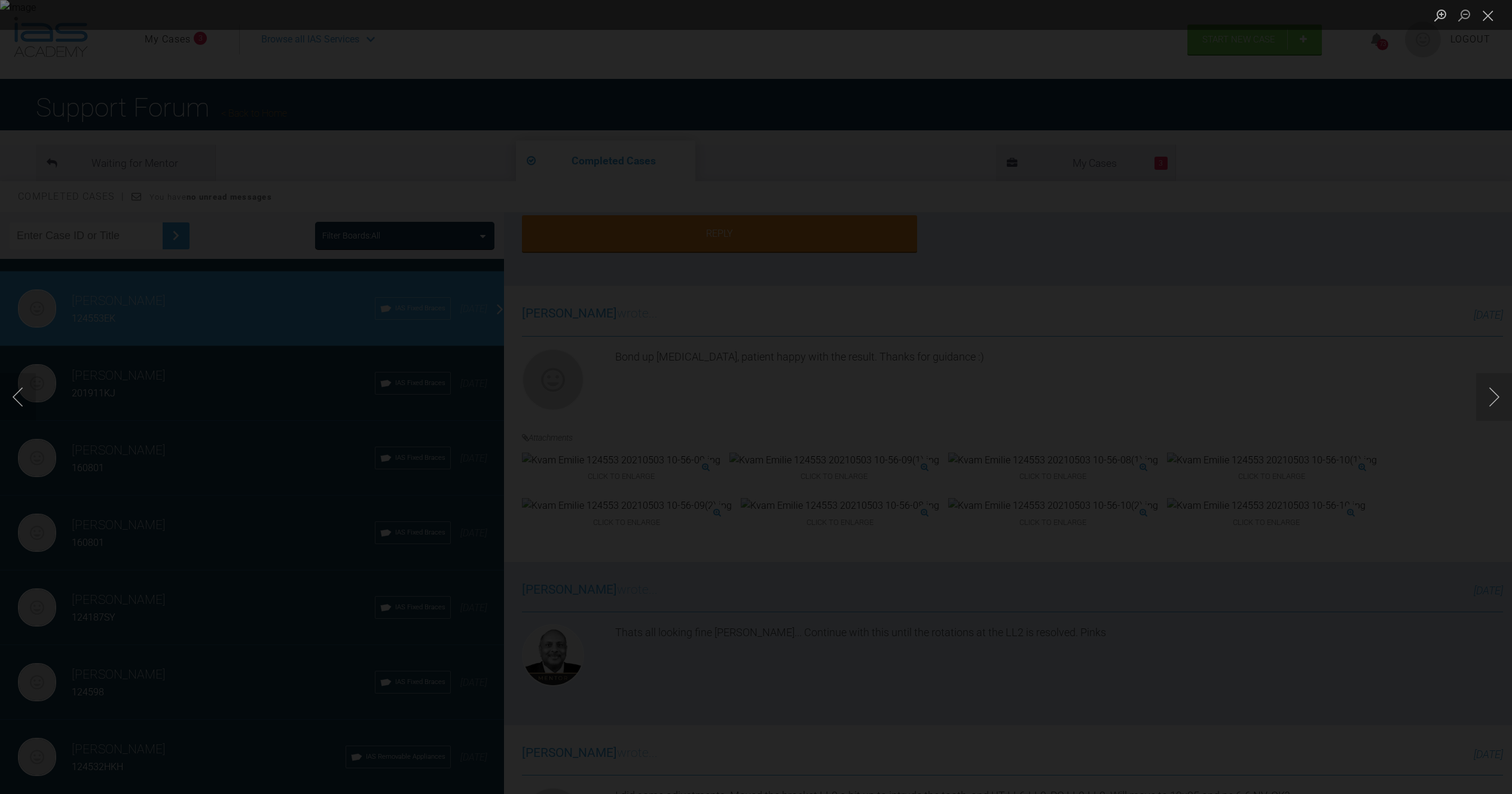
click at [668, 439] on img "Lightbox" at bounding box center [756, 397] width 1512 height 794
click at [583, 591] on div "Lightbox" at bounding box center [756, 397] width 1512 height 794
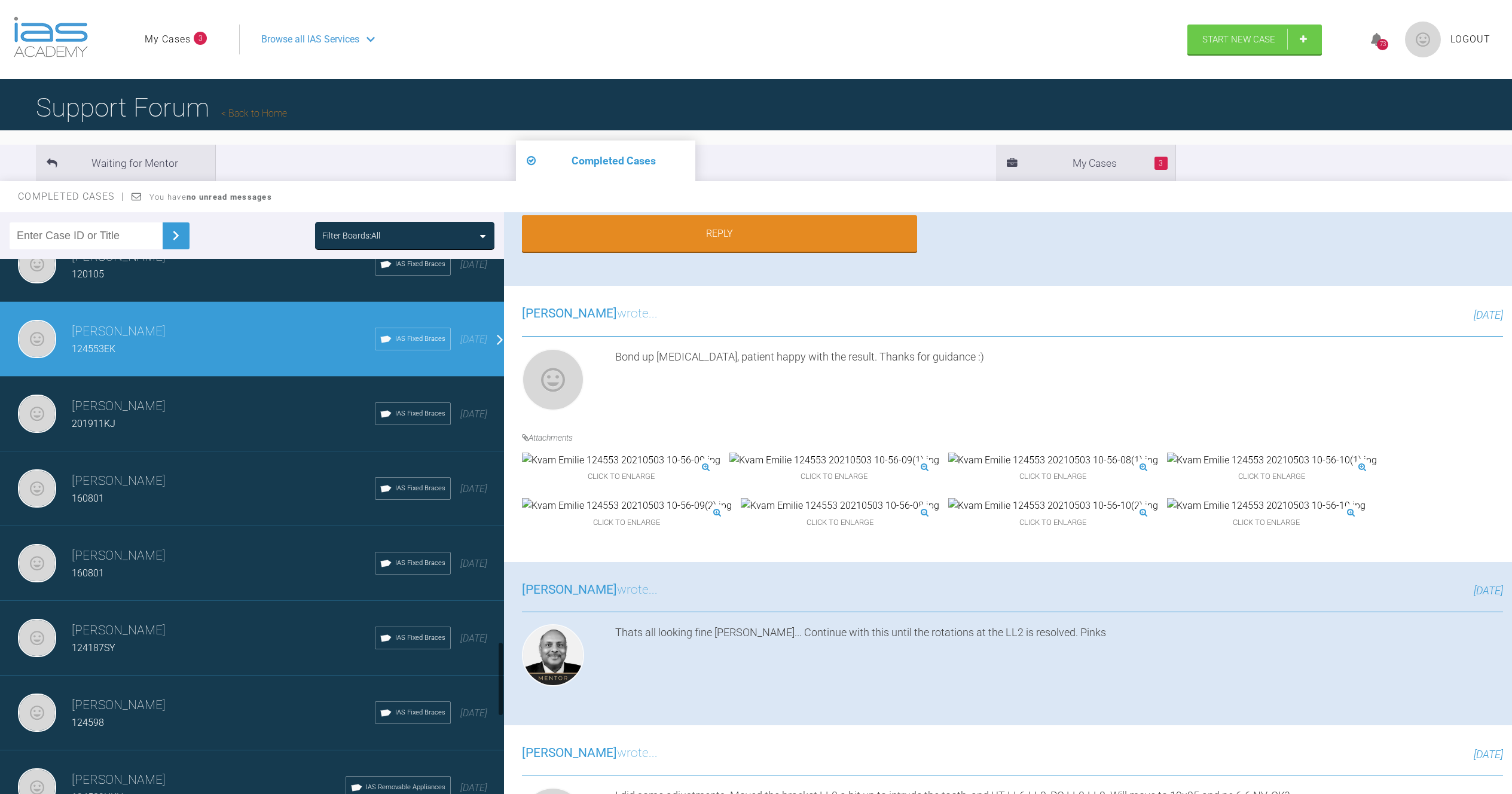
scroll to position [2653, 0]
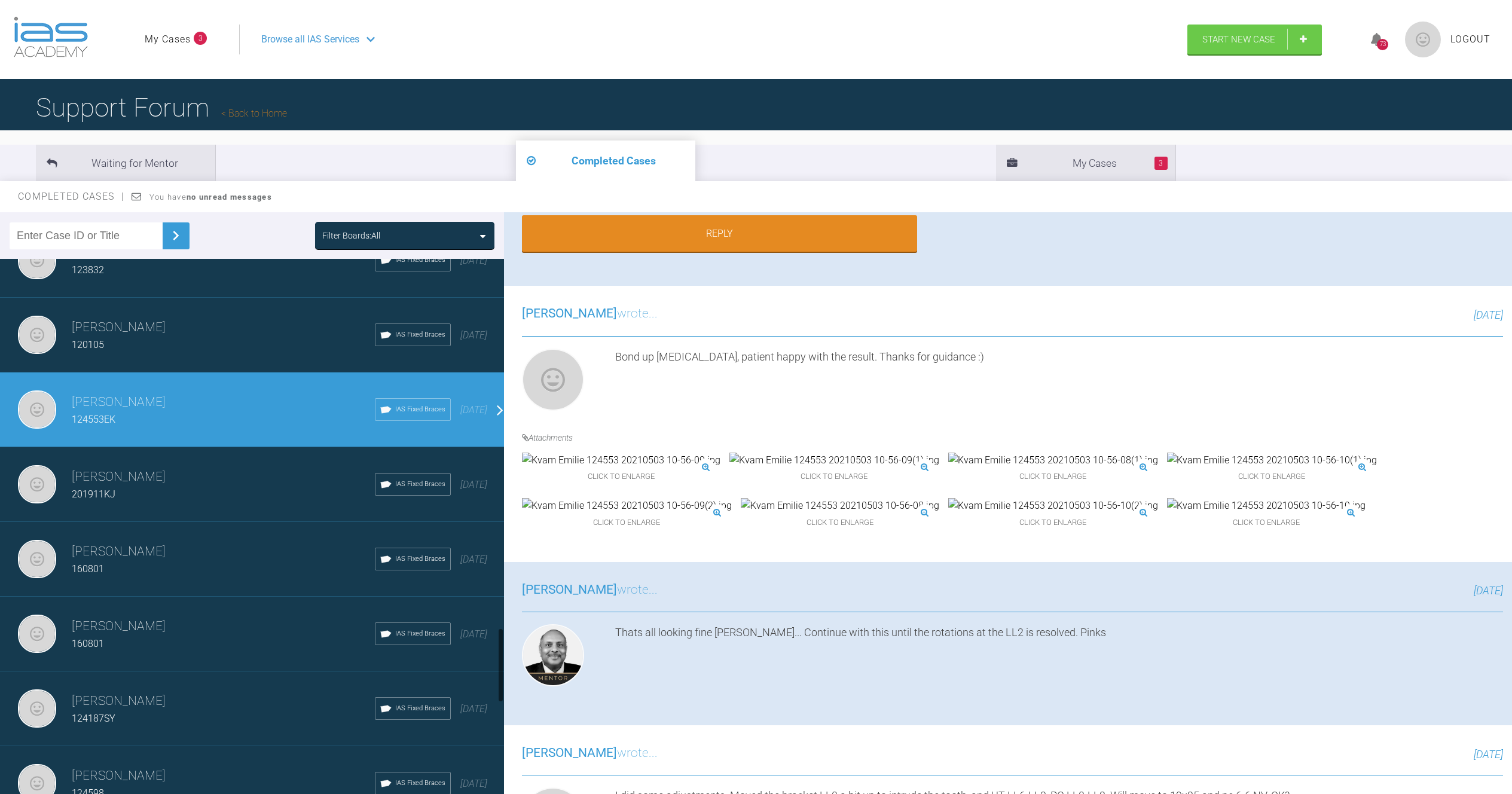
click at [148, 347] on div "120105" at bounding box center [223, 346] width 303 height 16
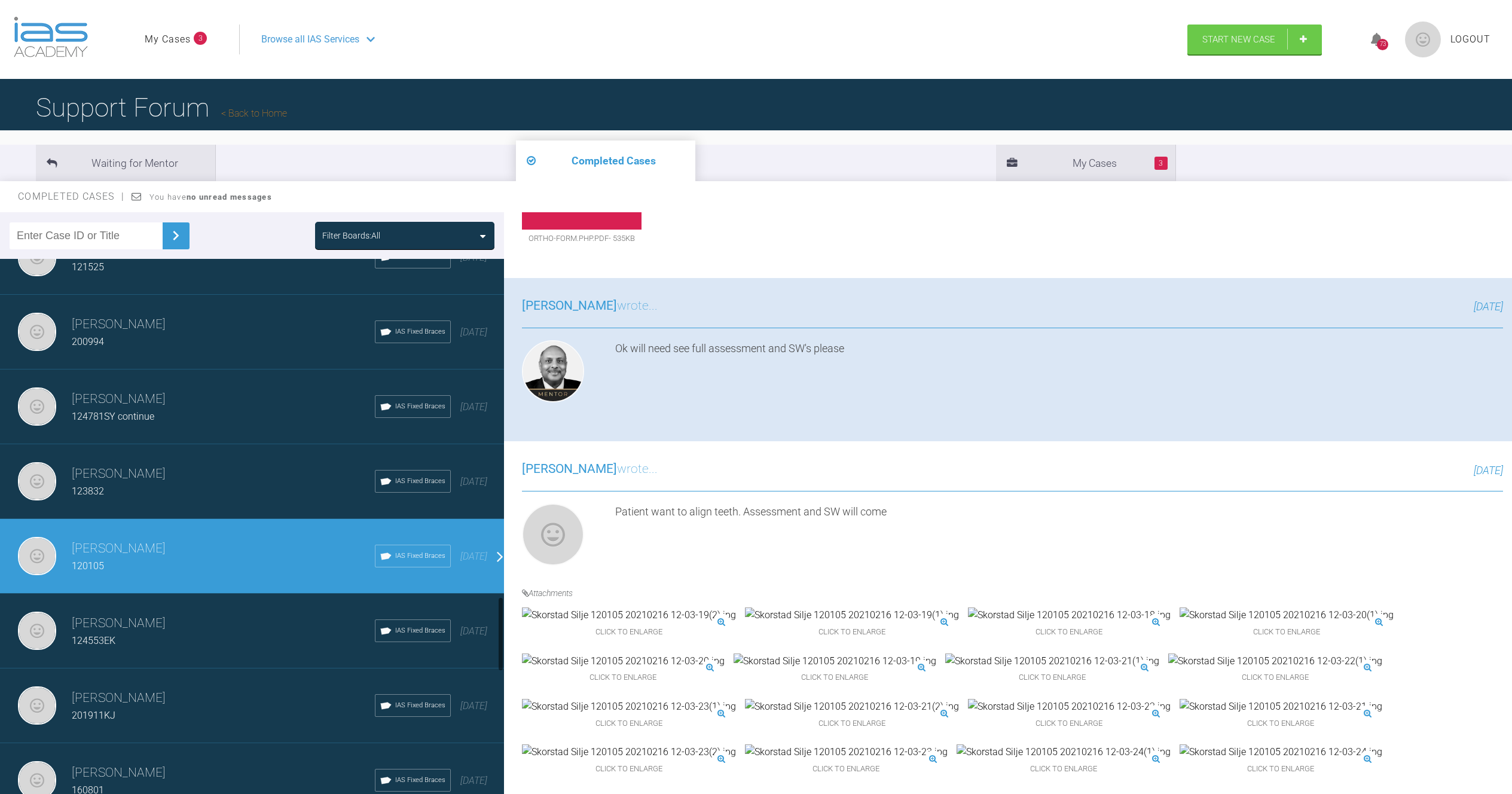
scroll to position [2429, 0]
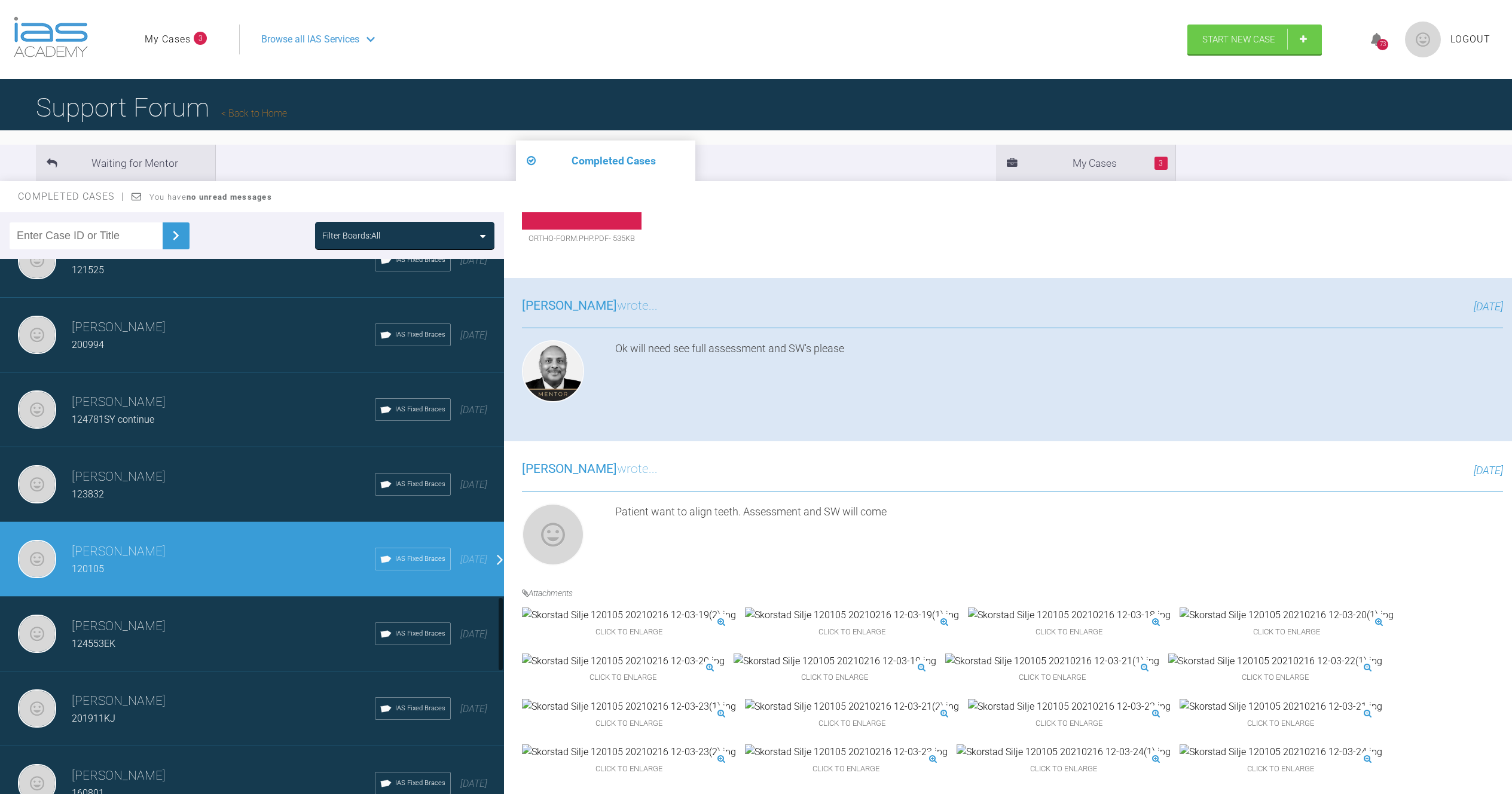
click at [256, 495] on div "123832" at bounding box center [223, 495] width 303 height 16
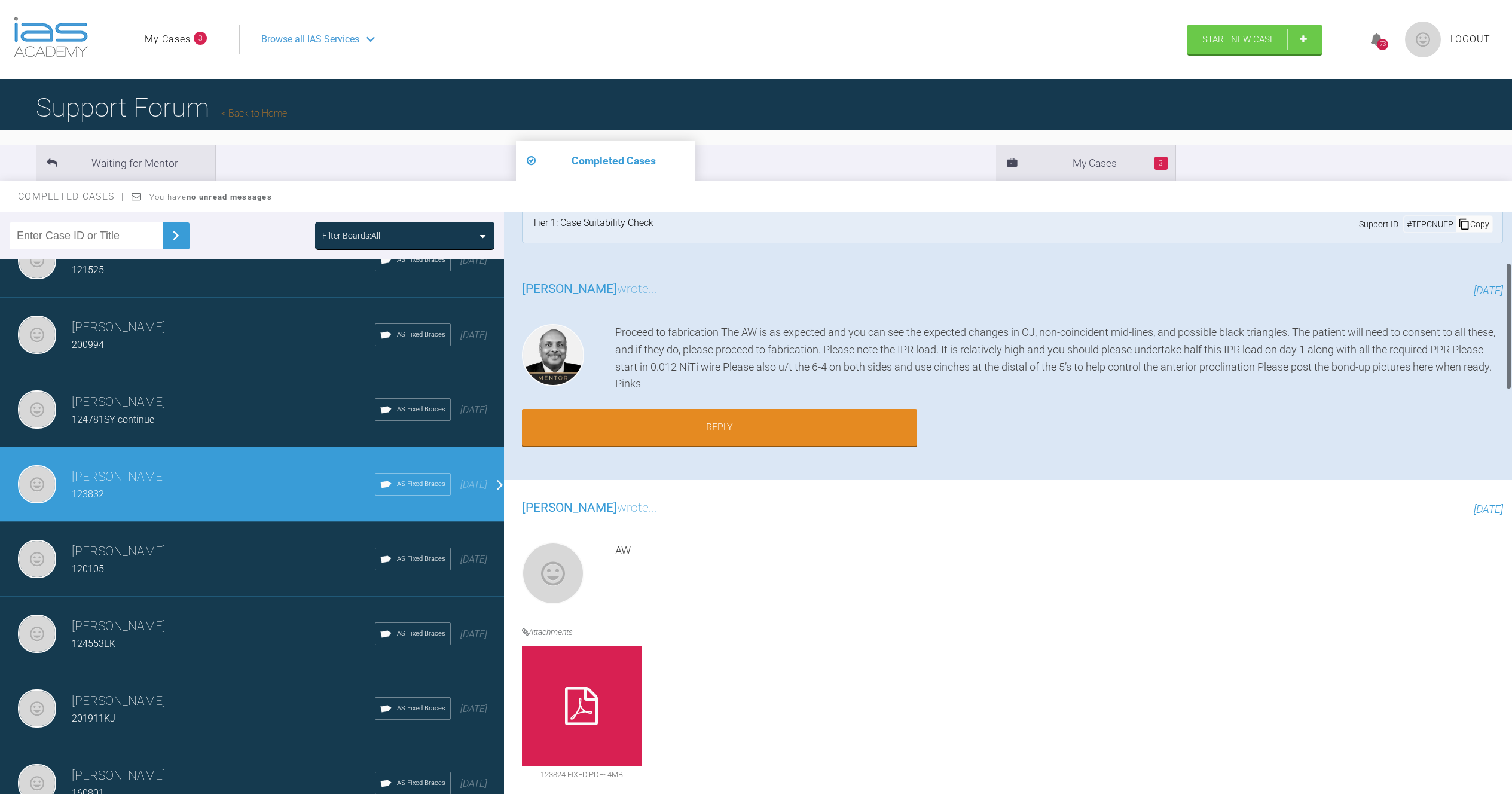
scroll to position [0, 0]
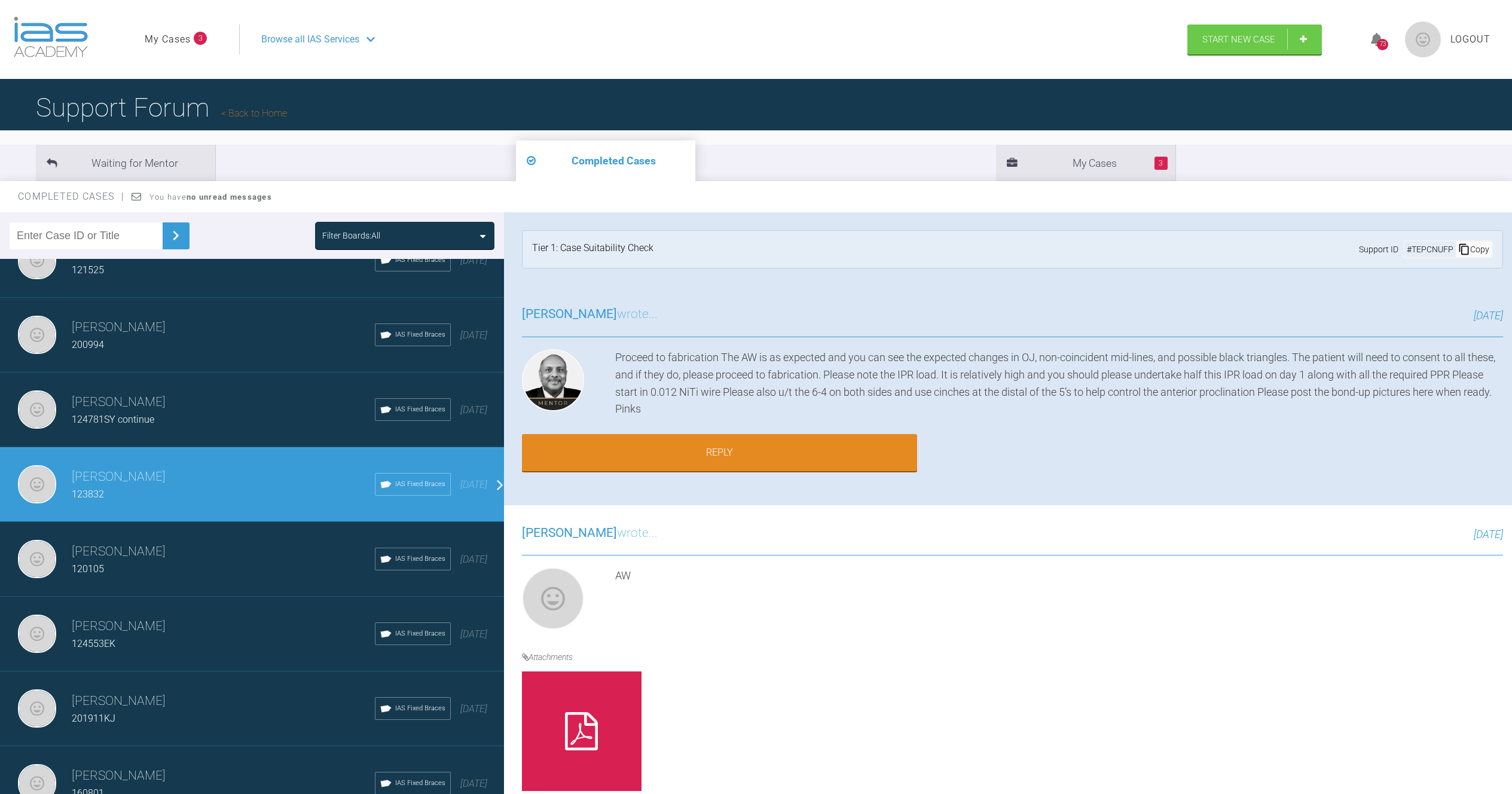
click at [247, 390] on div "[PERSON_NAME] 124781SY continue IAS Fixed Braces [DATE]" at bounding box center [256, 410] width 513 height 75
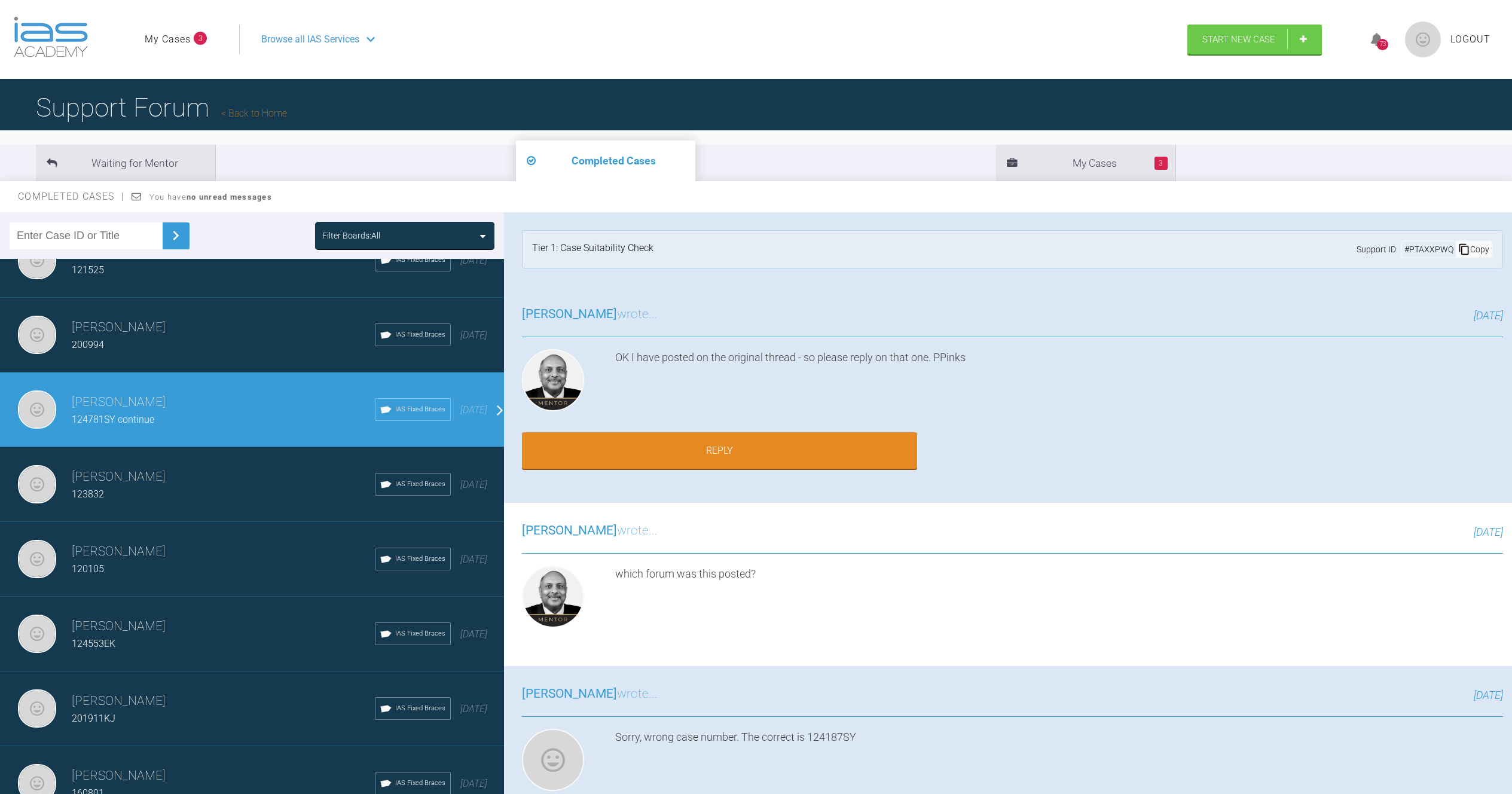
click at [236, 320] on h3 "[PERSON_NAME]" at bounding box center [223, 327] width 303 height 20
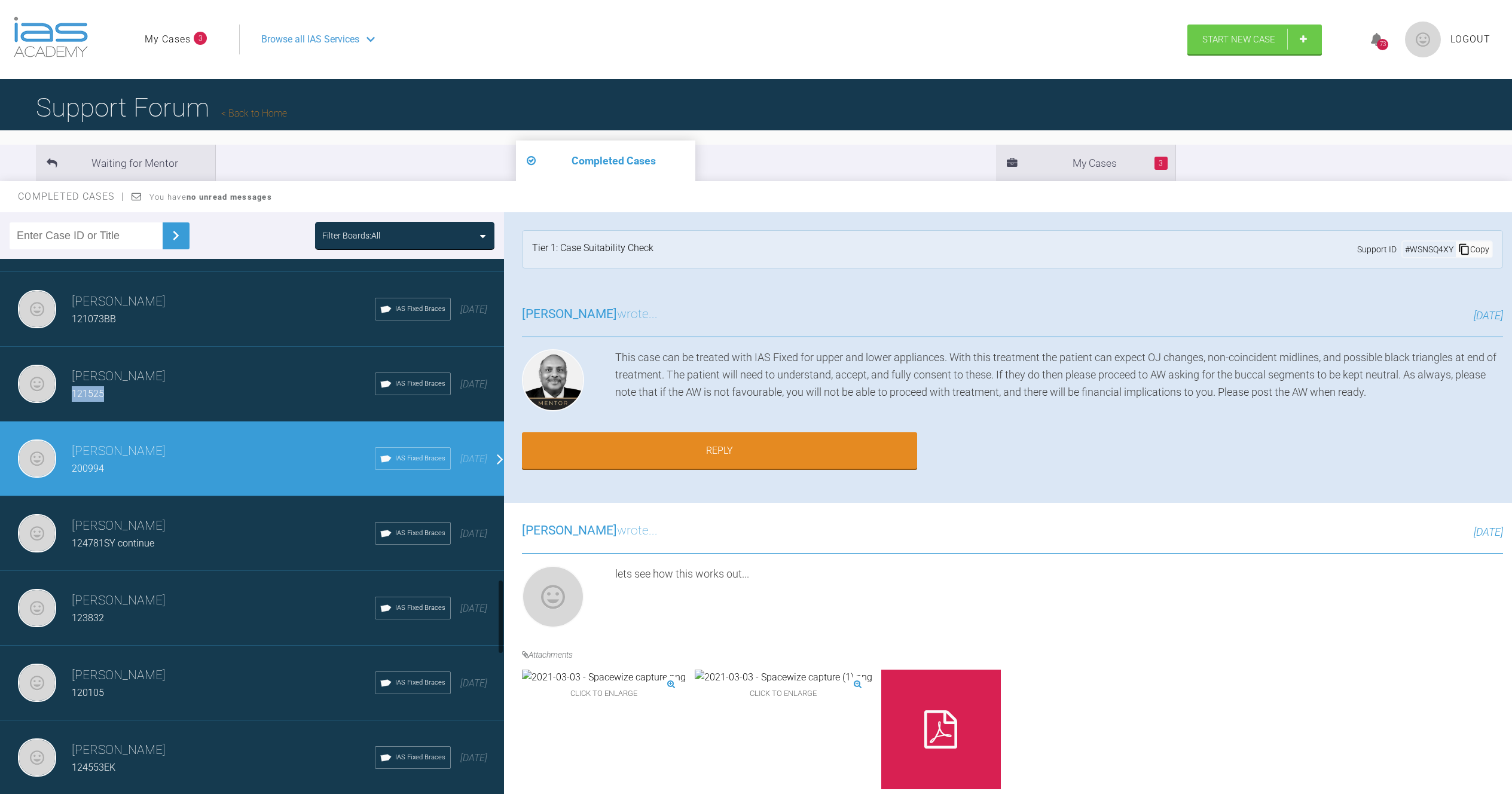
click at [181, 386] on div "121525" at bounding box center [223, 394] width 303 height 16
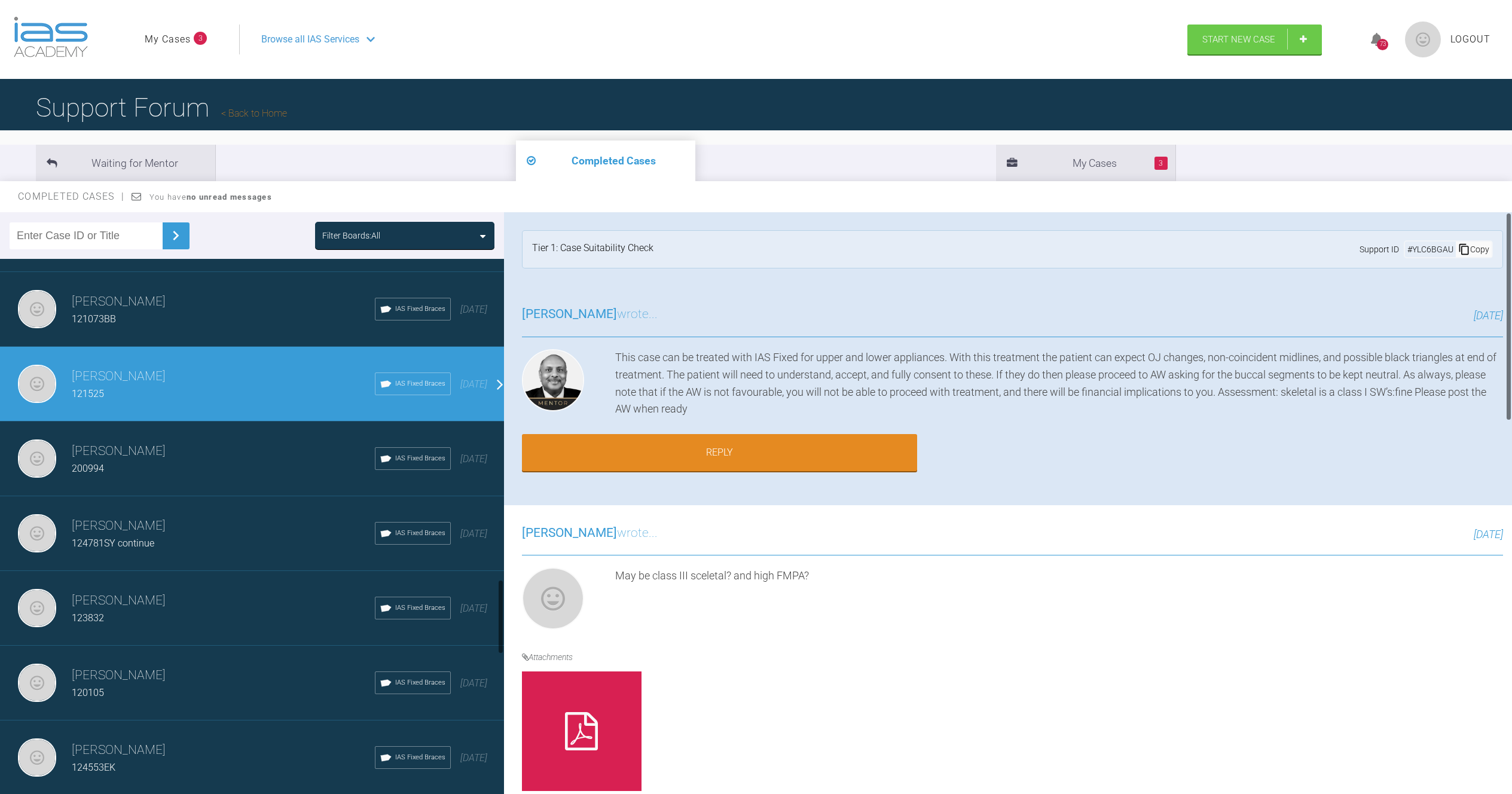
click at [191, 292] on h3 "[PERSON_NAME]" at bounding box center [223, 302] width 303 height 20
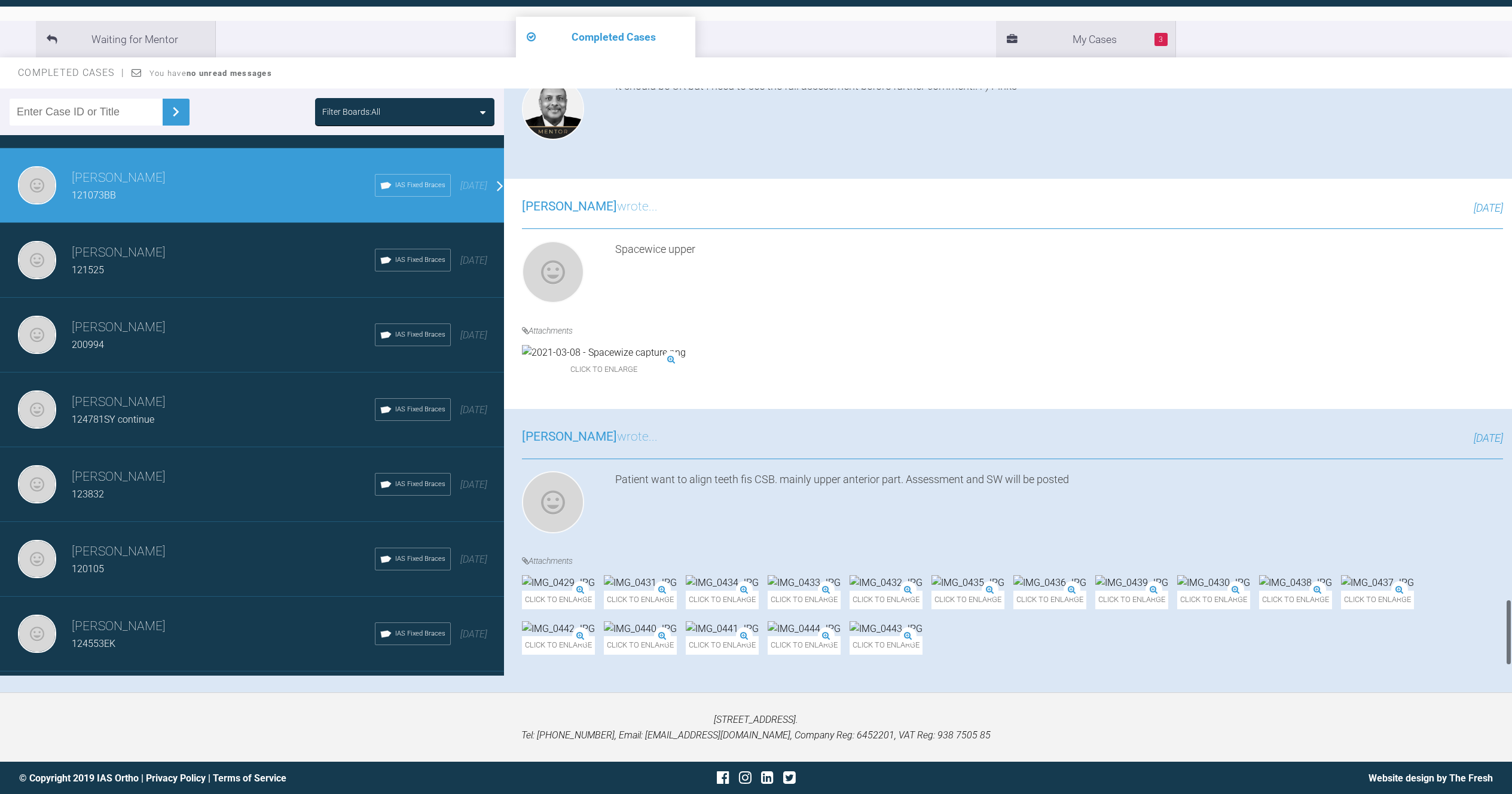
scroll to position [4566, 0]
click at [595, 576] on img at bounding box center [558, 583] width 73 height 16
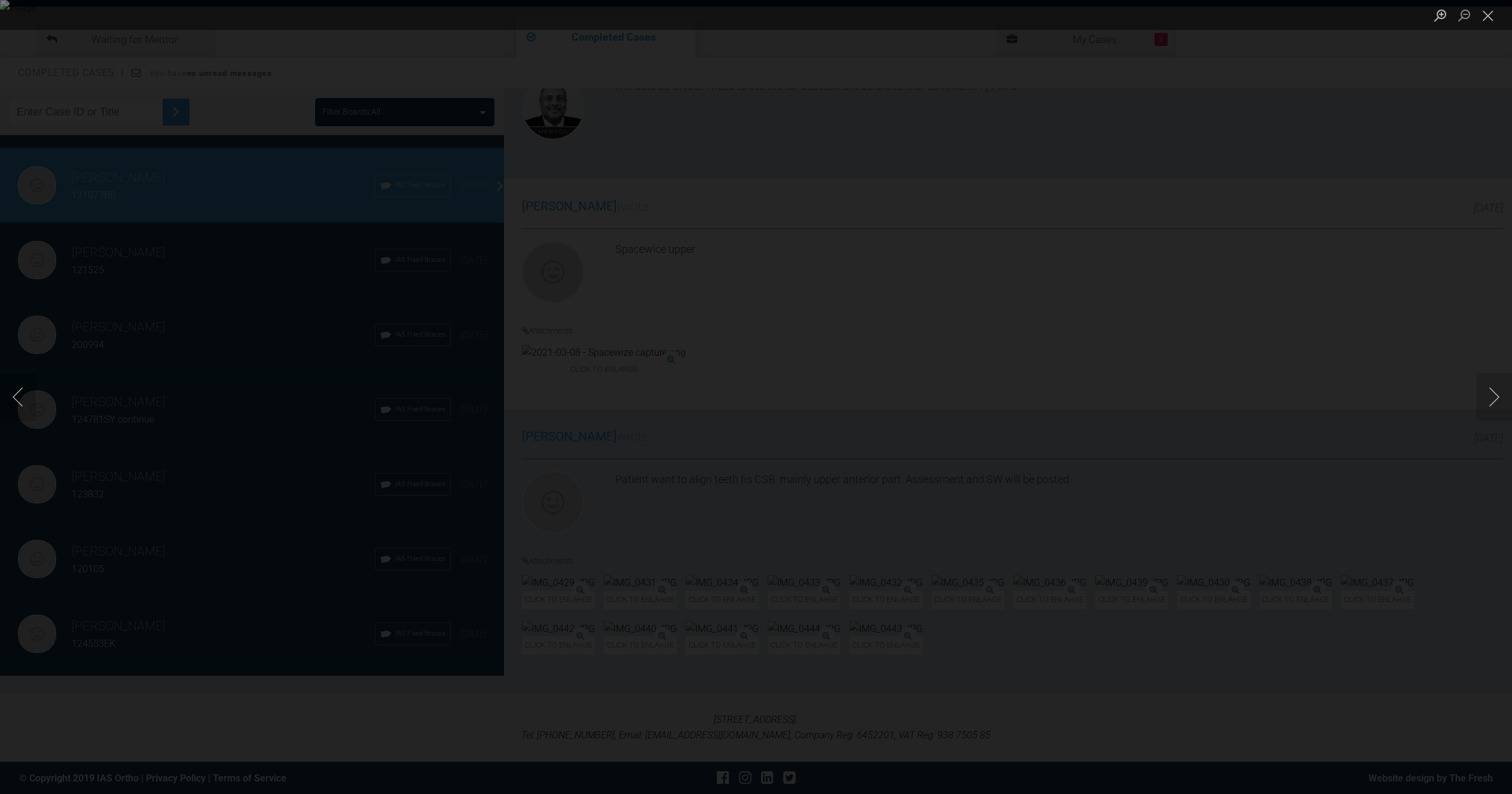
click at [1062, 248] on div "Lightbox" at bounding box center [756, 397] width 1512 height 794
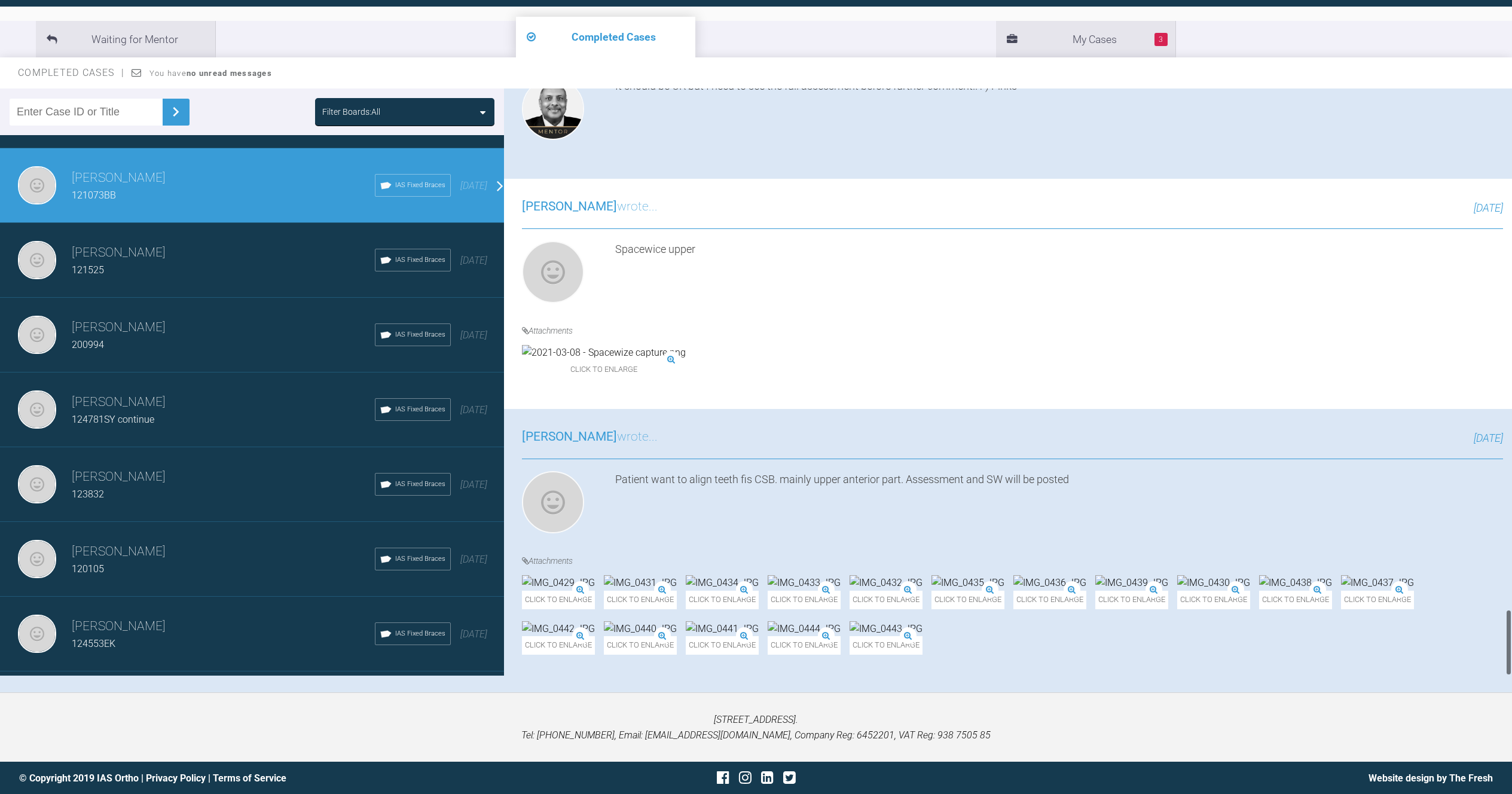
click at [677, 576] on img at bounding box center [640, 583] width 73 height 16
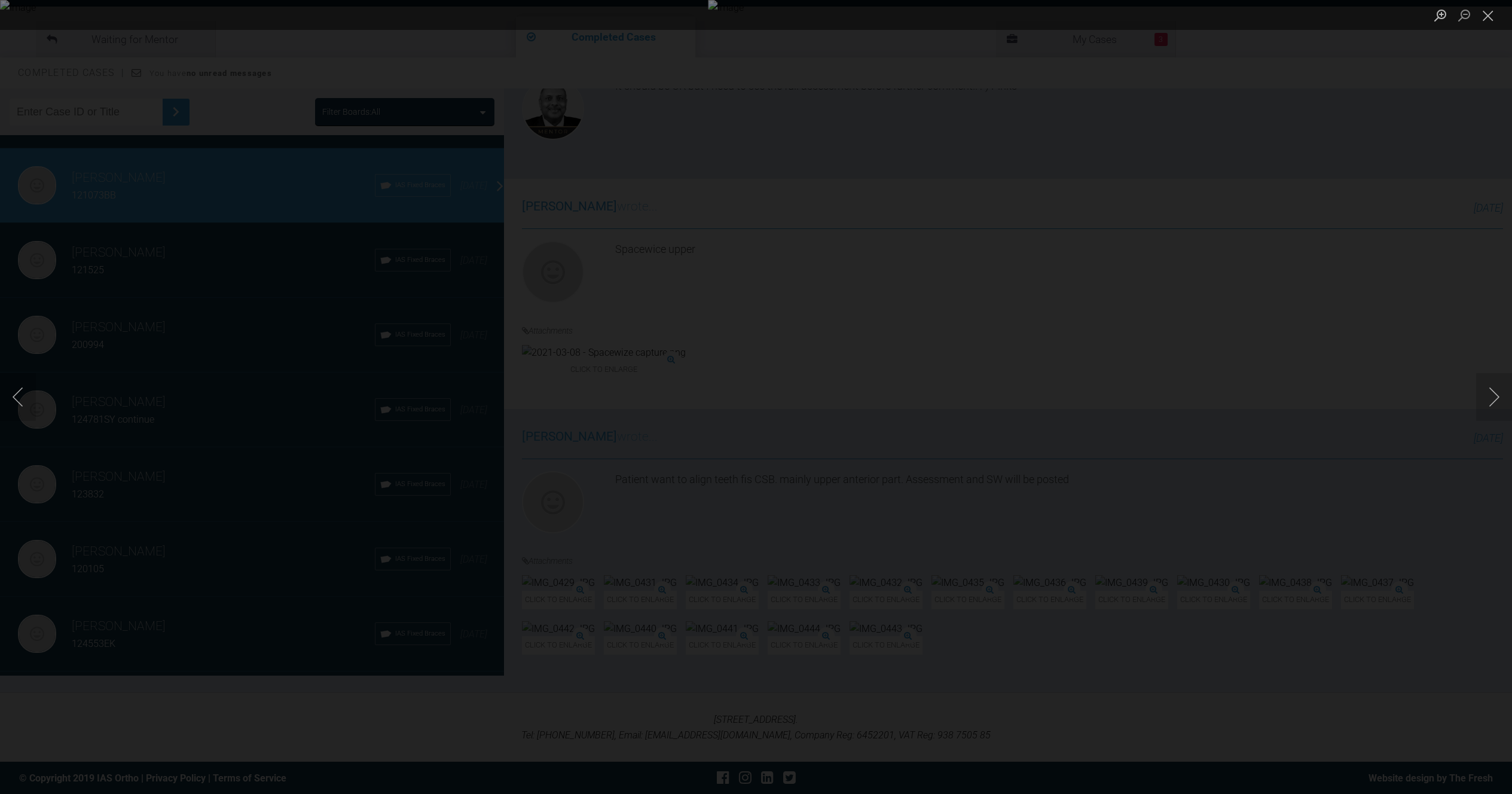
click at [1073, 403] on div "Lightbox" at bounding box center [756, 397] width 1512 height 794
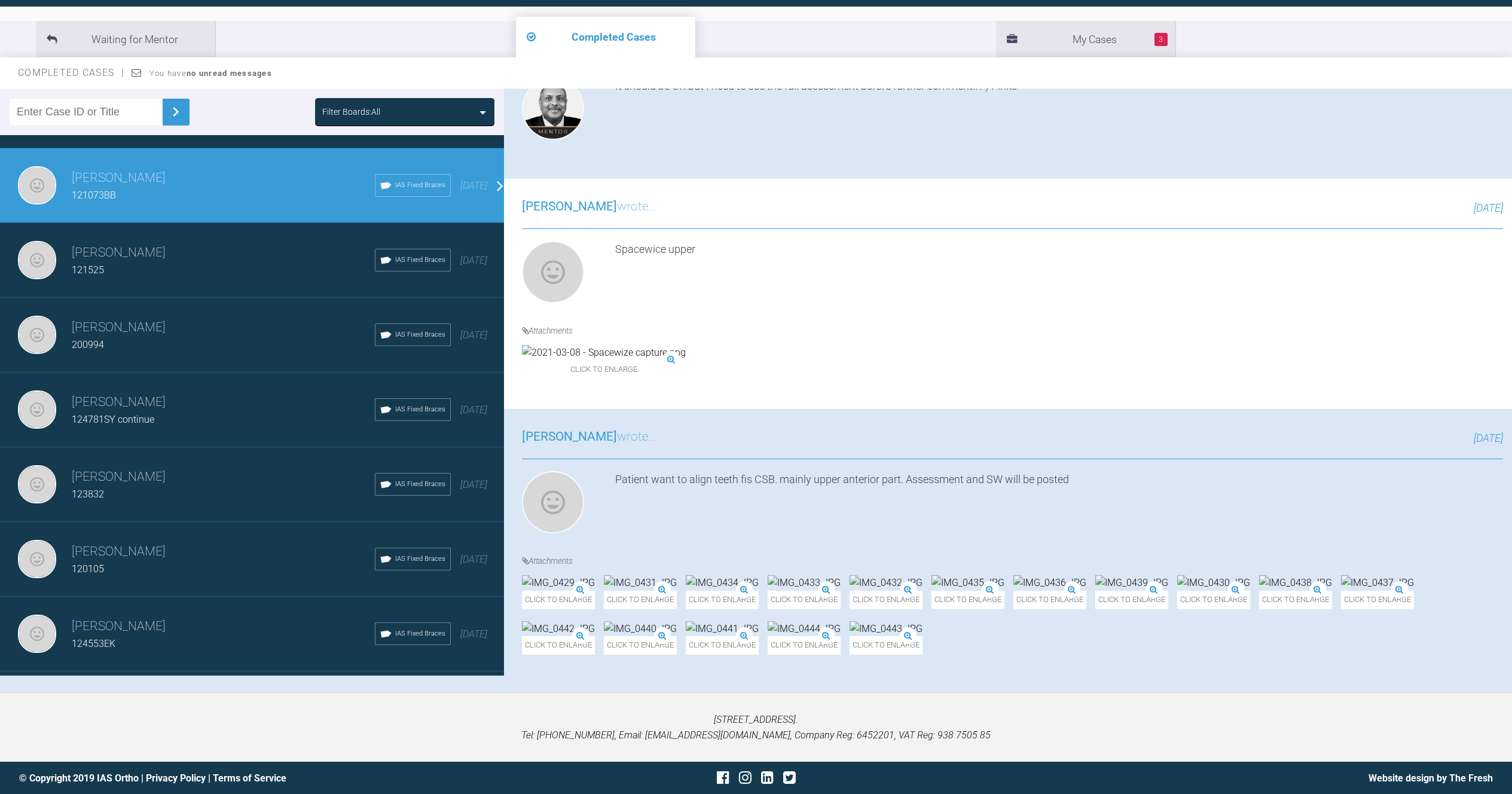
click at [1087, 576] on img at bounding box center [1050, 583] width 73 height 16
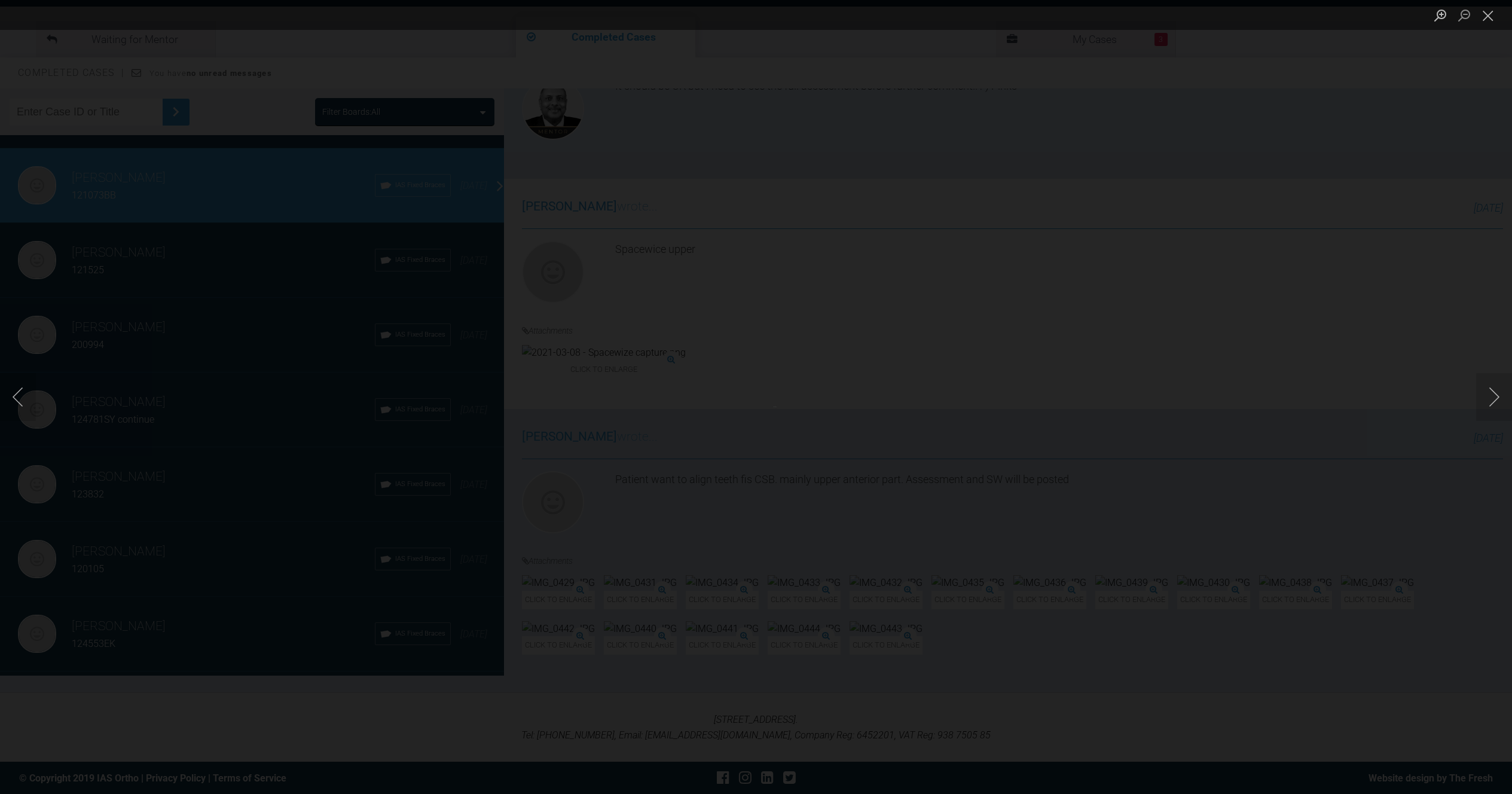
click at [838, 352] on div "Lightbox" at bounding box center [756, 397] width 1512 height 794
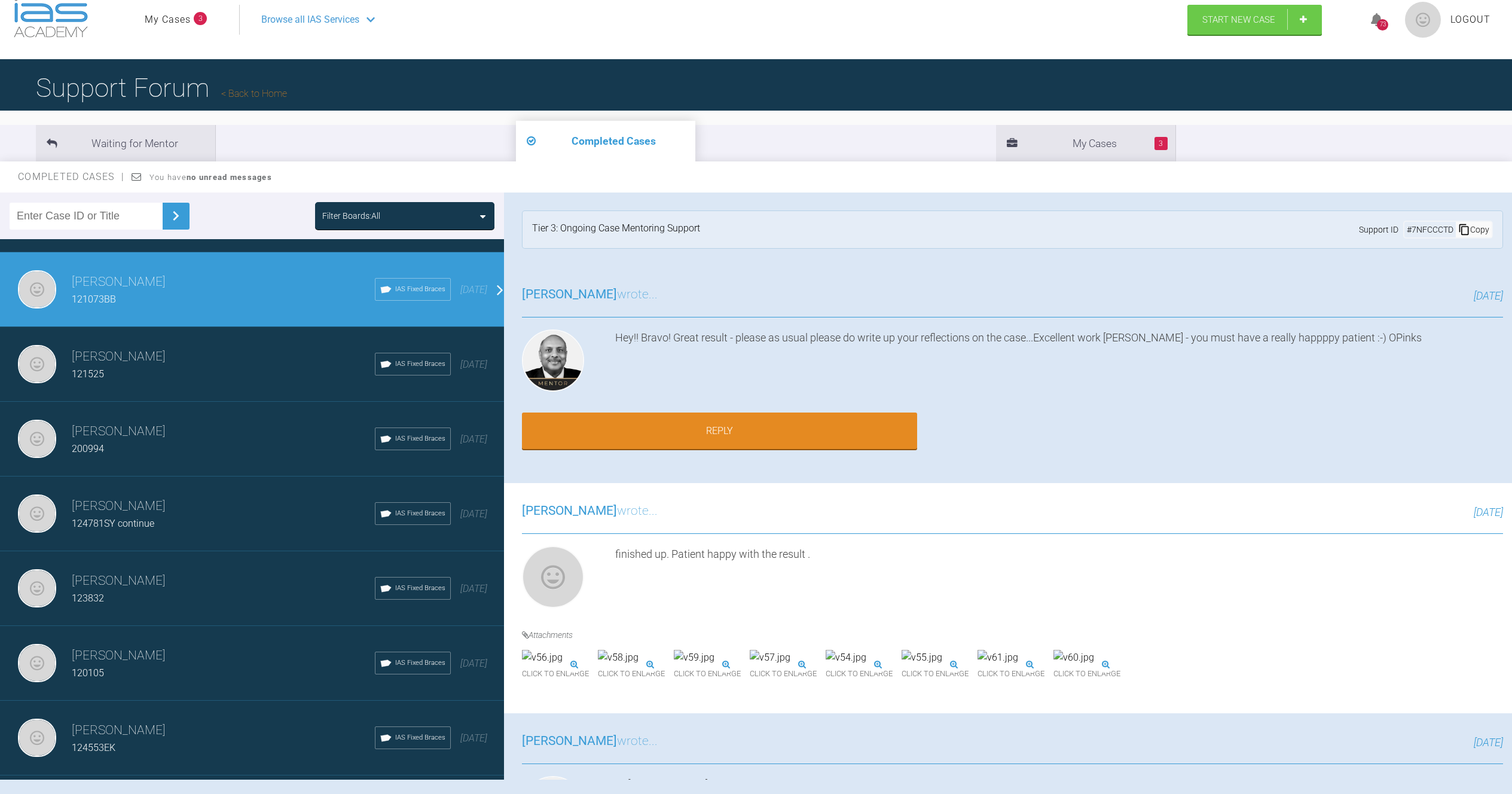
scroll to position [105, 0]
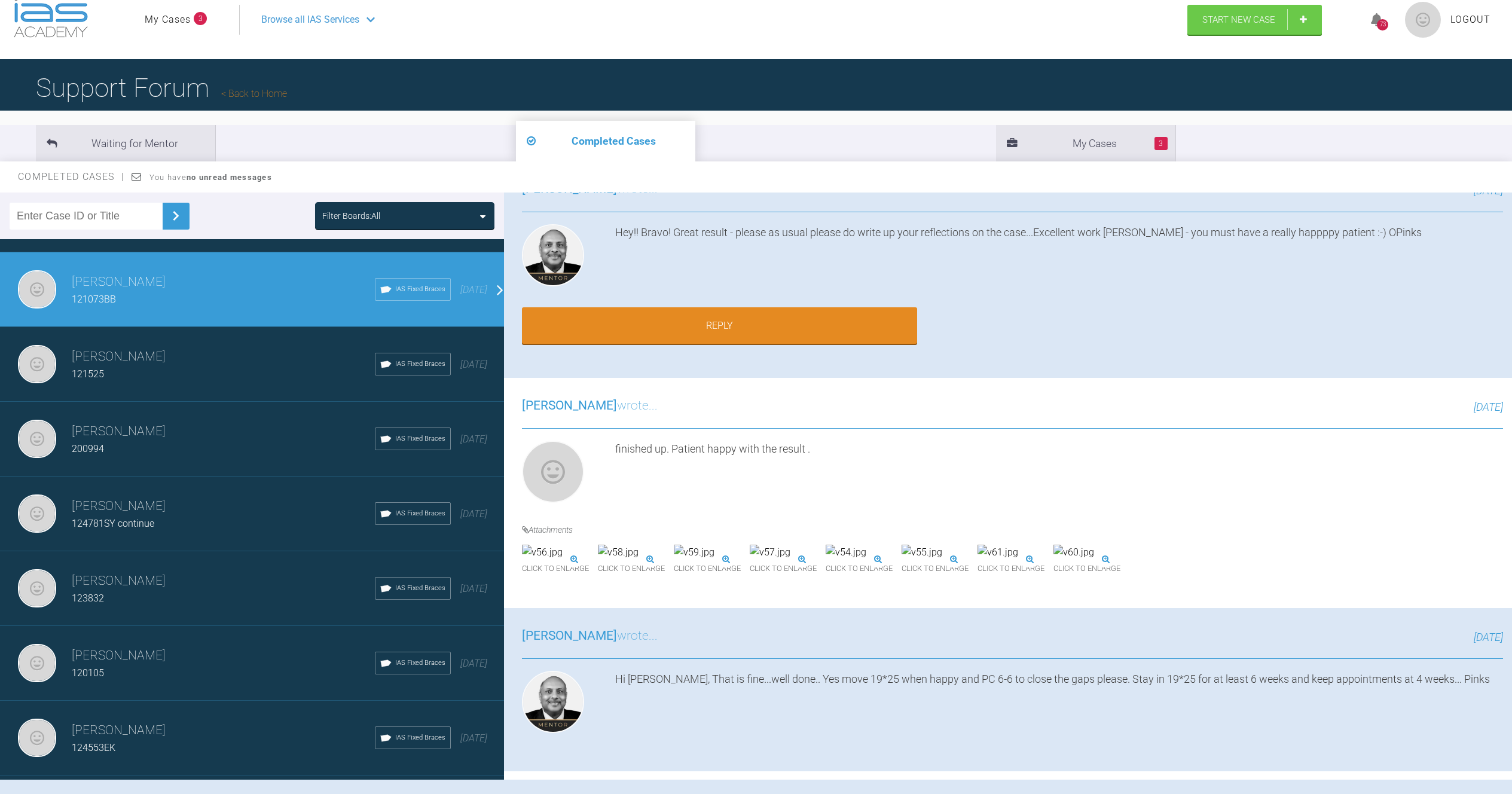
click at [1018, 560] on img at bounding box center [999, 552] width 41 height 16
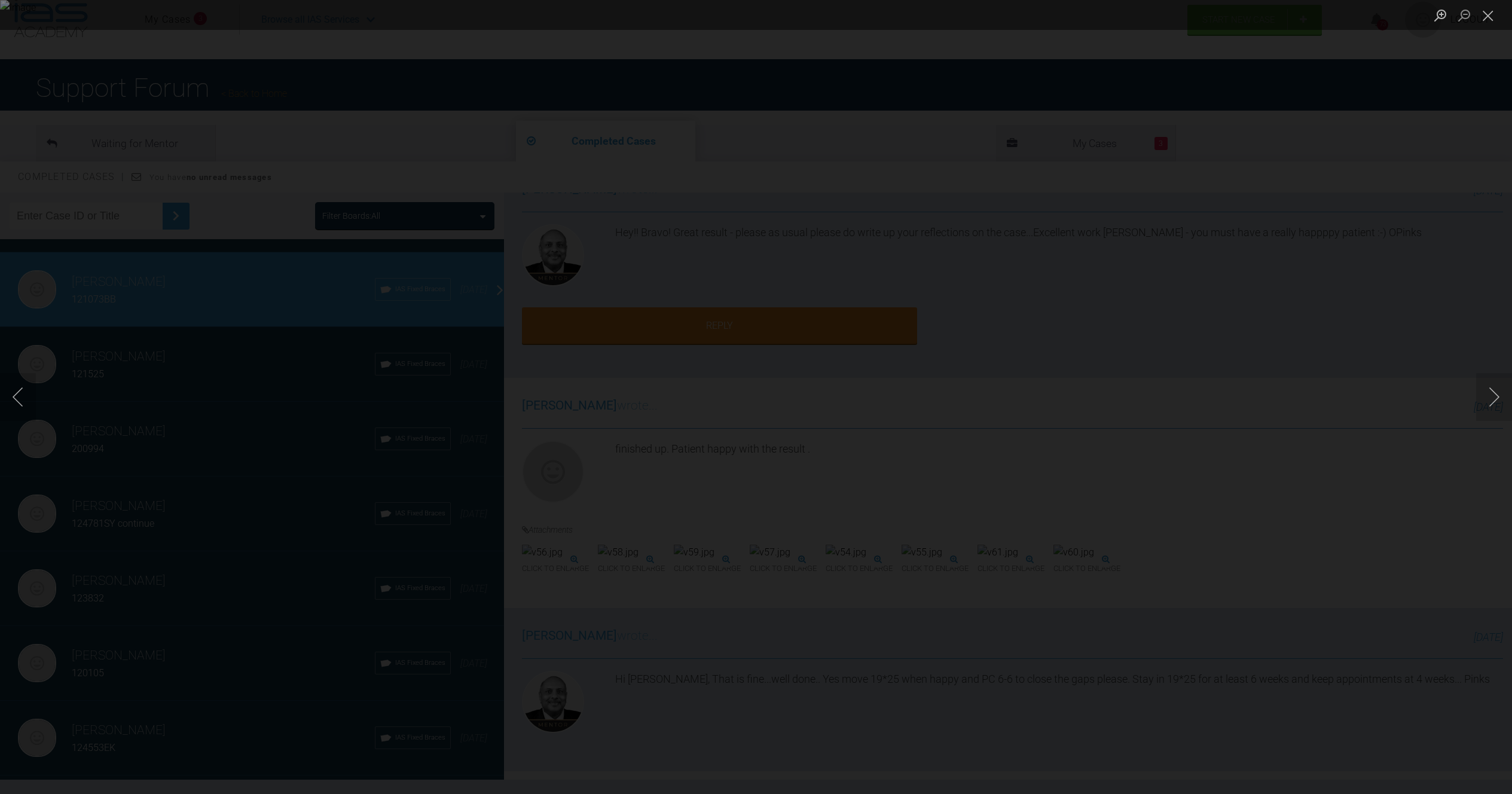
click at [1410, 493] on div "Lightbox" at bounding box center [756, 397] width 1512 height 794
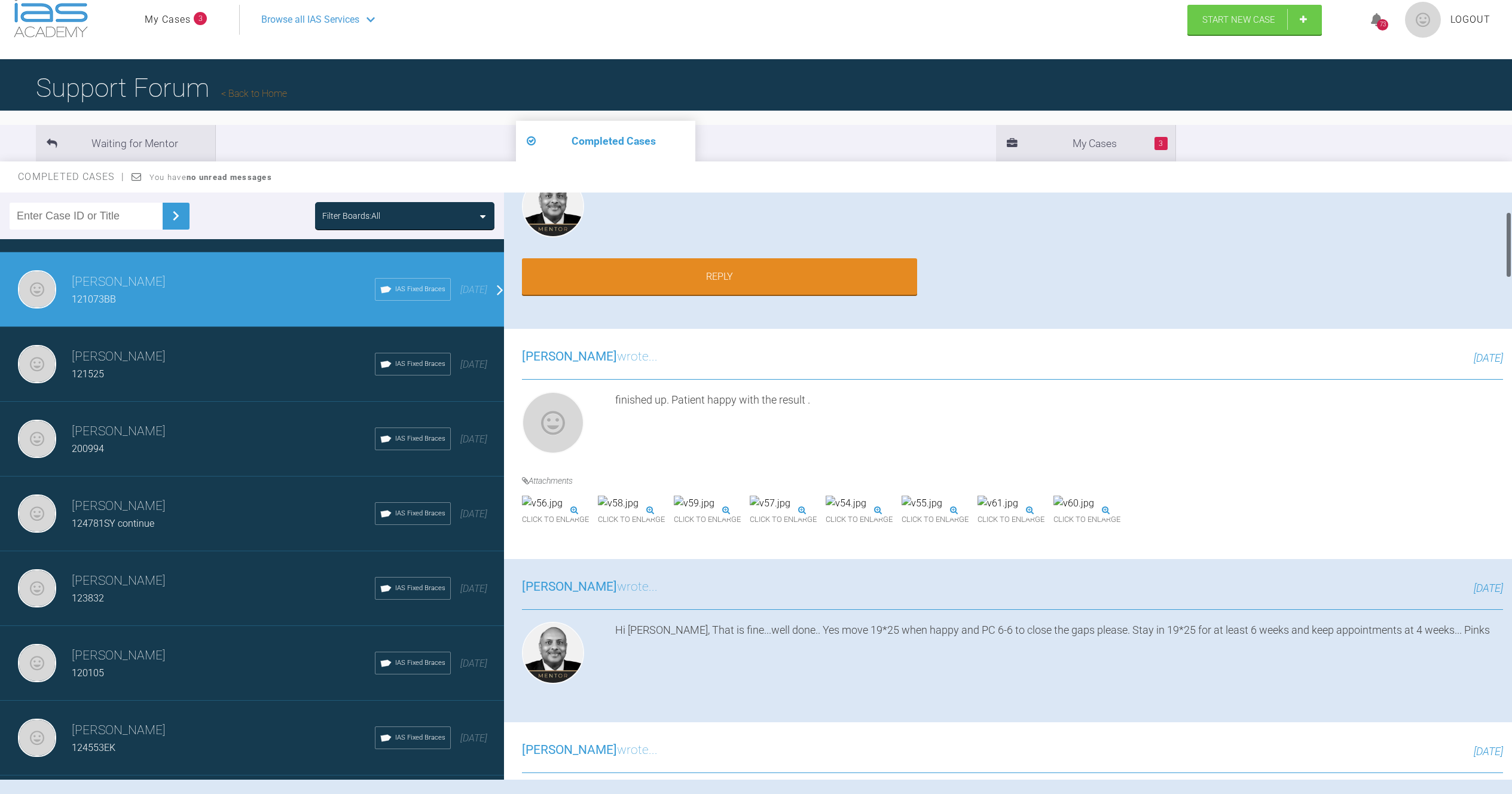
scroll to position [198, 0]
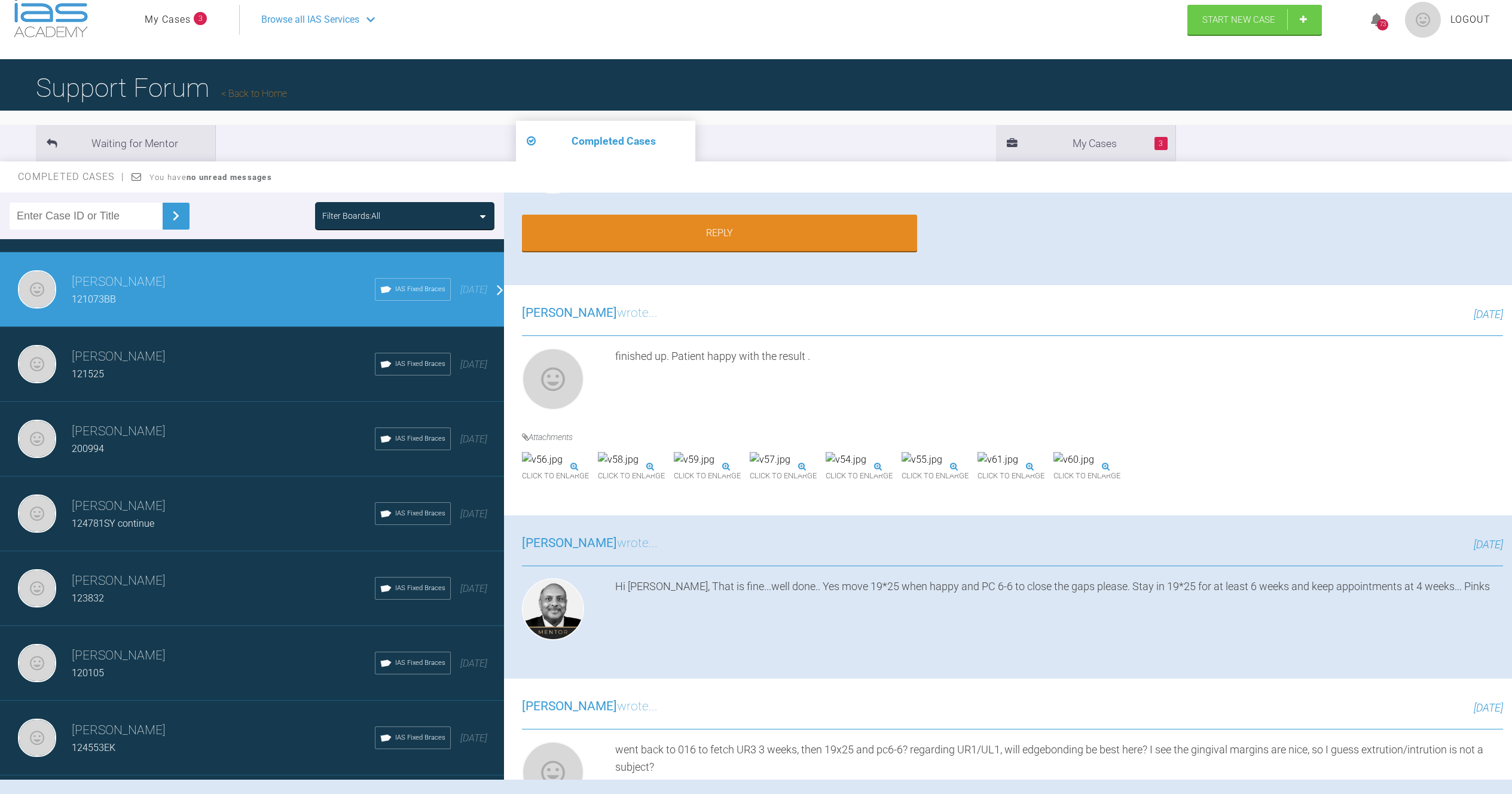
click at [791, 468] on img at bounding box center [771, 460] width 41 height 16
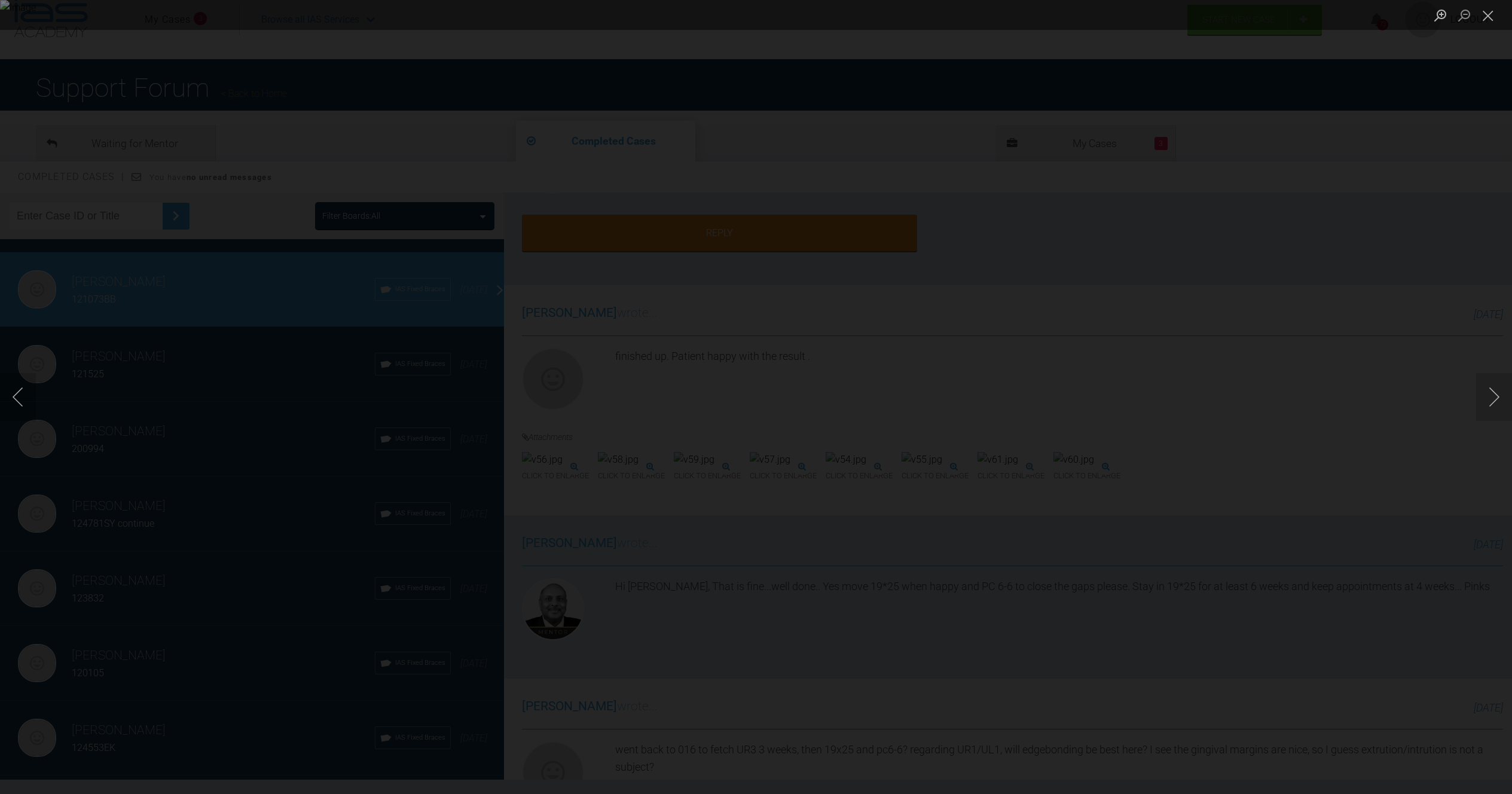
click at [1458, 492] on div "Lightbox" at bounding box center [756, 397] width 1512 height 794
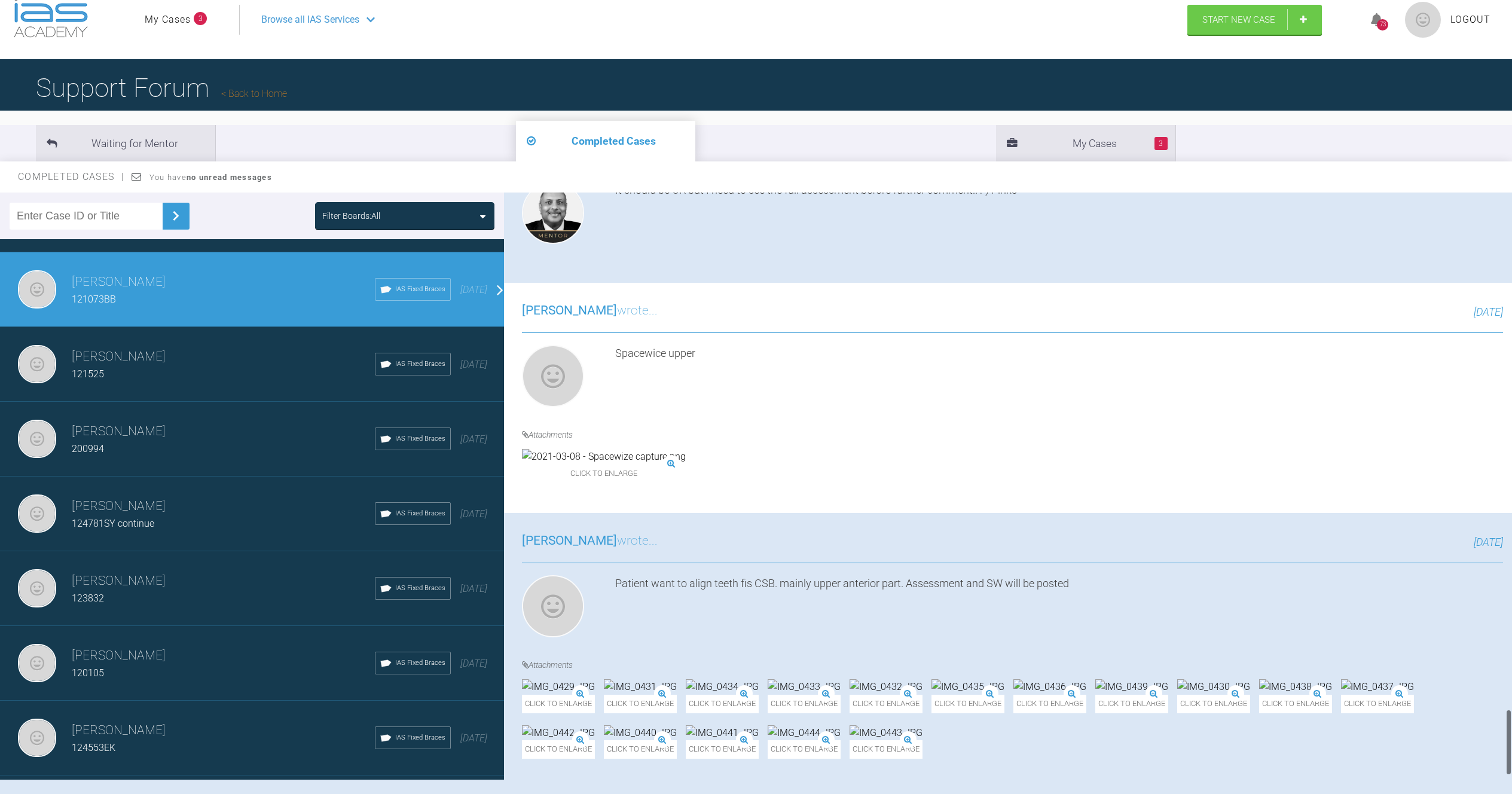
scroll to position [4566, 0]
click at [588, 679] on img at bounding box center [558, 687] width 73 height 16
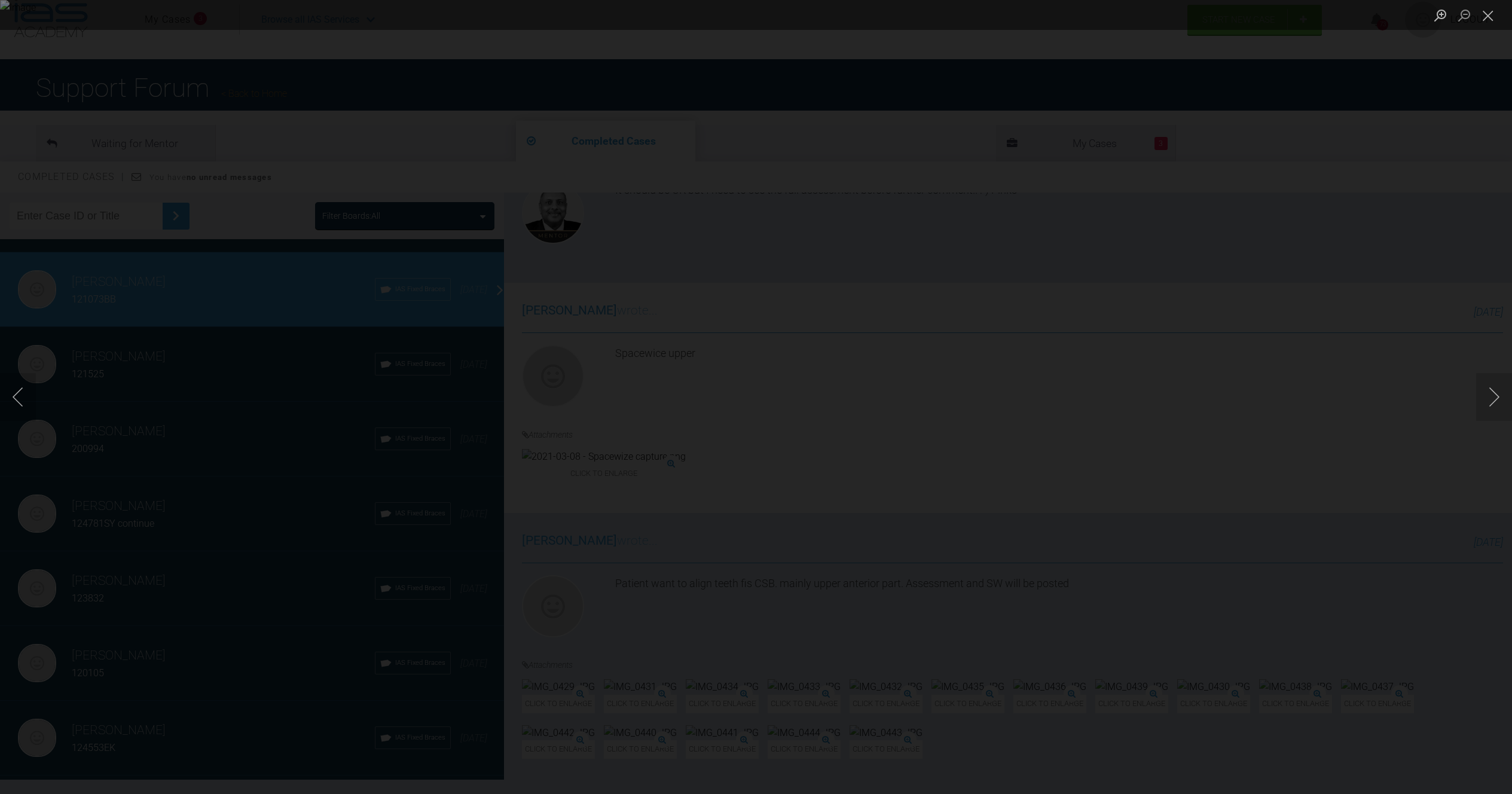
click at [853, 634] on div "Lightbox" at bounding box center [756, 397] width 1512 height 794
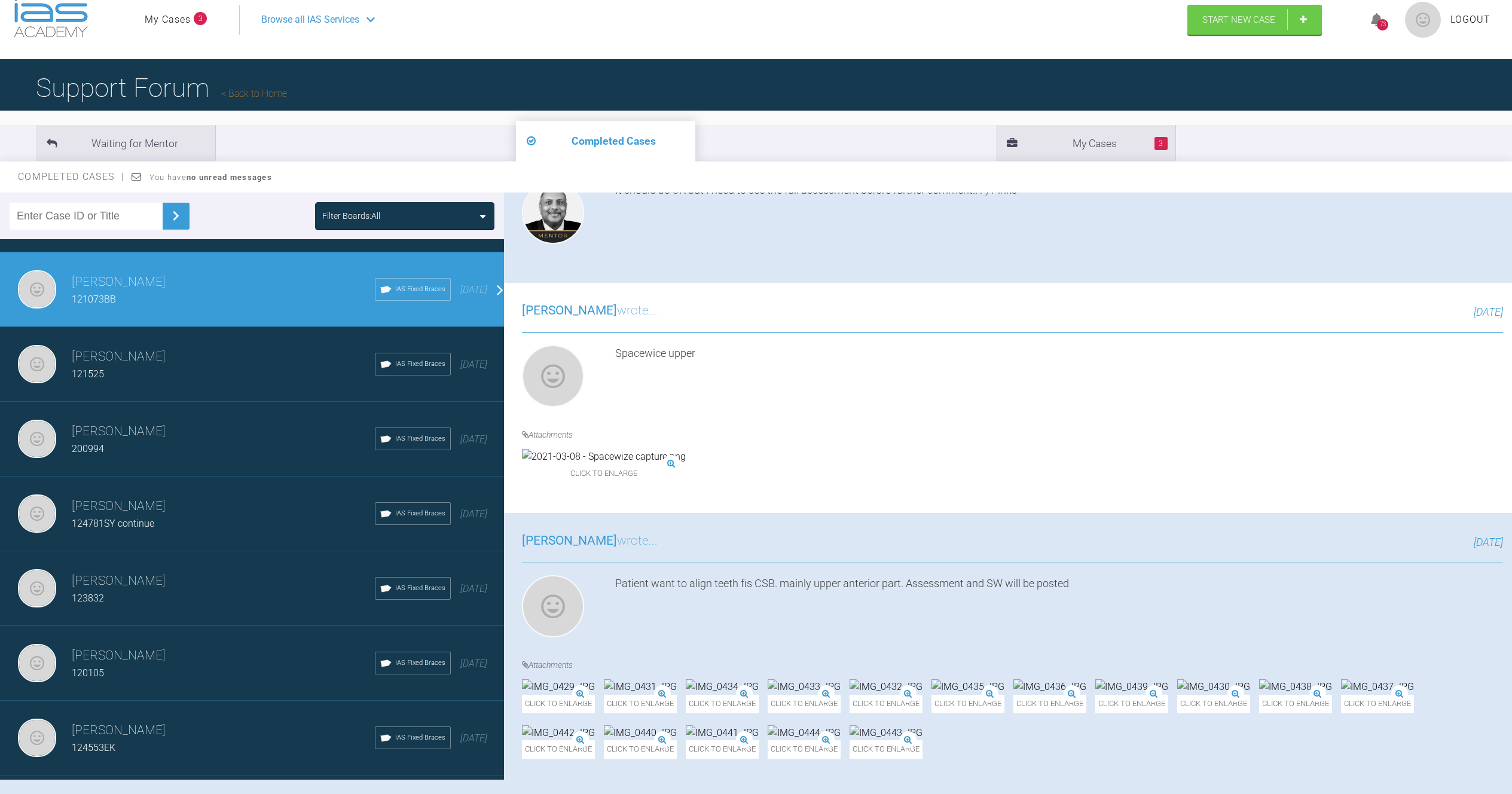
click at [850, 725] on img at bounding box center [886, 733] width 73 height 16
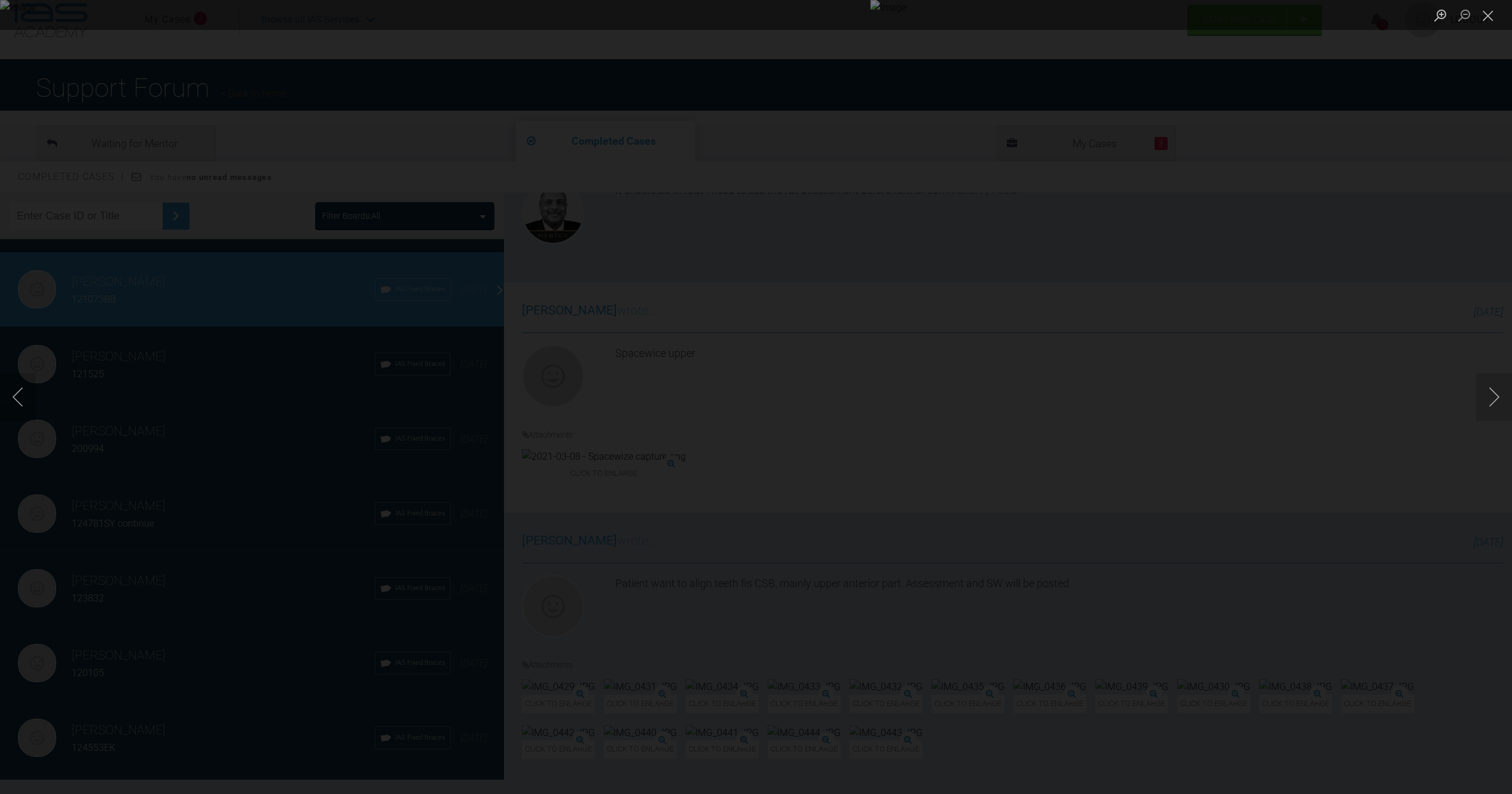
click at [1142, 563] on div "Lightbox" at bounding box center [756, 397] width 1512 height 794
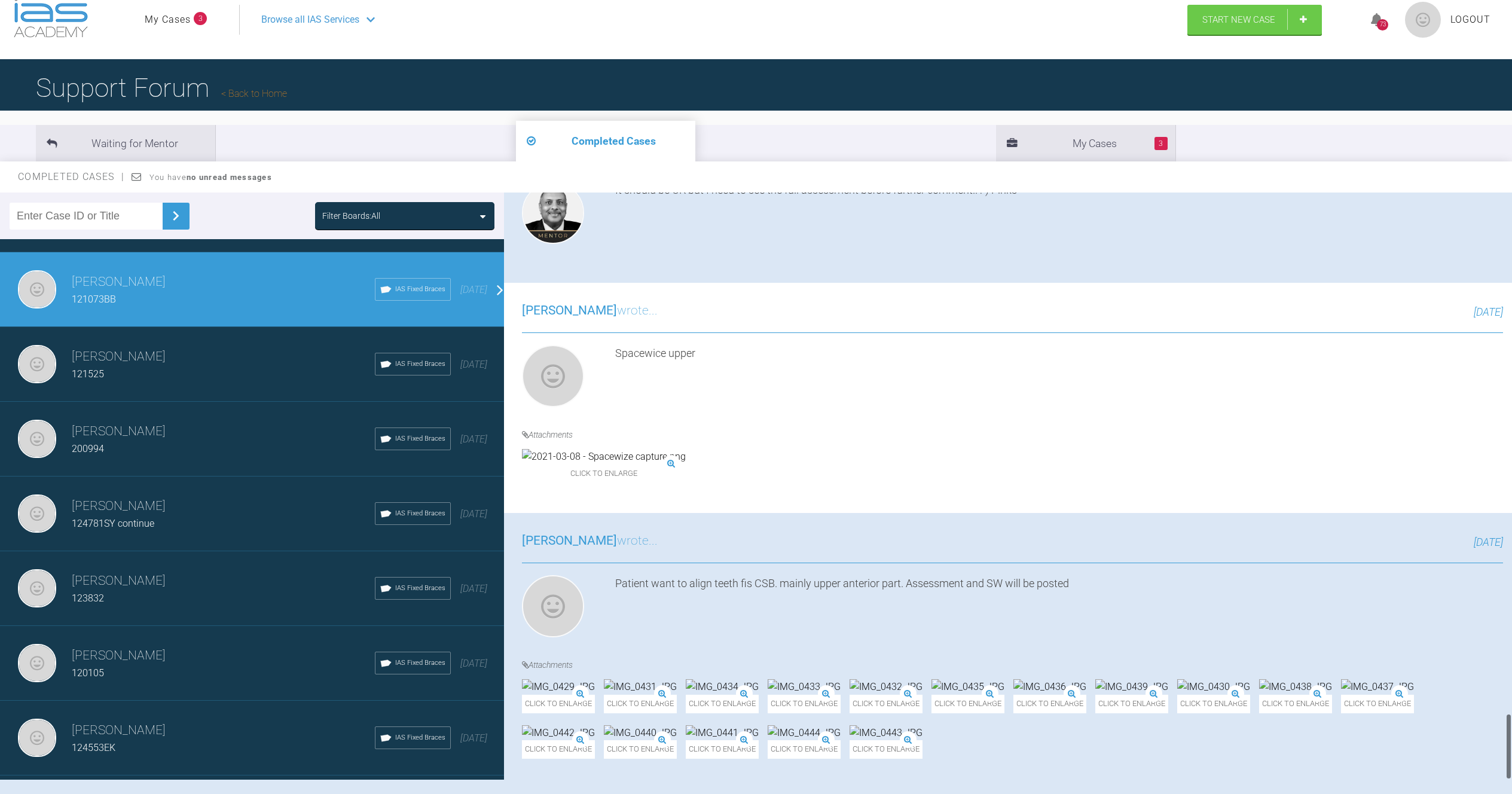
click at [1260, 679] on img at bounding box center [1296, 687] width 73 height 16
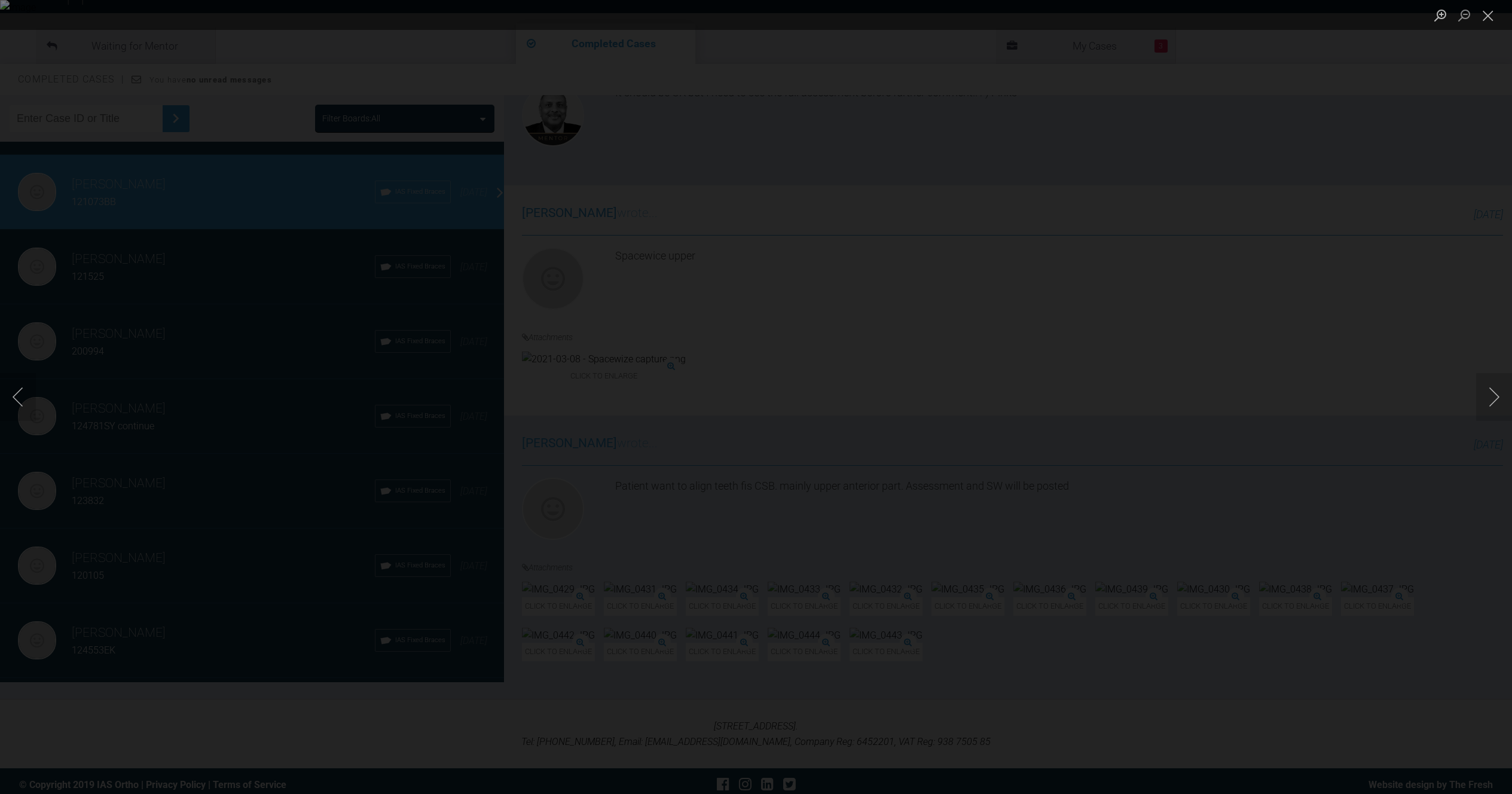
scroll to position [124, 0]
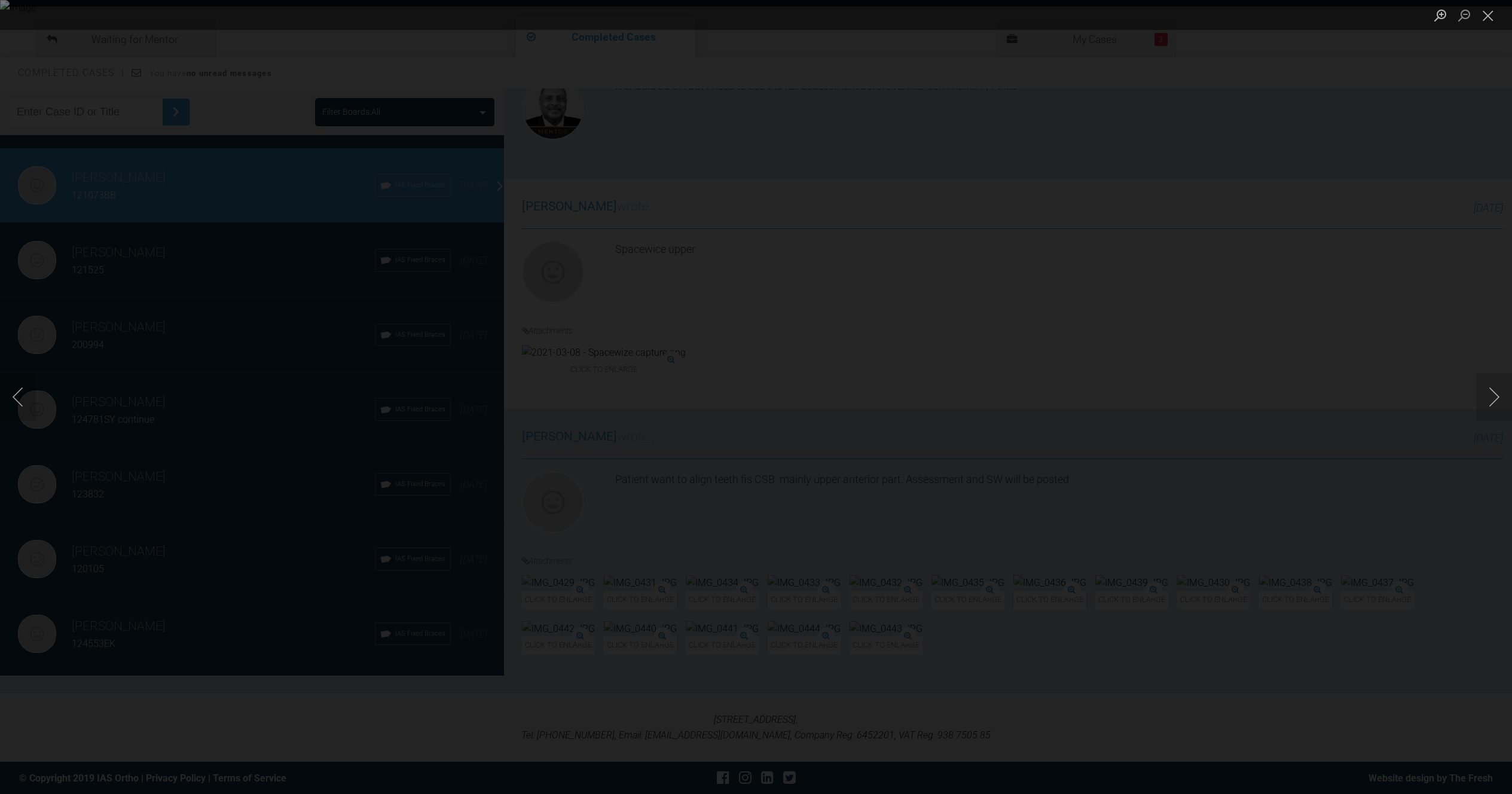
click at [1081, 537] on div "Lightbox" at bounding box center [756, 397] width 1512 height 794
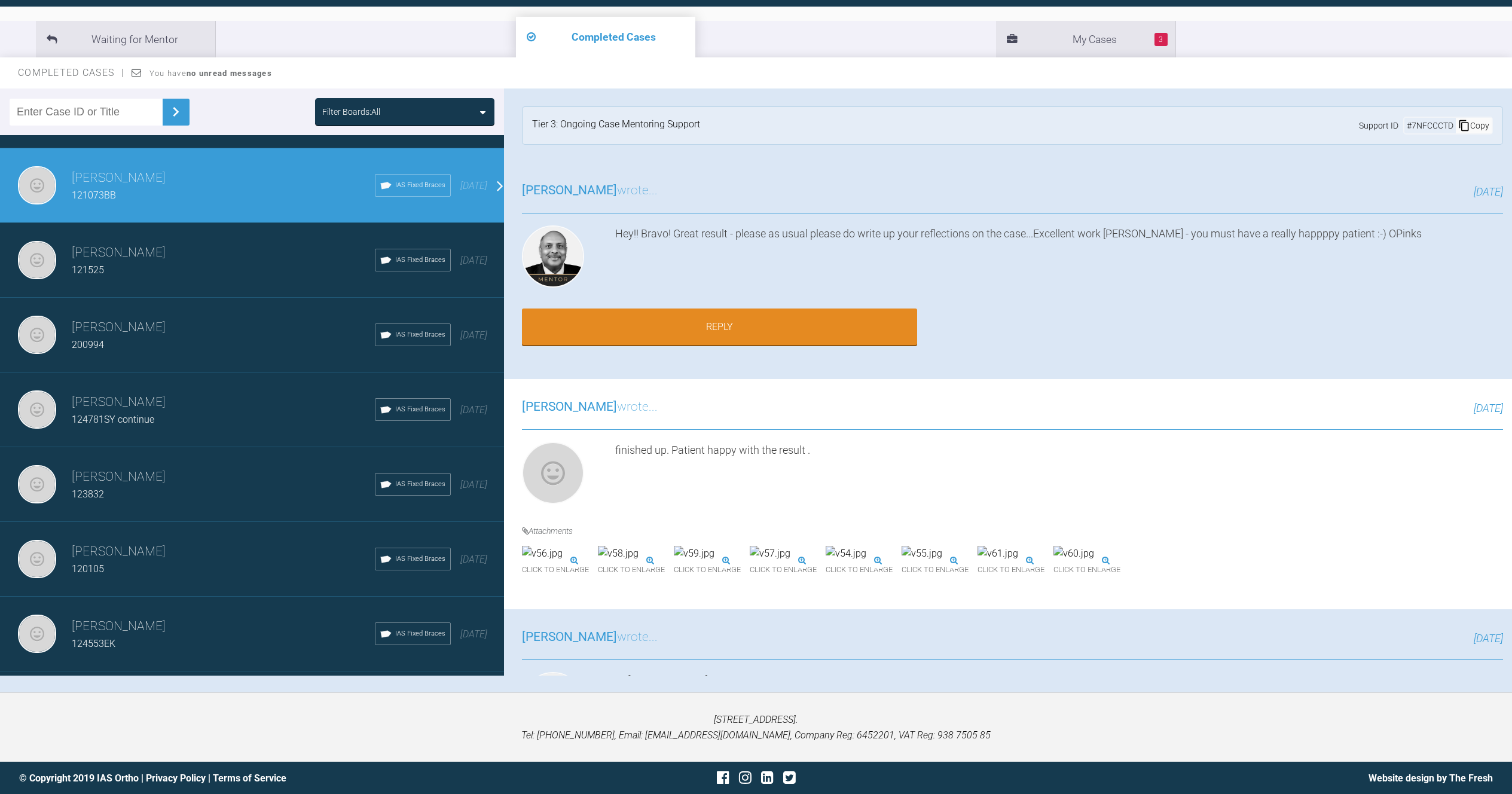
click at [1018, 562] on img at bounding box center [999, 554] width 41 height 16
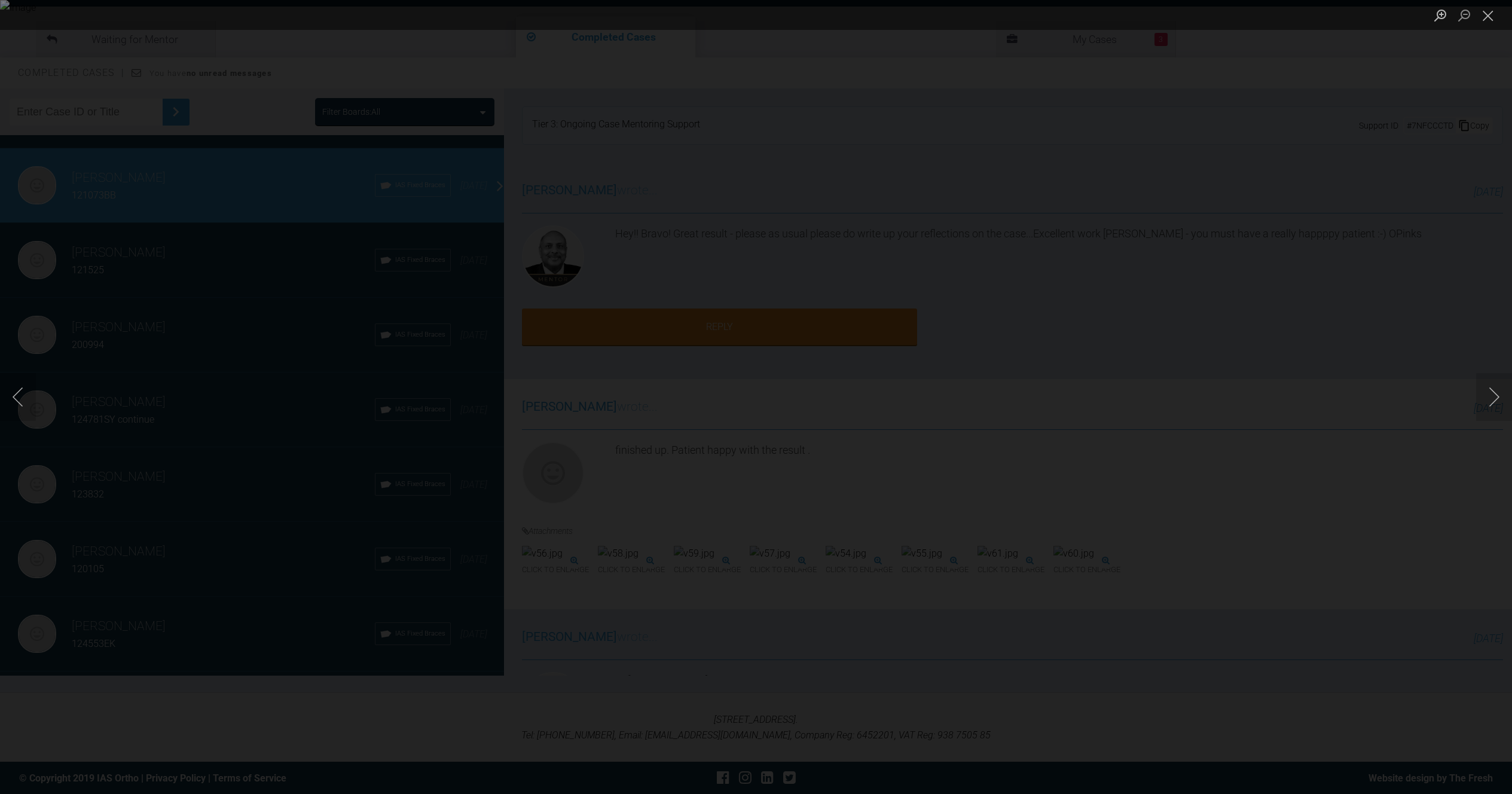
click at [1377, 153] on div "Lightbox" at bounding box center [756, 397] width 1512 height 794
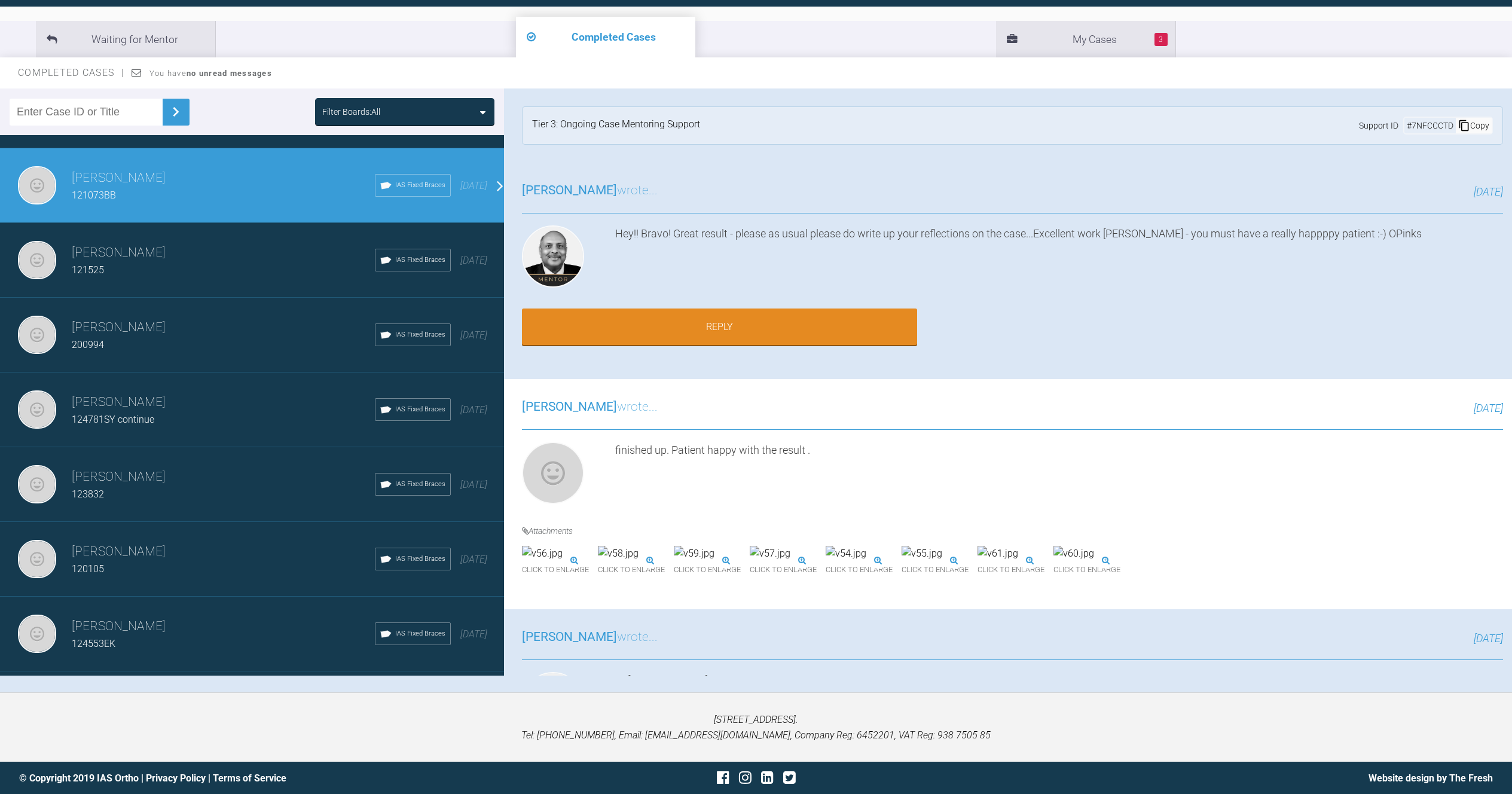
click at [1018, 562] on img at bounding box center [999, 554] width 41 height 16
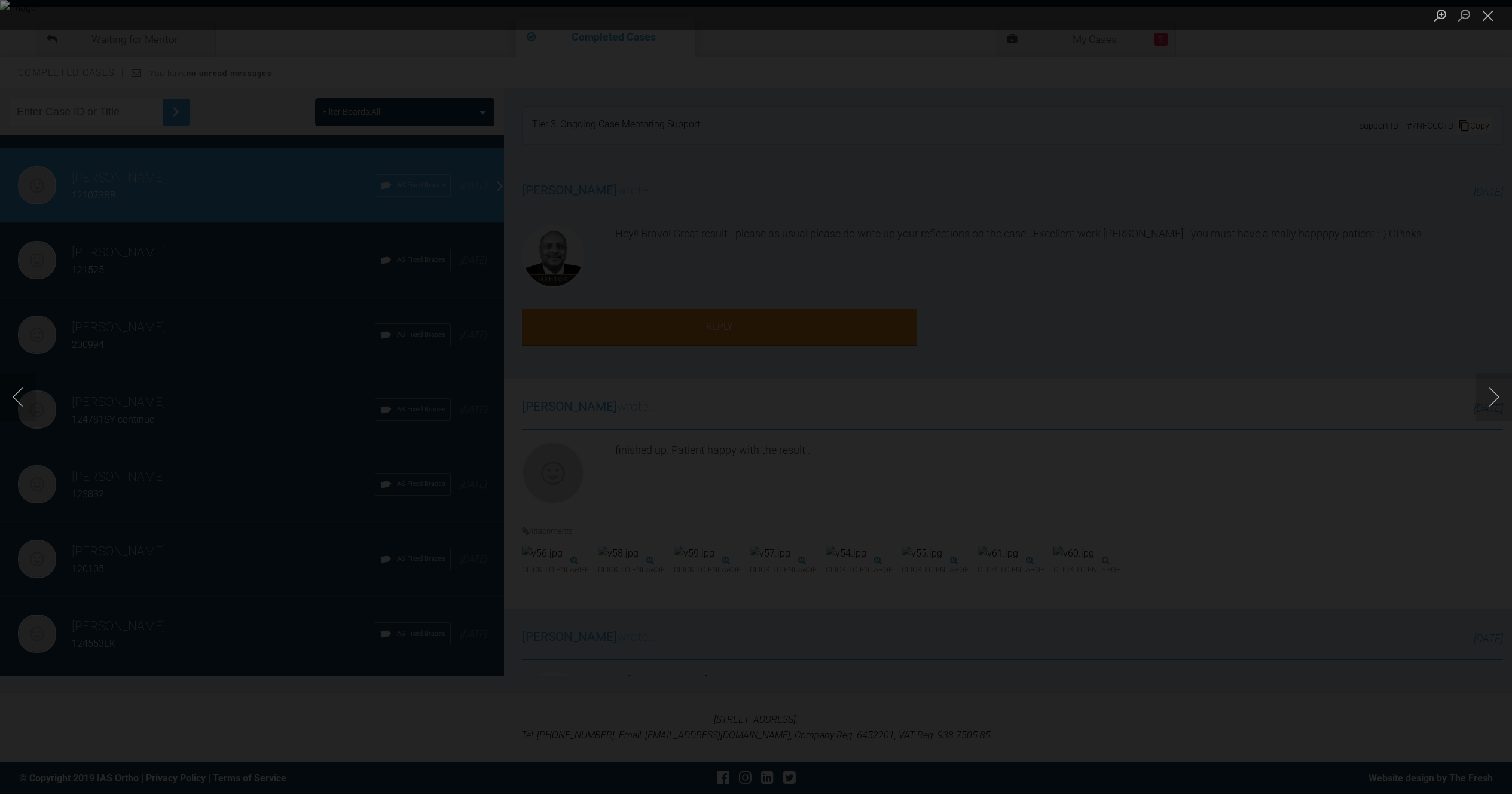
click at [1427, 264] on div "Lightbox" at bounding box center [756, 397] width 1512 height 794
click at [1380, 148] on div "Lightbox" at bounding box center [756, 397] width 1512 height 794
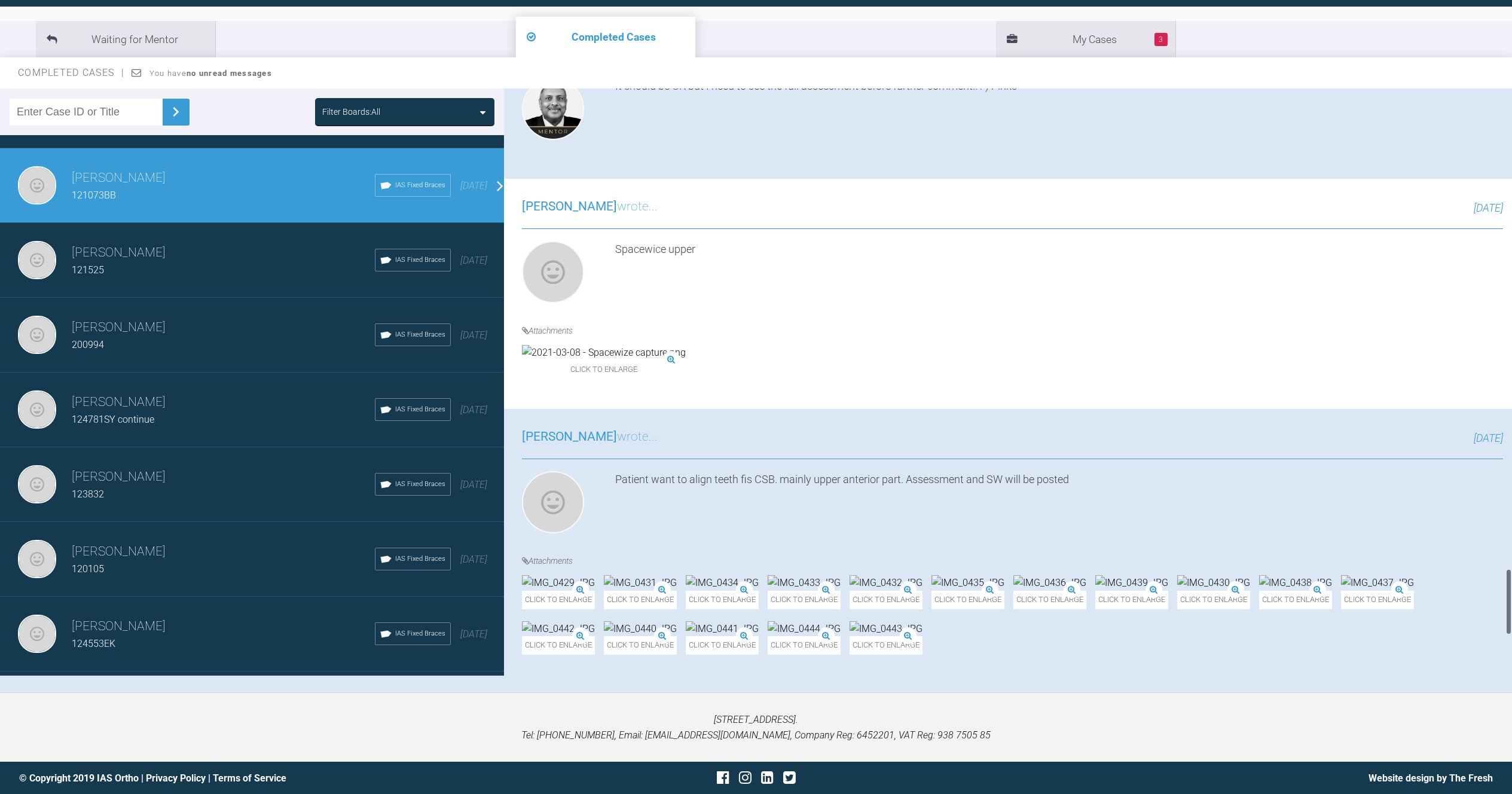
scroll to position [4566, 0]
click at [542, 576] on img at bounding box center [558, 583] width 73 height 16
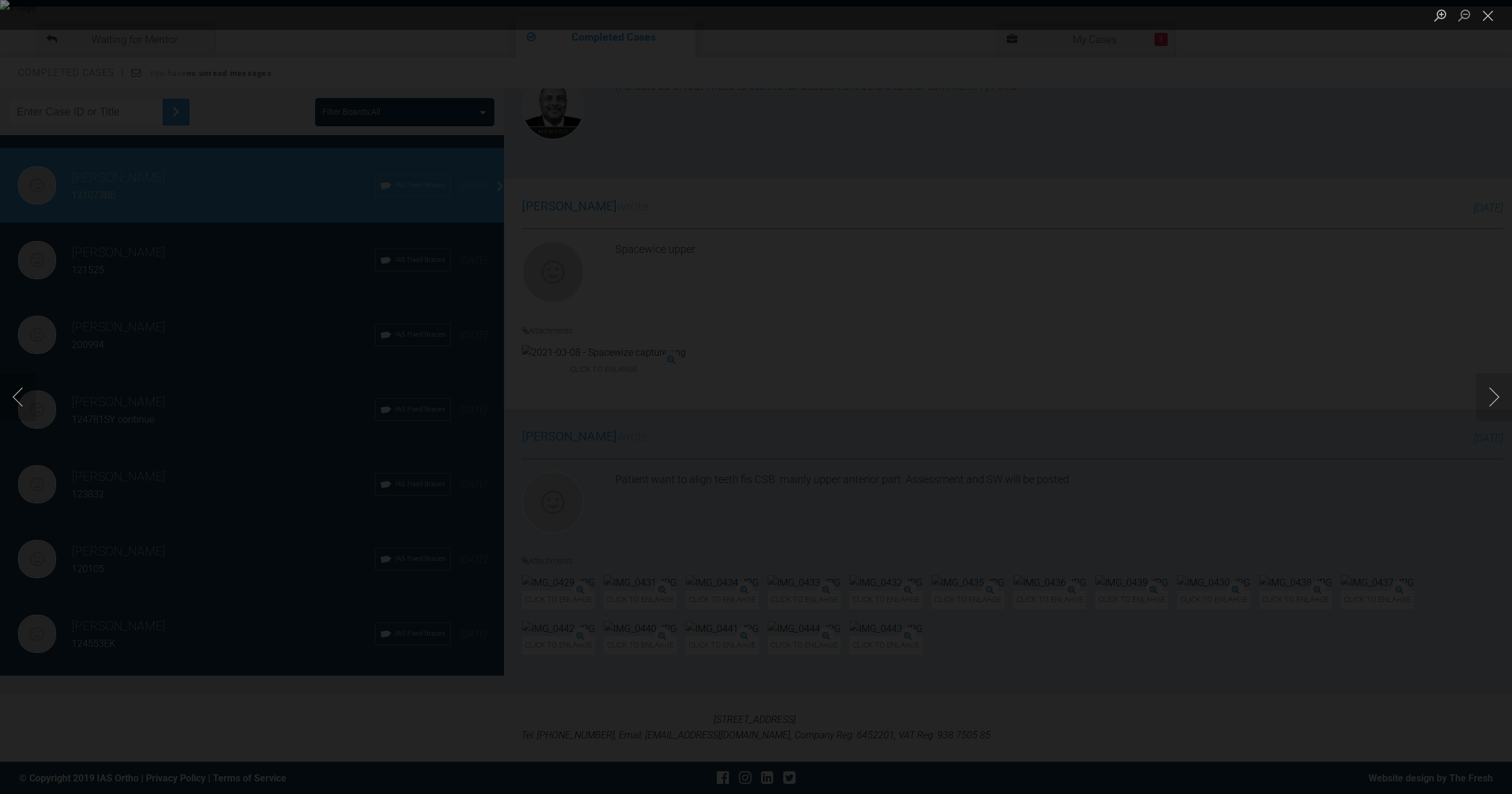
click at [1139, 625] on div "Lightbox" at bounding box center [756, 397] width 1512 height 794
click at [1012, 243] on div "Lightbox" at bounding box center [756, 397] width 1512 height 794
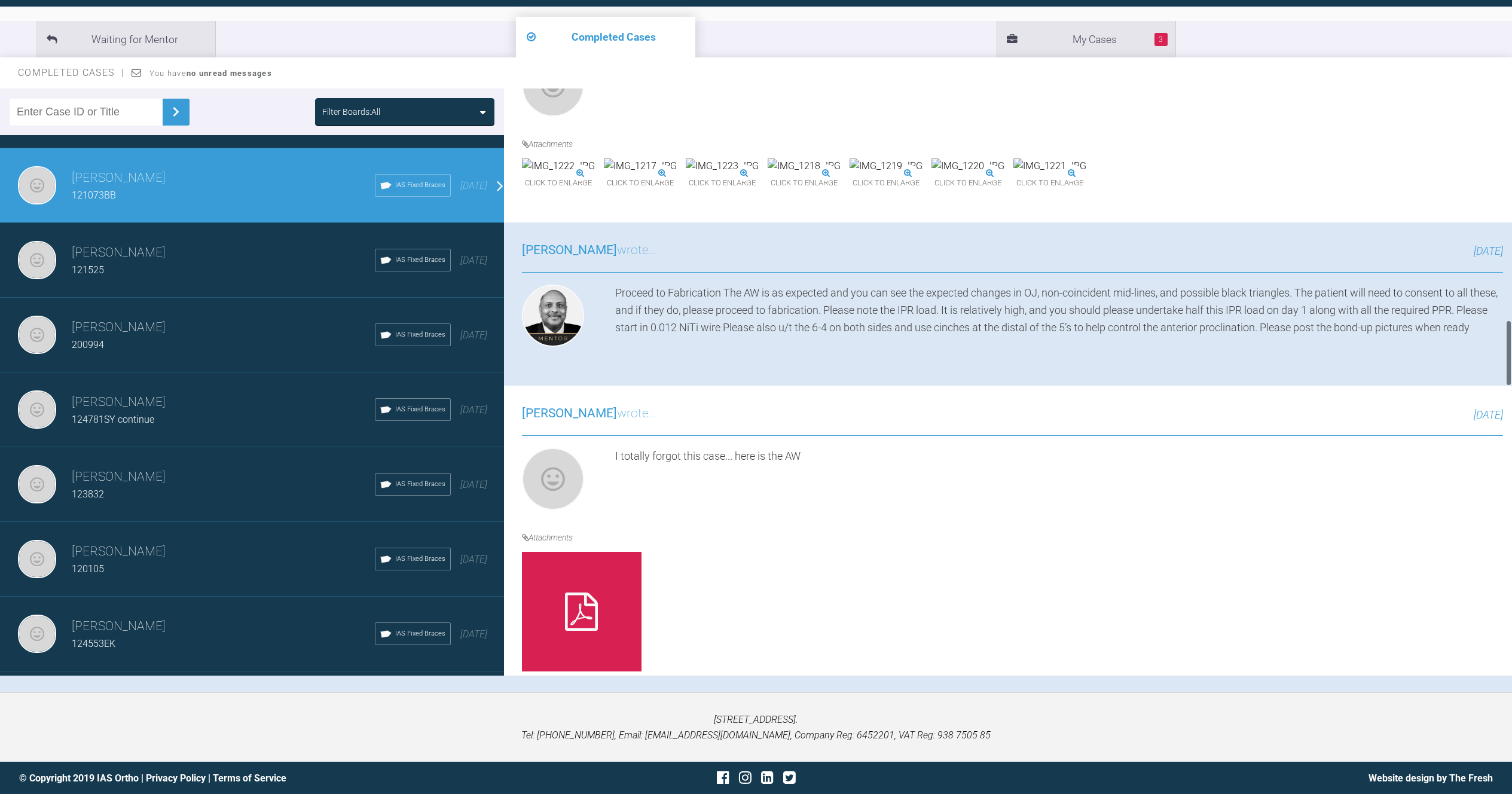
scroll to position [2030, 0]
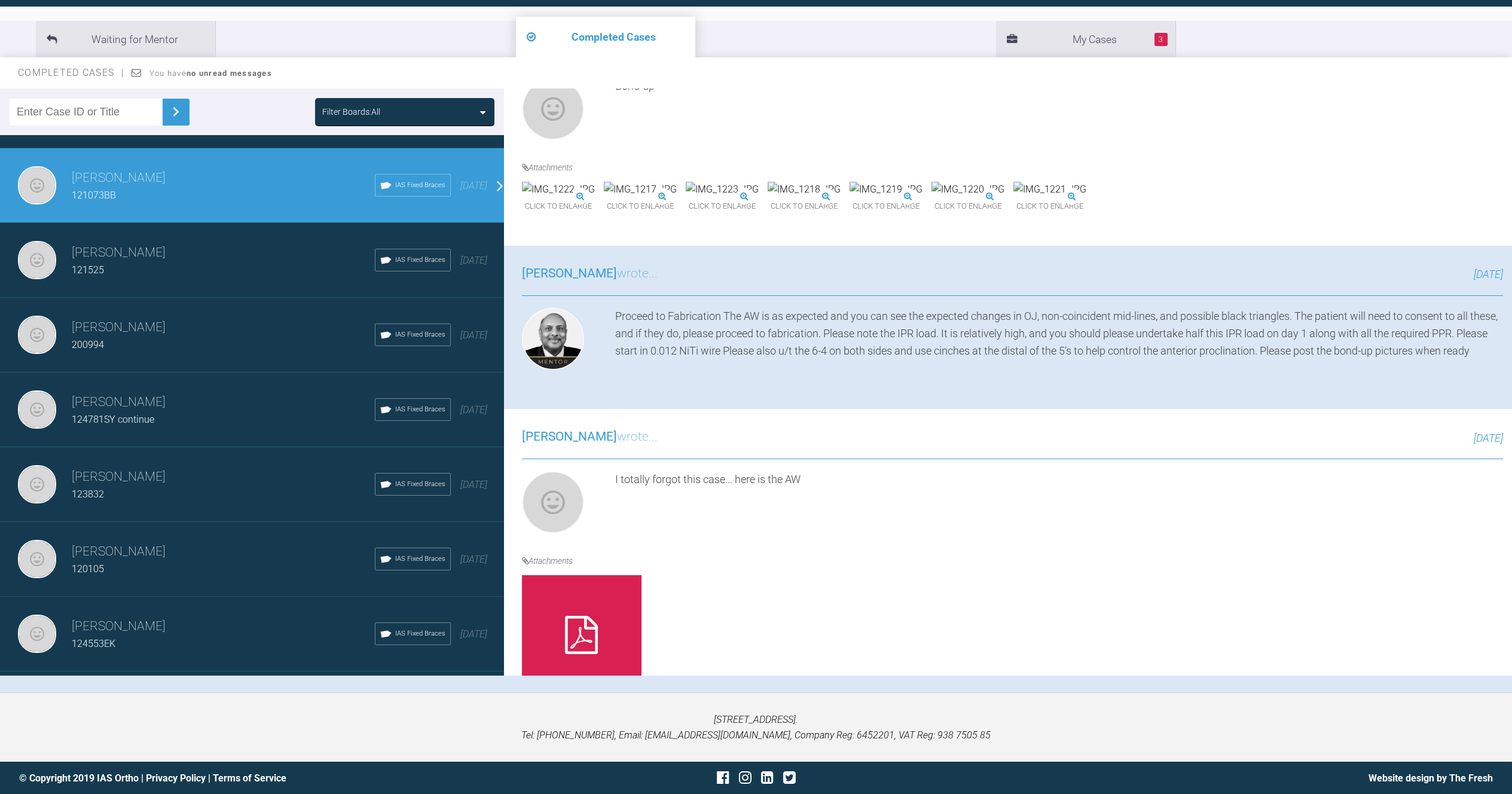
click at [677, 197] on img at bounding box center [640, 189] width 73 height 16
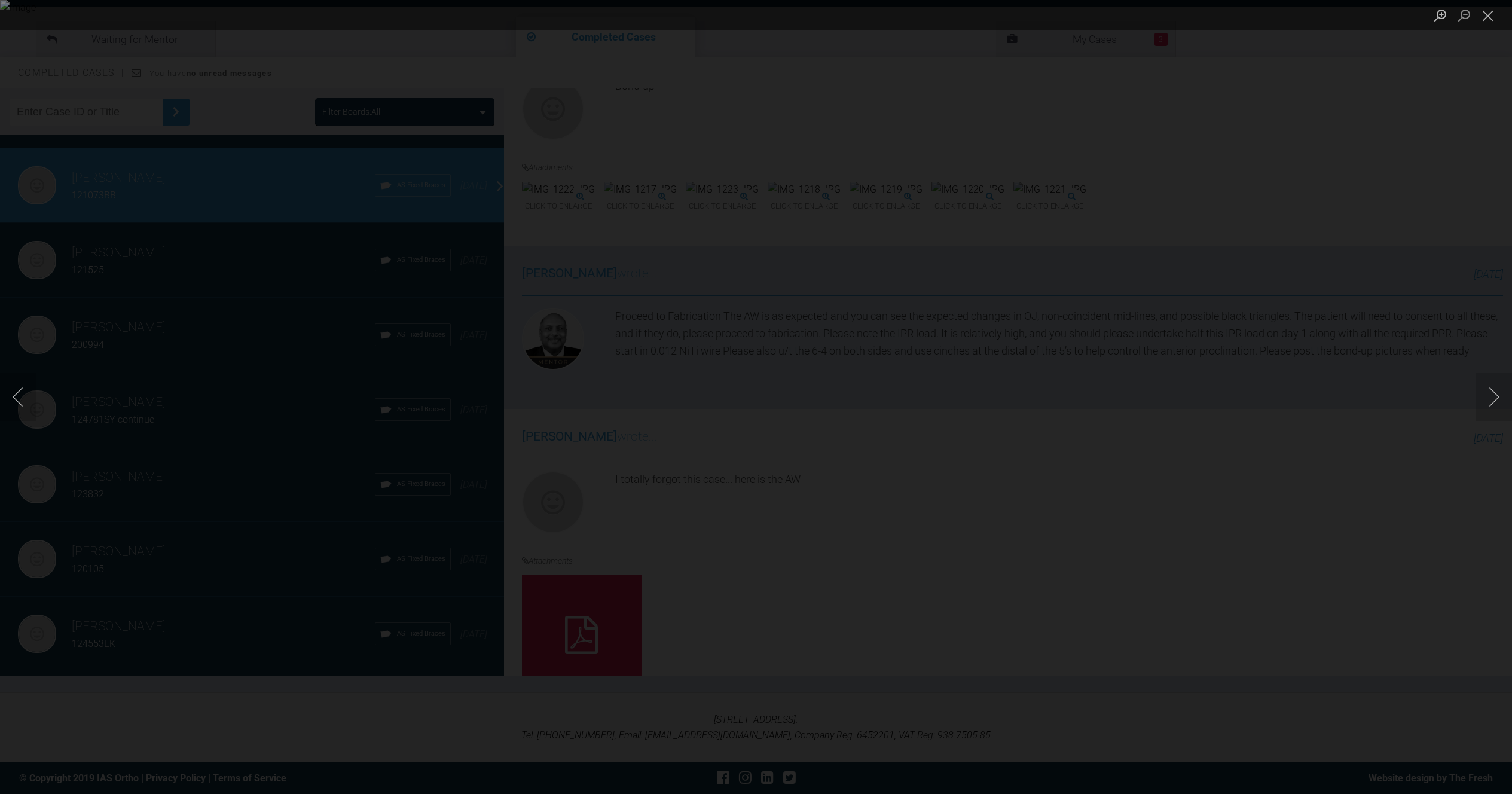
click at [1238, 402] on div "Lightbox" at bounding box center [756, 397] width 1512 height 794
click at [1100, 424] on div "Lightbox" at bounding box center [756, 397] width 1512 height 794
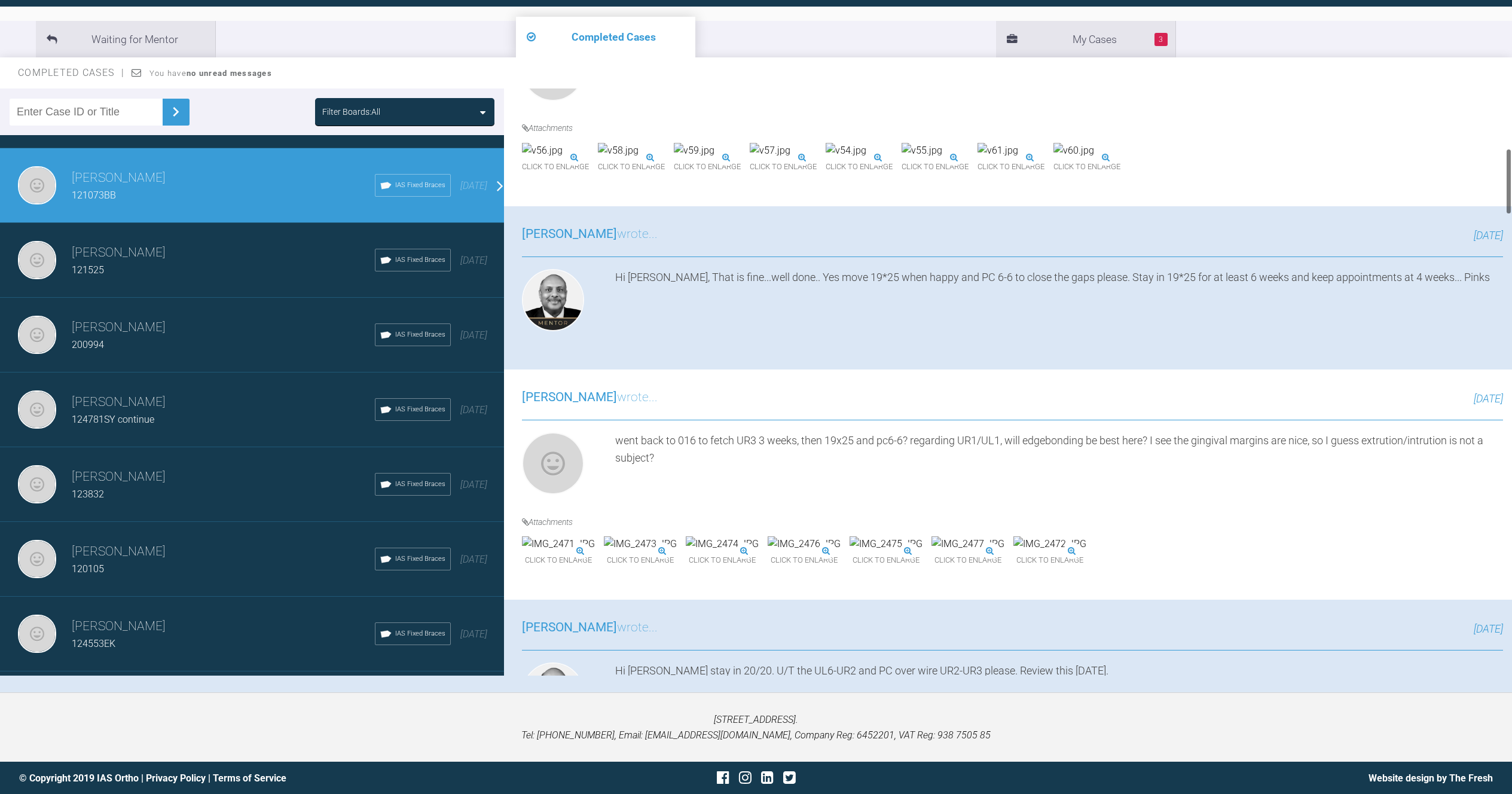
scroll to position [0, 0]
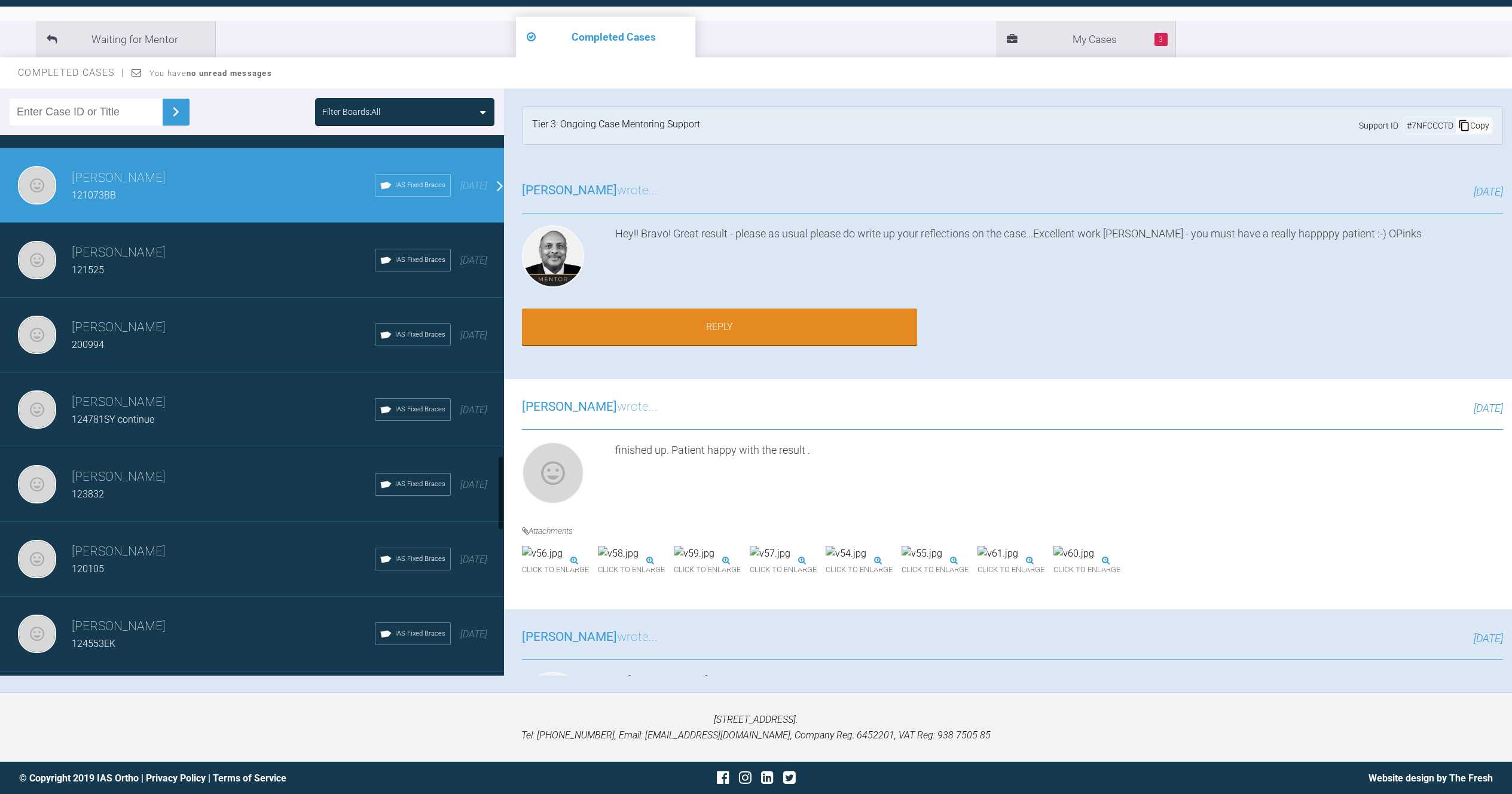
click at [146, 277] on div "121525" at bounding box center [223, 271] width 303 height 16
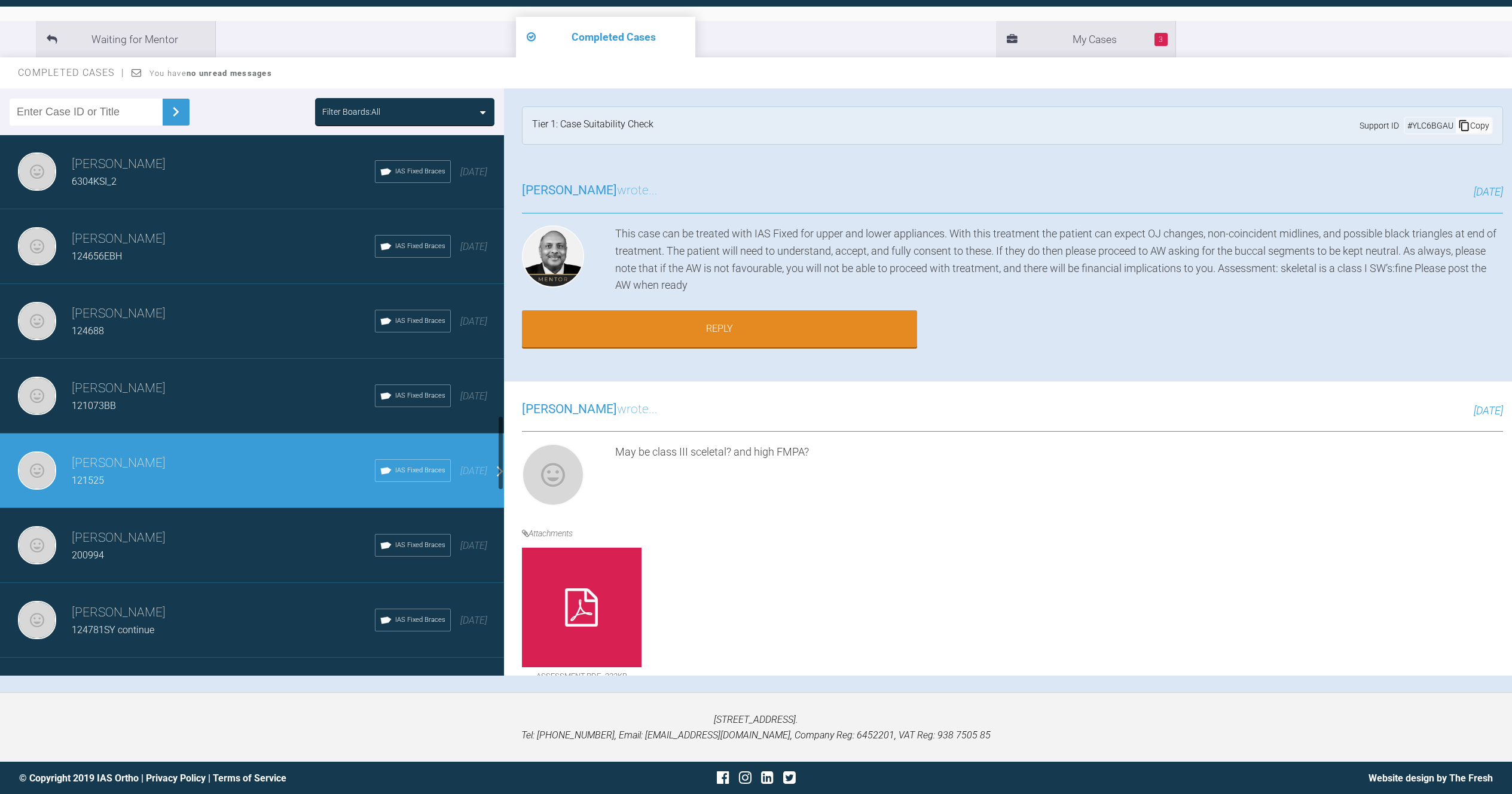
scroll to position [2018, 0]
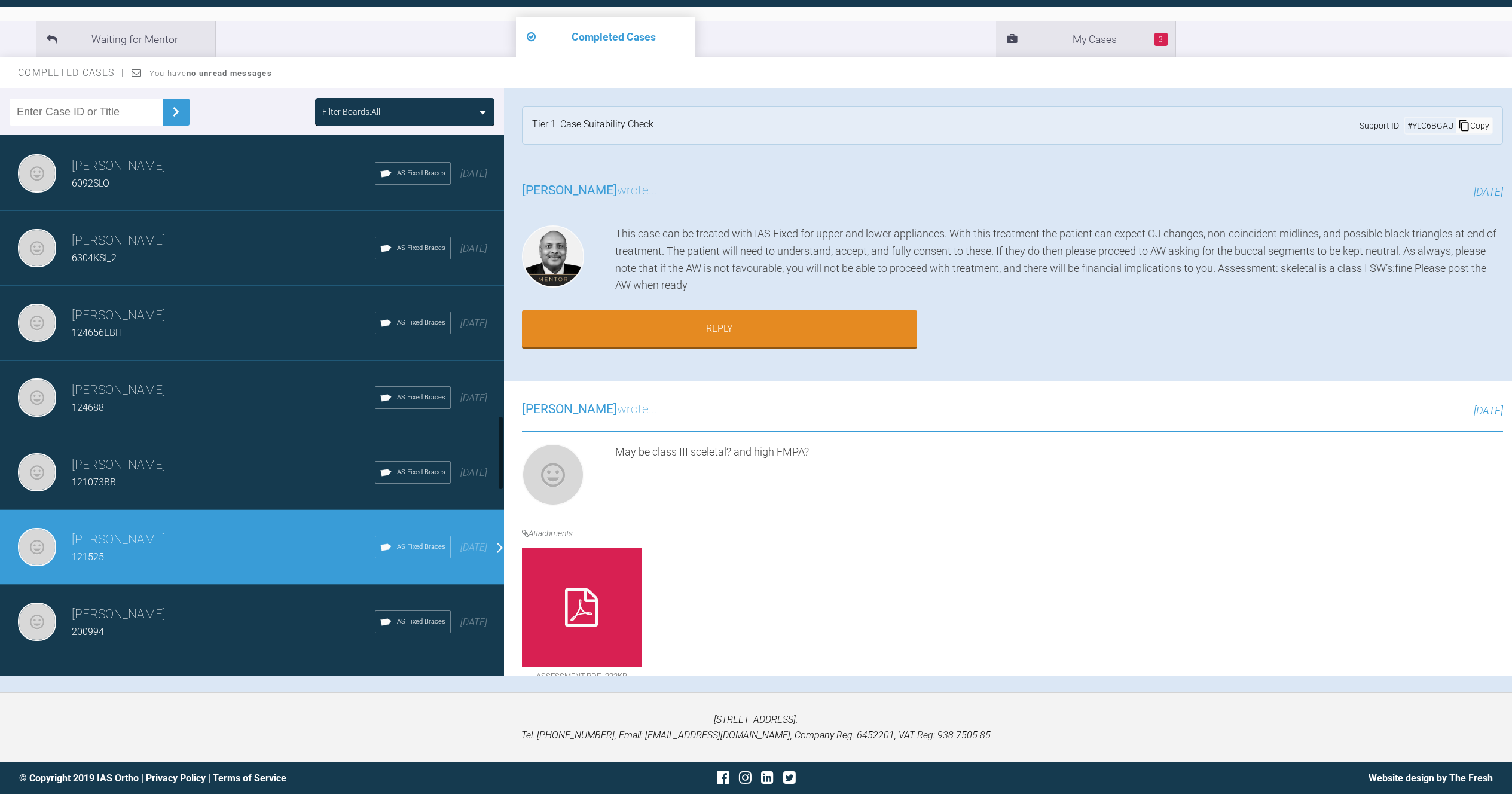
click at [153, 392] on h3 "[PERSON_NAME]" at bounding box center [223, 390] width 303 height 20
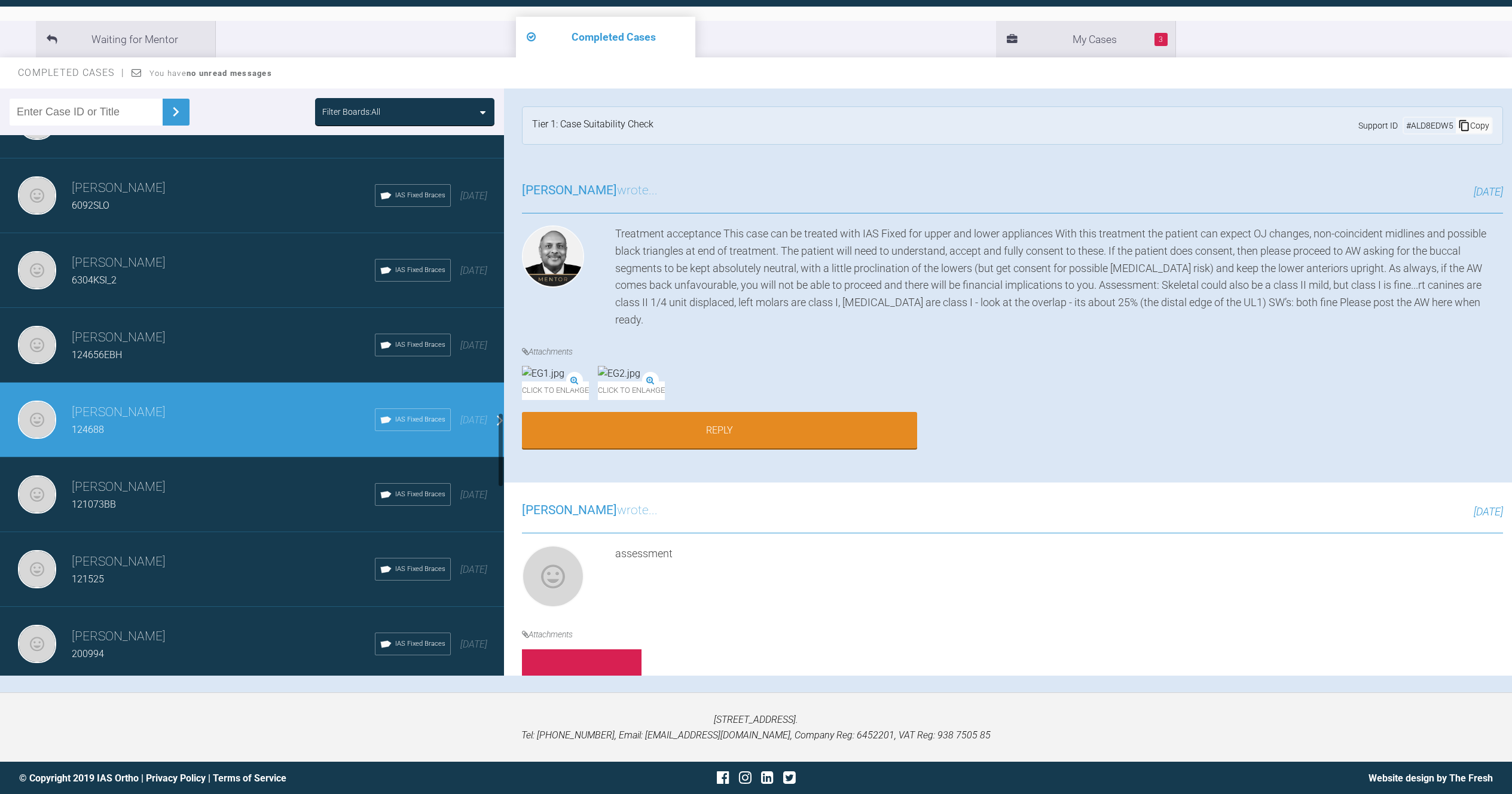
scroll to position [1994, 0]
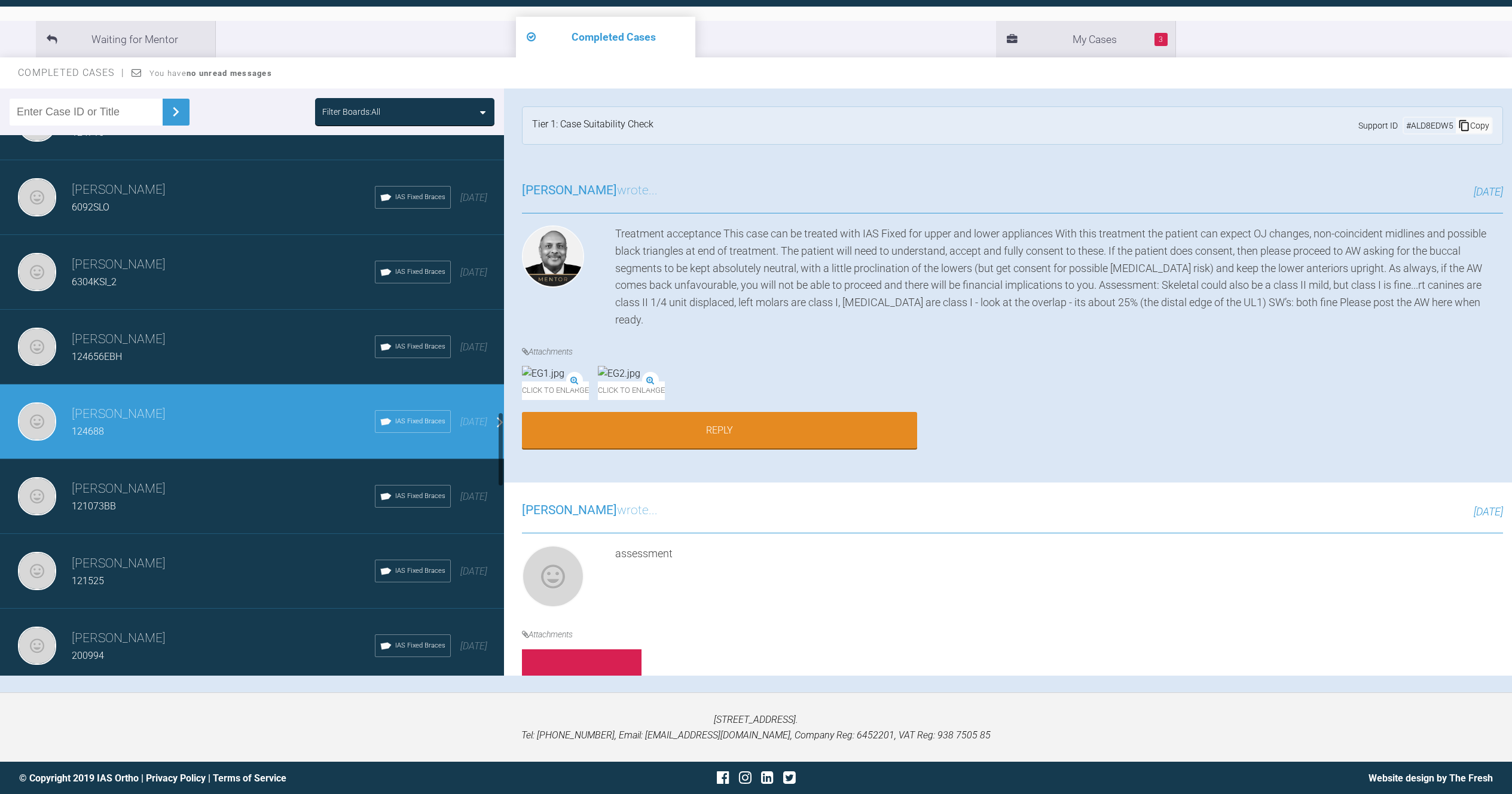
click at [146, 362] on div "124656EBH" at bounding box center [223, 357] width 303 height 16
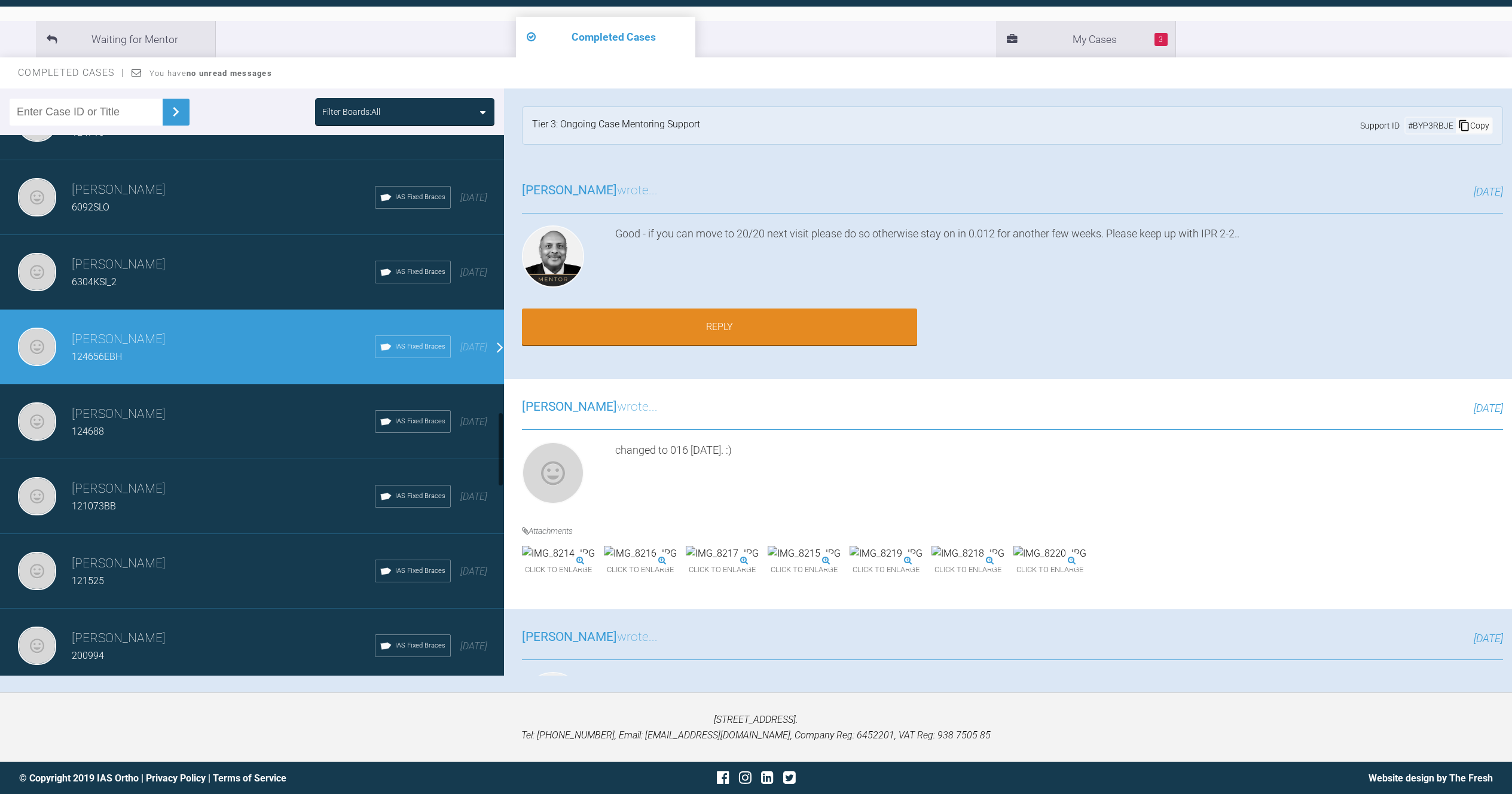
click at [231, 261] on h3 "[PERSON_NAME]" at bounding box center [223, 265] width 303 height 20
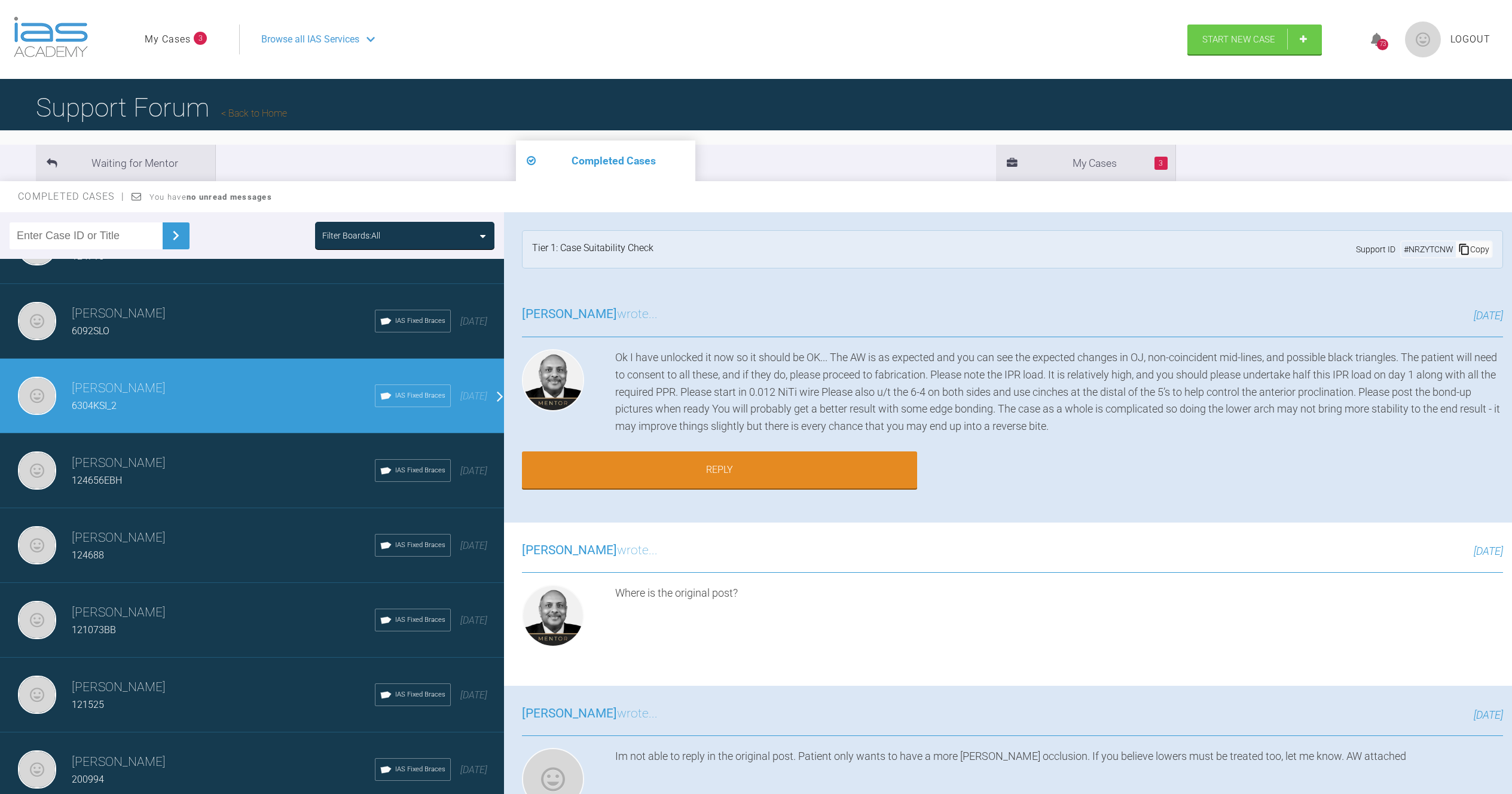
scroll to position [114, 0]
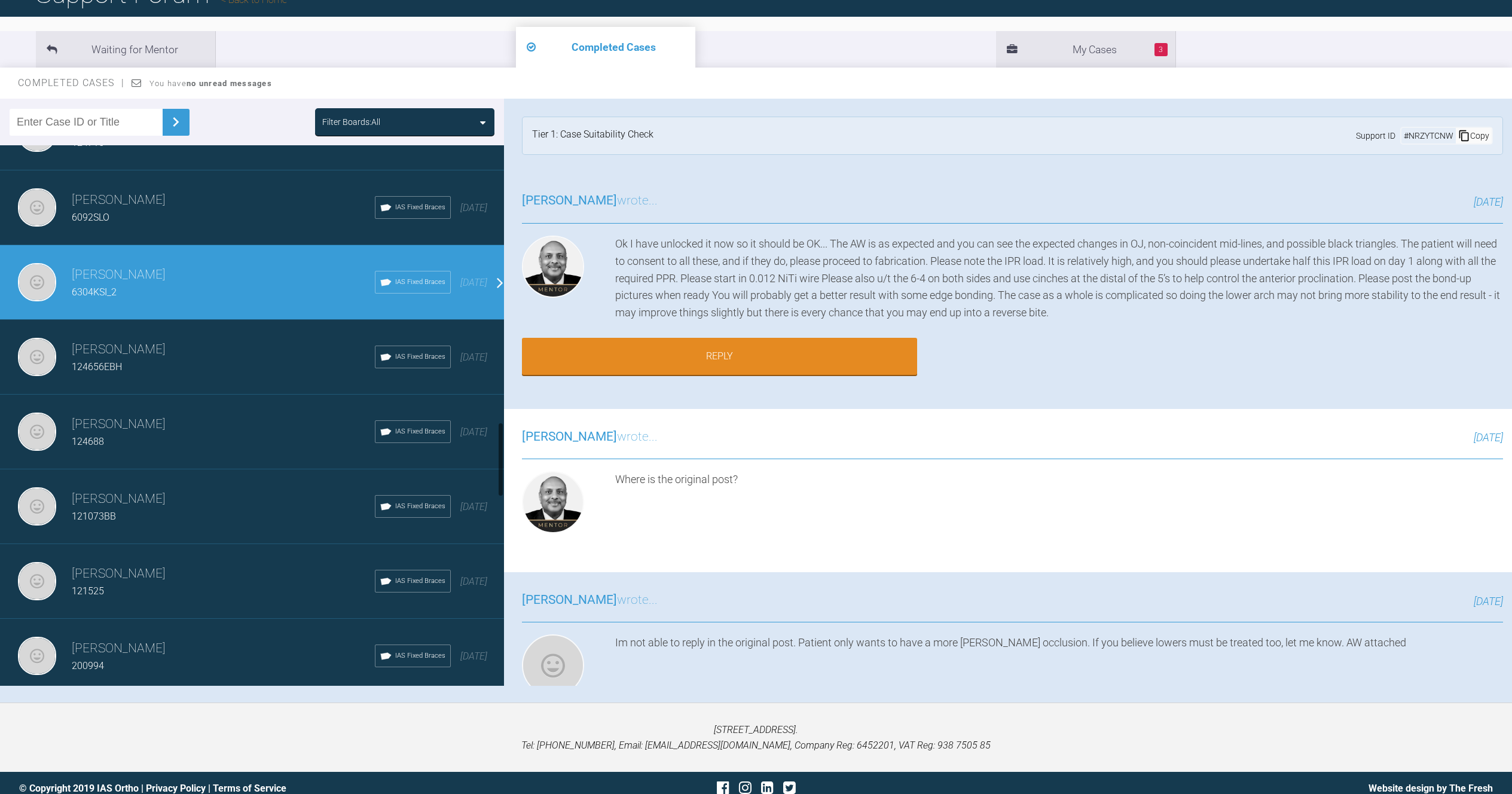
click at [170, 184] on div "[PERSON_NAME] 6092SLO IAS Fixed Braces [DATE]" at bounding box center [256, 208] width 513 height 75
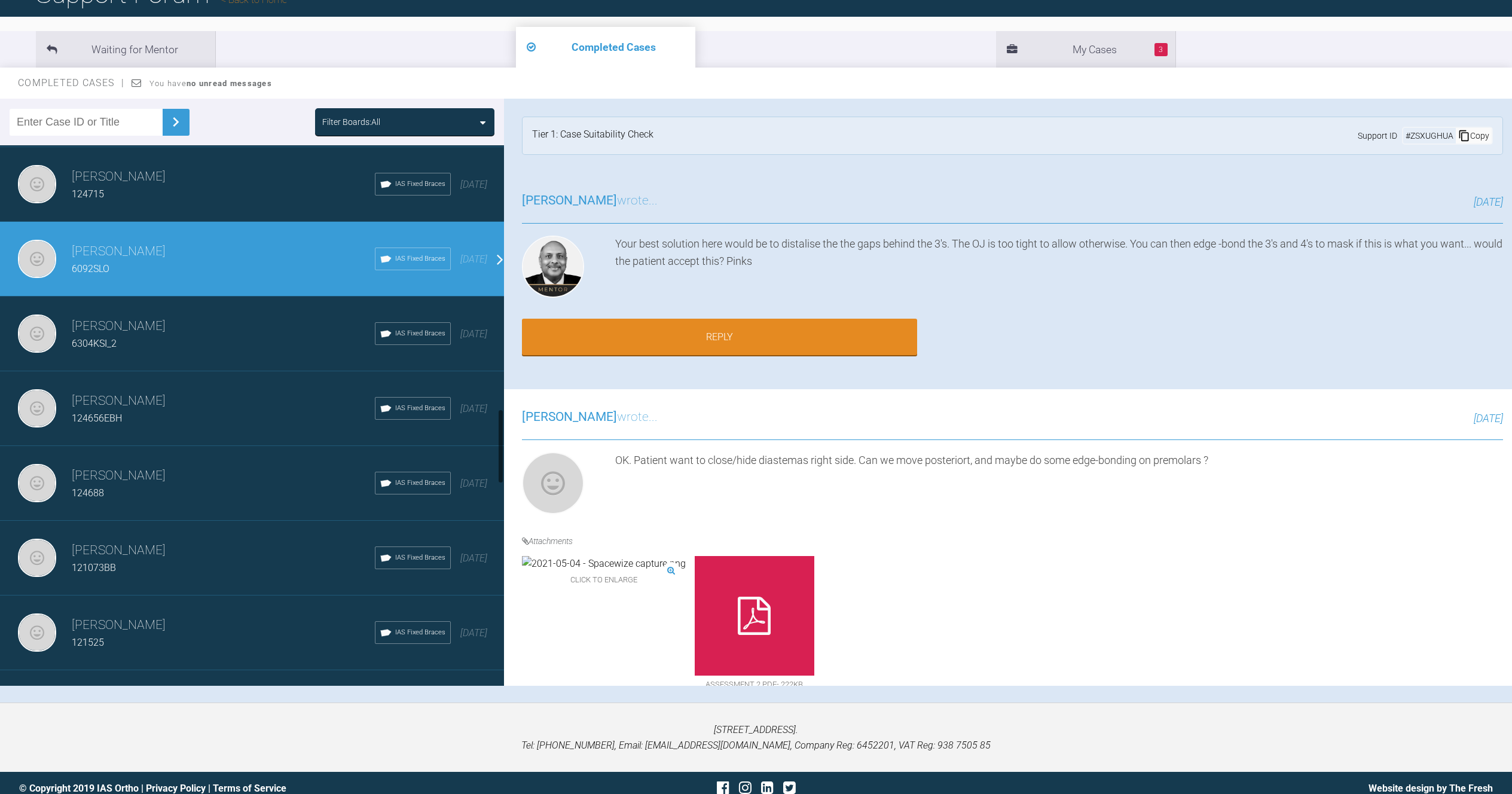
scroll to position [1896, 0]
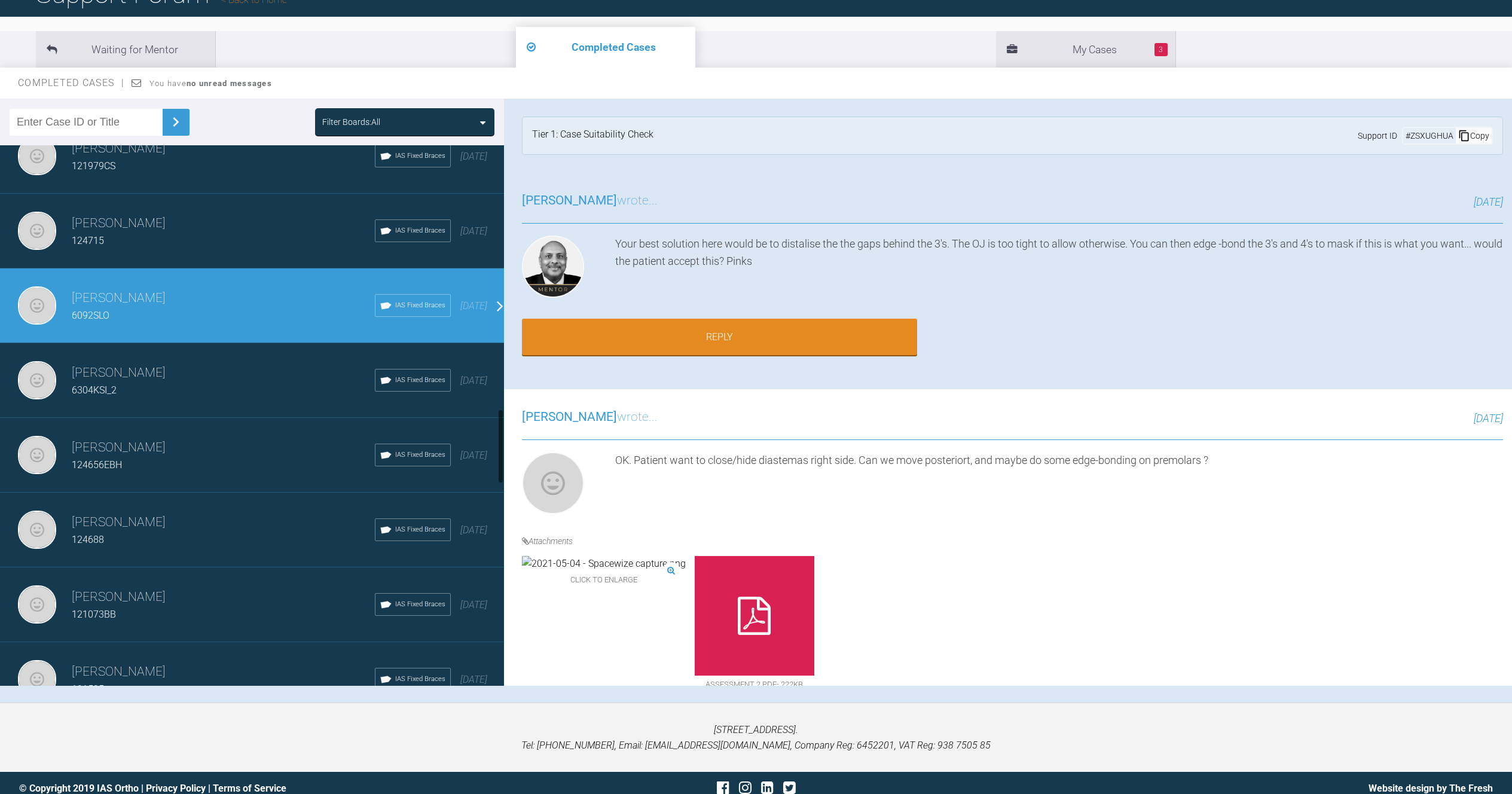
click at [173, 403] on div "[PERSON_NAME] 6304KSI_2 IAS Fixed Braces [DATE]" at bounding box center [256, 380] width 513 height 75
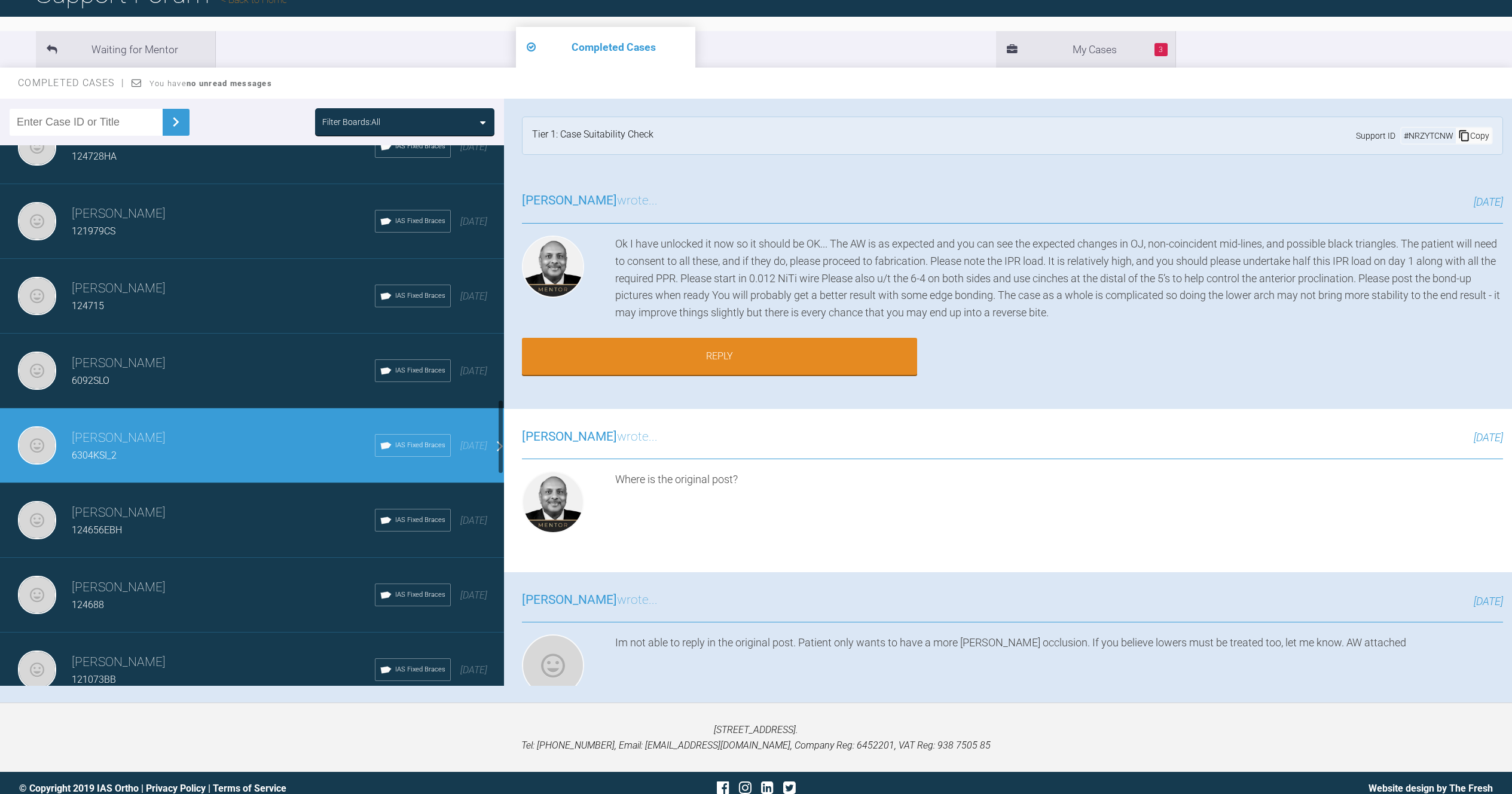
scroll to position [1810, 0]
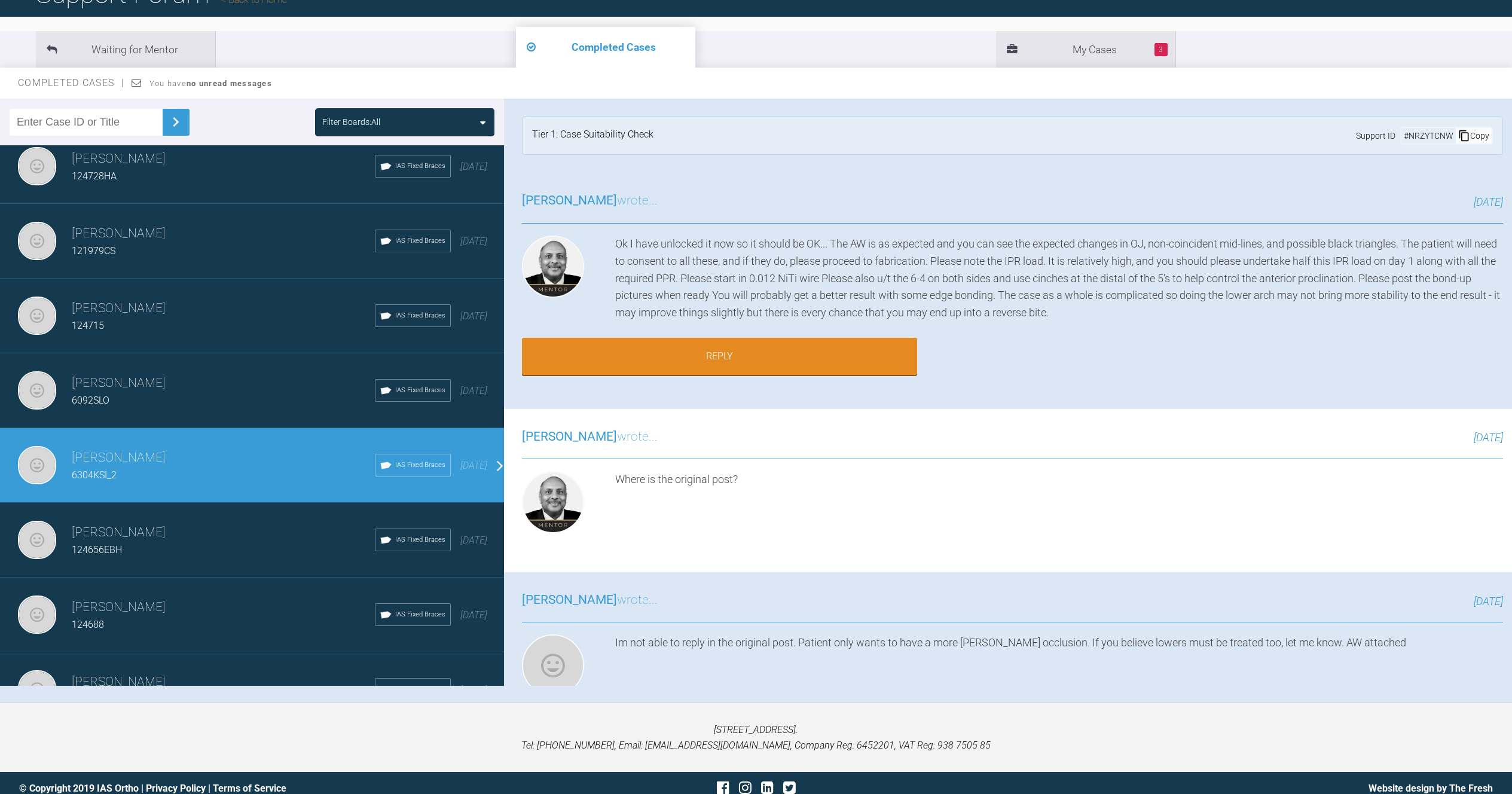
click at [233, 313] on h3 "[PERSON_NAME]" at bounding box center [223, 308] width 303 height 20
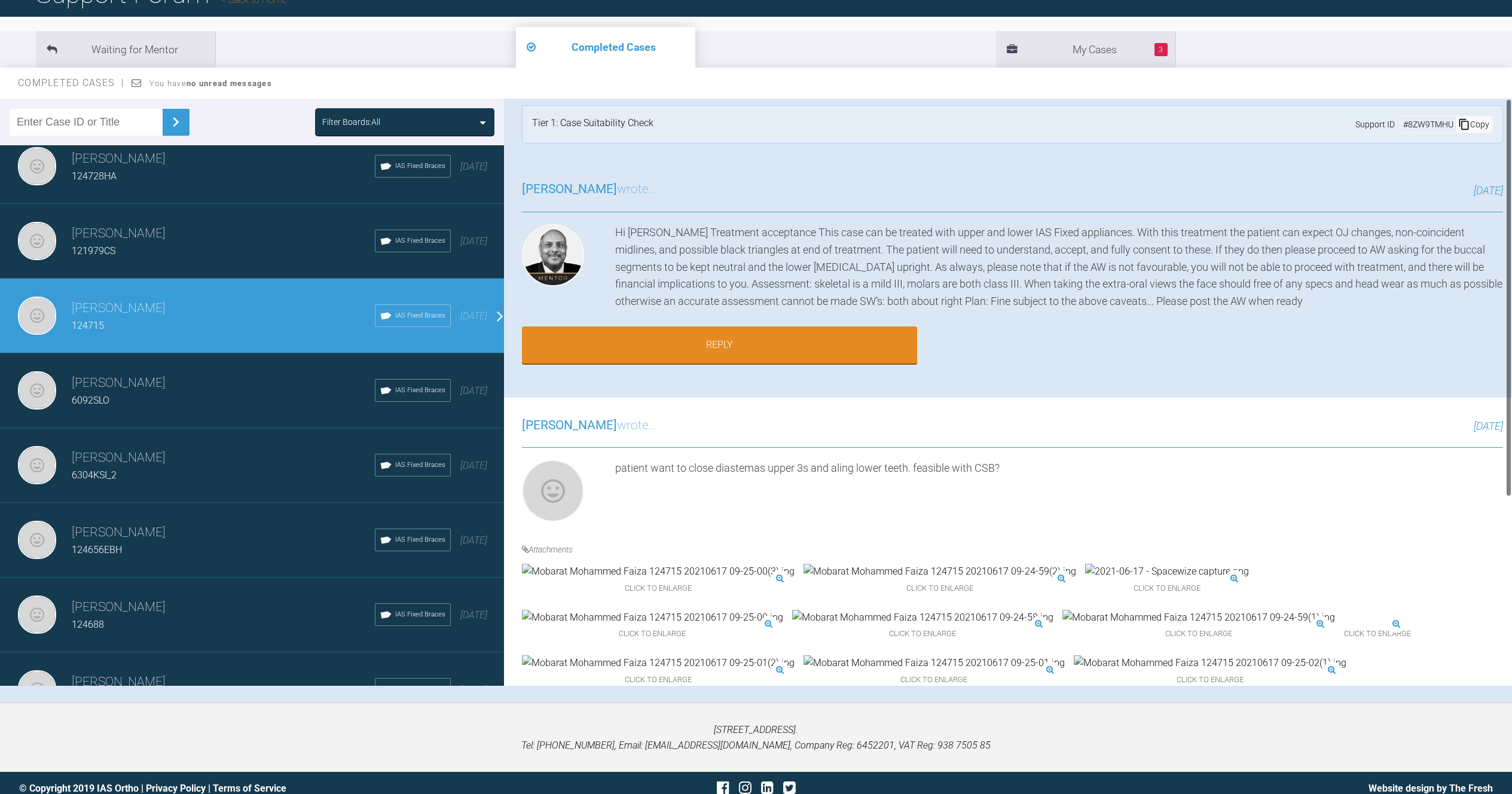
scroll to position [0, 0]
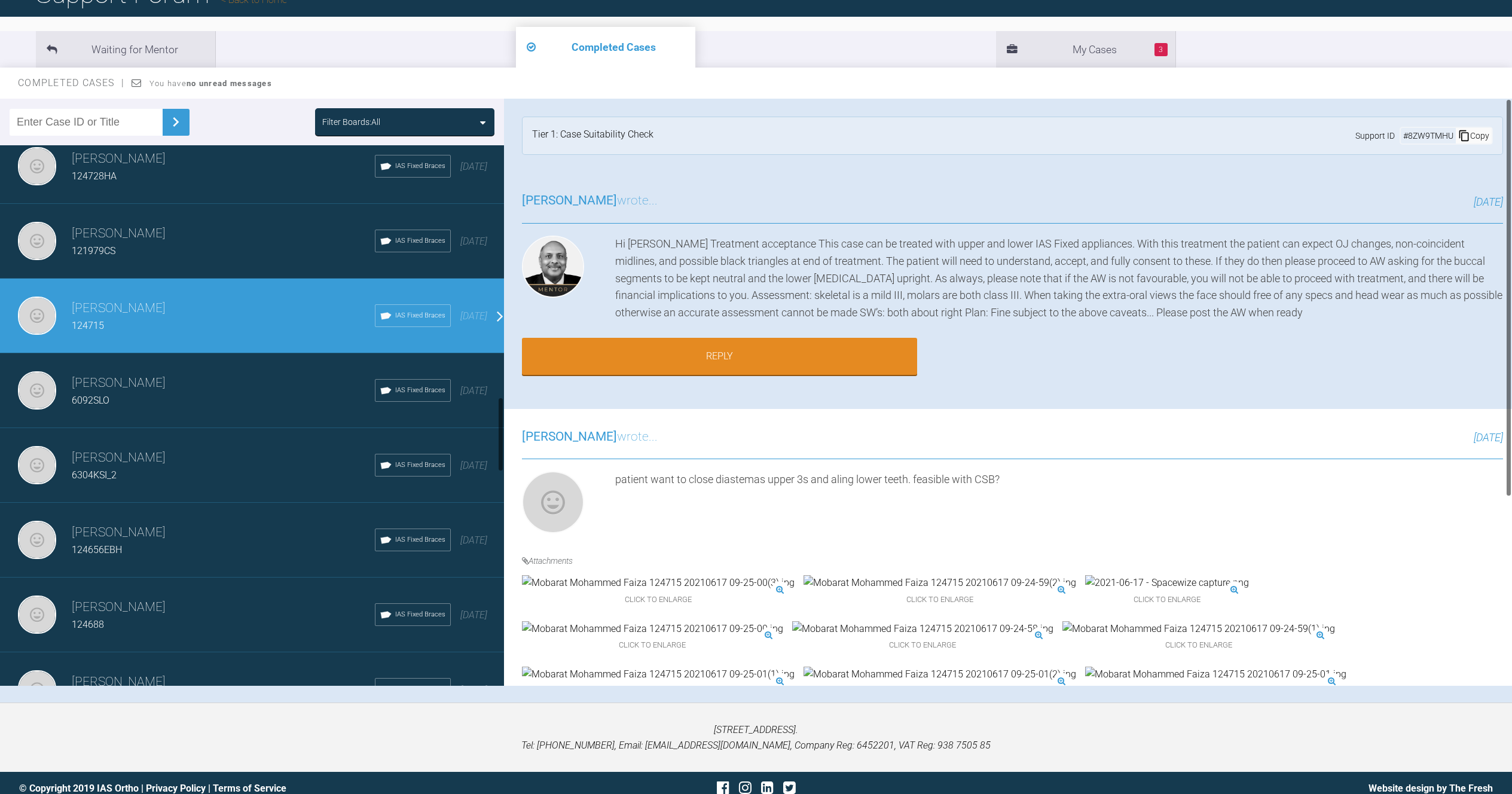
click at [241, 231] on h3 "[PERSON_NAME]" at bounding box center [223, 233] width 303 height 20
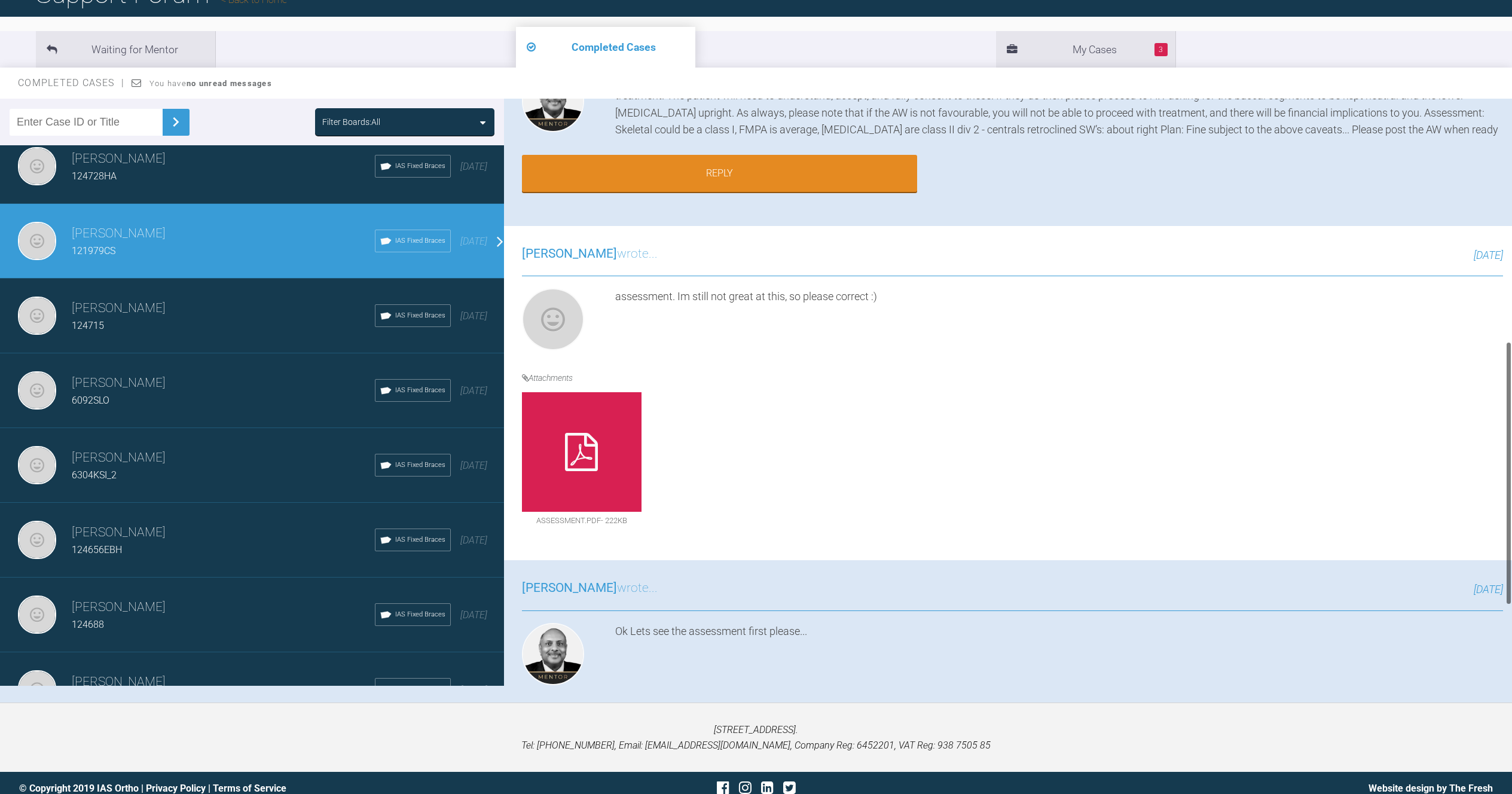
scroll to position [549, 0]
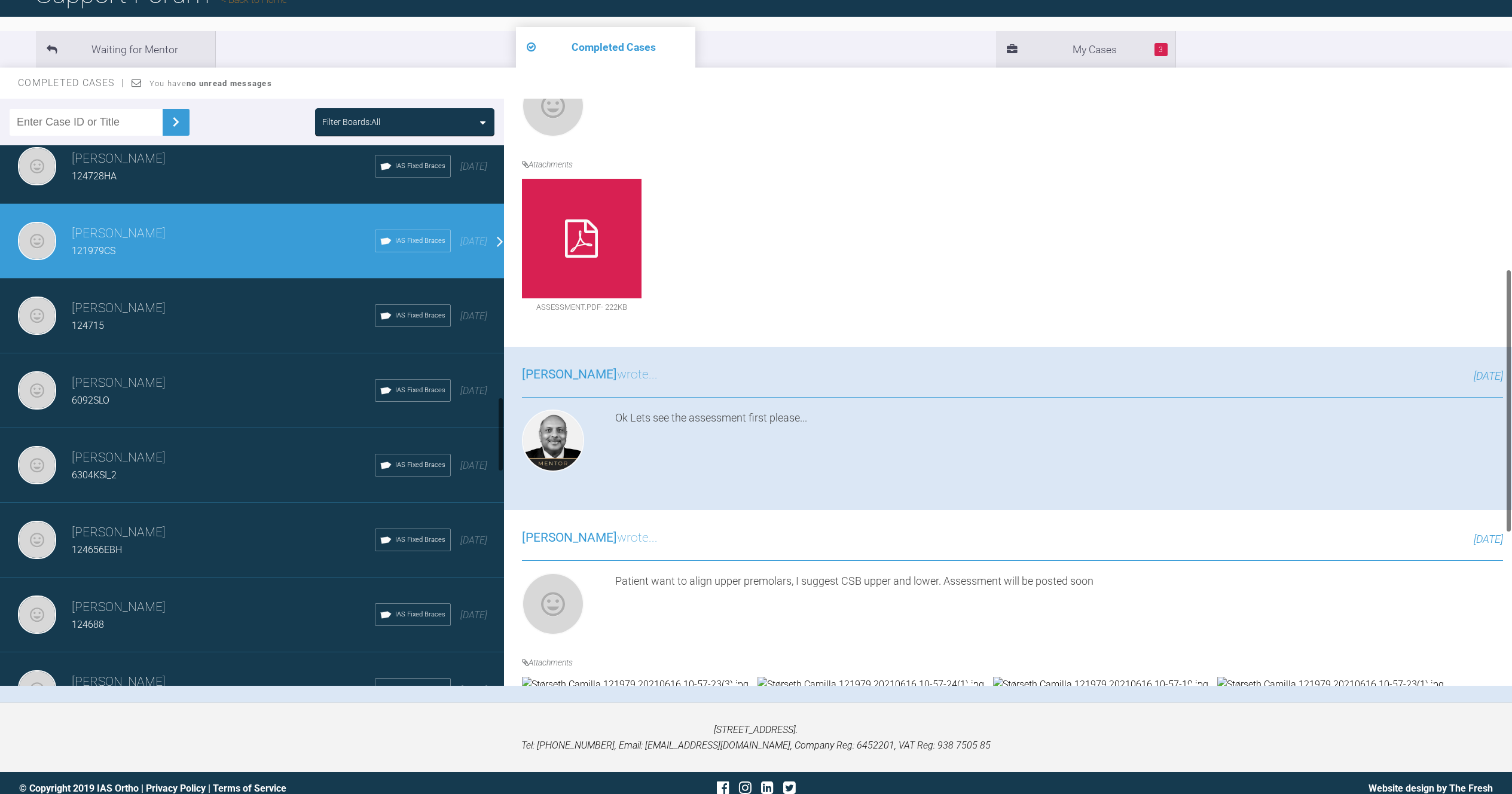
click at [246, 309] on h3 "[PERSON_NAME]" at bounding box center [223, 308] width 303 height 20
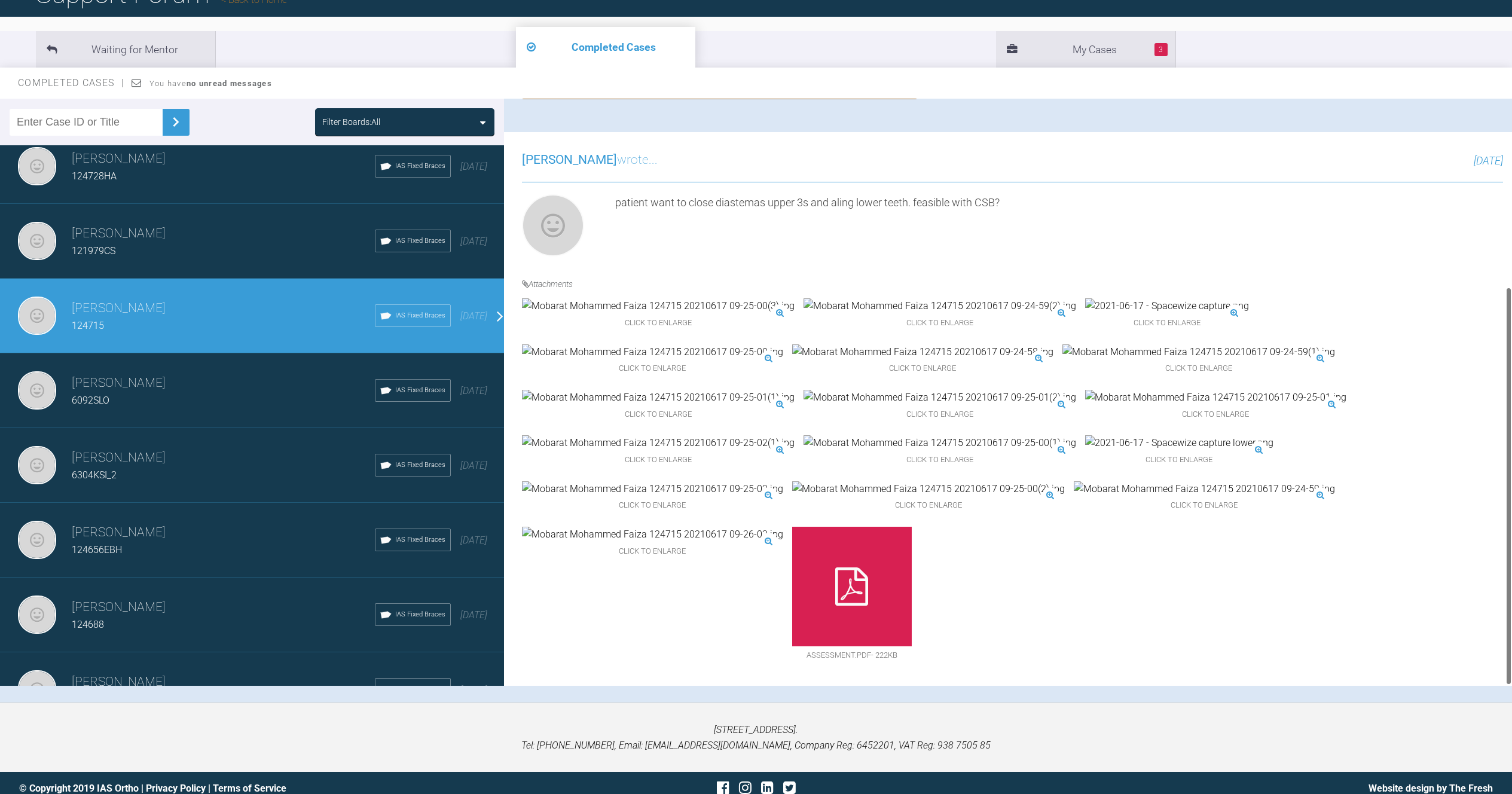
click at [251, 366] on div "[PERSON_NAME] 6092SLO IAS Fixed Braces [DATE]" at bounding box center [256, 390] width 513 height 75
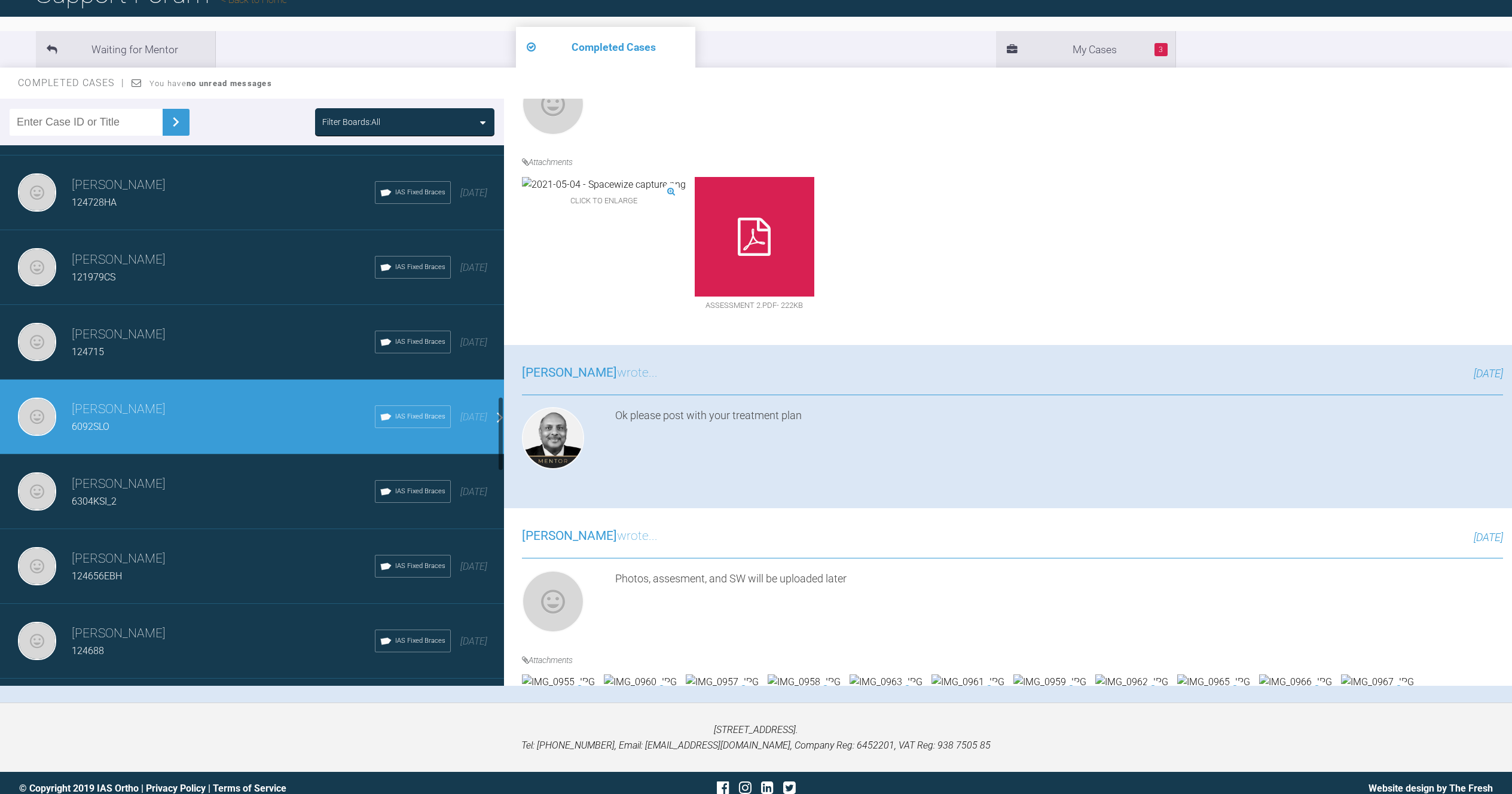
scroll to position [1628, 0]
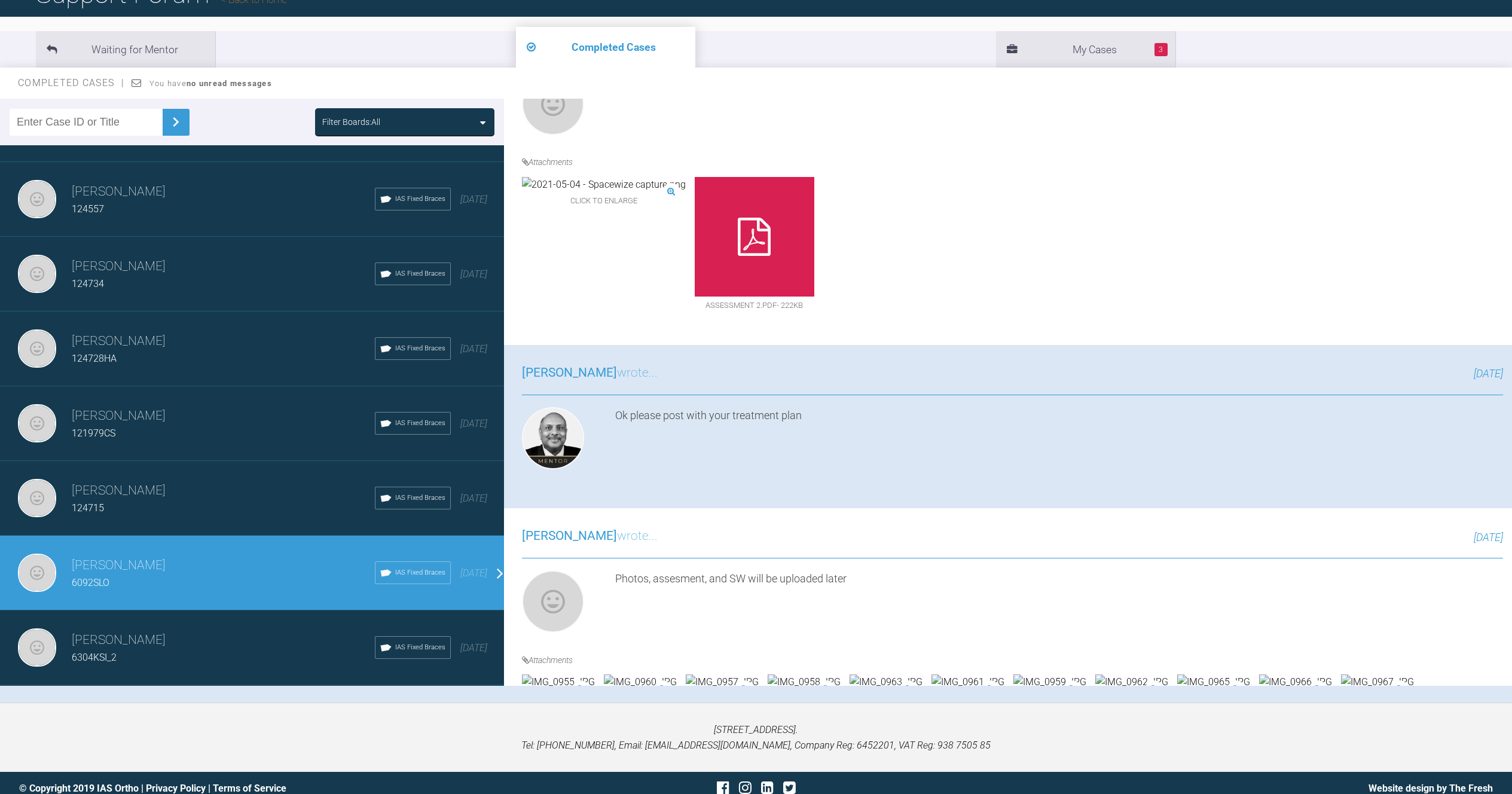
click at [184, 645] on h3 "[PERSON_NAME]" at bounding box center [223, 641] width 303 height 20
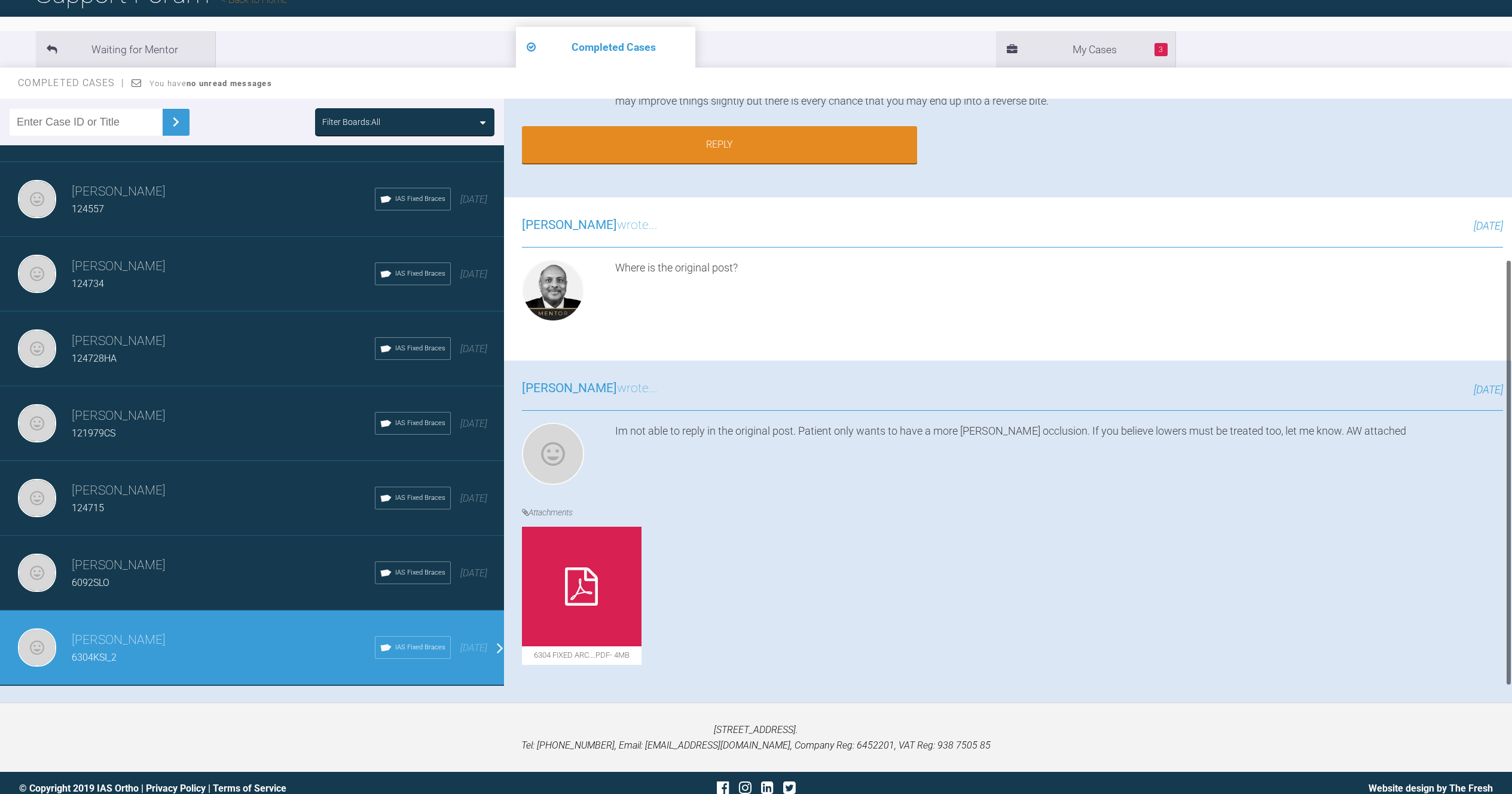
scroll to position [220, 0]
click at [147, 290] on div "124734" at bounding box center [223, 284] width 303 height 16
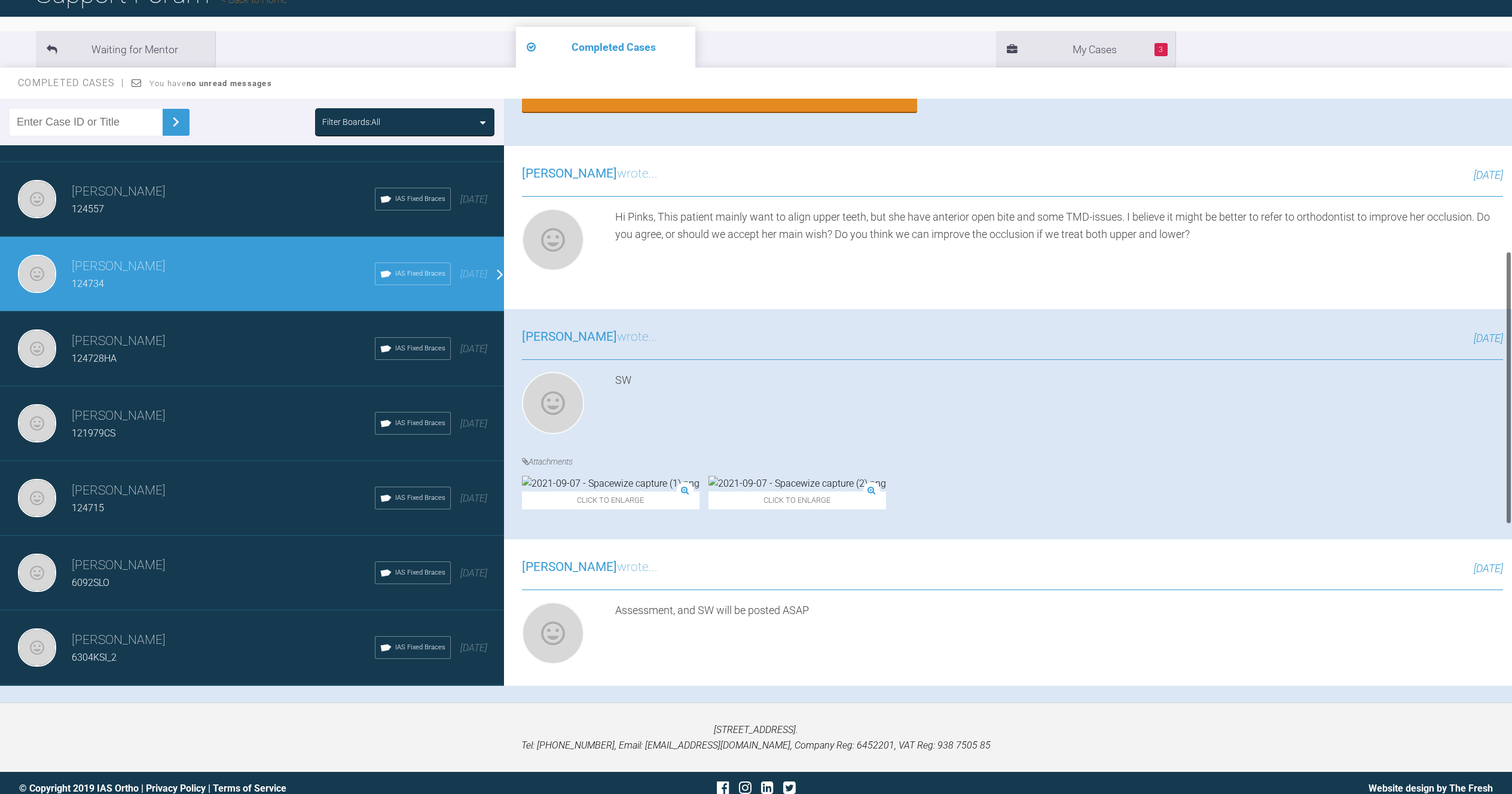
scroll to position [405, 0]
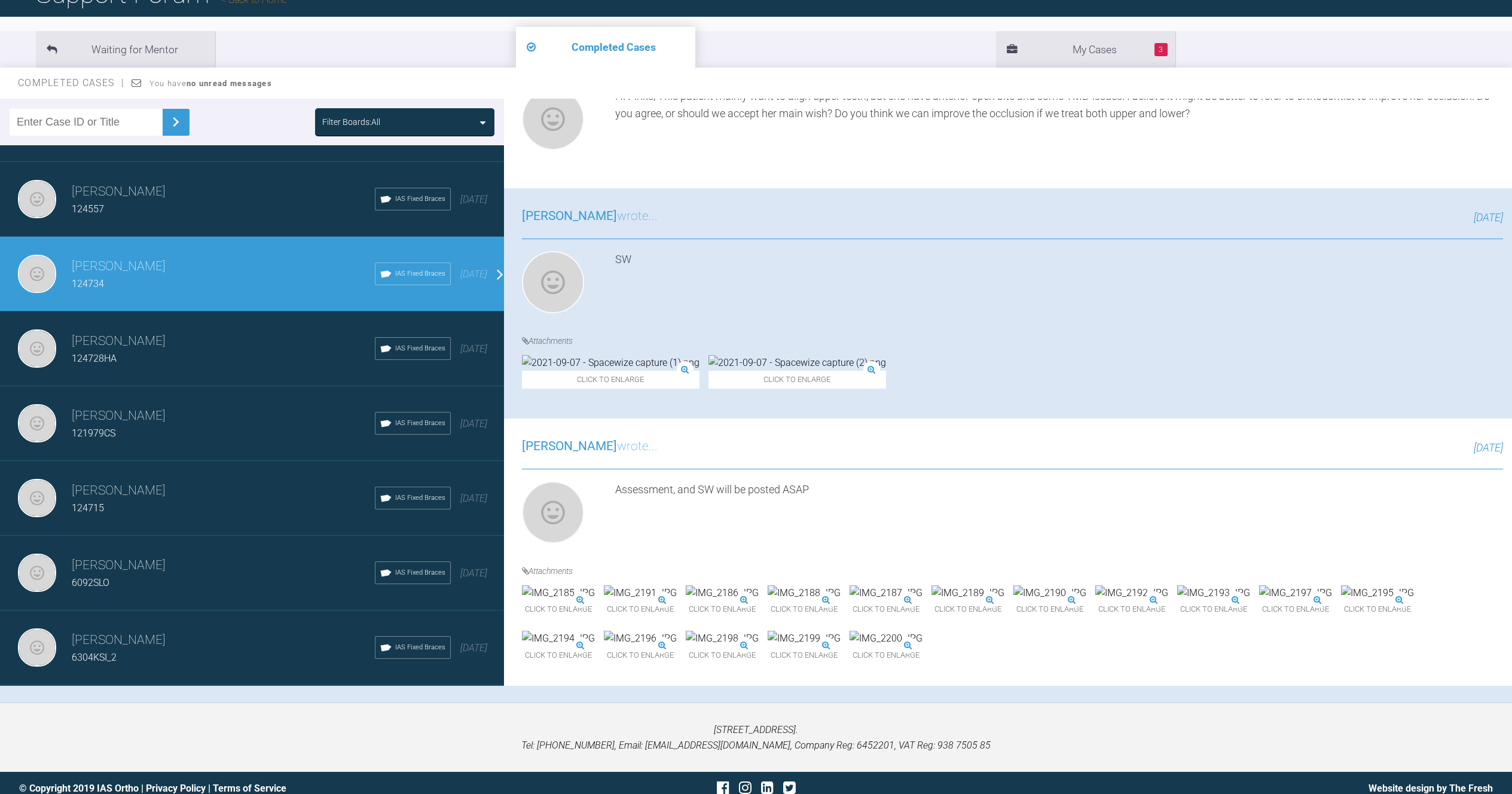
click at [266, 215] on div "124557" at bounding box center [223, 210] width 303 height 16
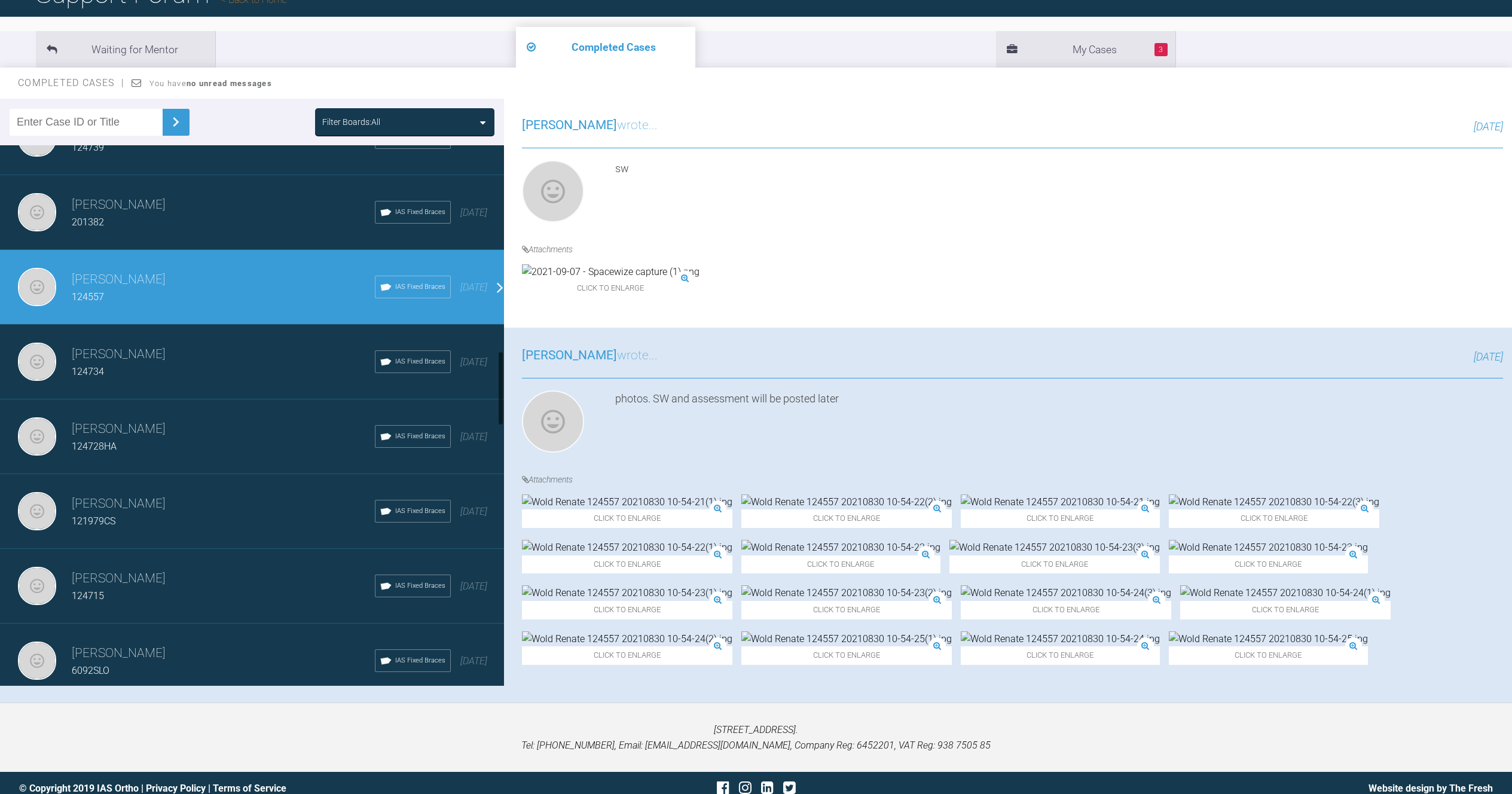
scroll to position [1481, 0]
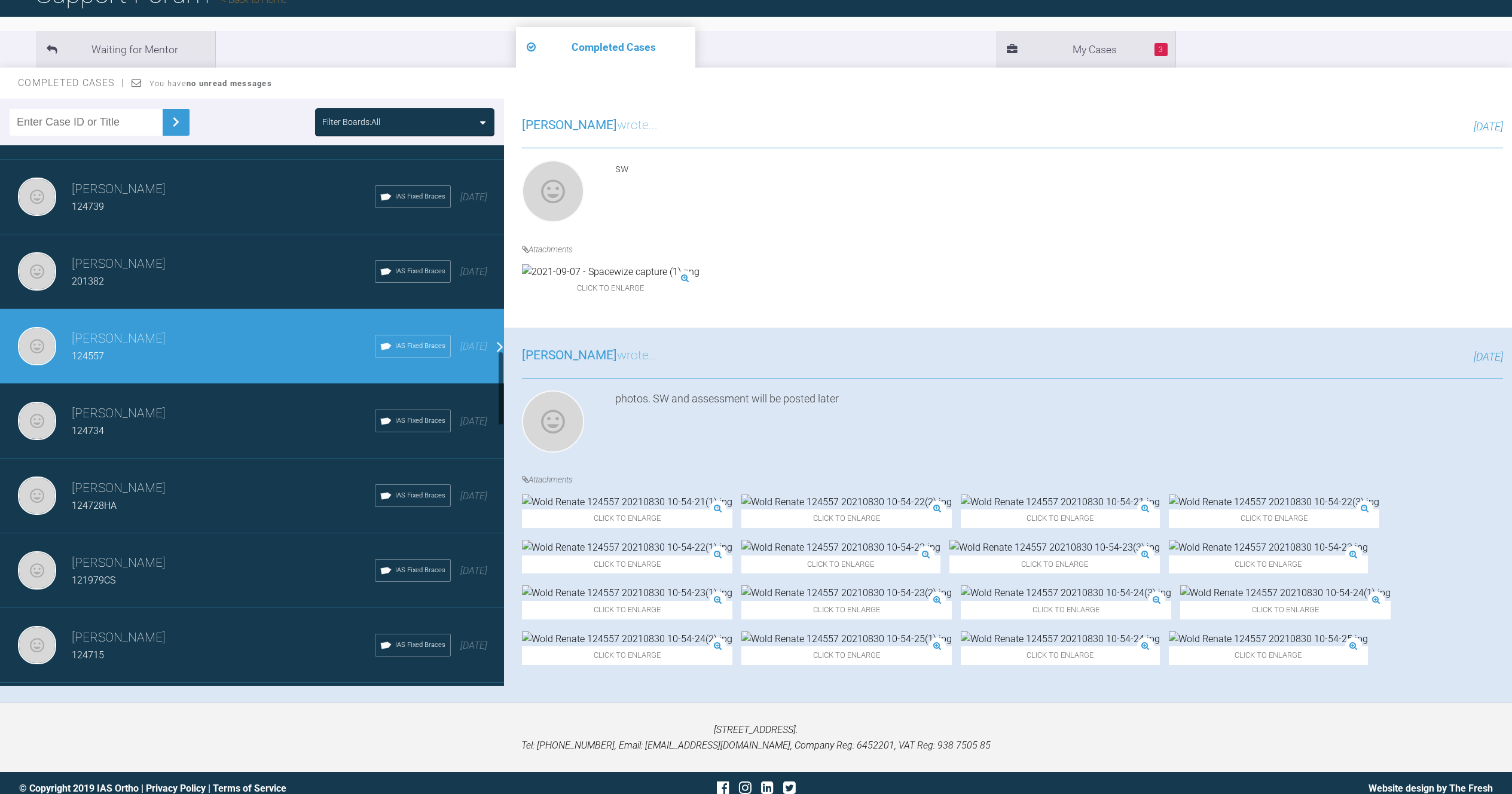
click at [182, 286] on div "201382" at bounding box center [223, 281] width 303 height 16
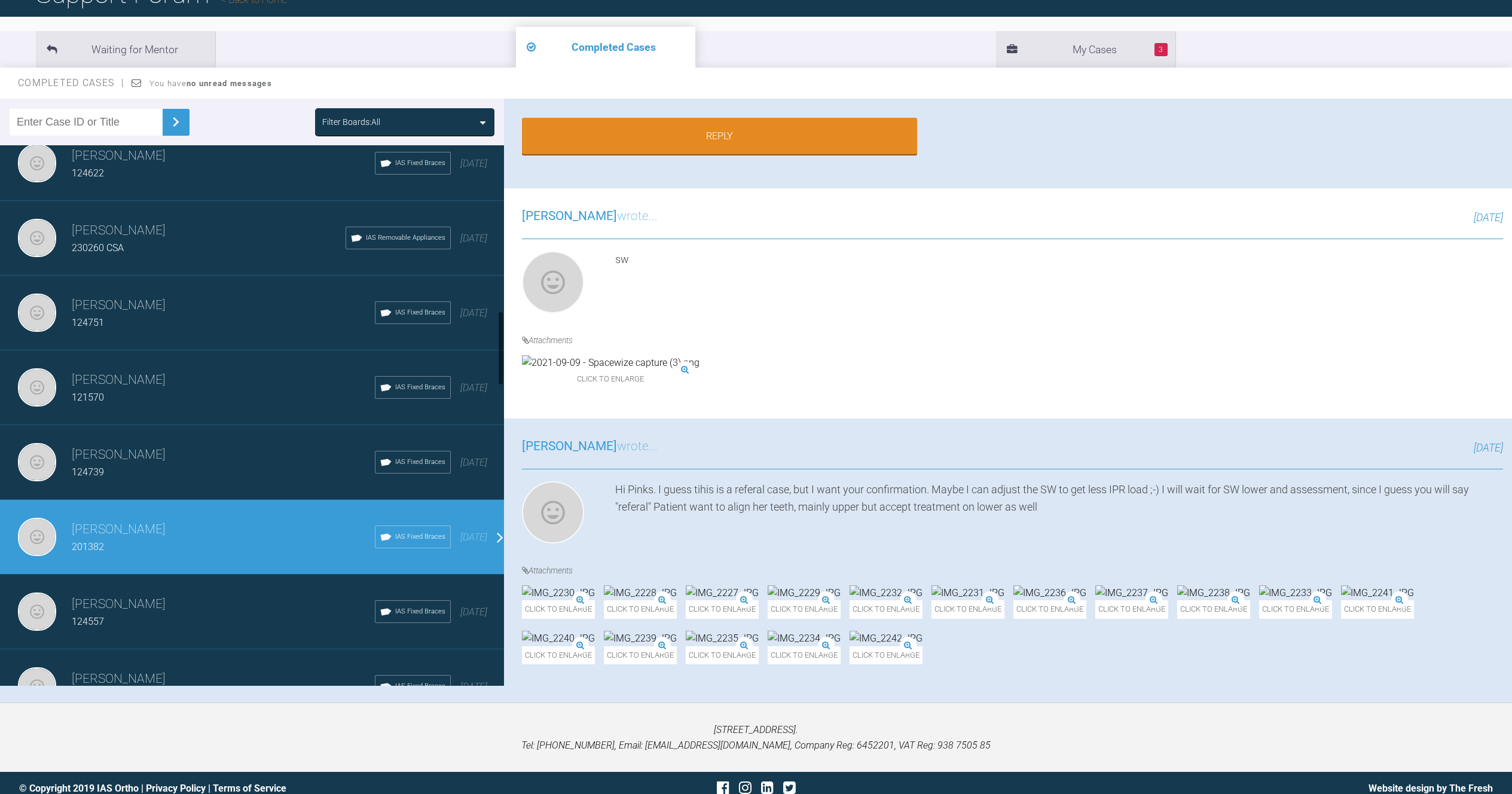
scroll to position [1192, 0]
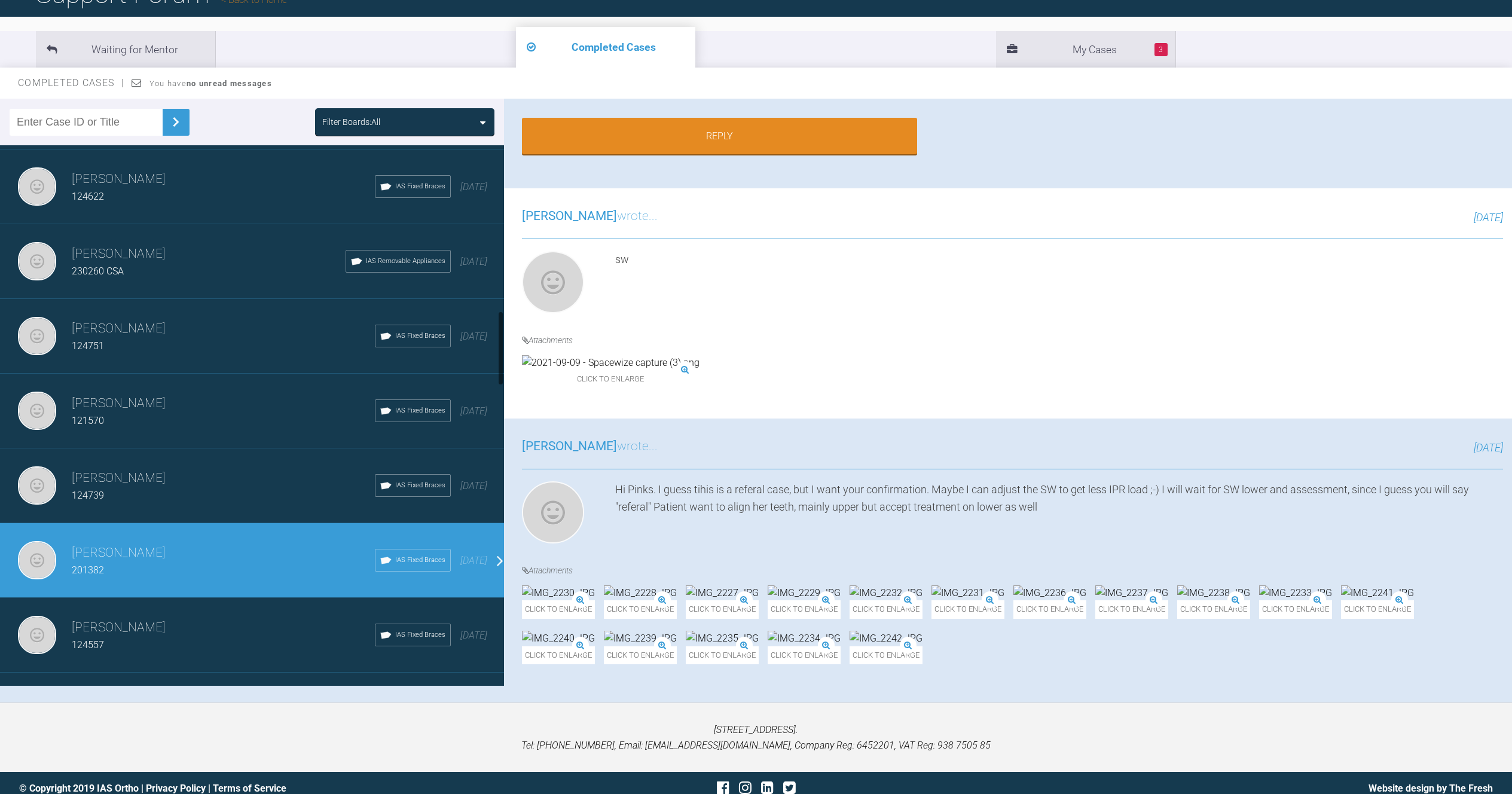
click at [231, 484] on h3 "[PERSON_NAME]" at bounding box center [223, 479] width 303 height 20
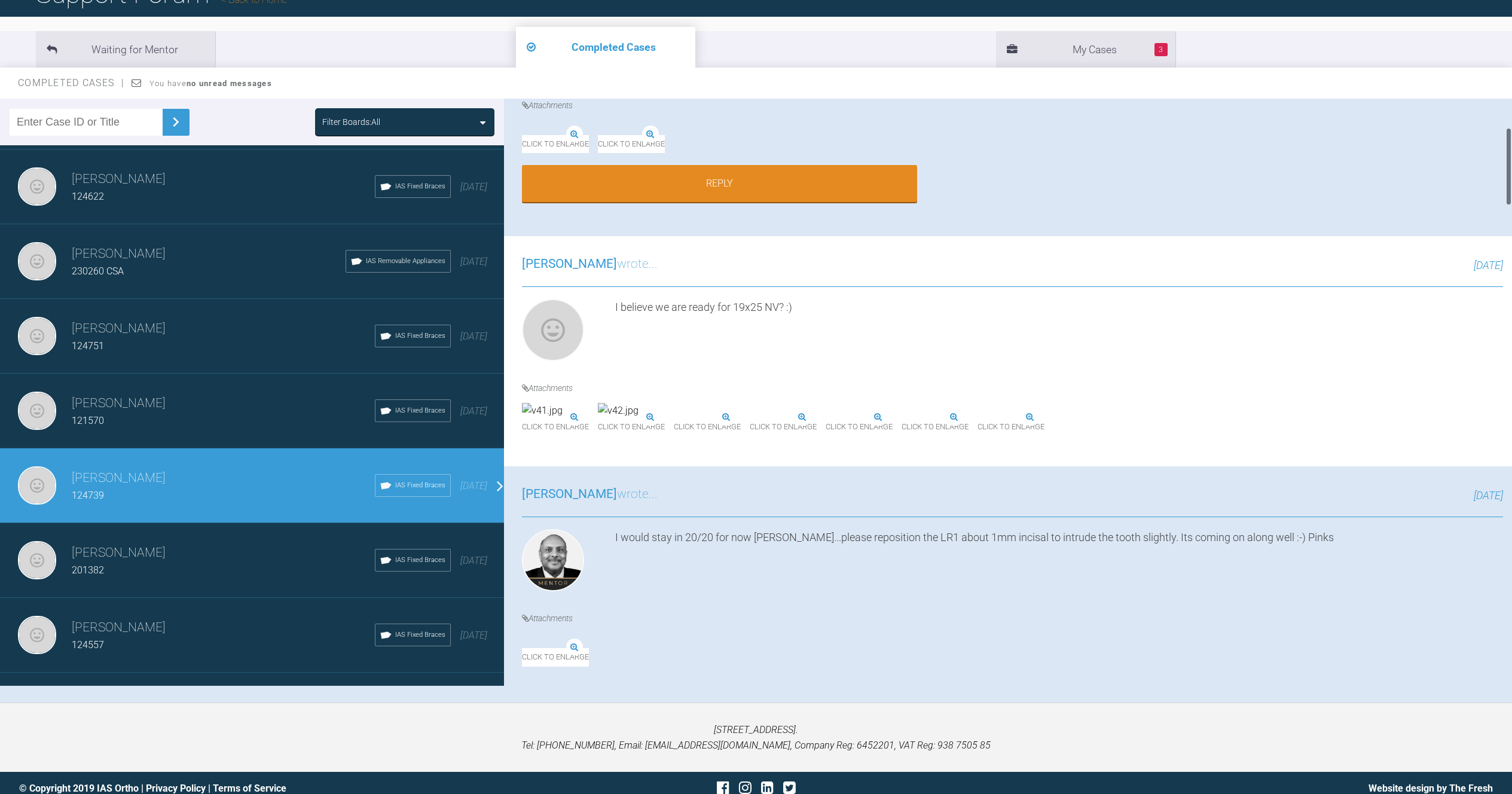
scroll to position [0, 0]
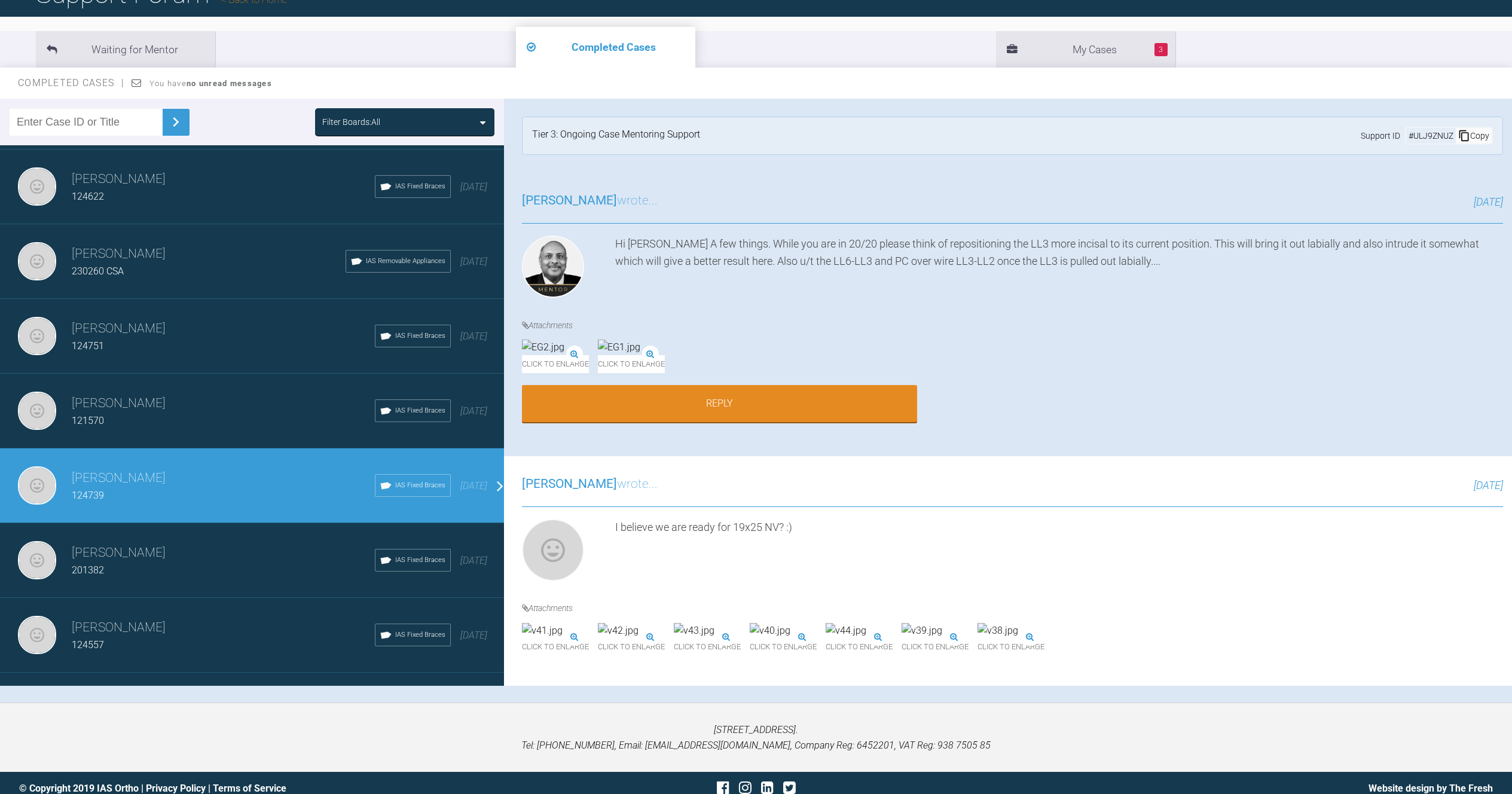
click at [138, 425] on div "121570" at bounding box center [223, 421] width 303 height 16
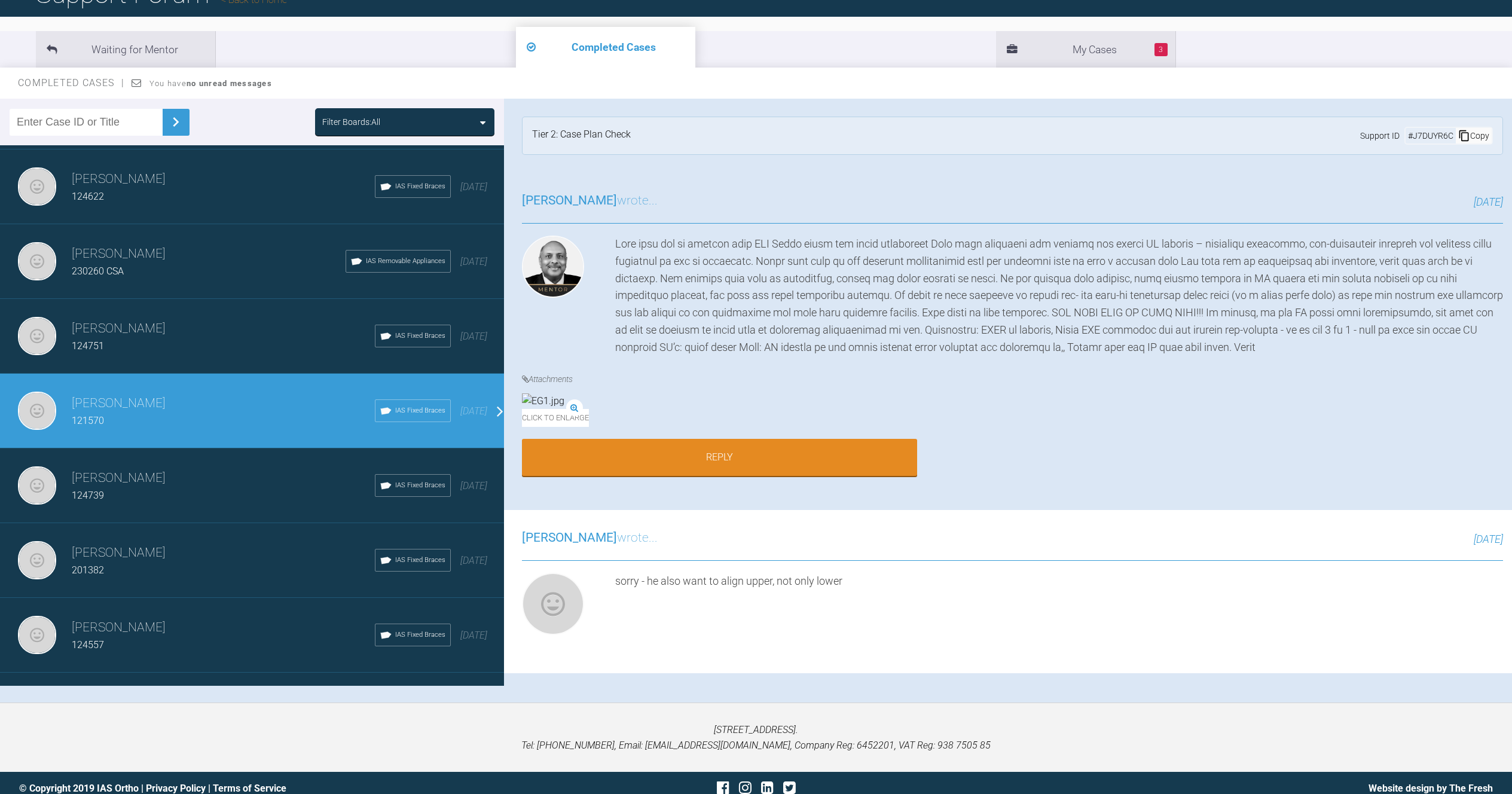
click at [177, 349] on div "124751" at bounding box center [223, 347] width 303 height 16
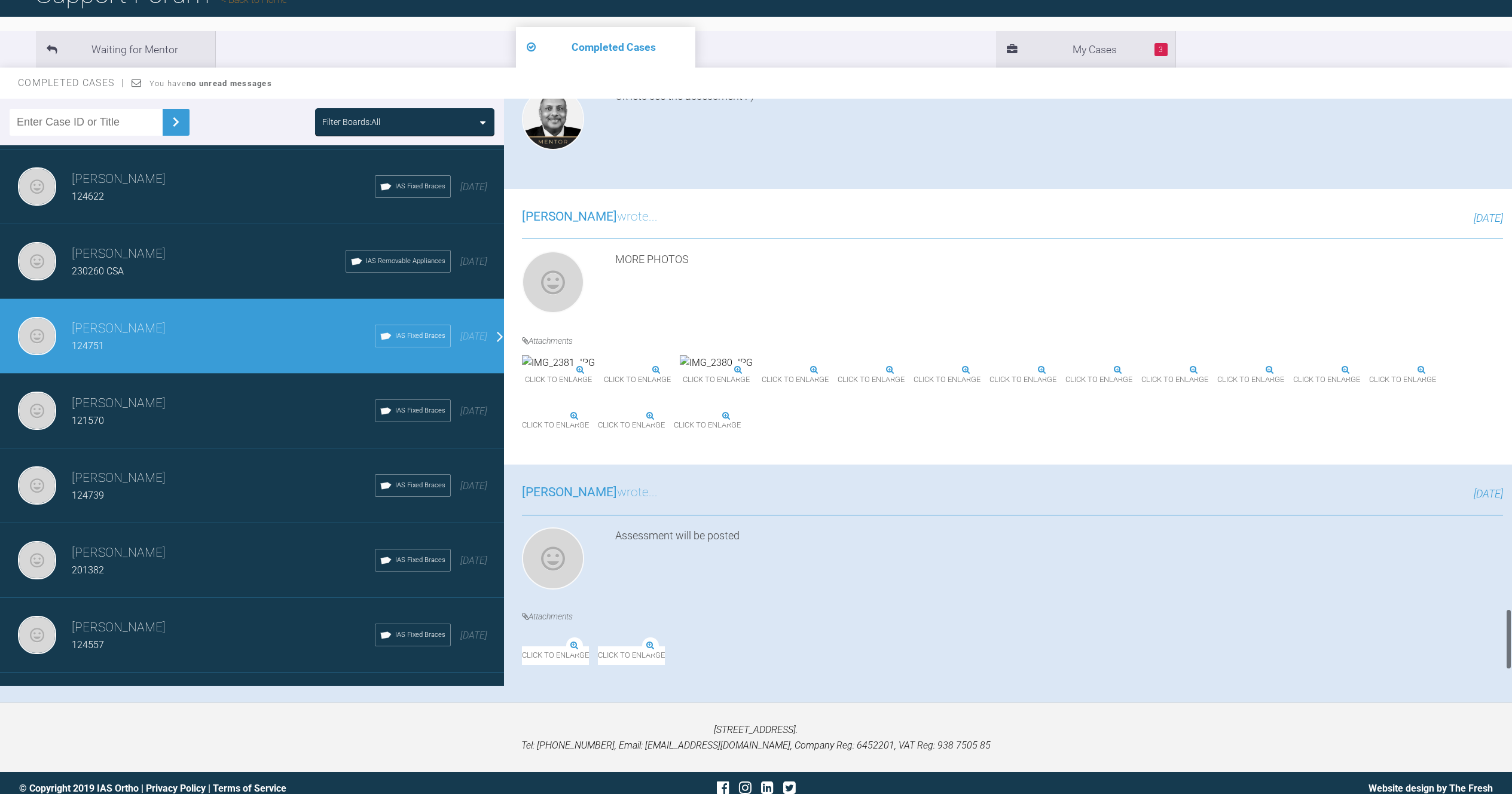
scroll to position [4849, 0]
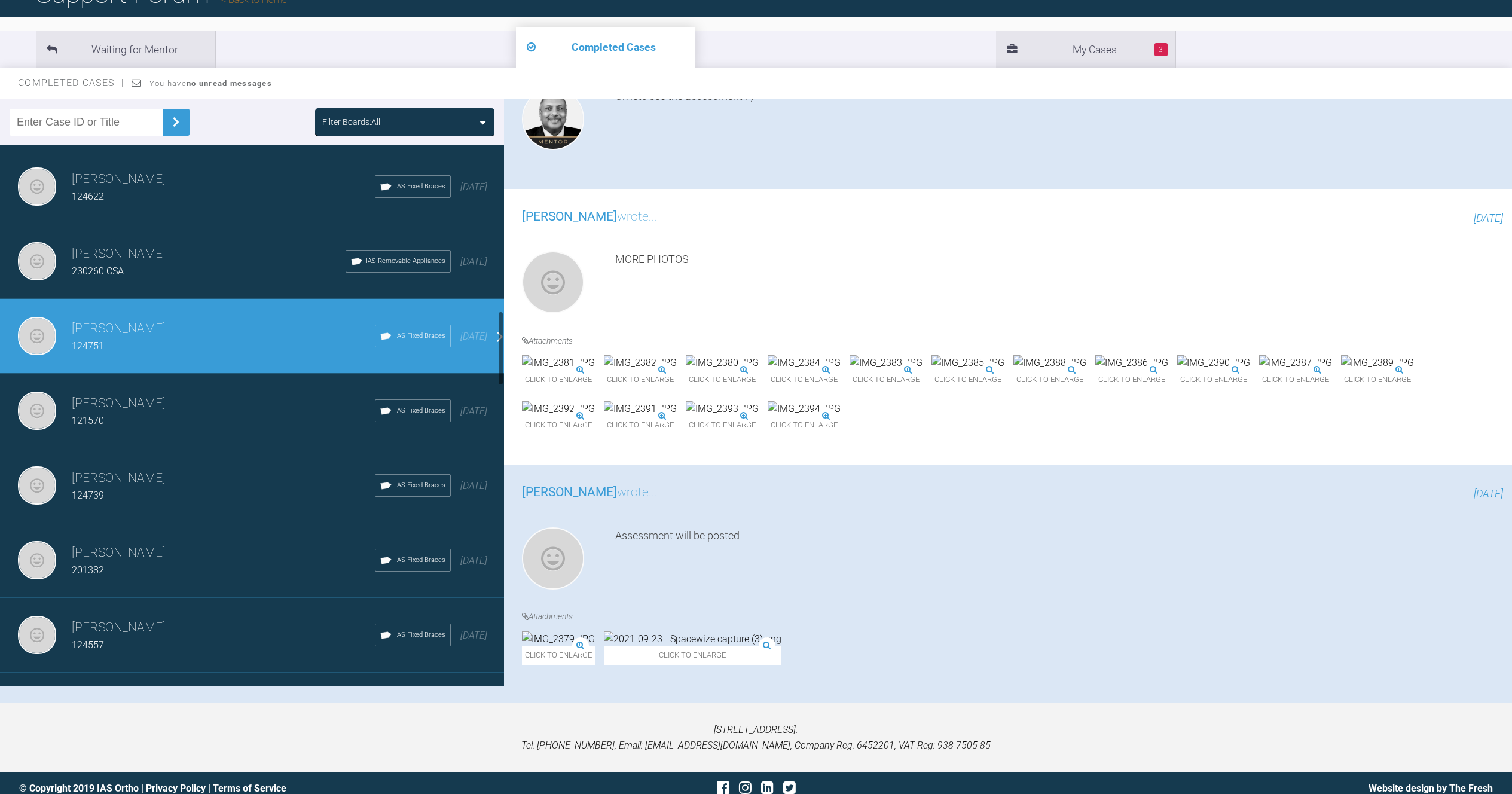
click at [143, 248] on h3 "[PERSON_NAME]" at bounding box center [209, 253] width 274 height 20
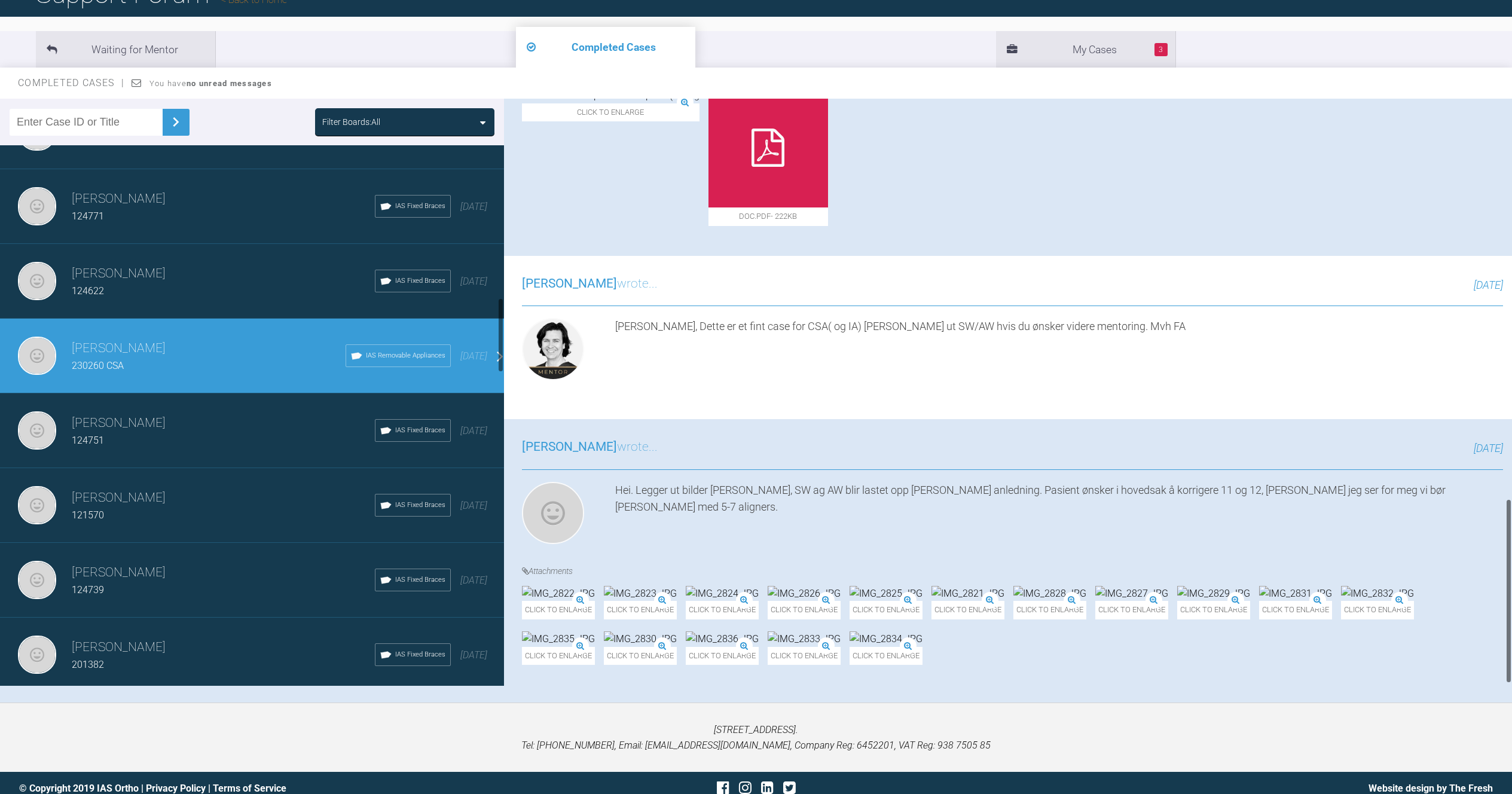
scroll to position [944, 0]
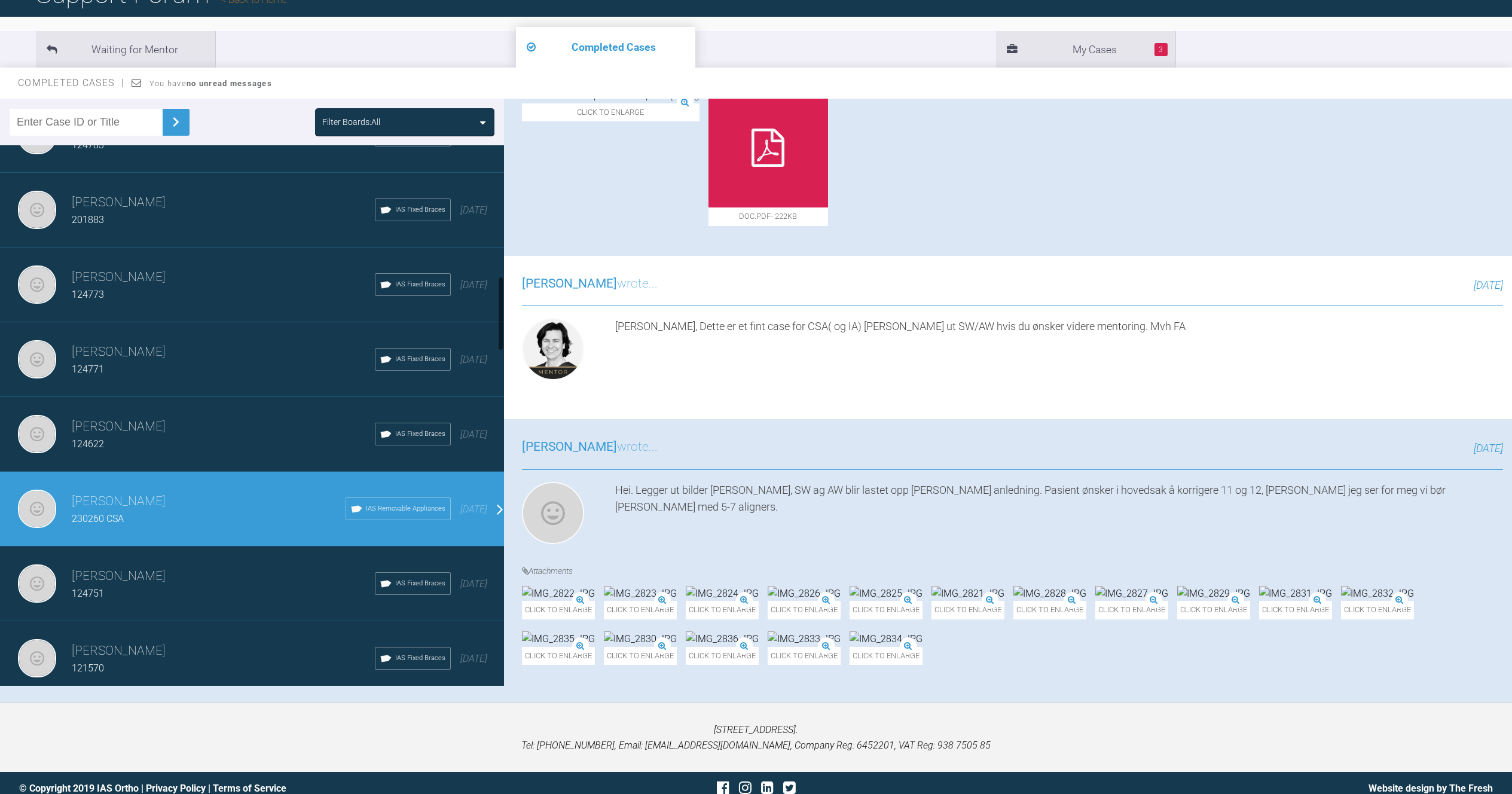
click at [178, 447] on div "124622" at bounding box center [223, 445] width 303 height 16
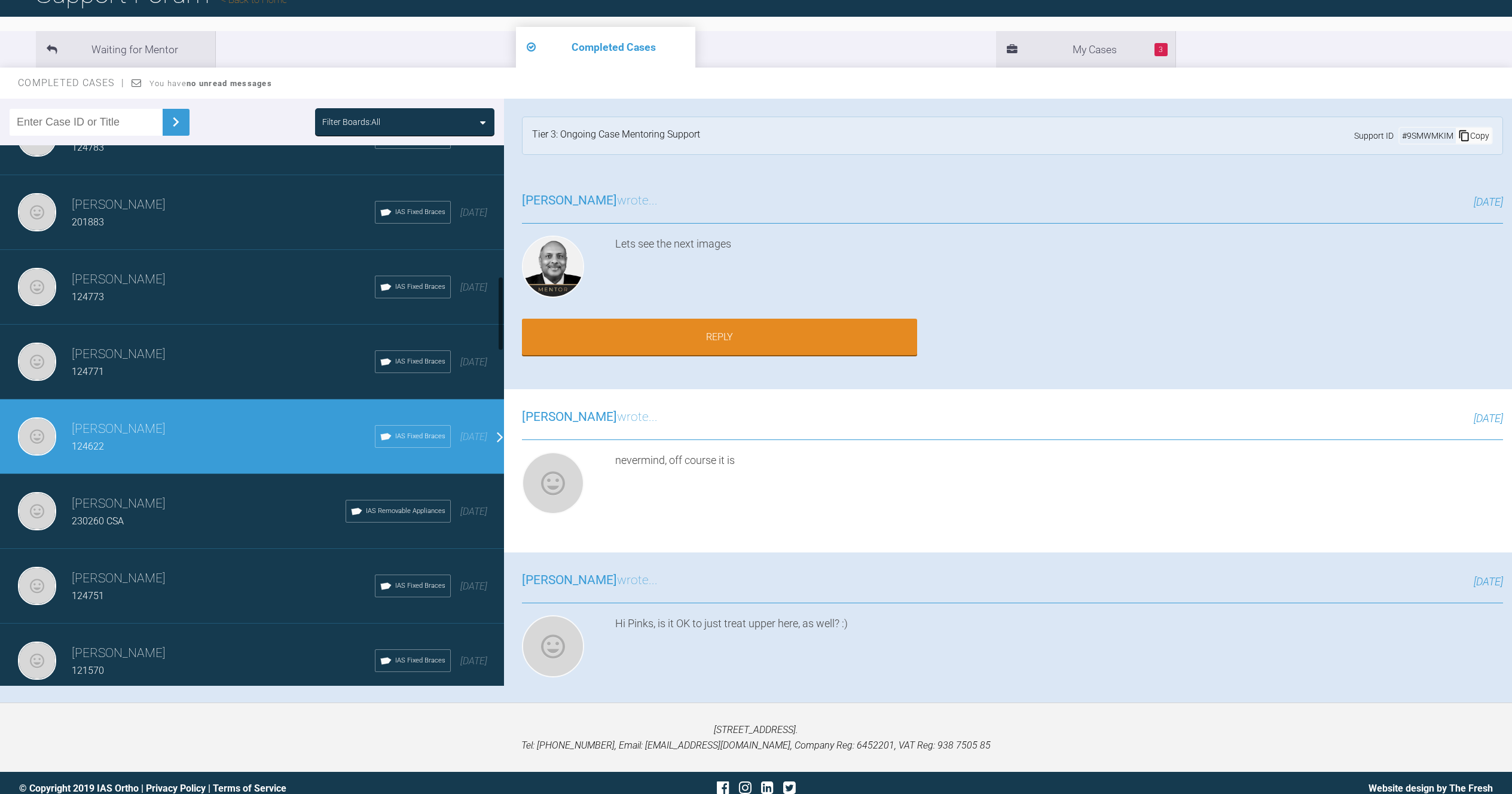
scroll to position [943, 0]
click at [208, 375] on div "124771" at bounding box center [223, 372] width 303 height 16
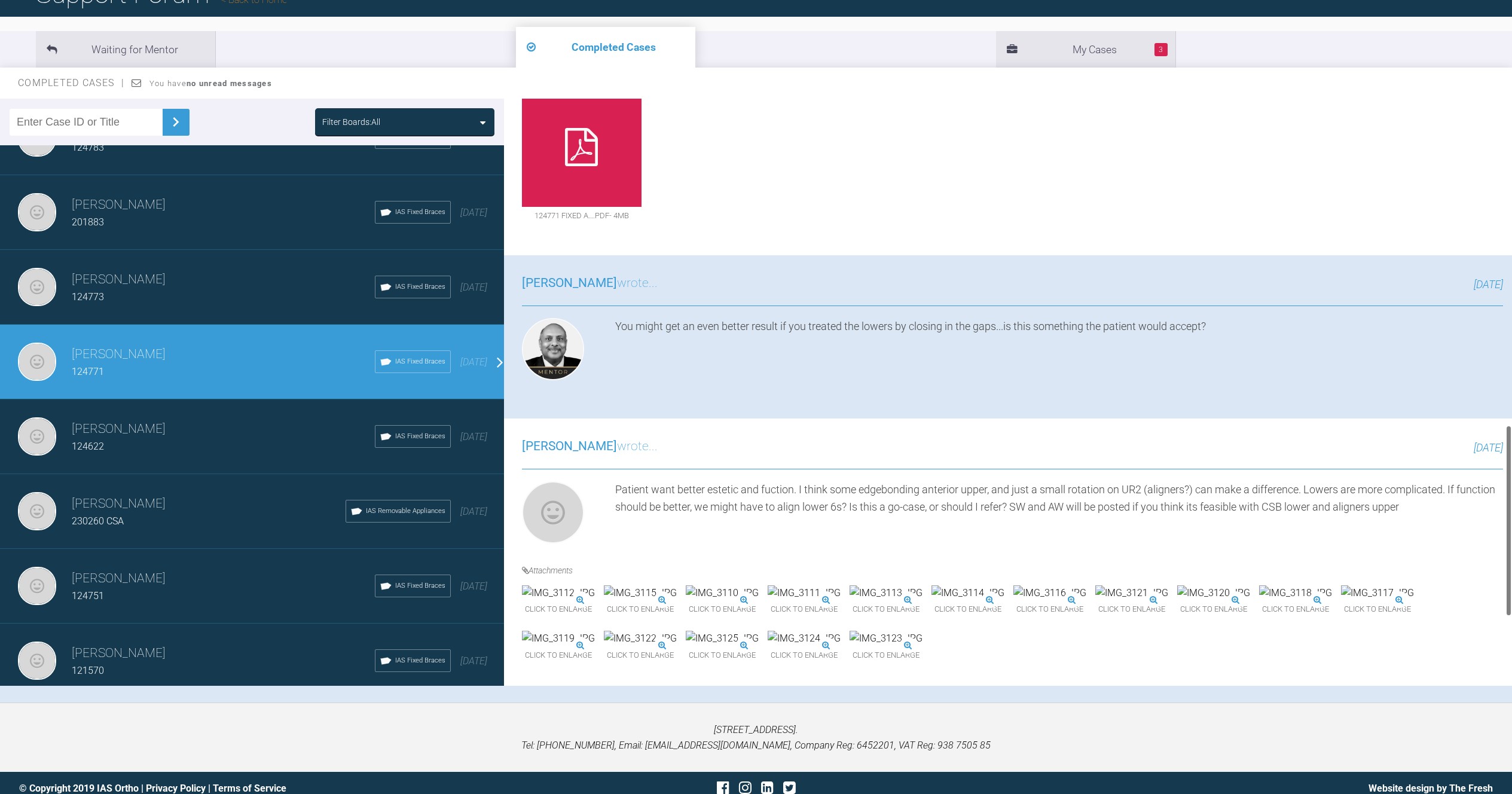
scroll to position [1100, 0]
click at [176, 281] on h3 "[PERSON_NAME]" at bounding box center [223, 280] width 303 height 20
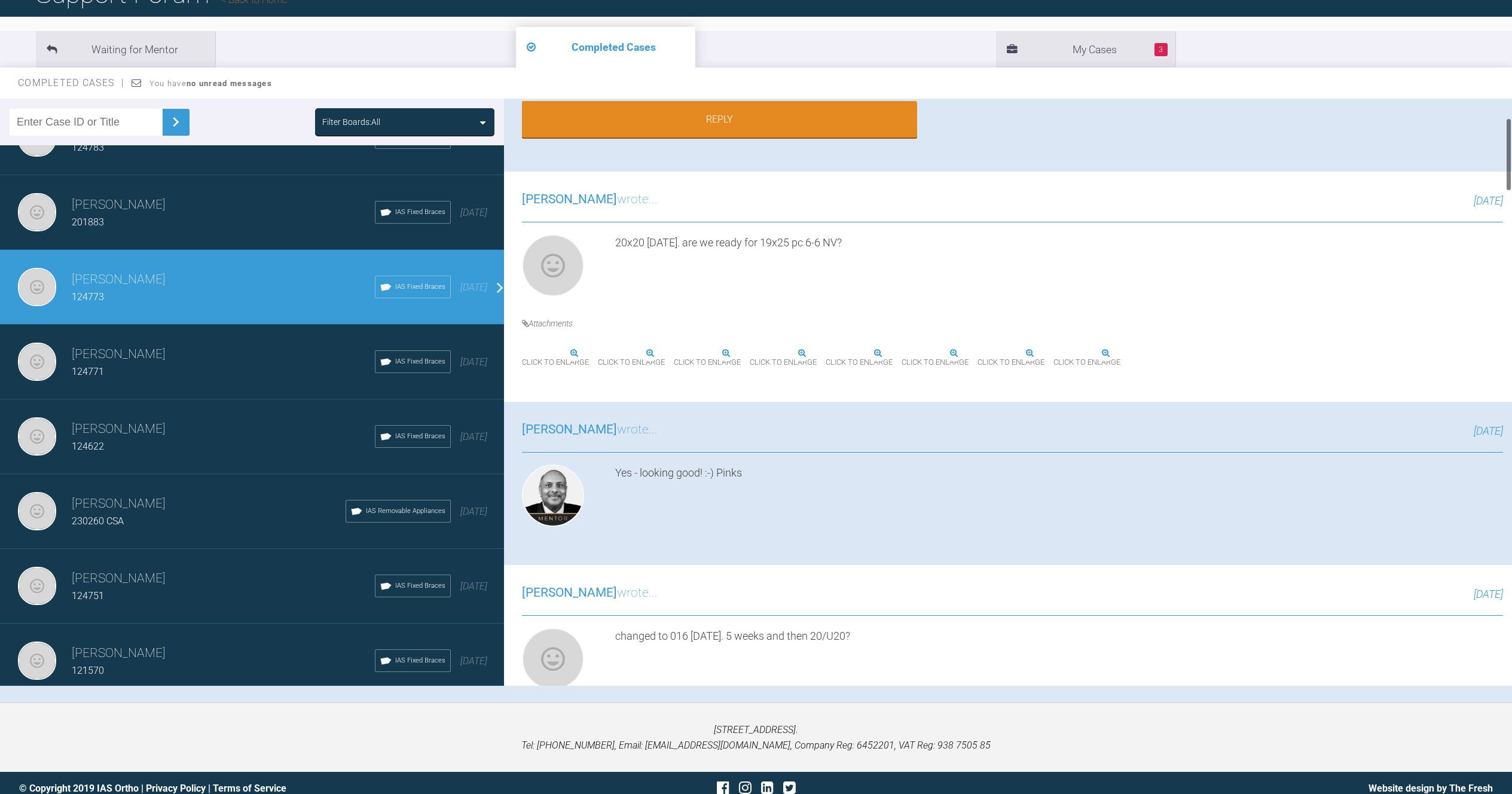
scroll to position [0, 0]
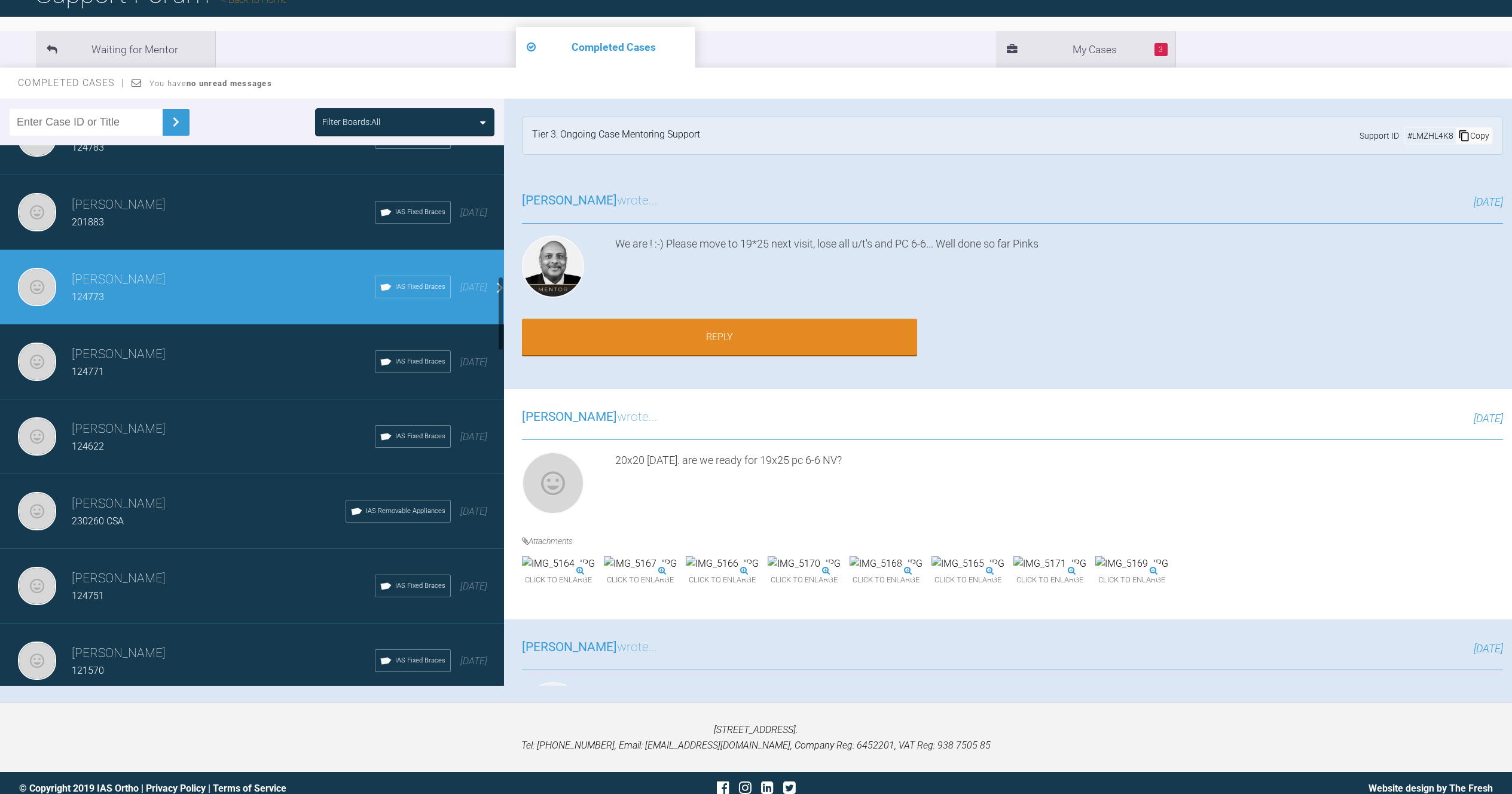
click at [181, 232] on div "[PERSON_NAME] 201883 IAS Fixed Braces [DATE]" at bounding box center [256, 213] width 513 height 75
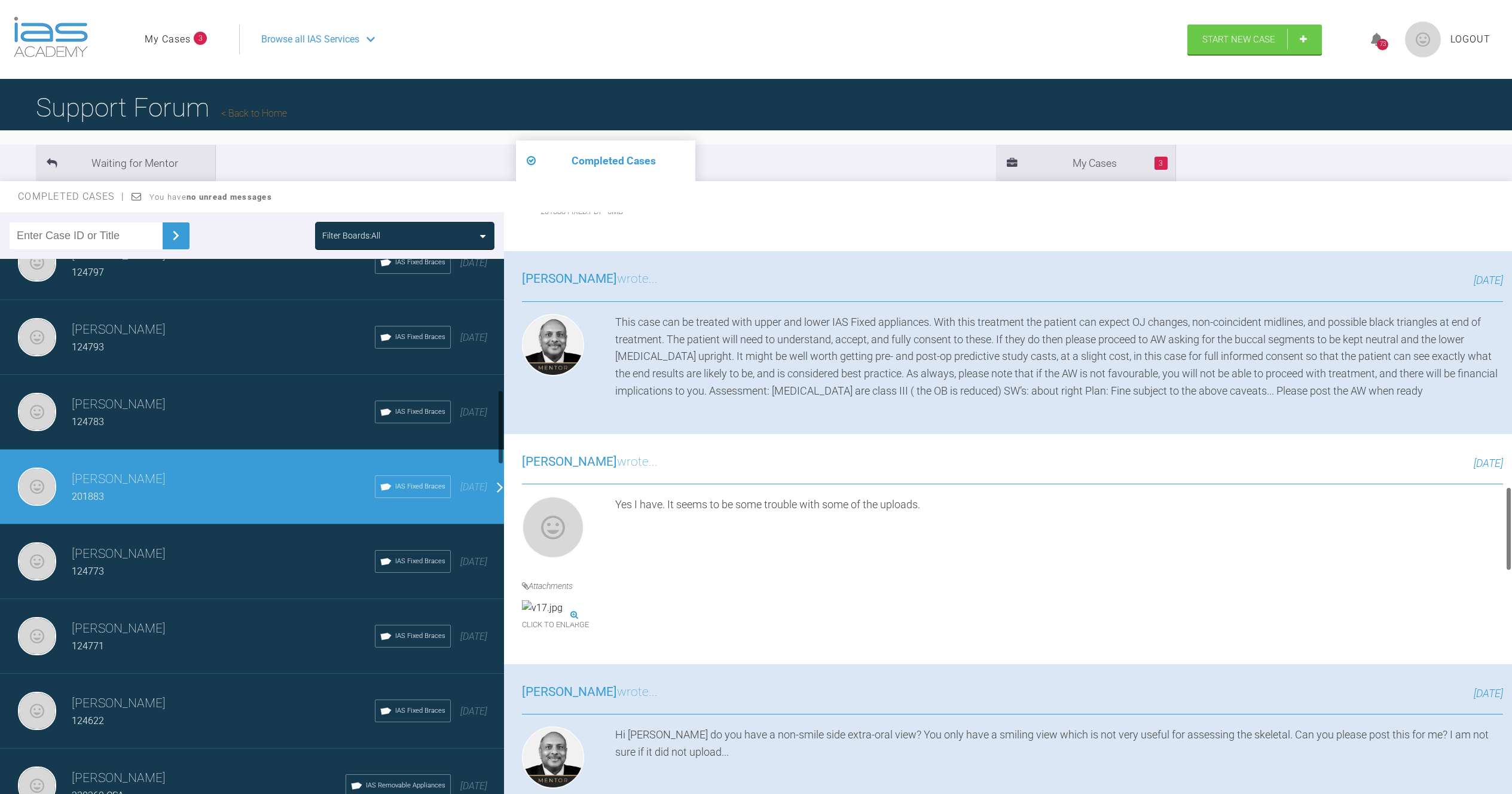
scroll to position [714, 0]
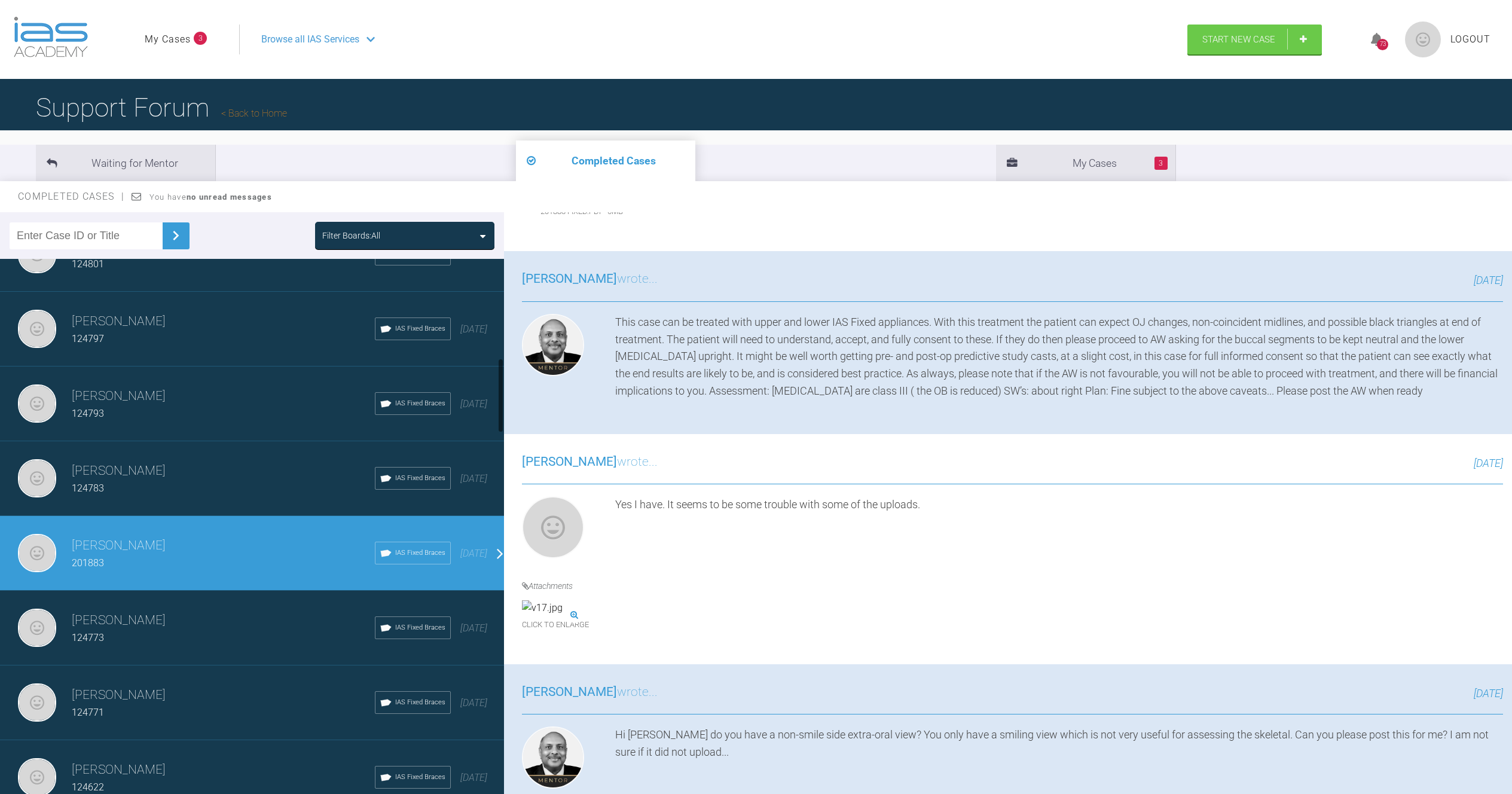
click at [185, 498] on div "[PERSON_NAME] 124783 IAS Fixed Braces [DATE]" at bounding box center [256, 479] width 513 height 75
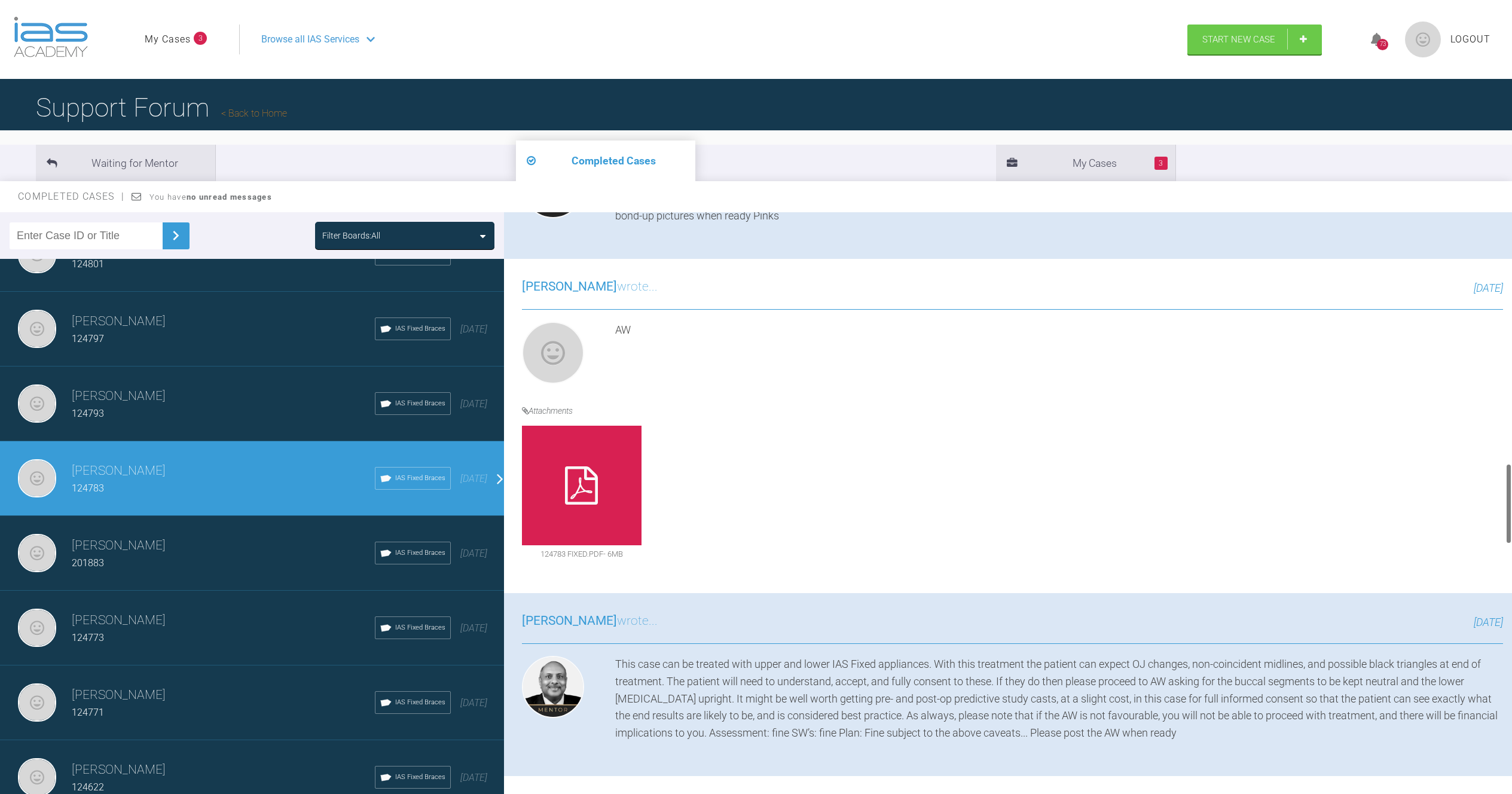
scroll to position [2279, 0]
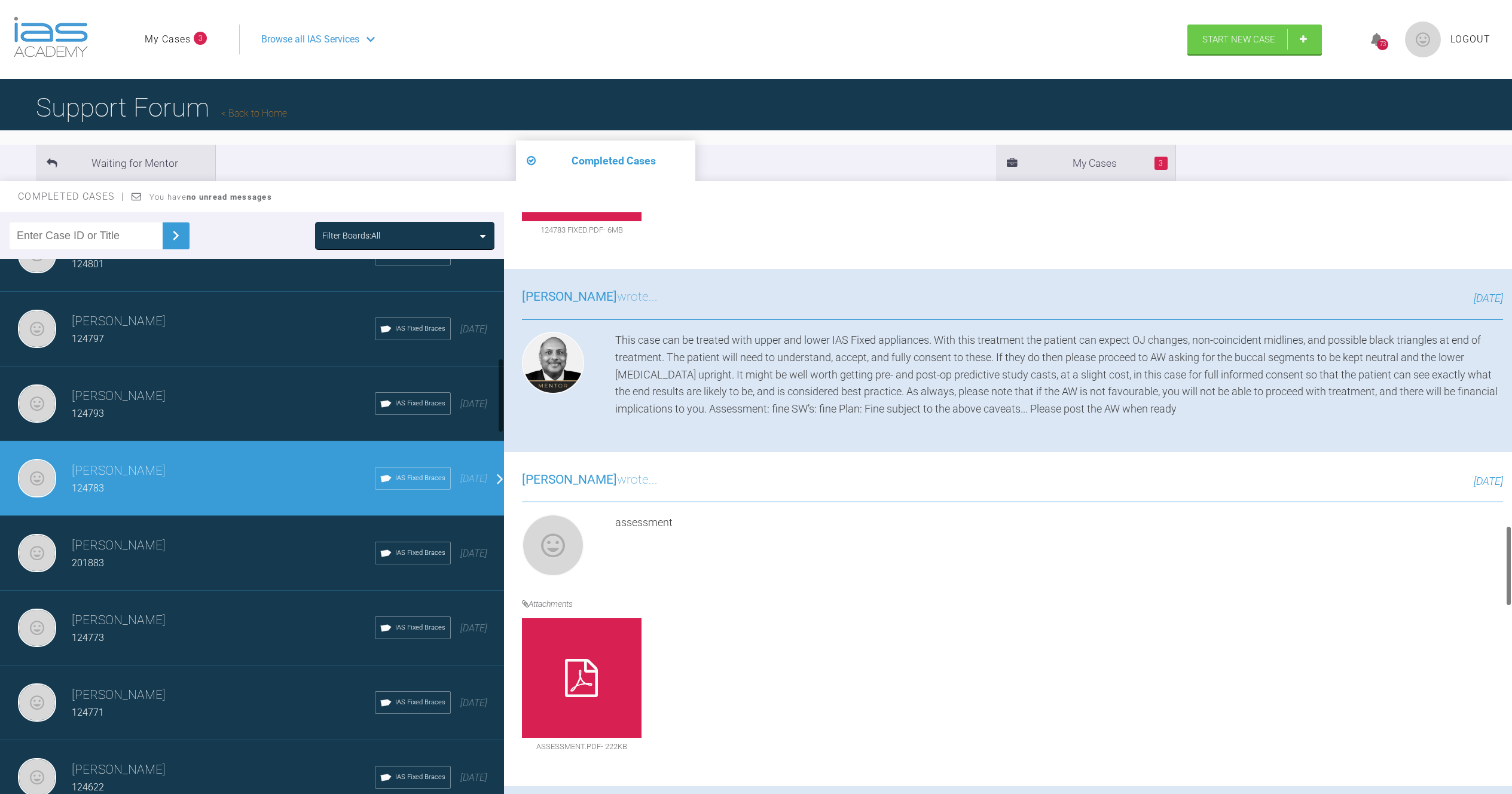
click at [155, 391] on h3 "[PERSON_NAME]" at bounding box center [223, 396] width 303 height 20
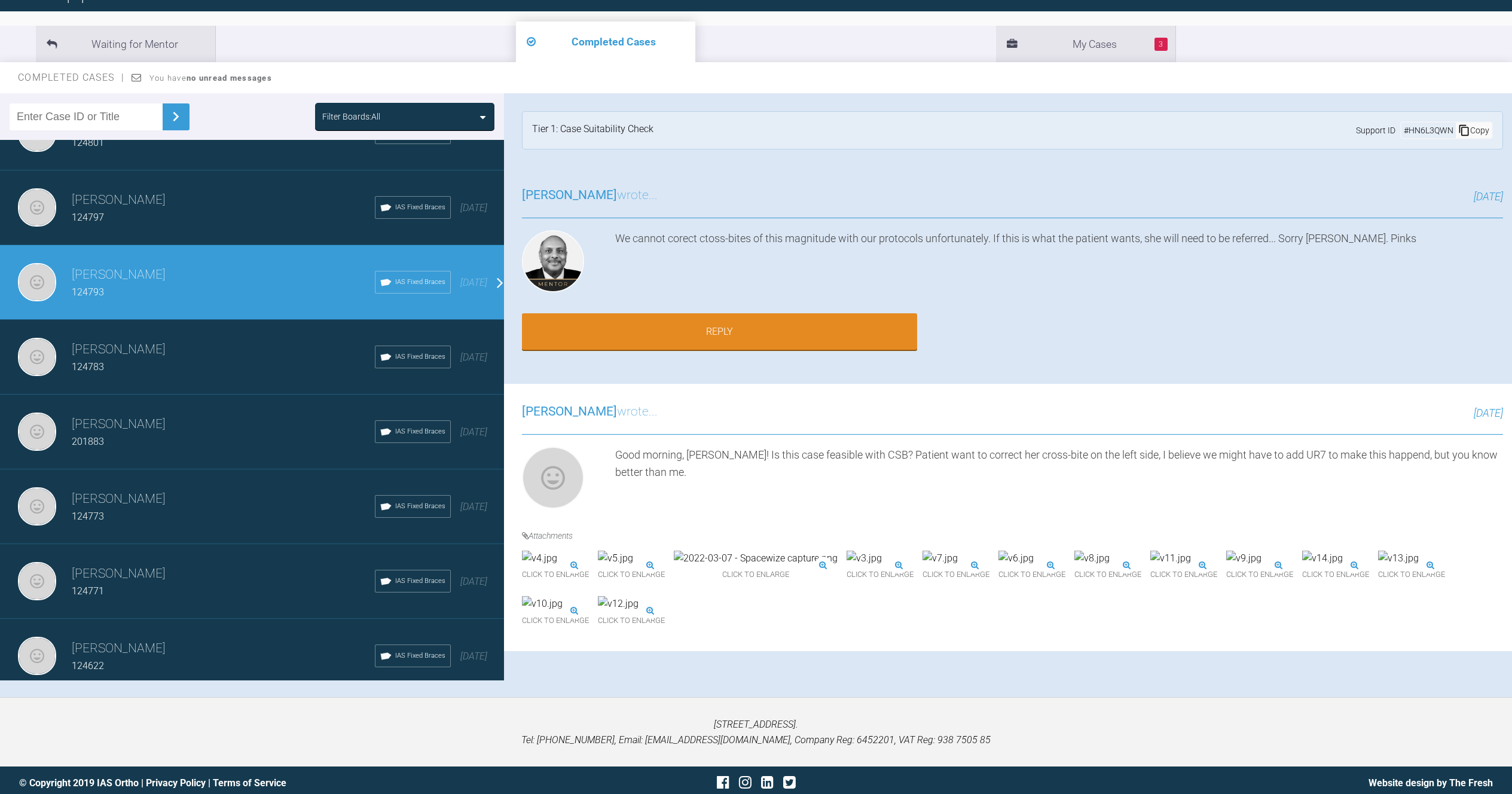
scroll to position [118, 0]
click at [184, 215] on div "124797" at bounding box center [223, 218] width 303 height 16
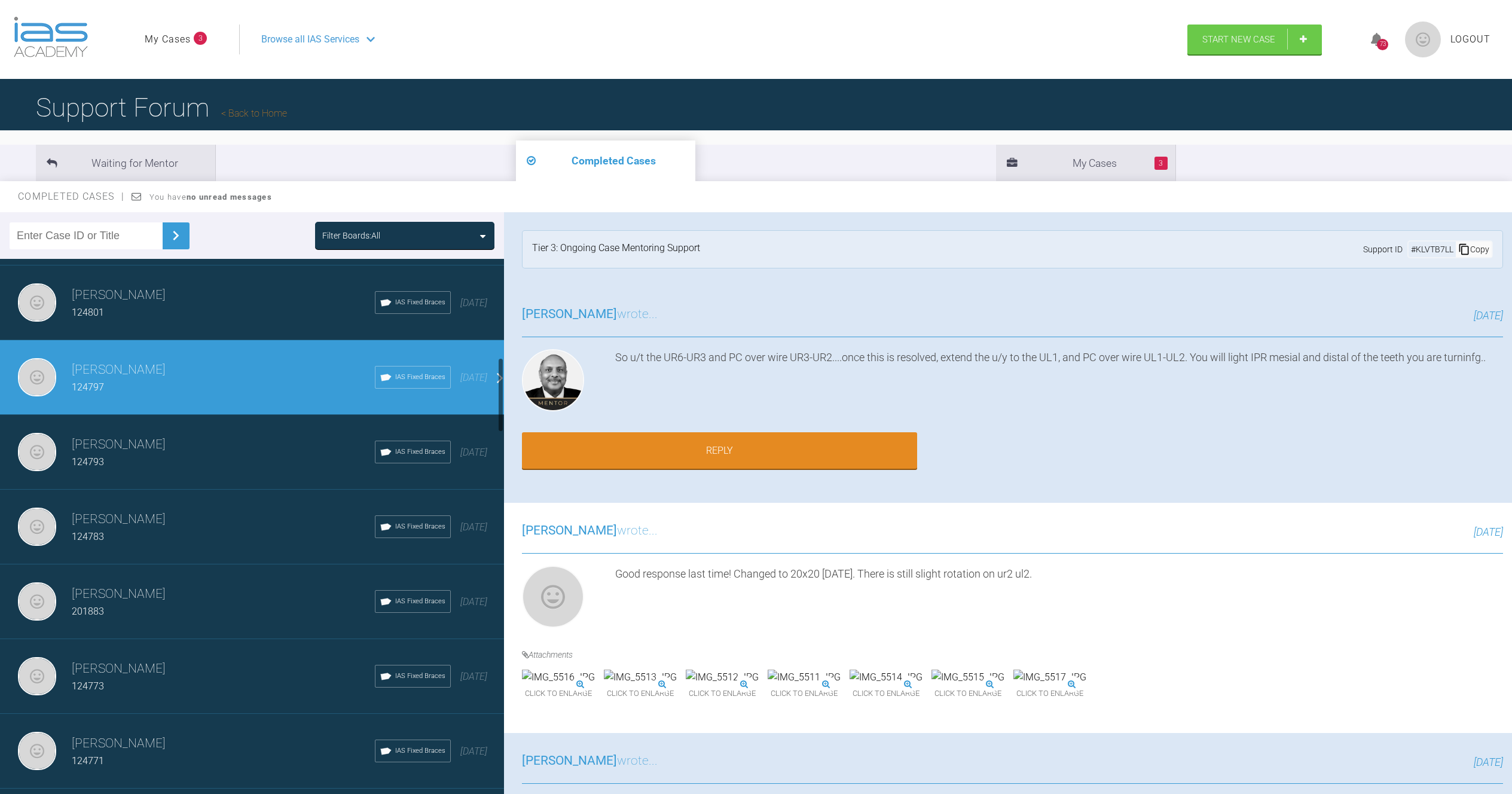
scroll to position [615, 0]
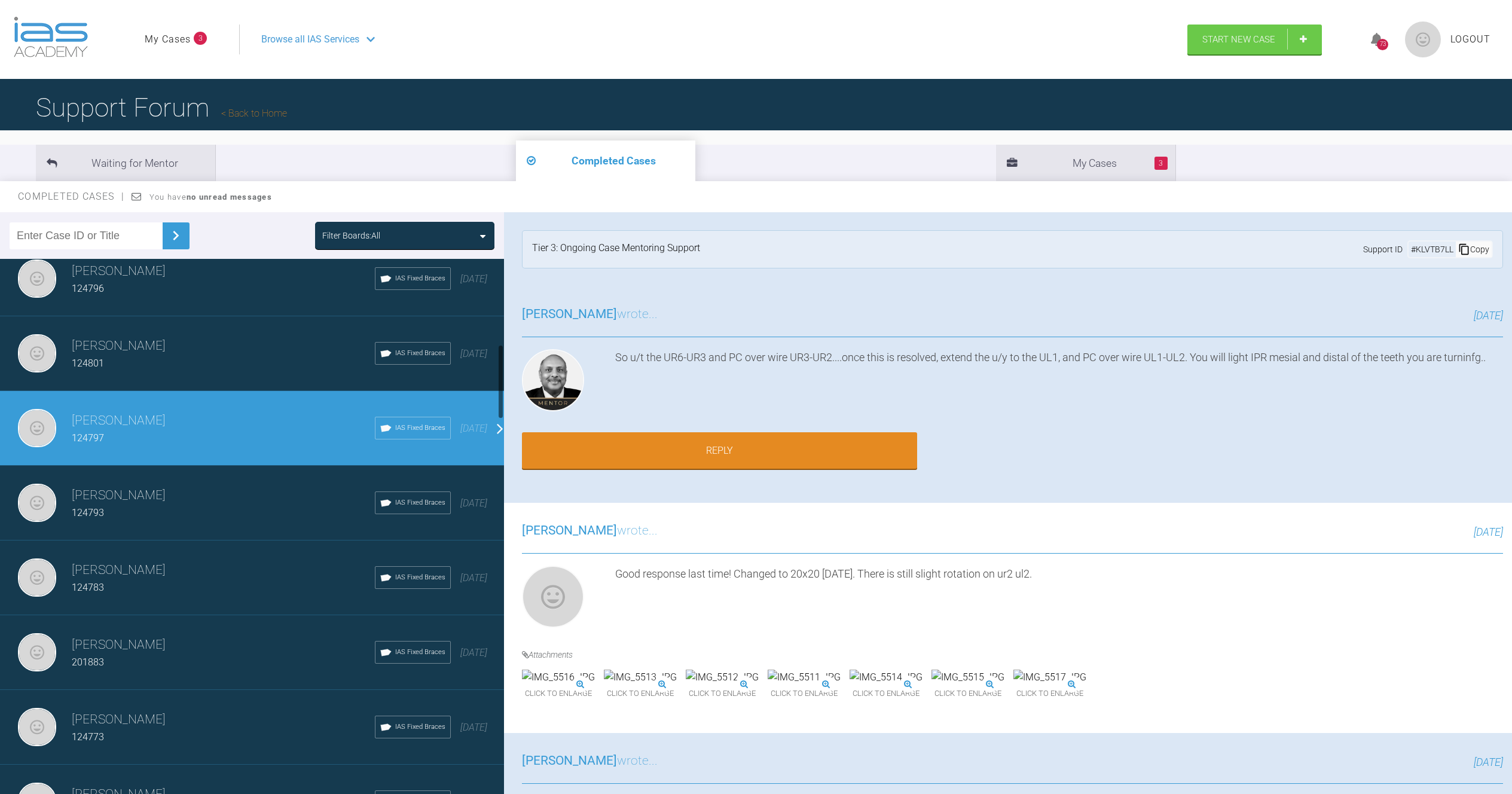
click at [143, 370] on div "124801" at bounding box center [223, 364] width 303 height 16
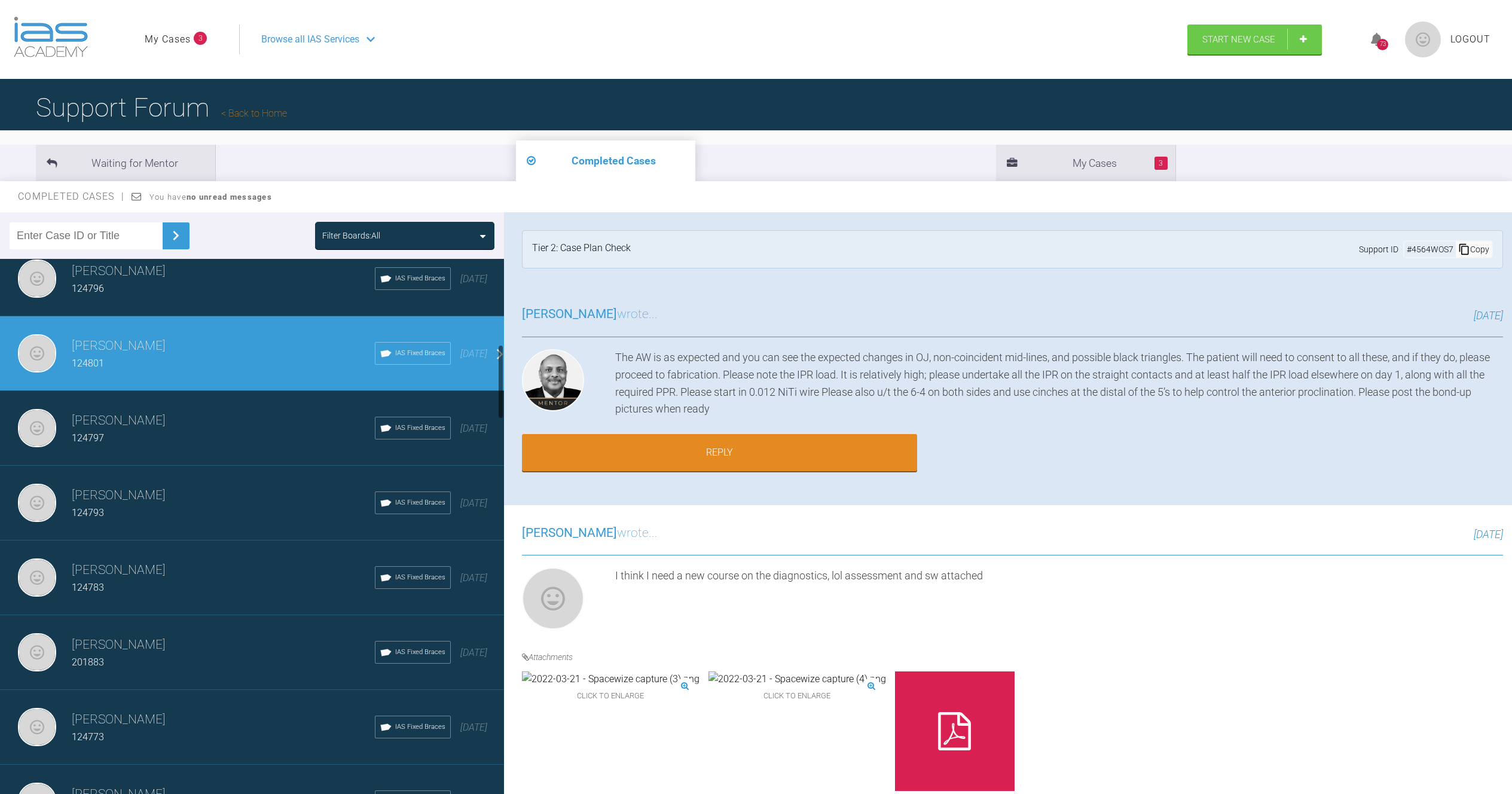
click at [234, 299] on div "[PERSON_NAME] 124796 IAS Fixed Braces [DATE]" at bounding box center [256, 279] width 513 height 75
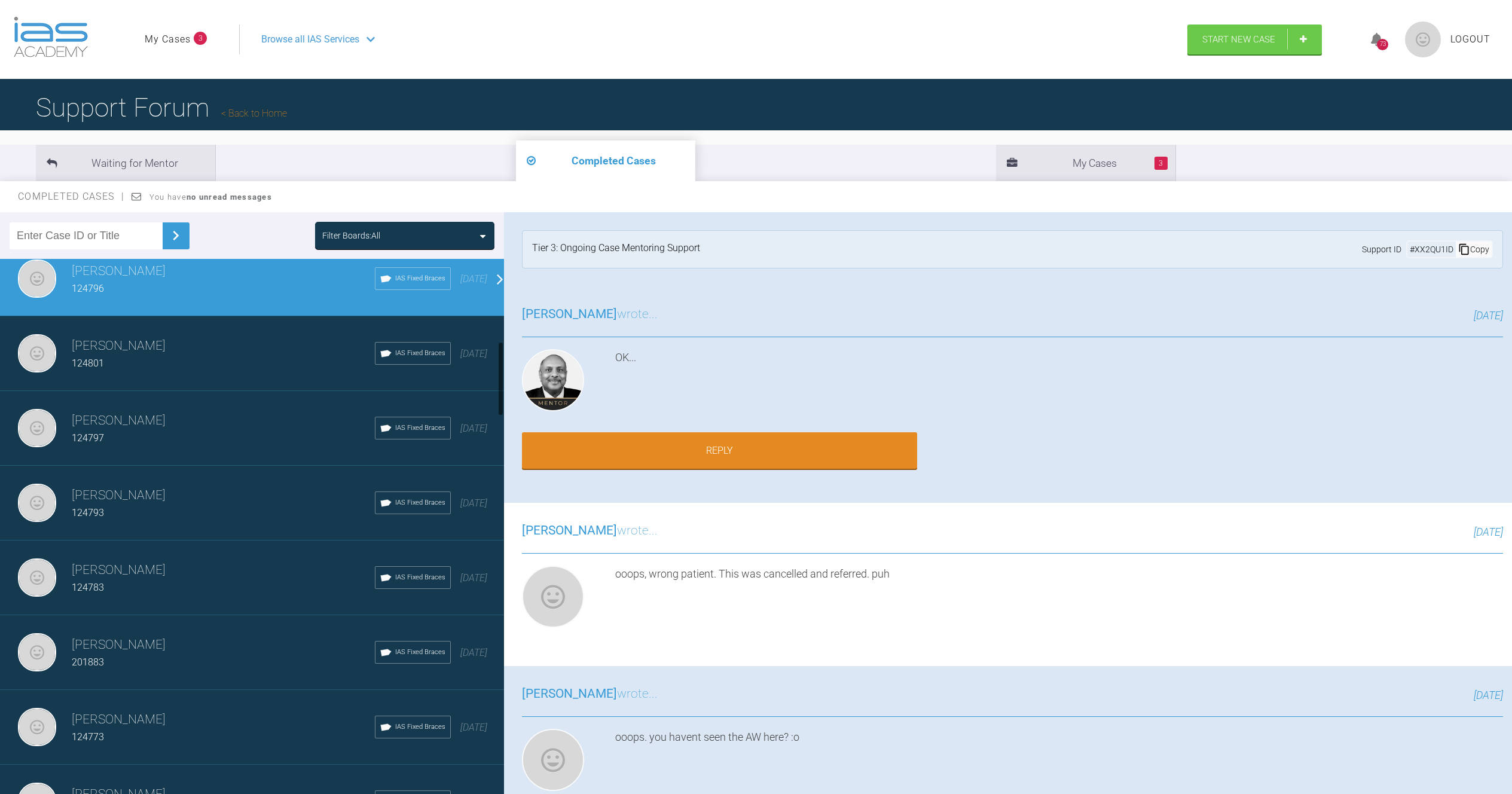
scroll to position [528, 0]
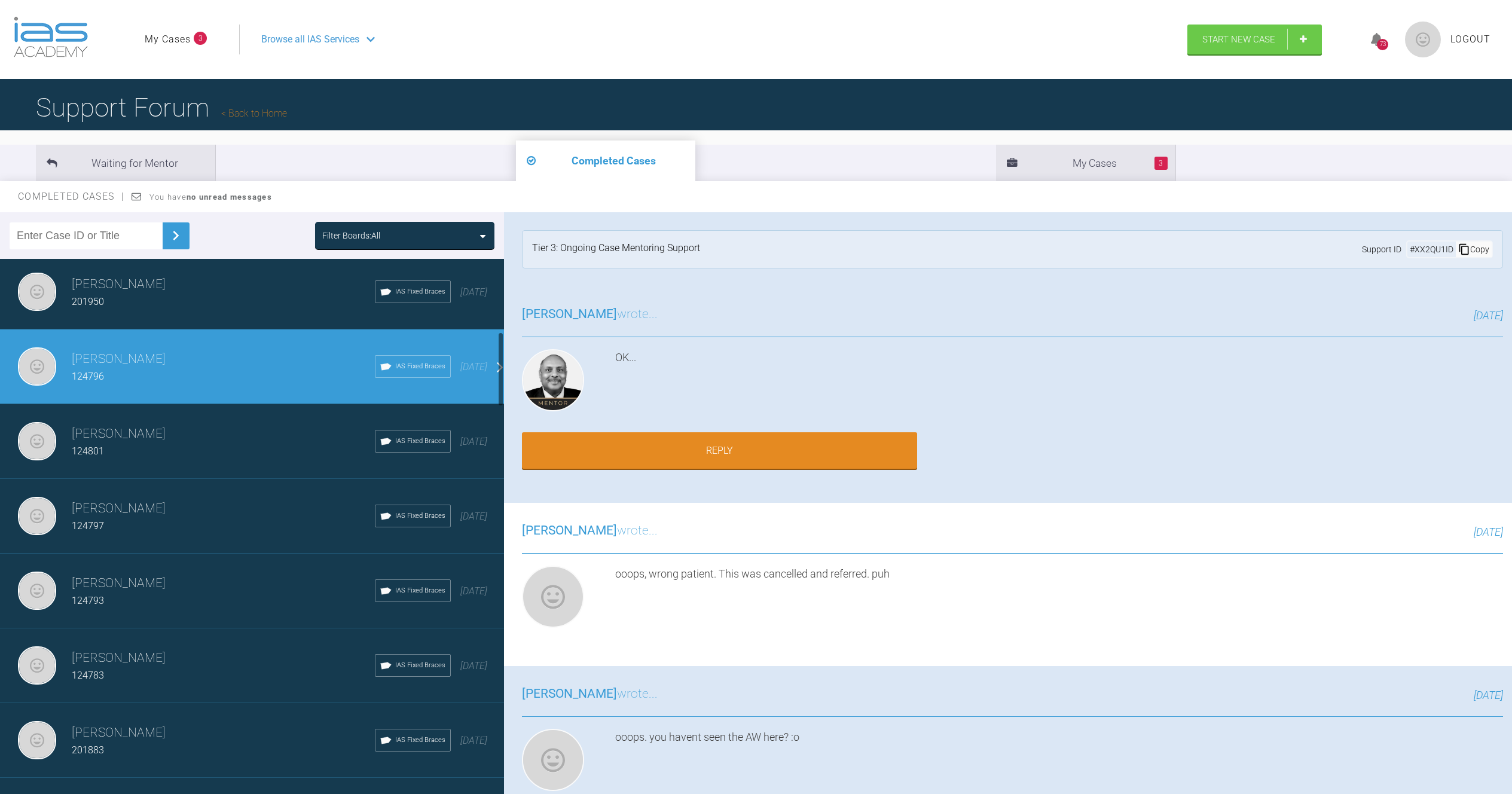
click at [179, 311] on div "[PERSON_NAME] 201950 IAS Fixed Braces [DATE]" at bounding box center [256, 292] width 513 height 75
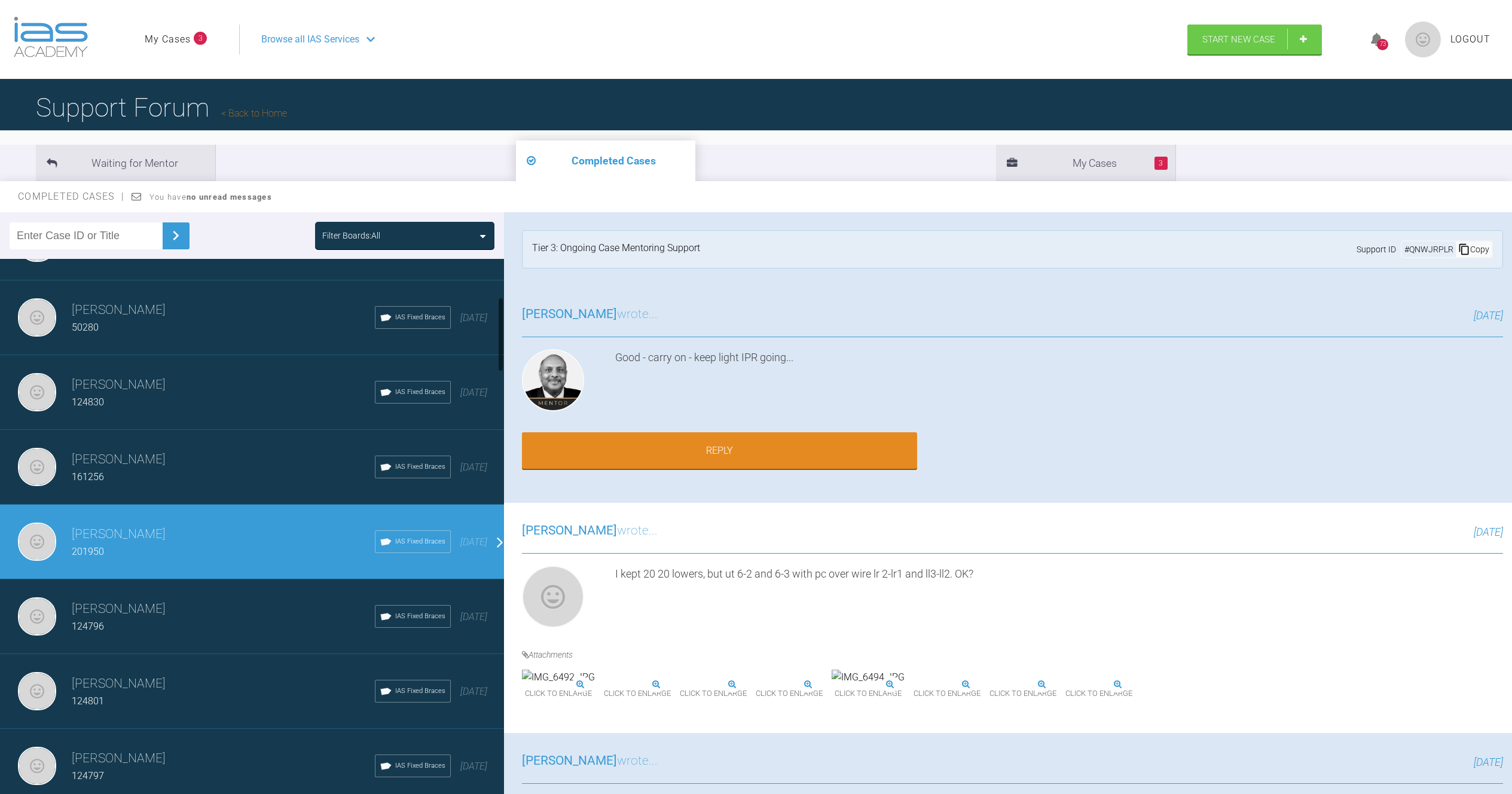
scroll to position [0, 0]
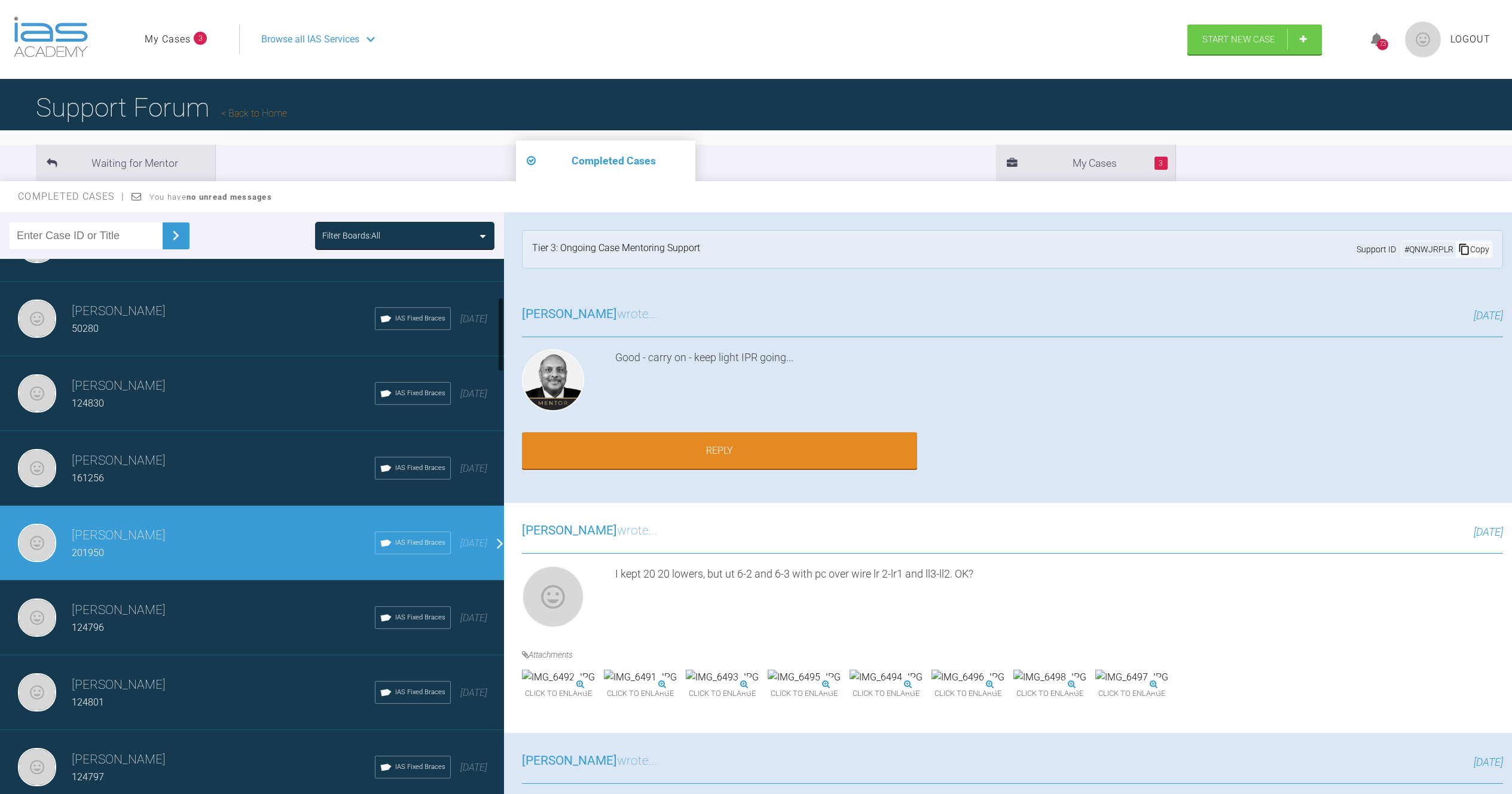
click at [159, 481] on div "161256" at bounding box center [223, 479] width 303 height 16
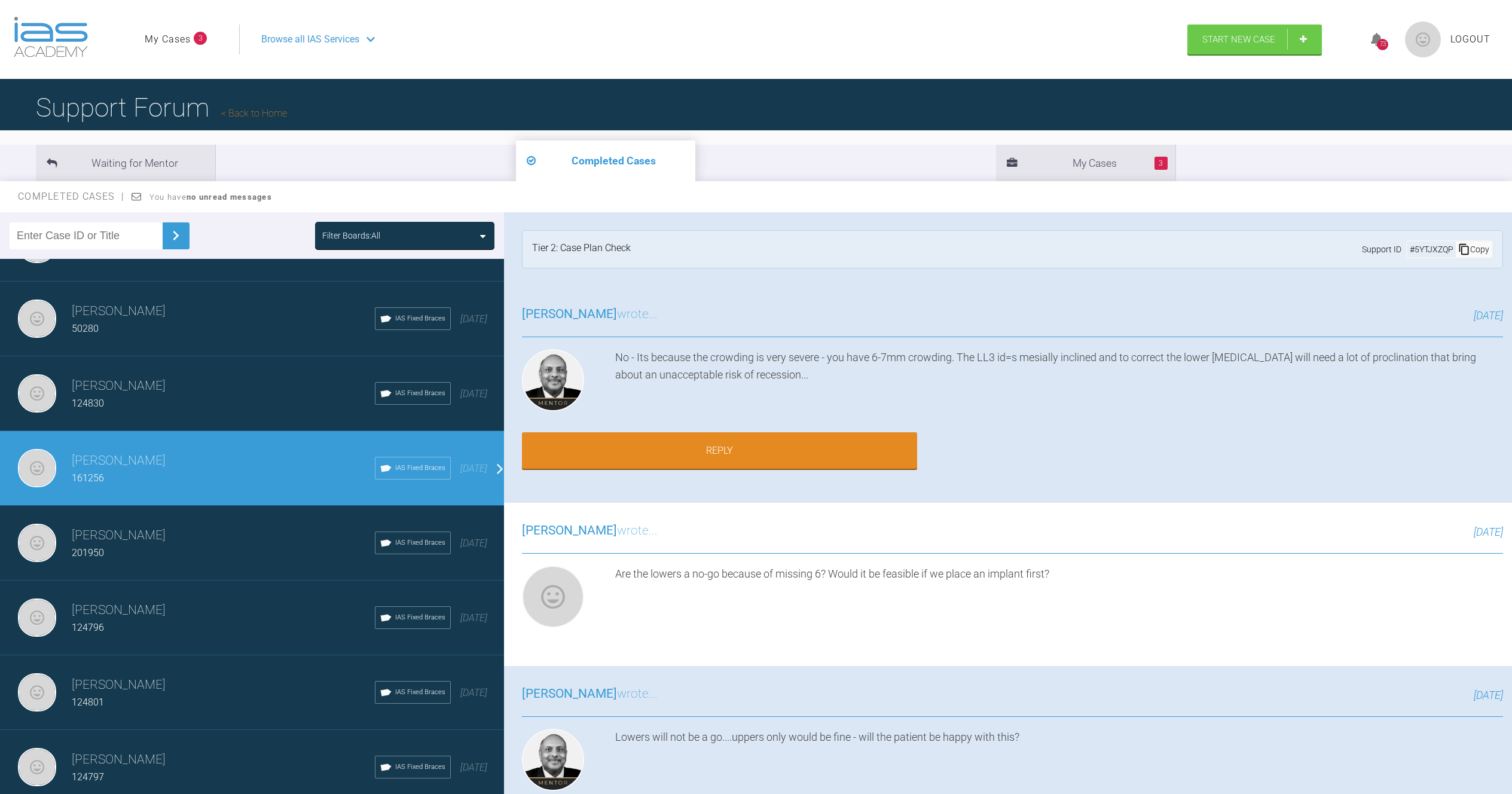
click at [181, 399] on div "124830" at bounding box center [223, 404] width 303 height 16
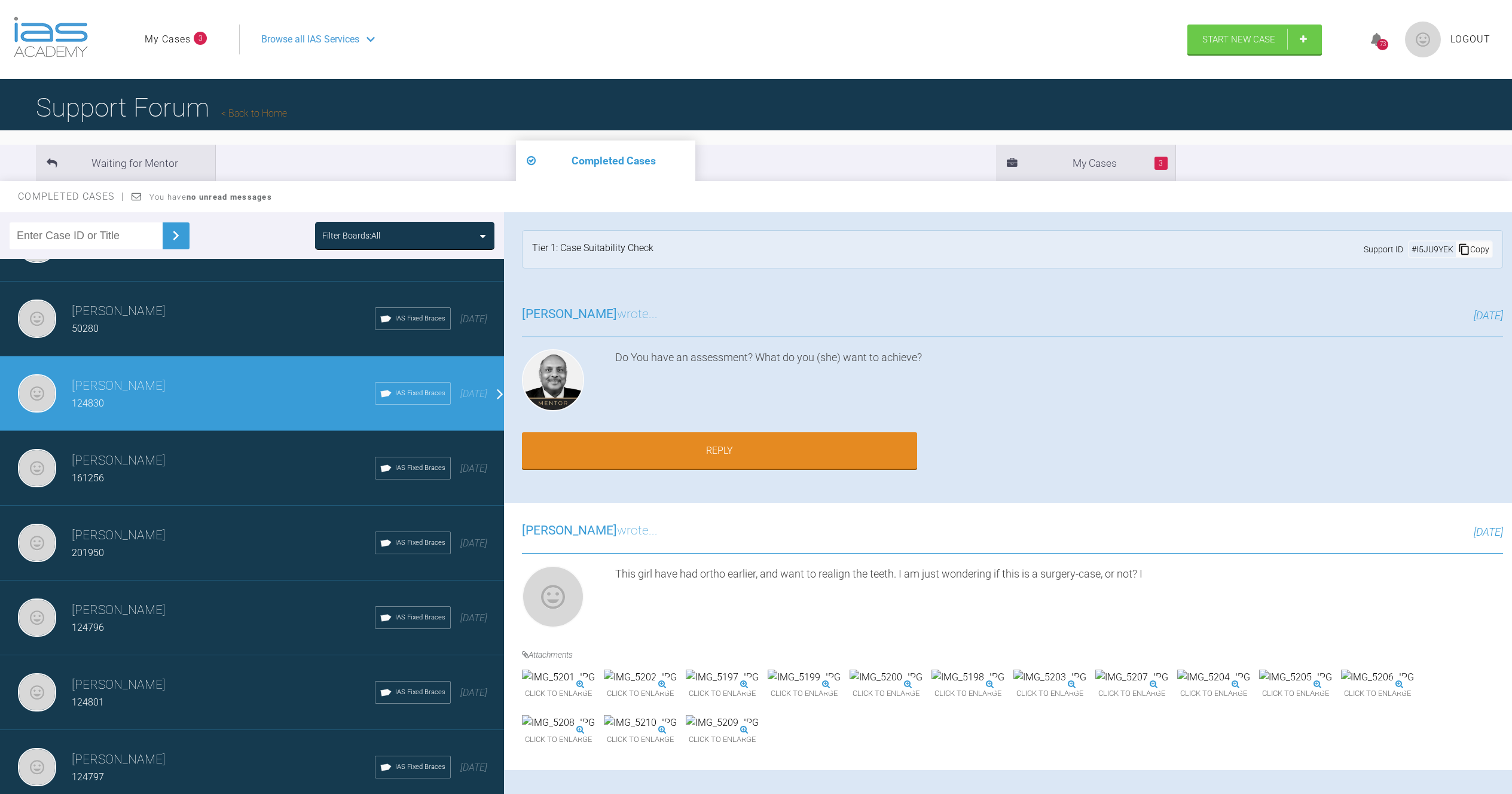
click at [156, 315] on h3 "[PERSON_NAME]" at bounding box center [223, 312] width 303 height 20
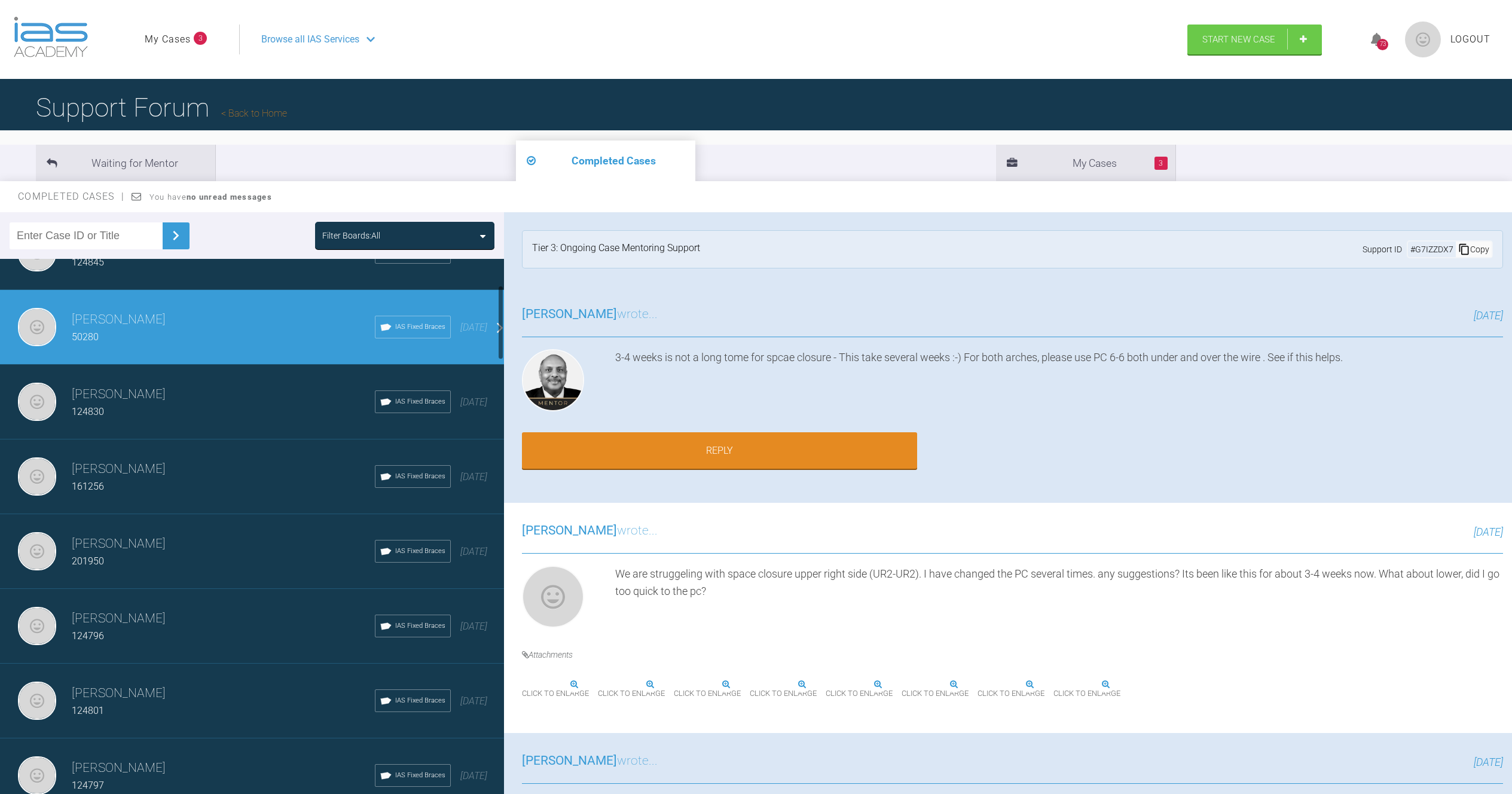
scroll to position [183, 0]
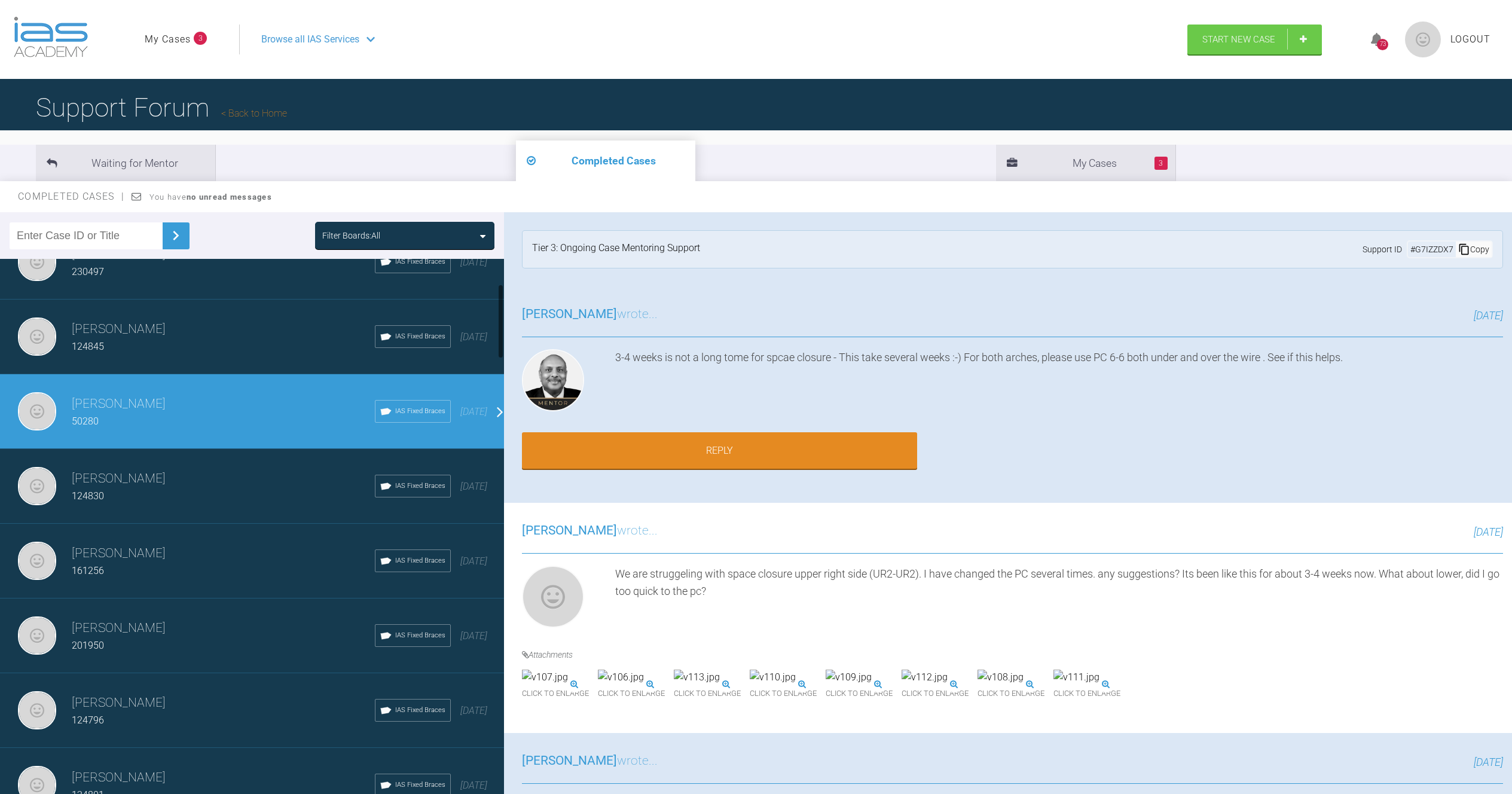
click at [196, 348] on div "124845" at bounding box center [223, 347] width 303 height 16
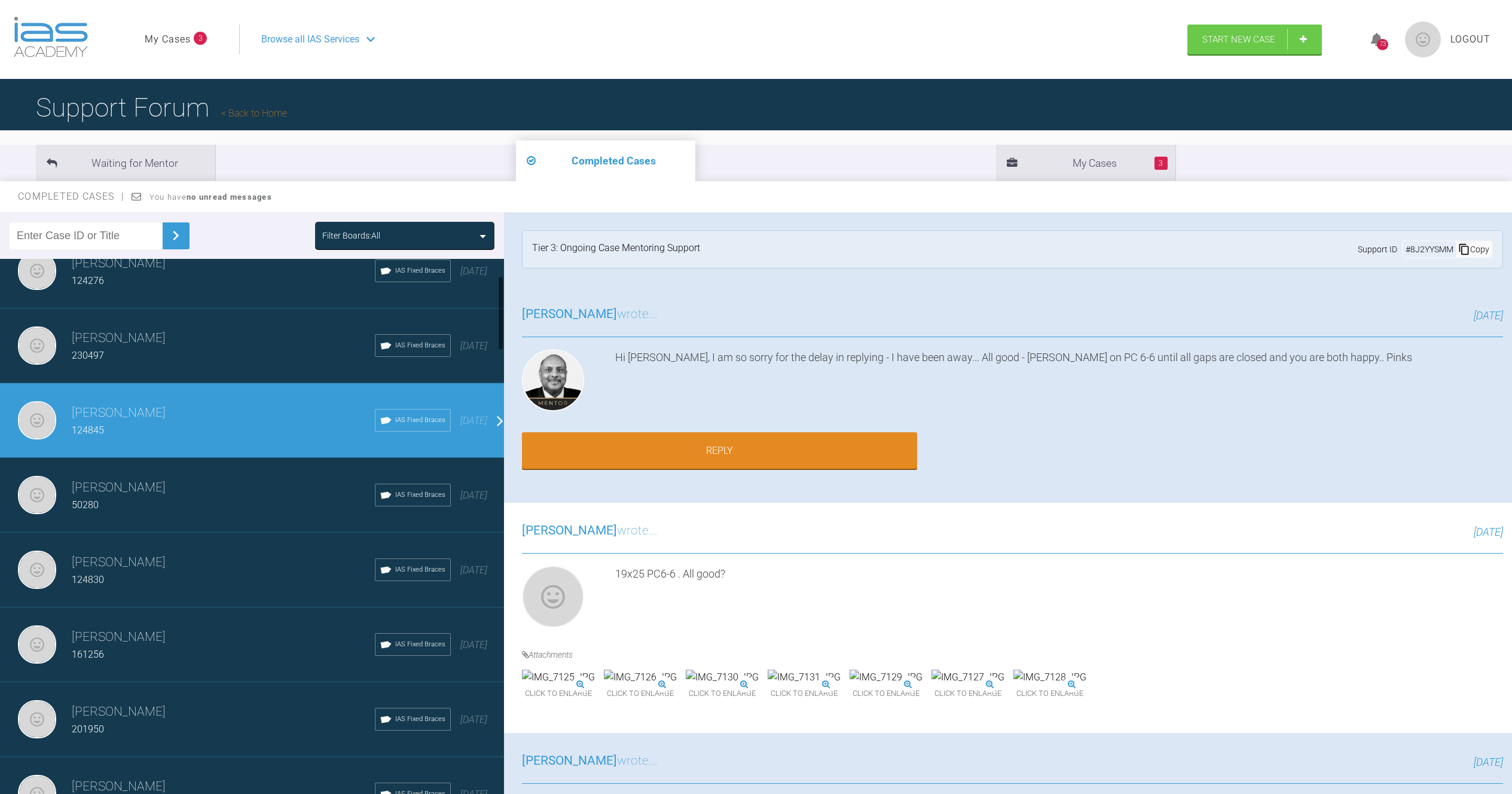
scroll to position [99, 0]
click at [181, 372] on div "[PERSON_NAME] 230497 IAS Fixed Braces [DATE]" at bounding box center [256, 347] width 513 height 75
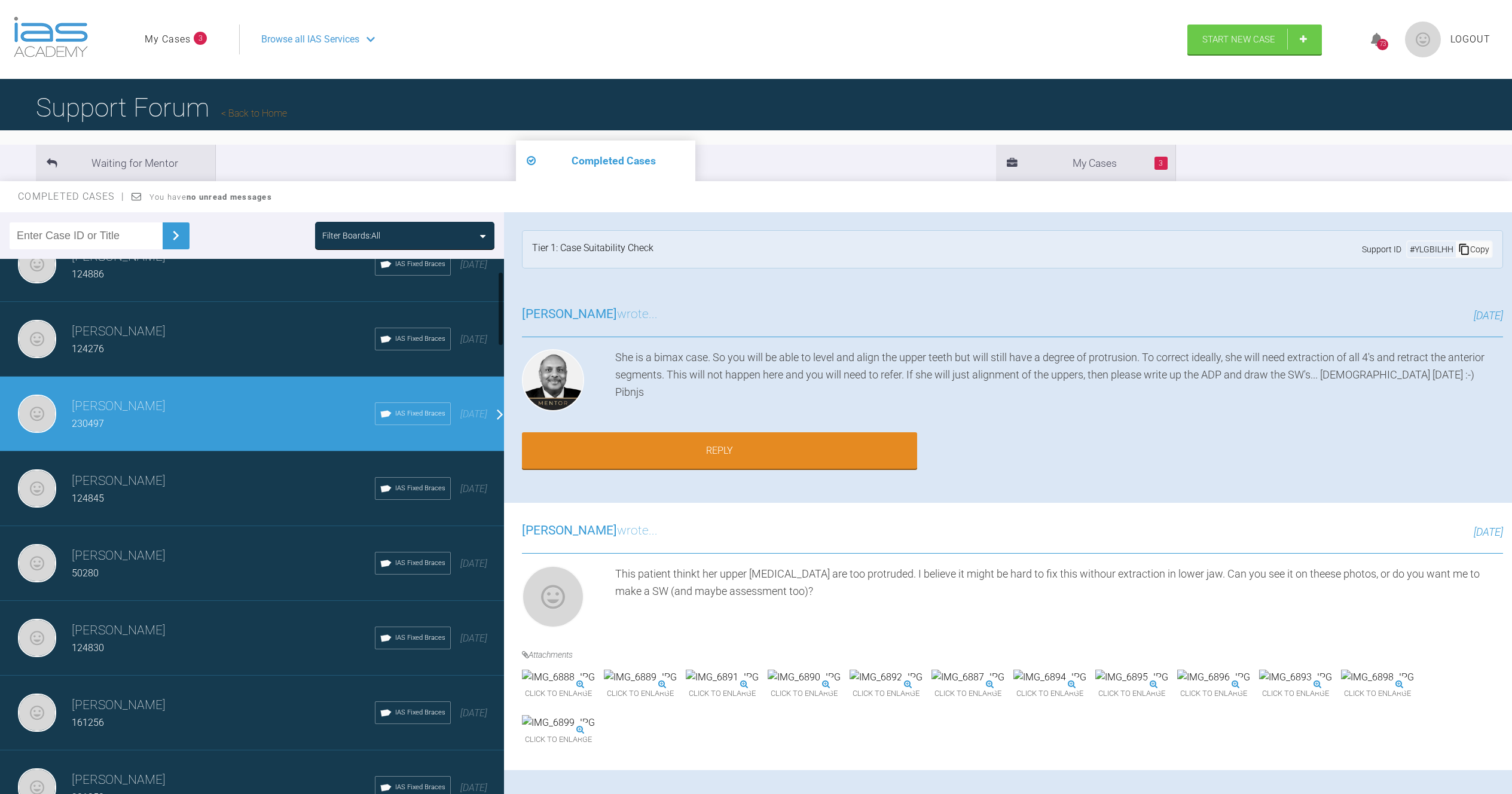
scroll to position [25, 0]
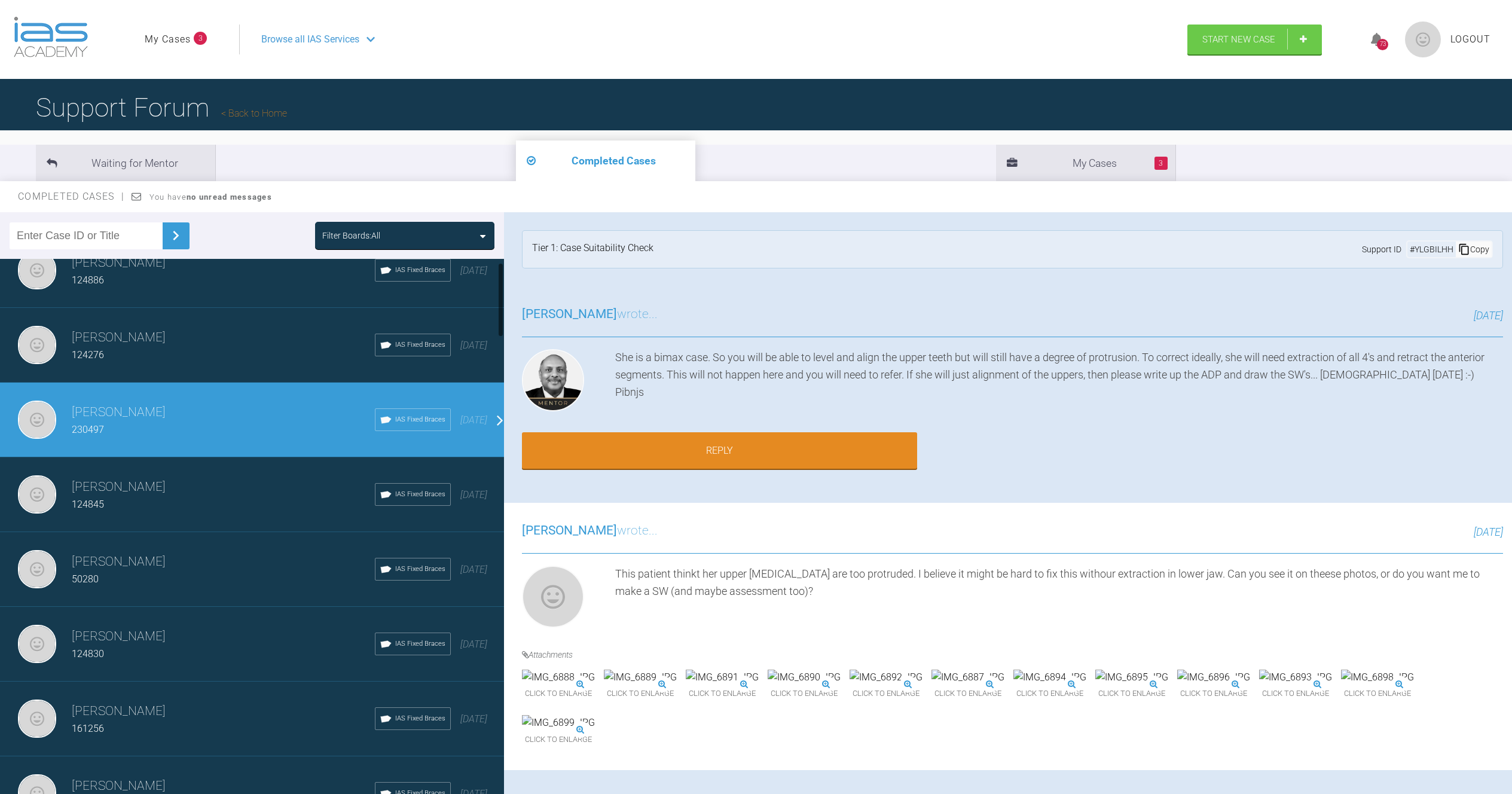
click at [158, 343] on h3 "[PERSON_NAME]" at bounding box center [223, 338] width 303 height 20
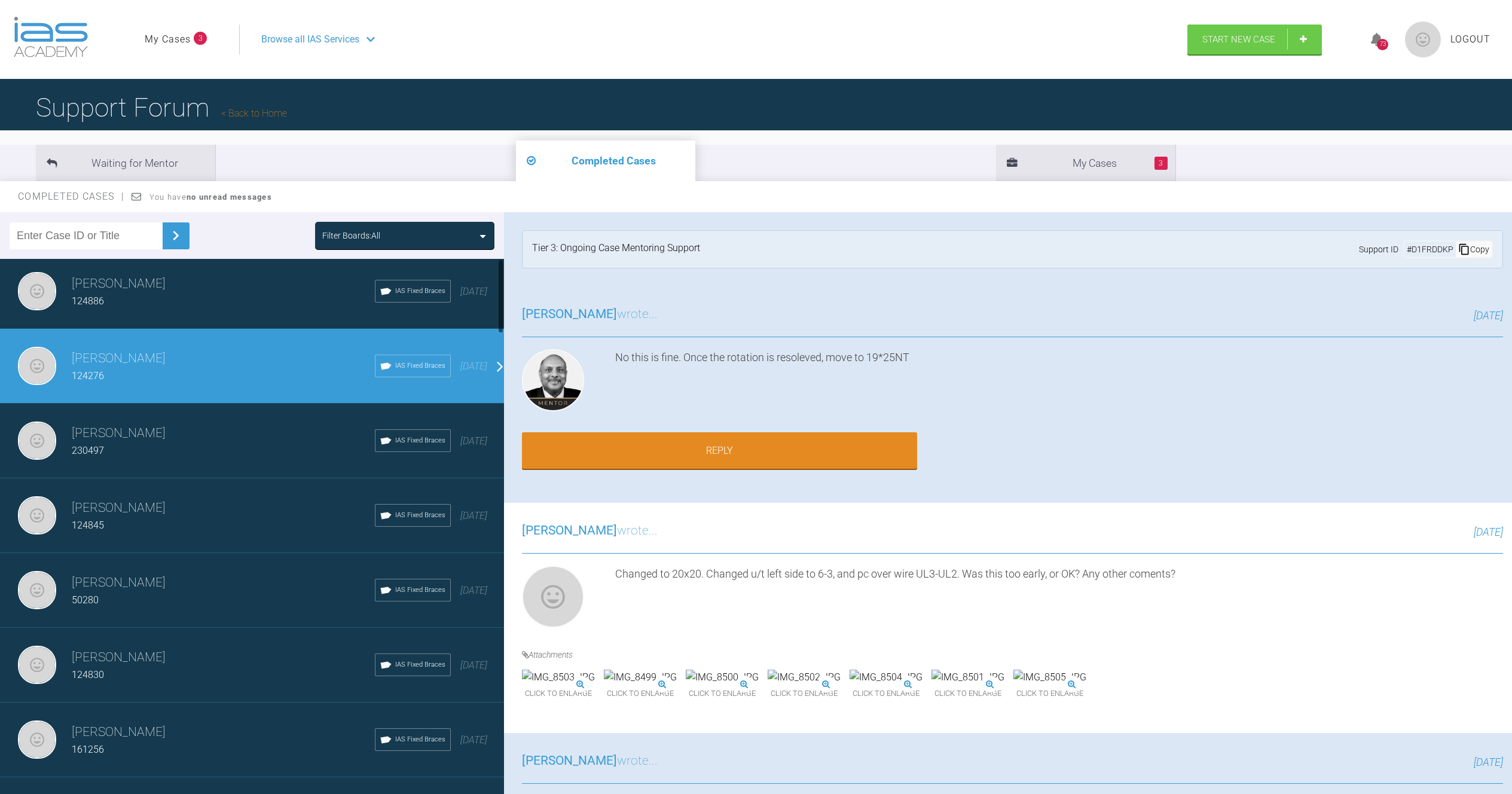
scroll to position [0, 0]
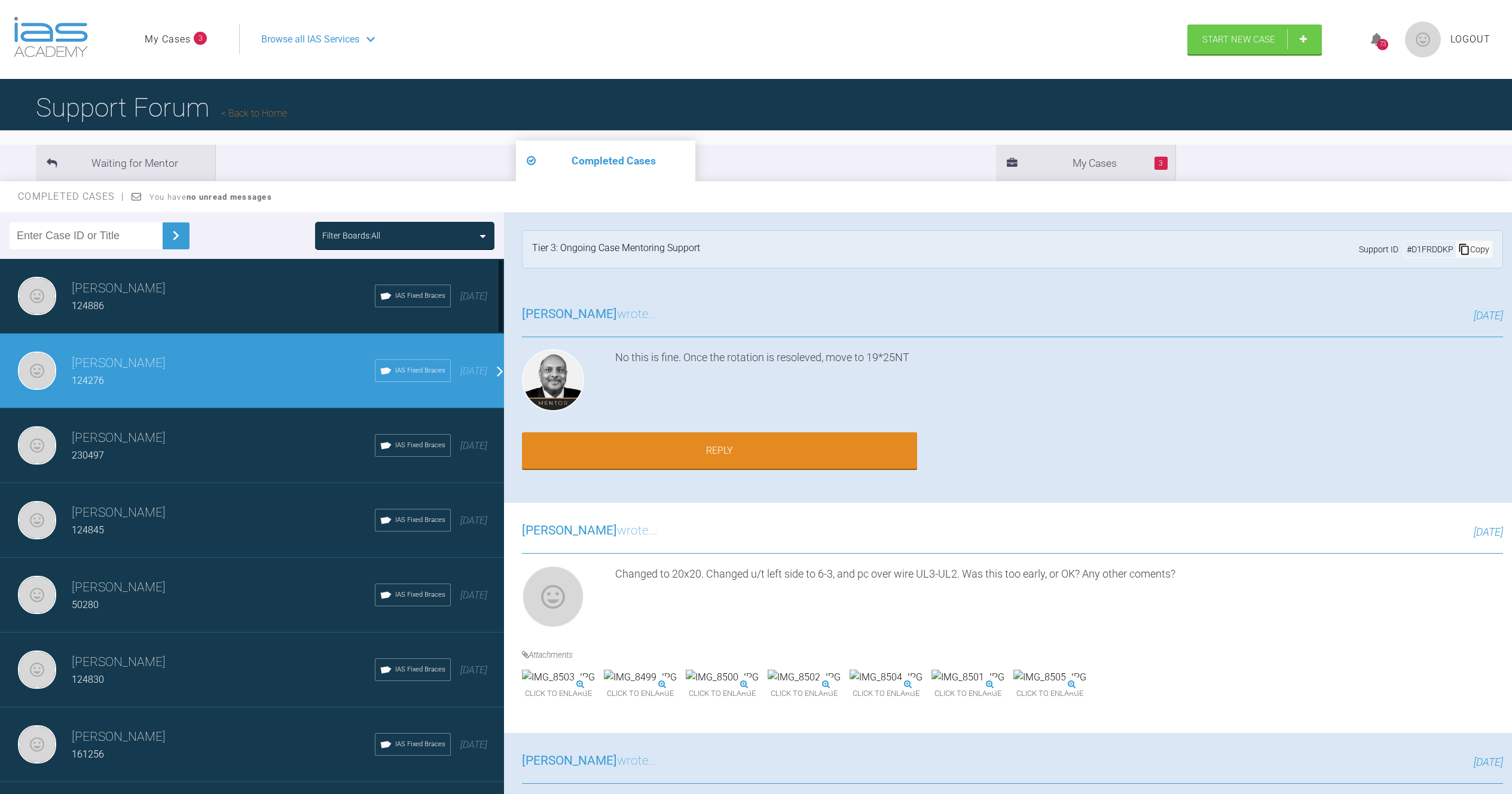
click at [158, 298] on div "124886" at bounding box center [223, 306] width 303 height 16
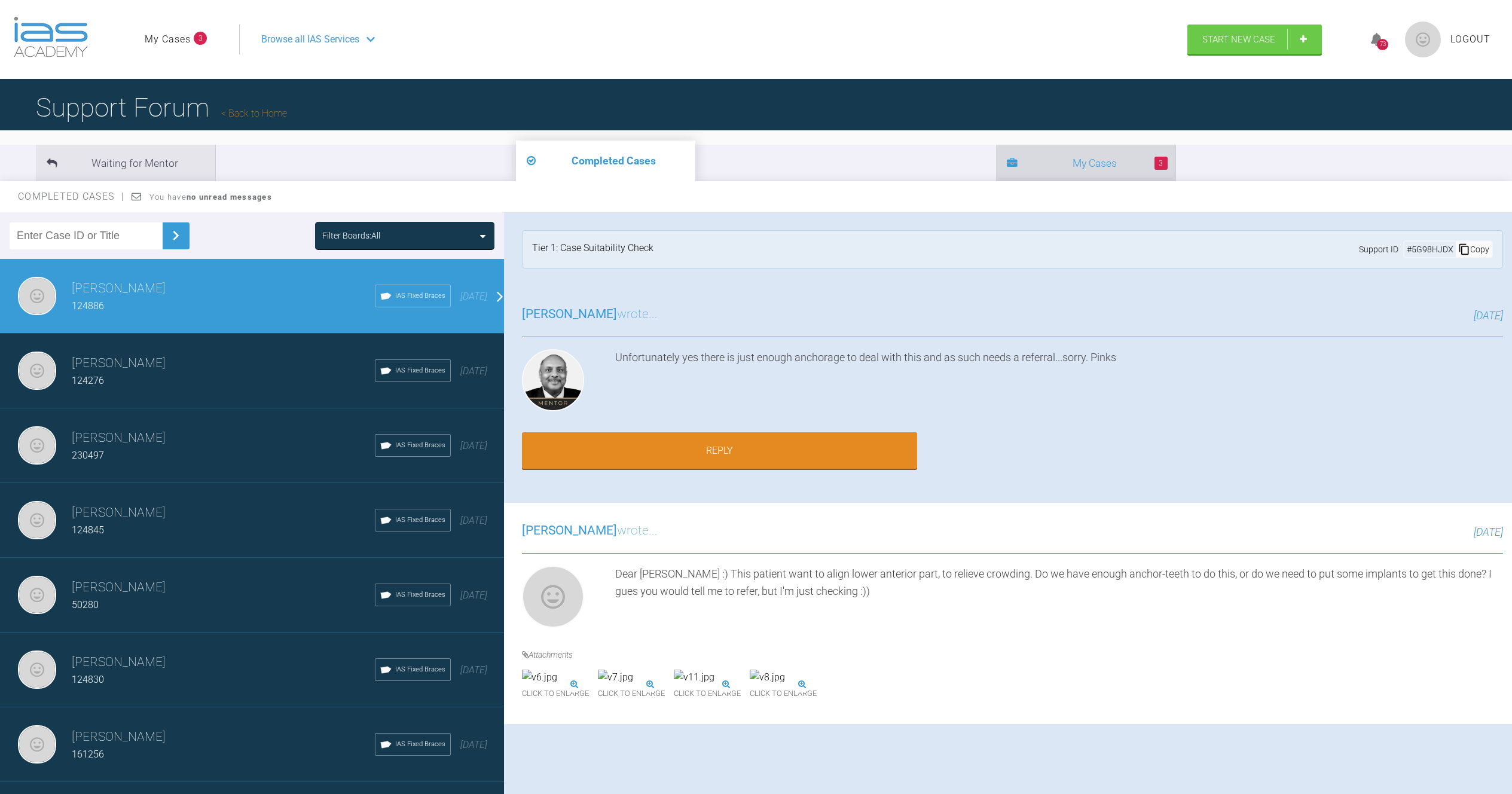
click at [997, 168] on li "3 My Cases" at bounding box center [1086, 163] width 180 height 37
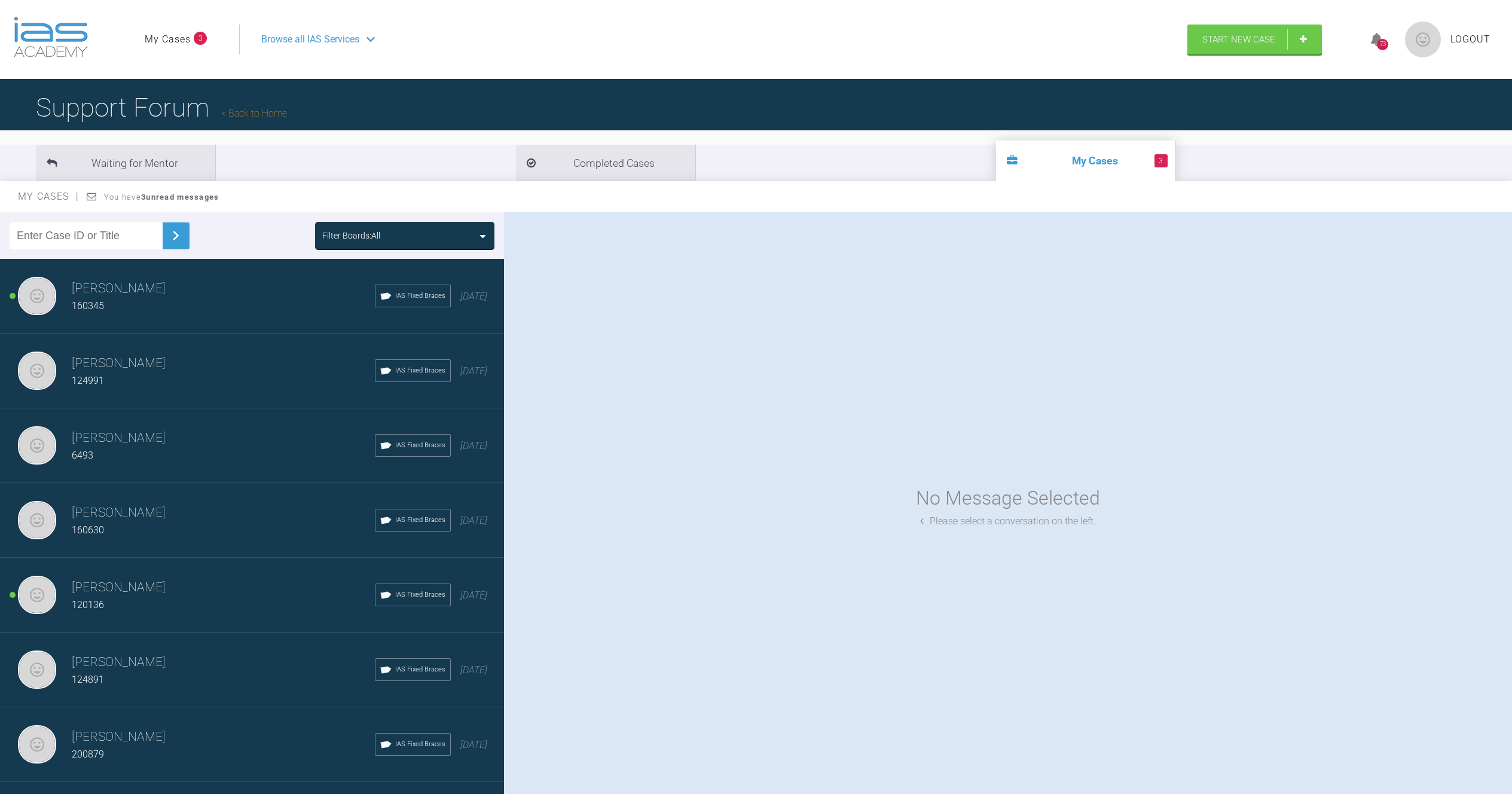
click at [175, 300] on div "160345" at bounding box center [223, 306] width 303 height 16
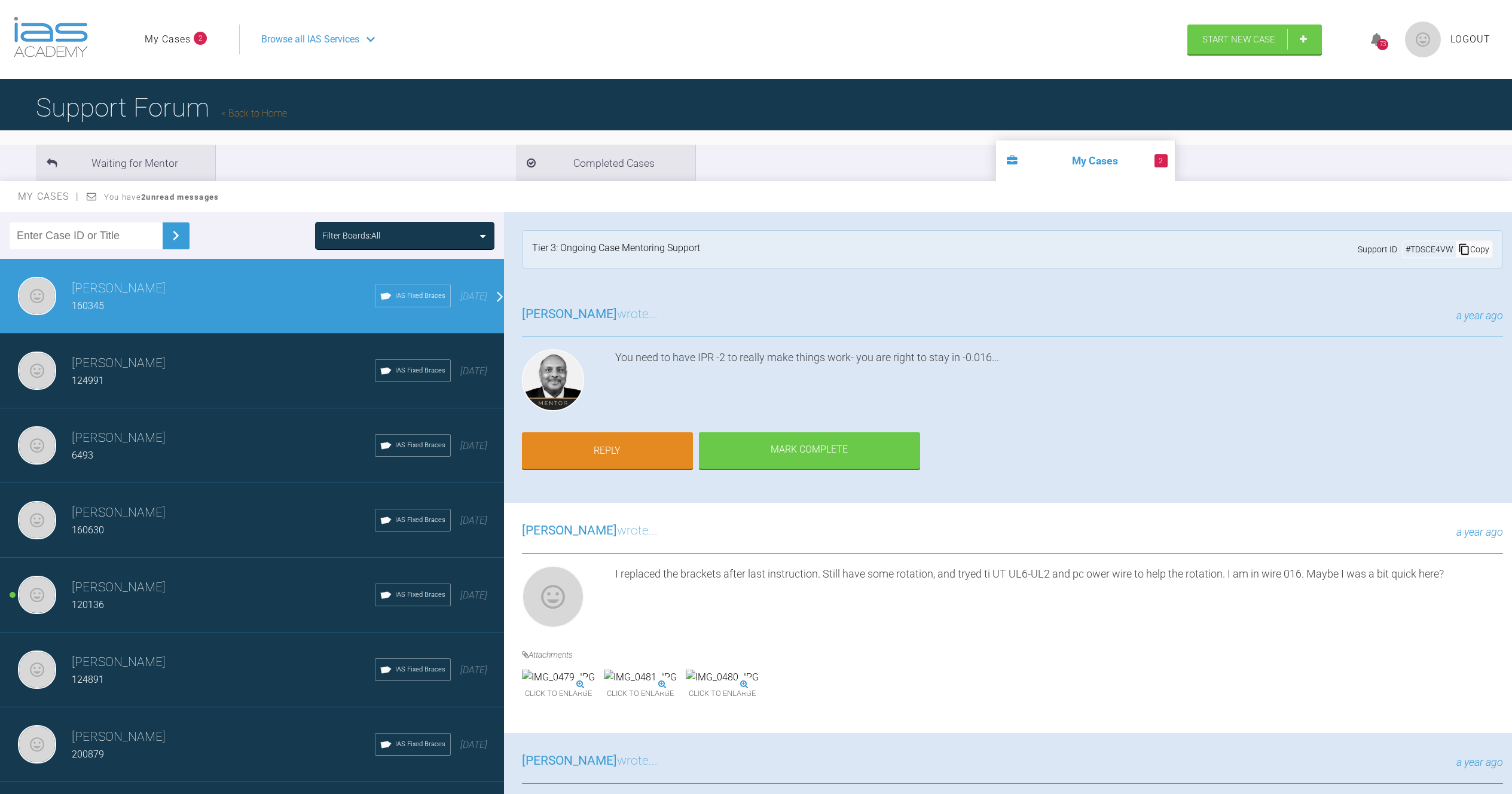
click at [177, 390] on div "[PERSON_NAME] 124991 IAS Fixed Braces [DATE]" at bounding box center [256, 371] width 513 height 75
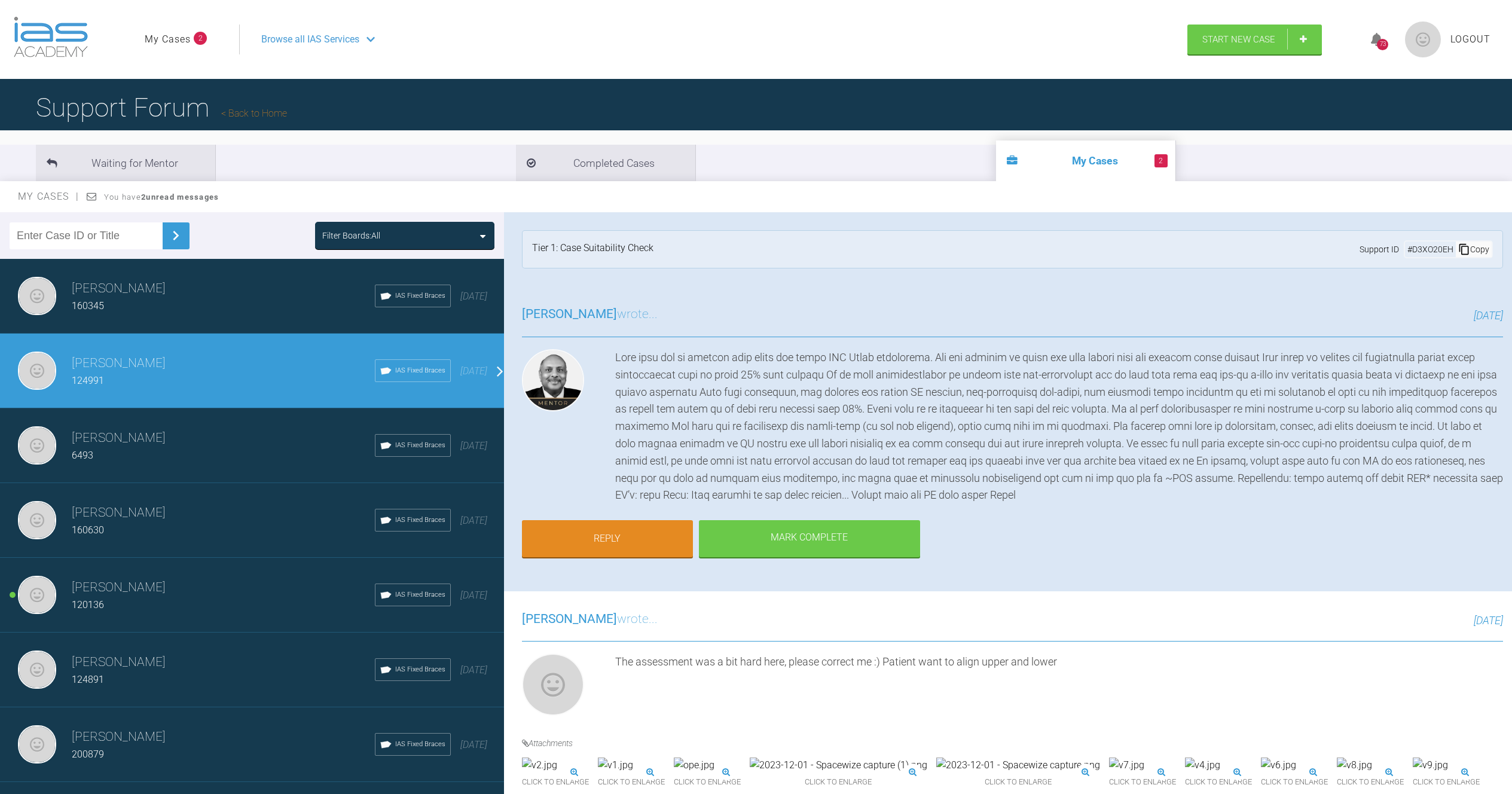
click at [191, 447] on h3 "[PERSON_NAME]" at bounding box center [223, 438] width 303 height 20
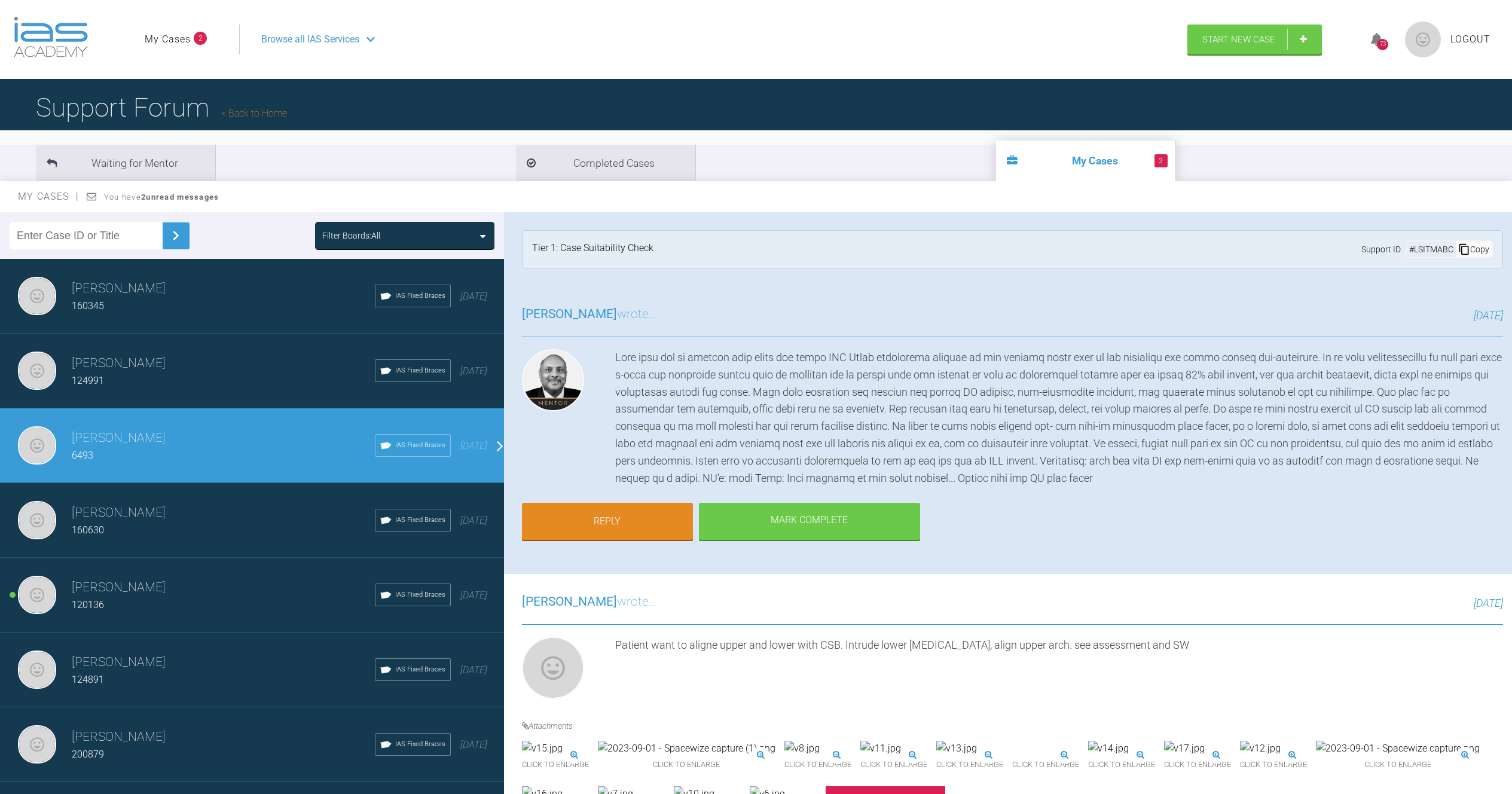
click at [199, 531] on div "160630" at bounding box center [223, 531] width 303 height 16
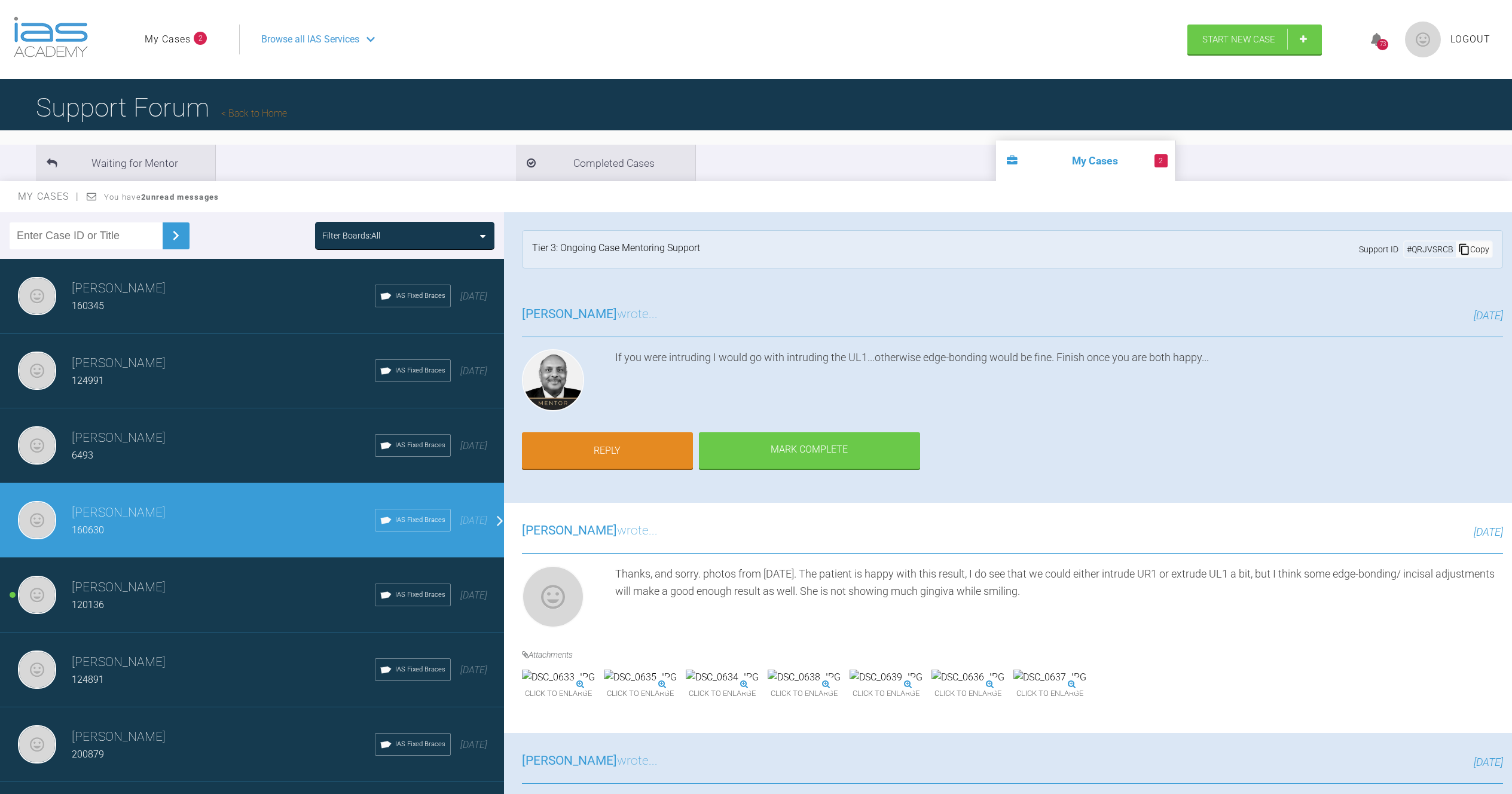
click at [196, 591] on h3 "[PERSON_NAME]" at bounding box center [223, 587] width 303 height 20
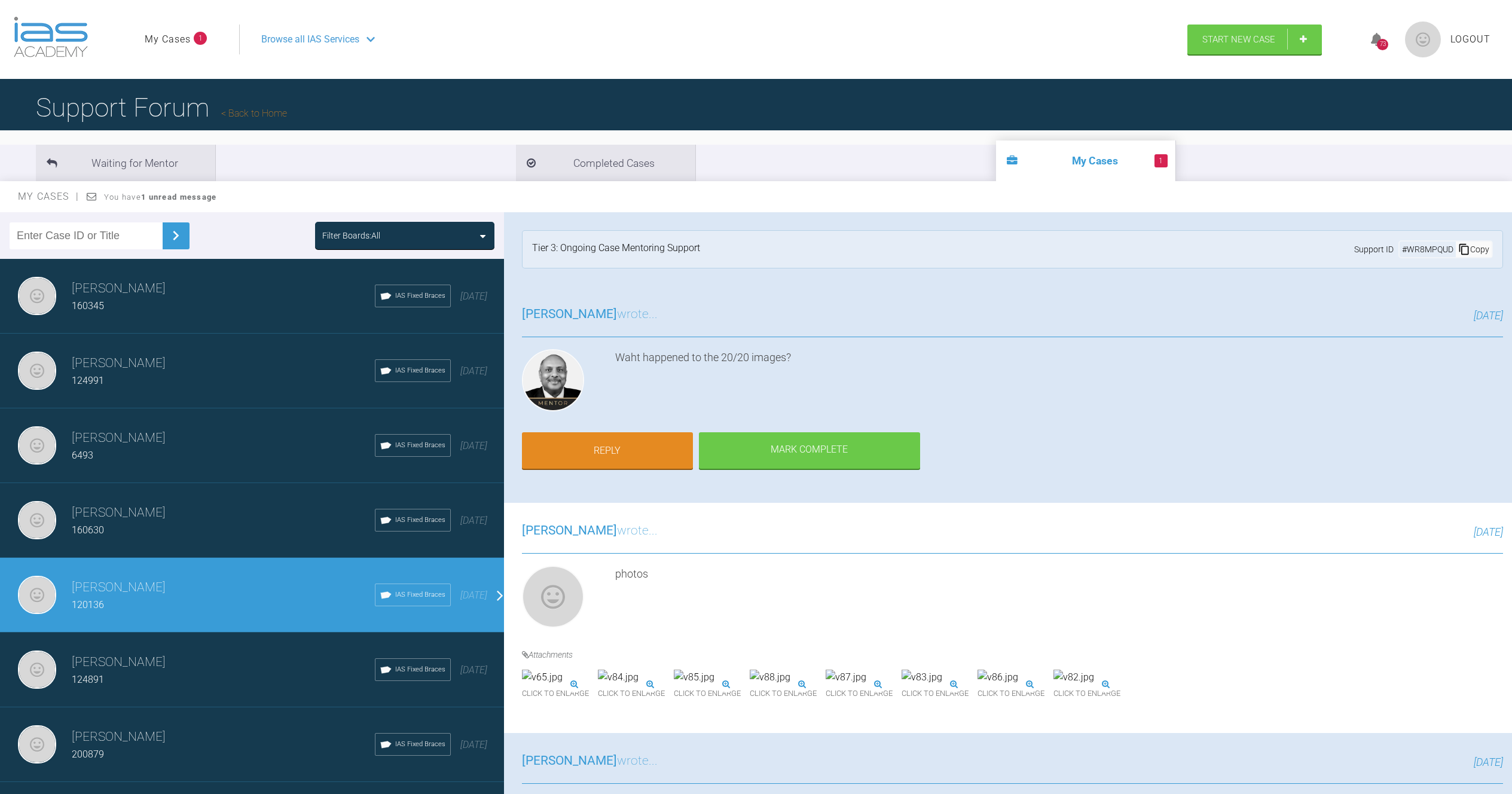
click at [241, 678] on div "124891" at bounding box center [223, 680] width 303 height 16
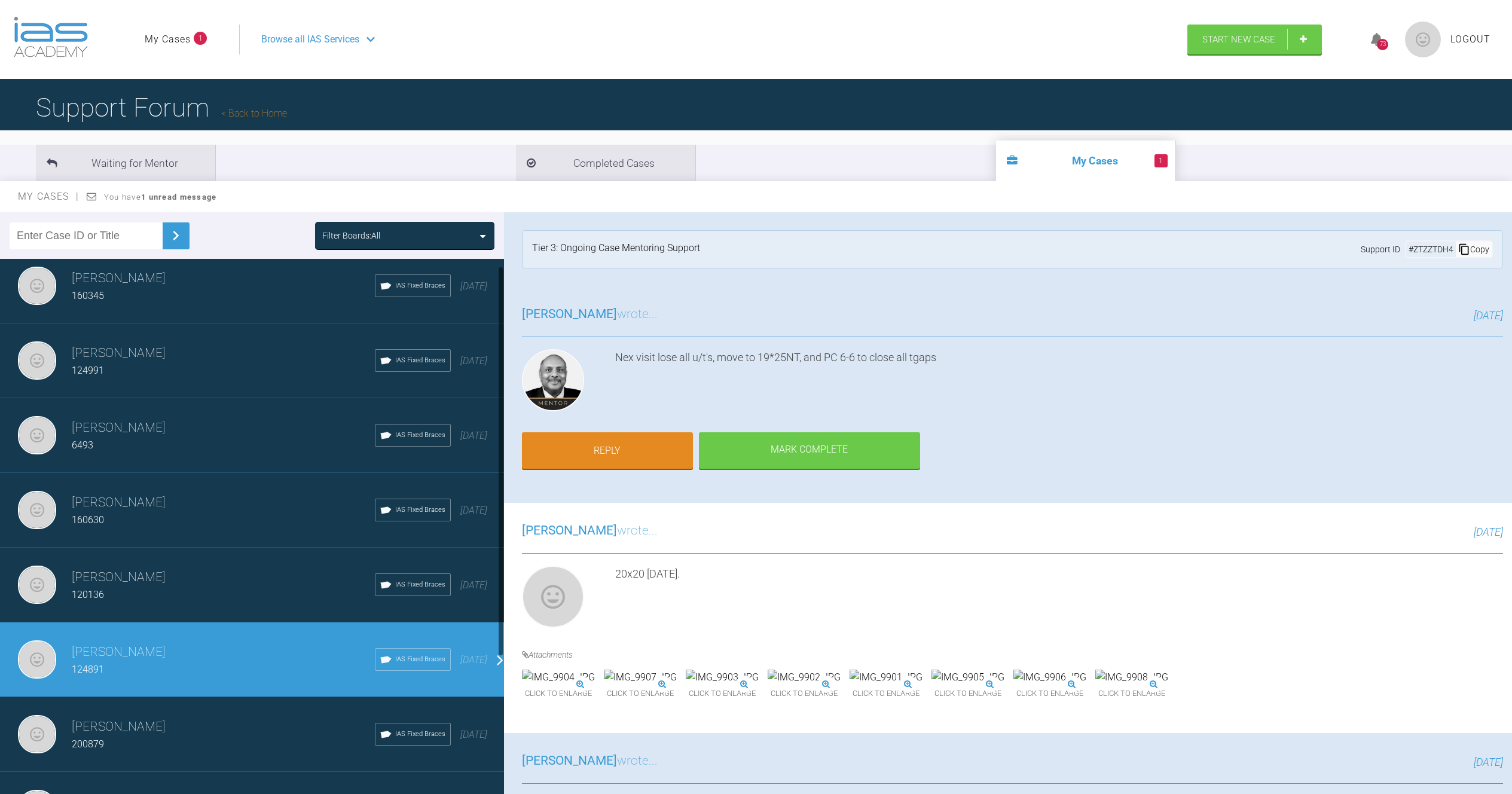
scroll to position [10, 0]
click at [242, 708] on div "[PERSON_NAME] 200879 IAS Fixed Braces [DATE]" at bounding box center [256, 735] width 513 height 75
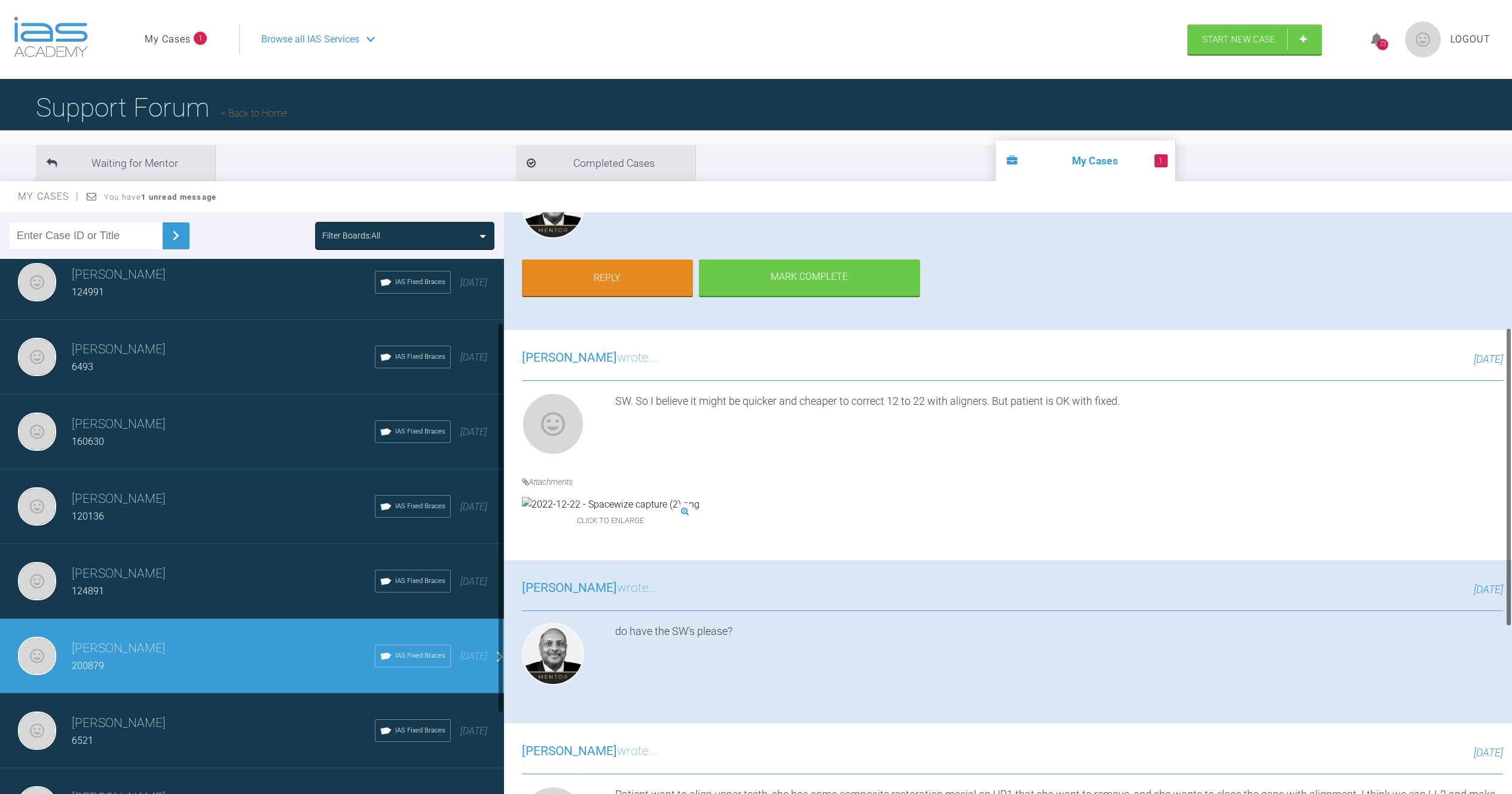
scroll to position [227, 0]
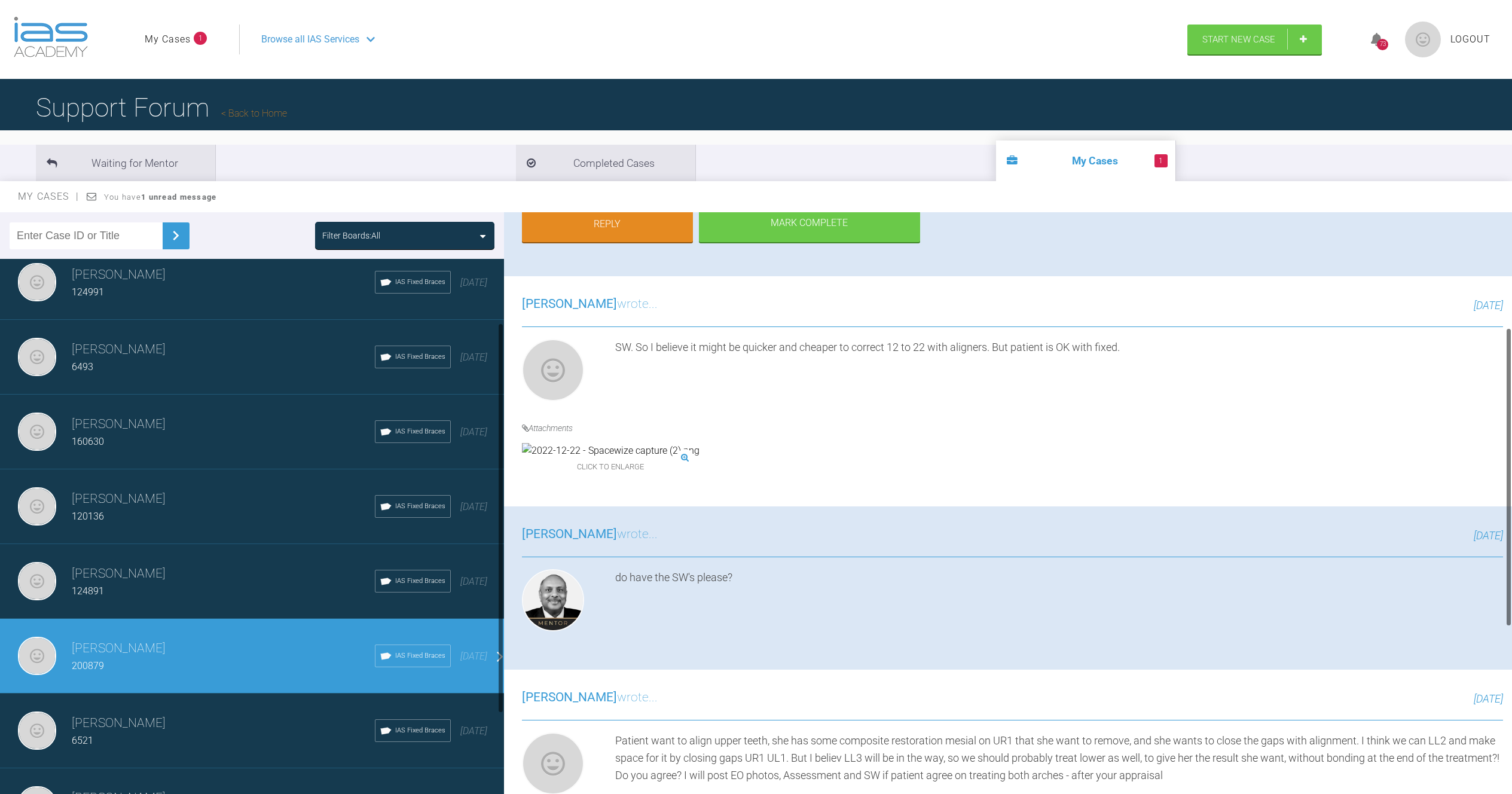
click at [292, 725] on h3 "[PERSON_NAME]" at bounding box center [223, 723] width 303 height 20
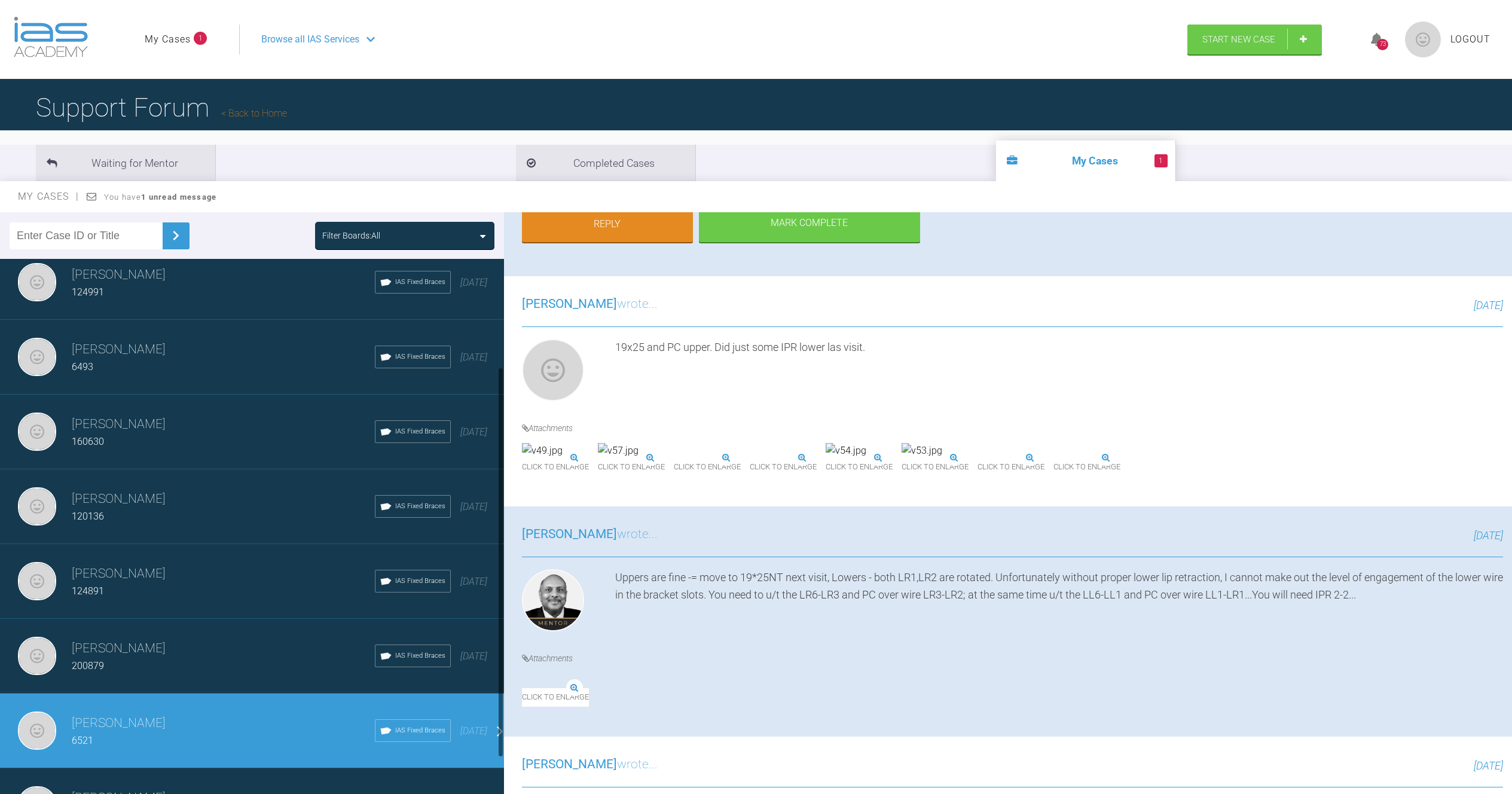
scroll to position [207, 0]
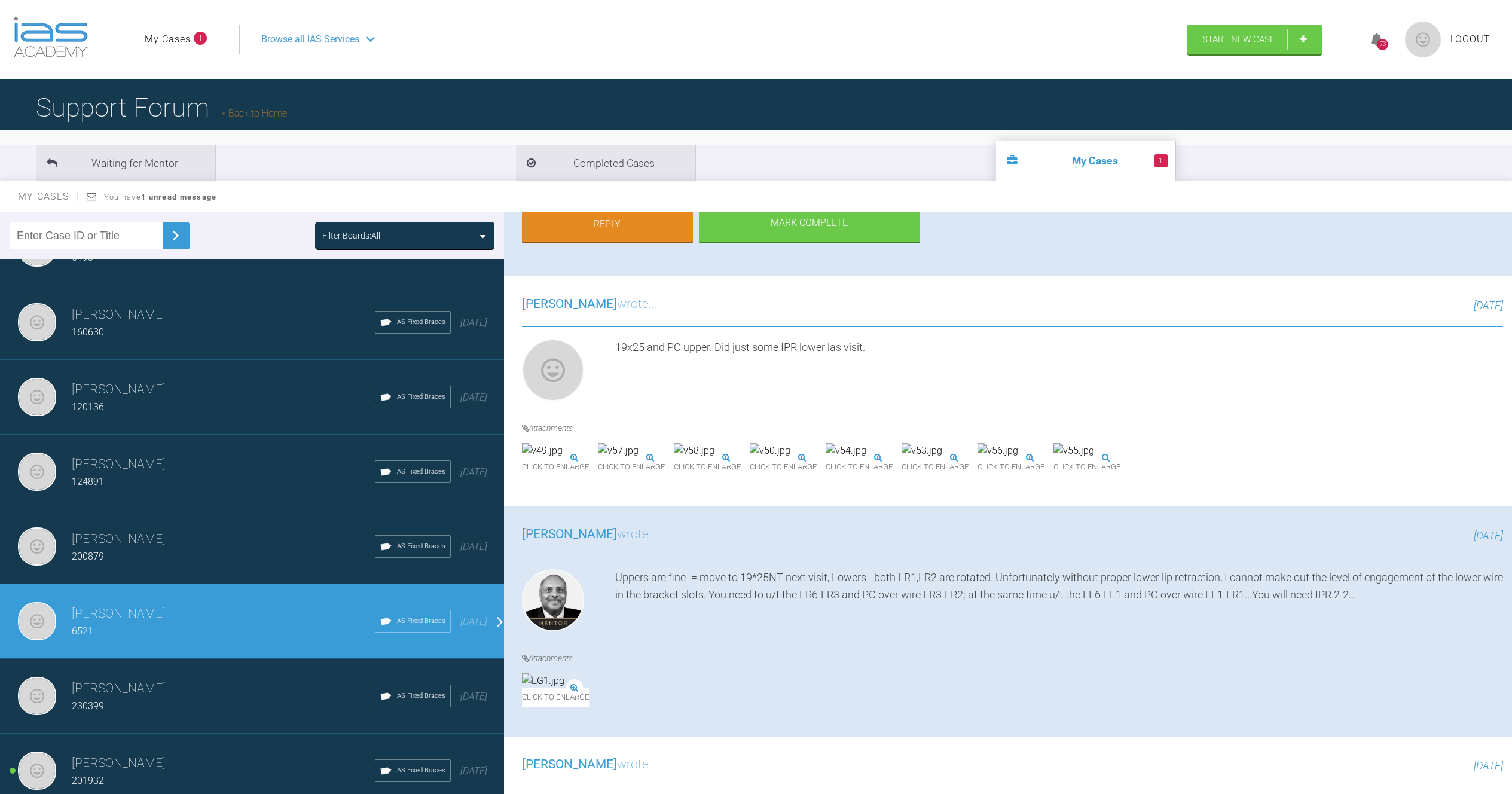
click at [275, 699] on div "230399" at bounding box center [223, 707] width 303 height 16
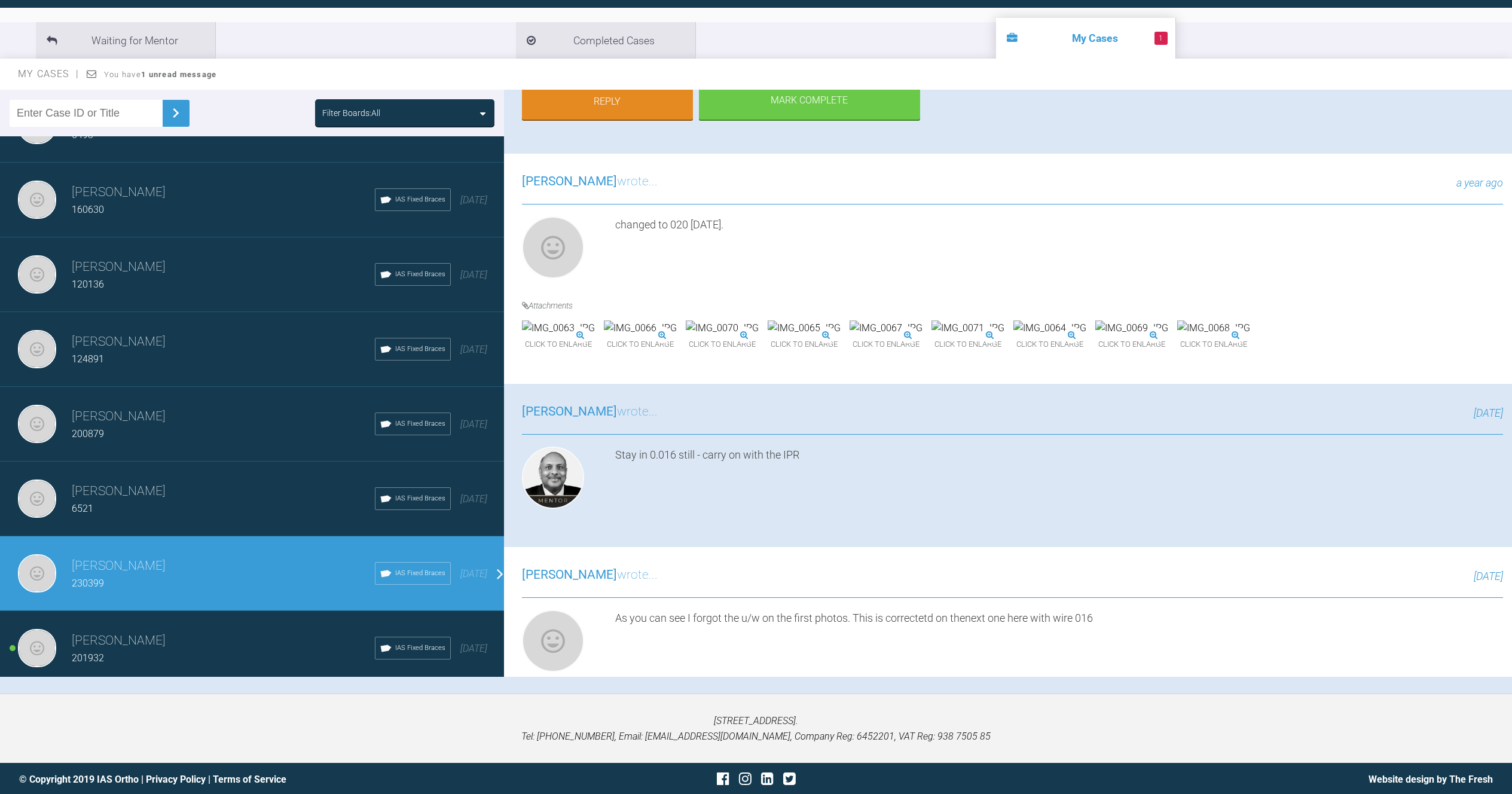
scroll to position [124, 0]
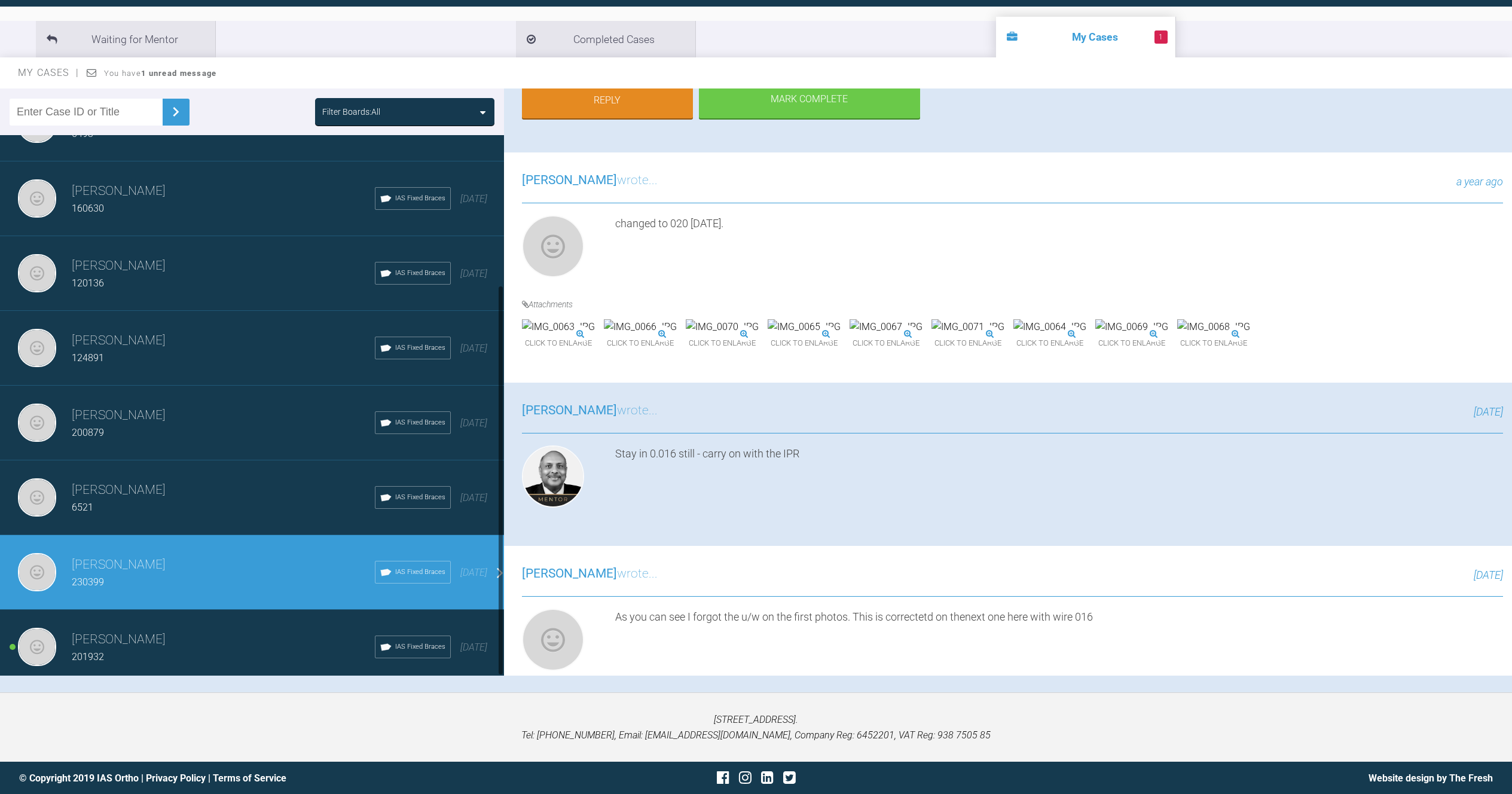
click at [252, 649] on div "201932" at bounding box center [223, 657] width 303 height 16
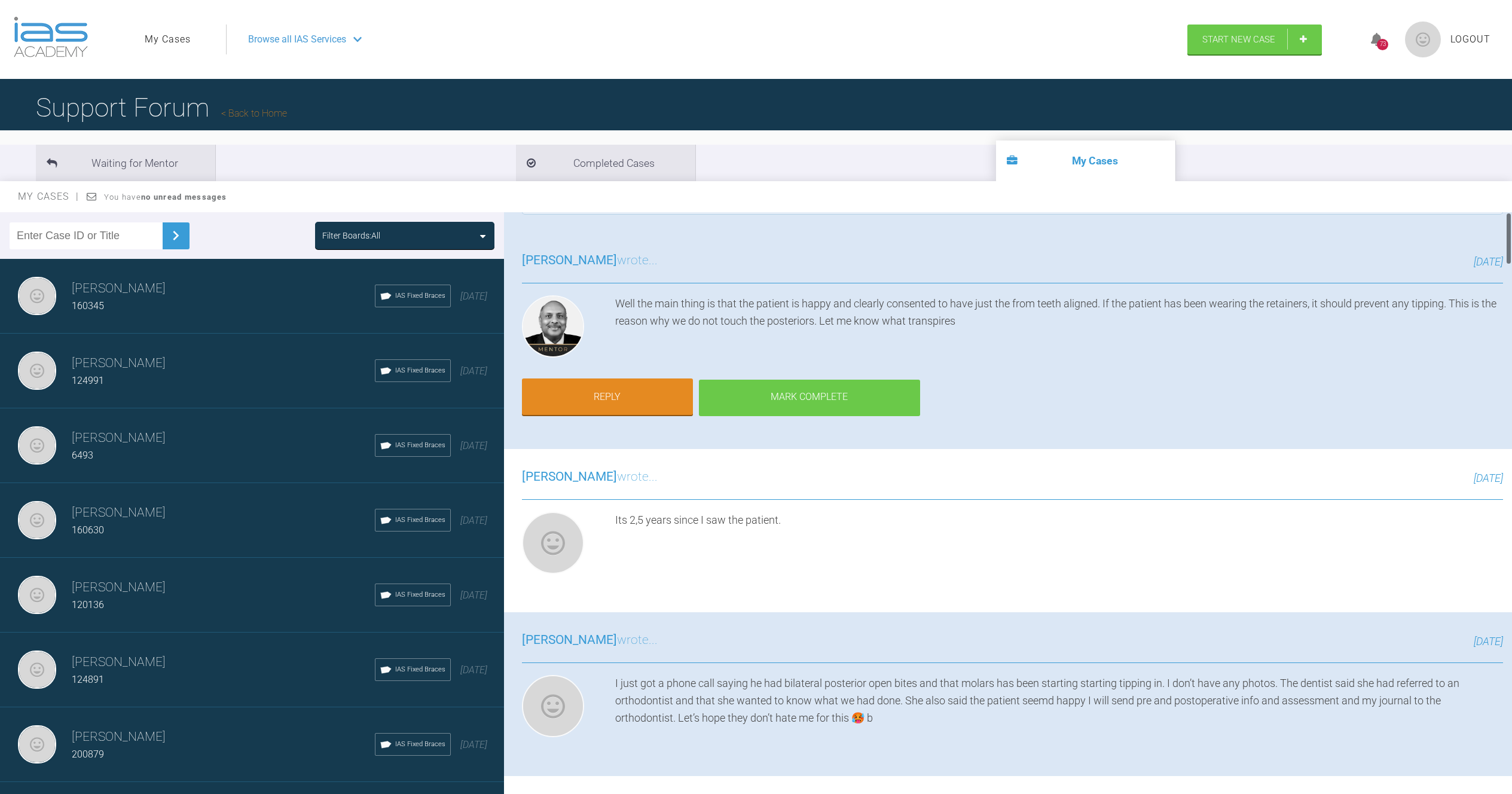
scroll to position [0, 0]
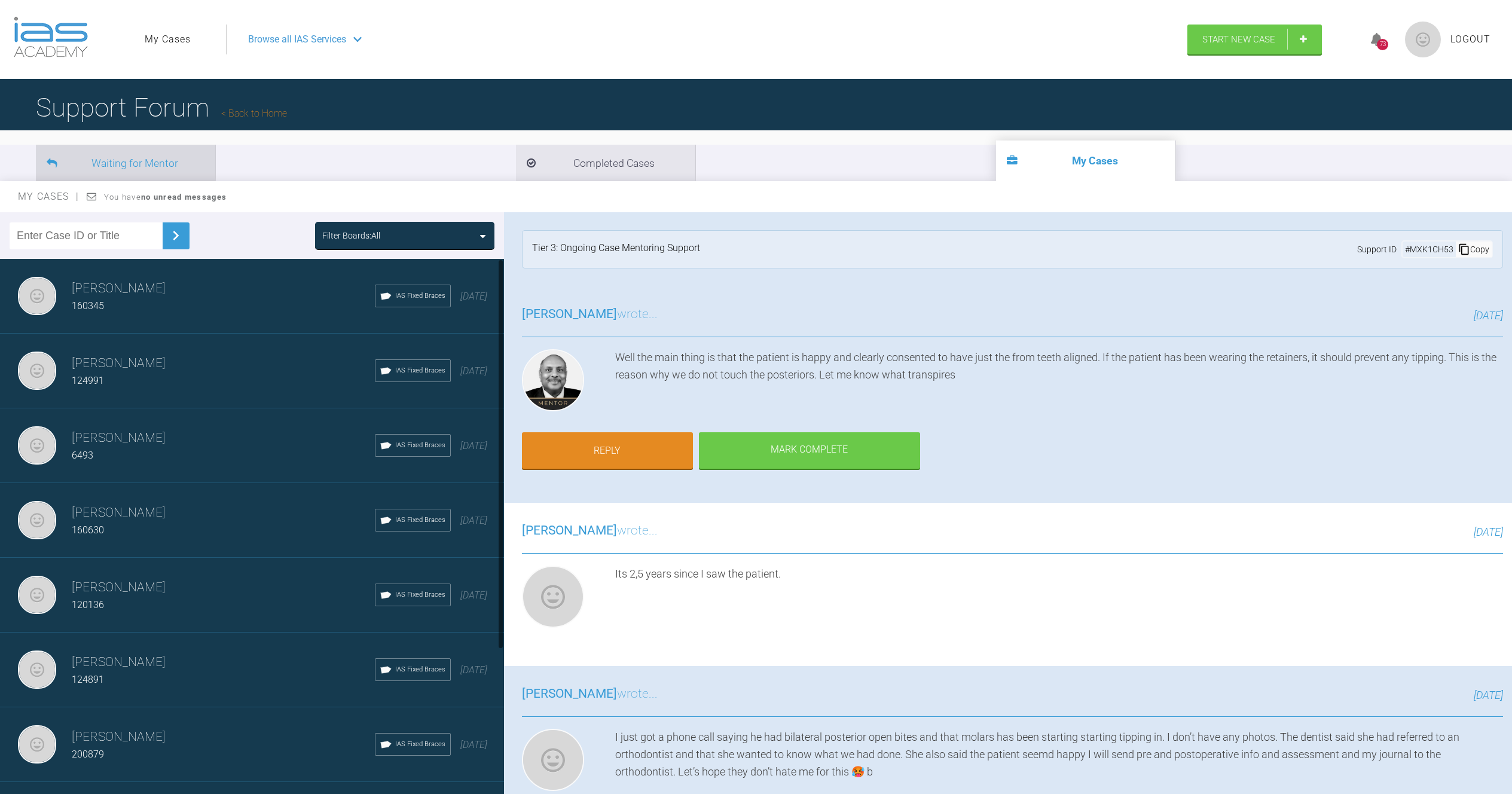
click at [158, 166] on li "Waiting for Mentor" at bounding box center [125, 163] width 180 height 37
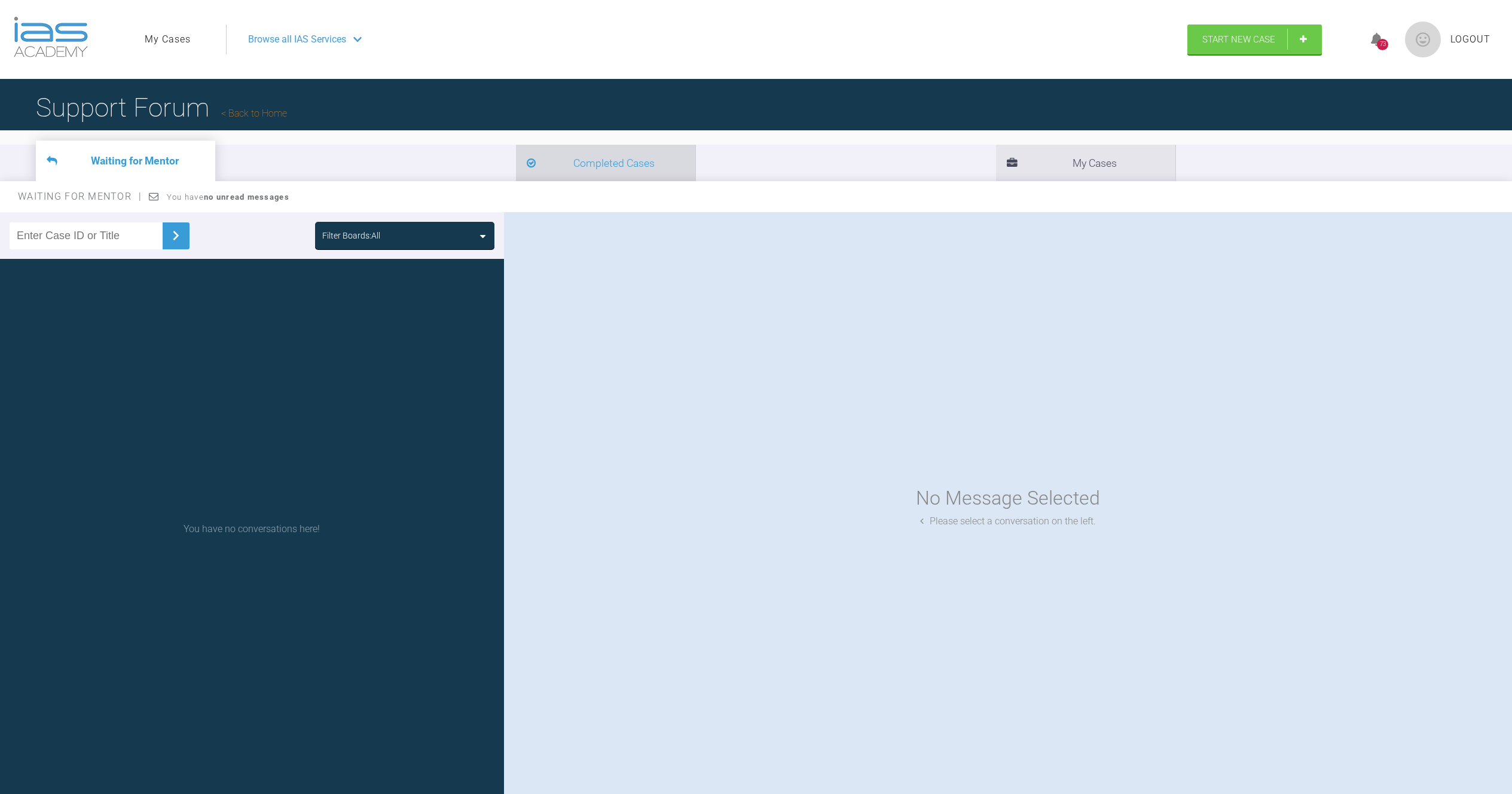
click at [516, 171] on li "Completed Cases" at bounding box center [606, 163] width 180 height 37
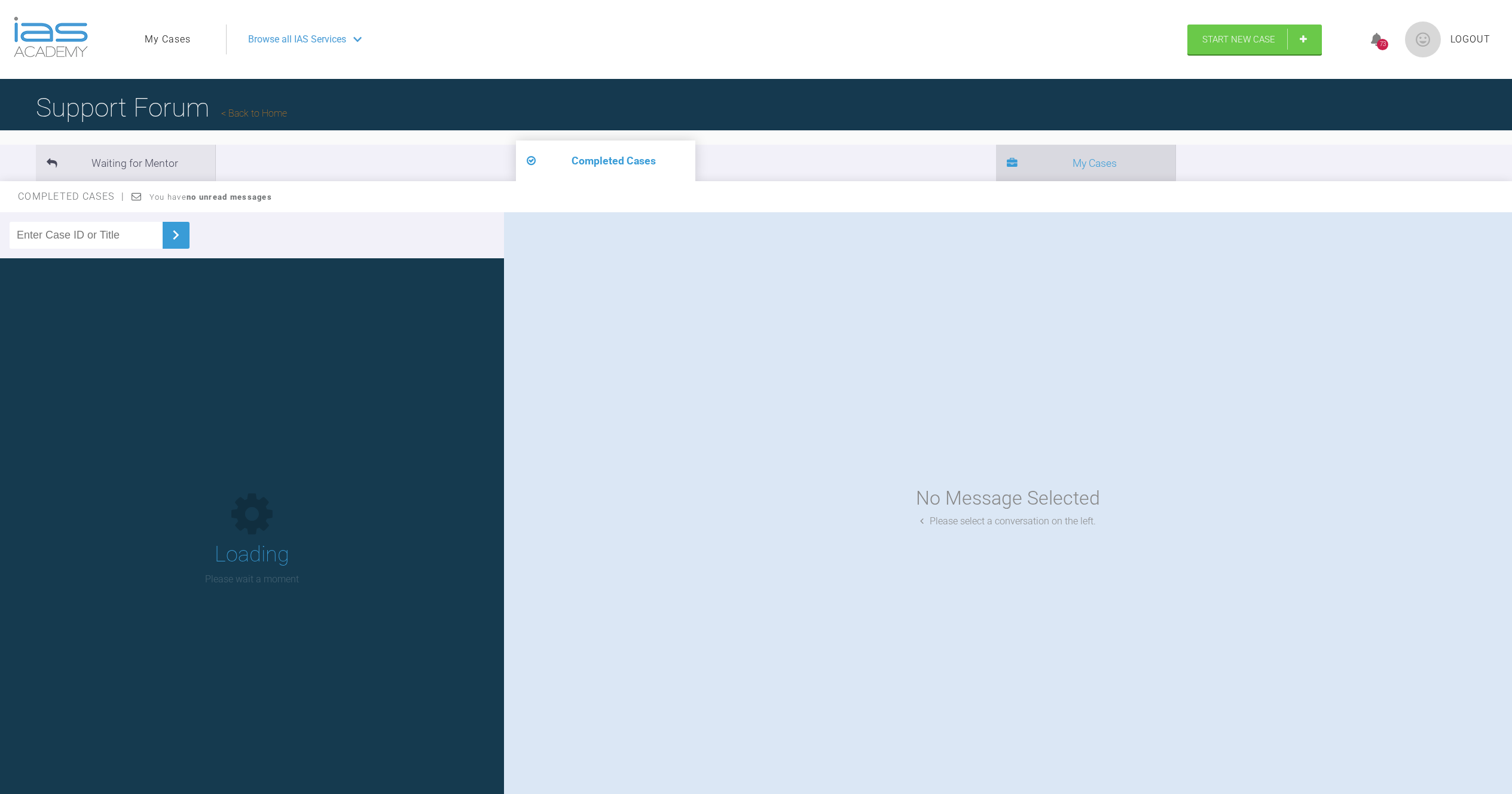
click at [997, 165] on li "My Cases" at bounding box center [1086, 163] width 180 height 37
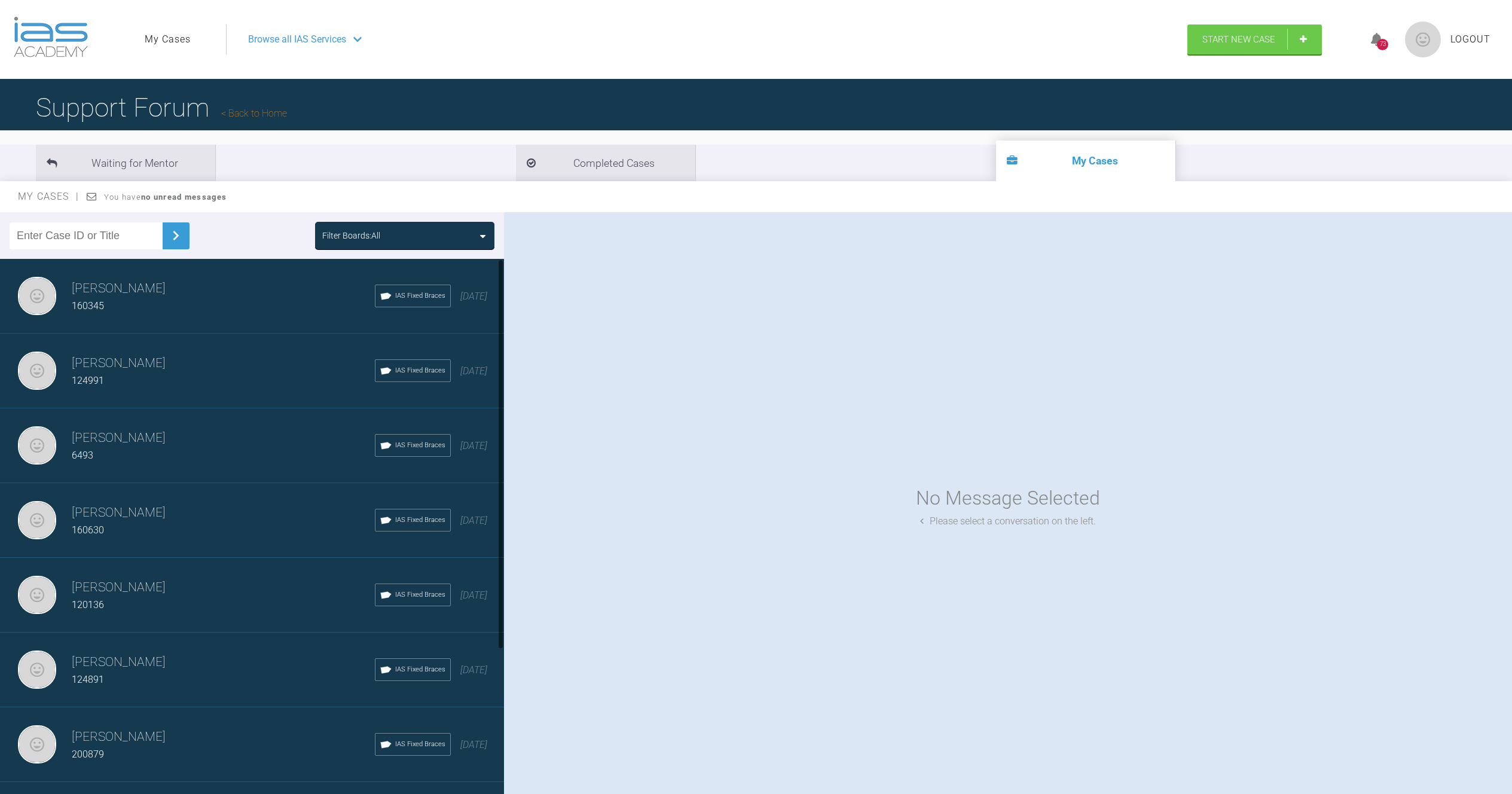
click at [210, 287] on h3 "[PERSON_NAME]" at bounding box center [223, 288] width 303 height 20
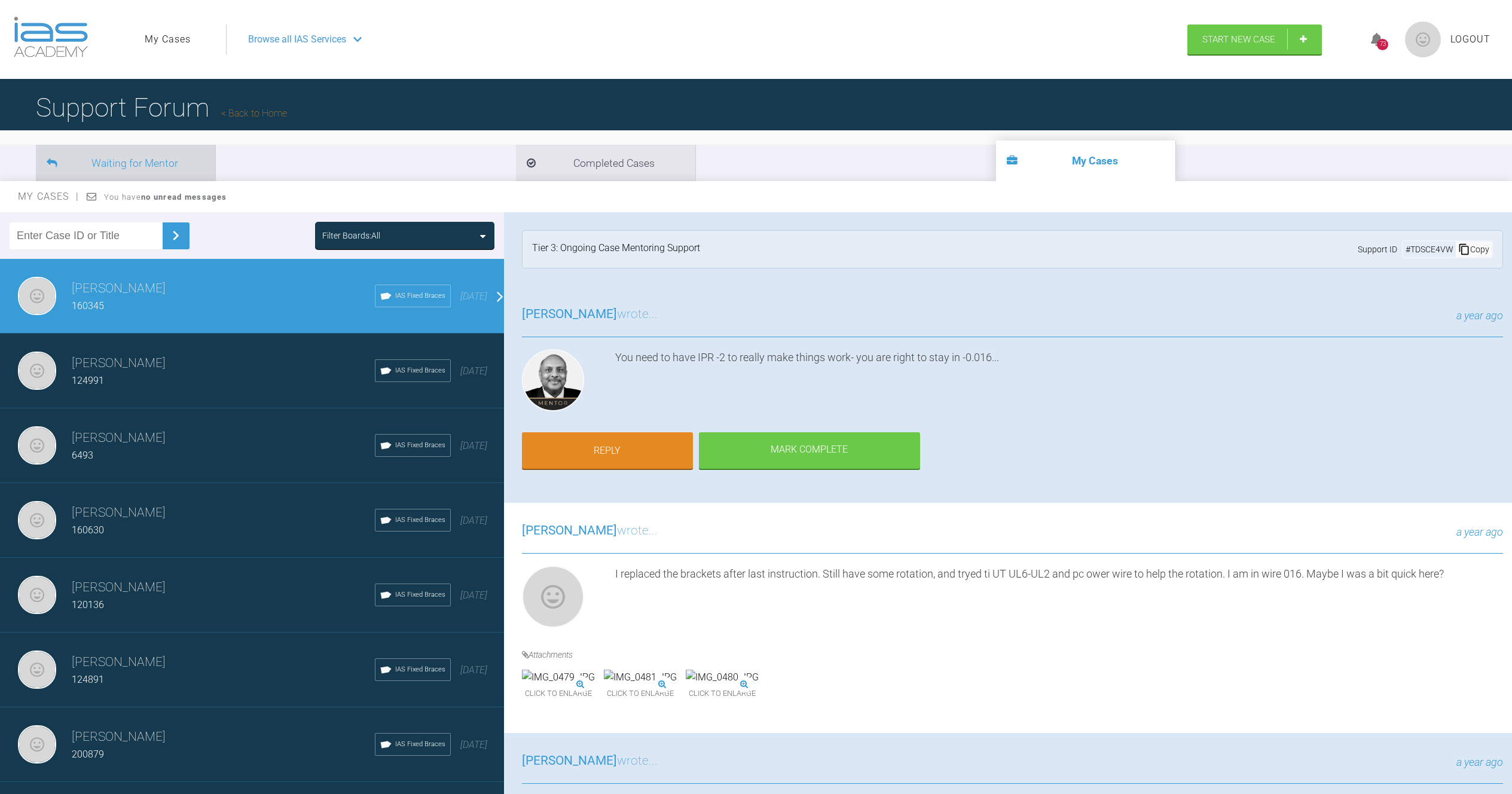
click at [155, 159] on li "Waiting for Mentor" at bounding box center [125, 163] width 180 height 37
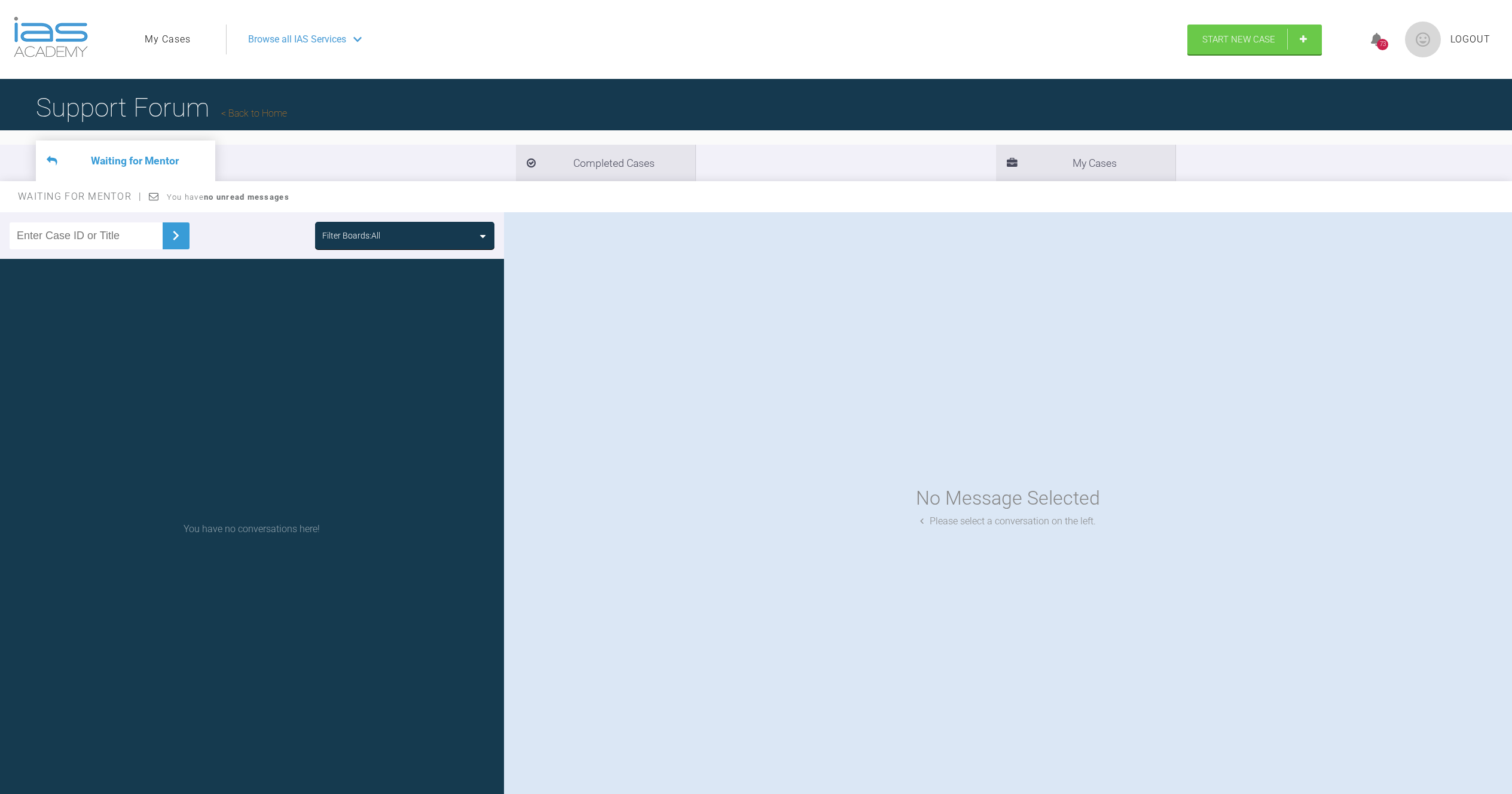
click at [205, 405] on div "You have no conversations here!" at bounding box center [251, 529] width 504 height 541
